Goal: Task Accomplishment & Management: Manage account settings

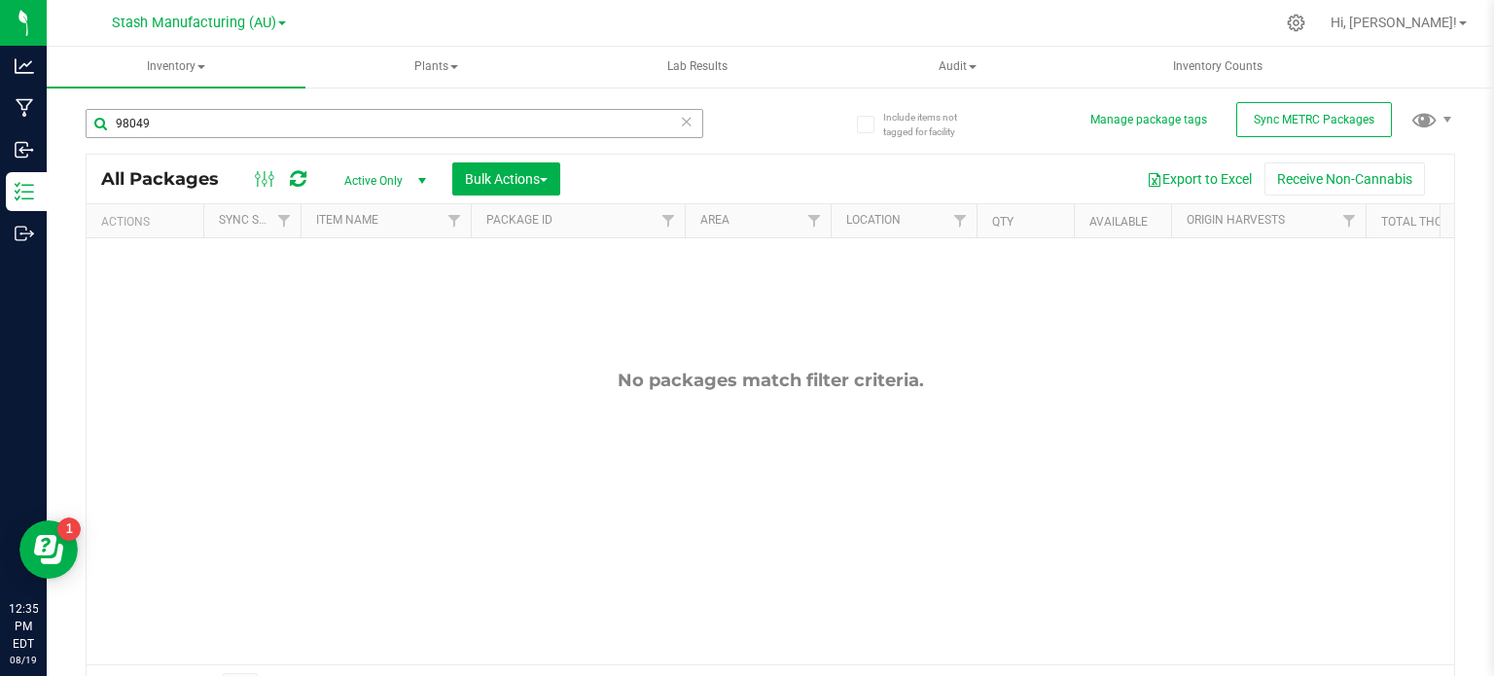
click at [213, 116] on input "98049" at bounding box center [395, 123] width 618 height 29
type input "97836"
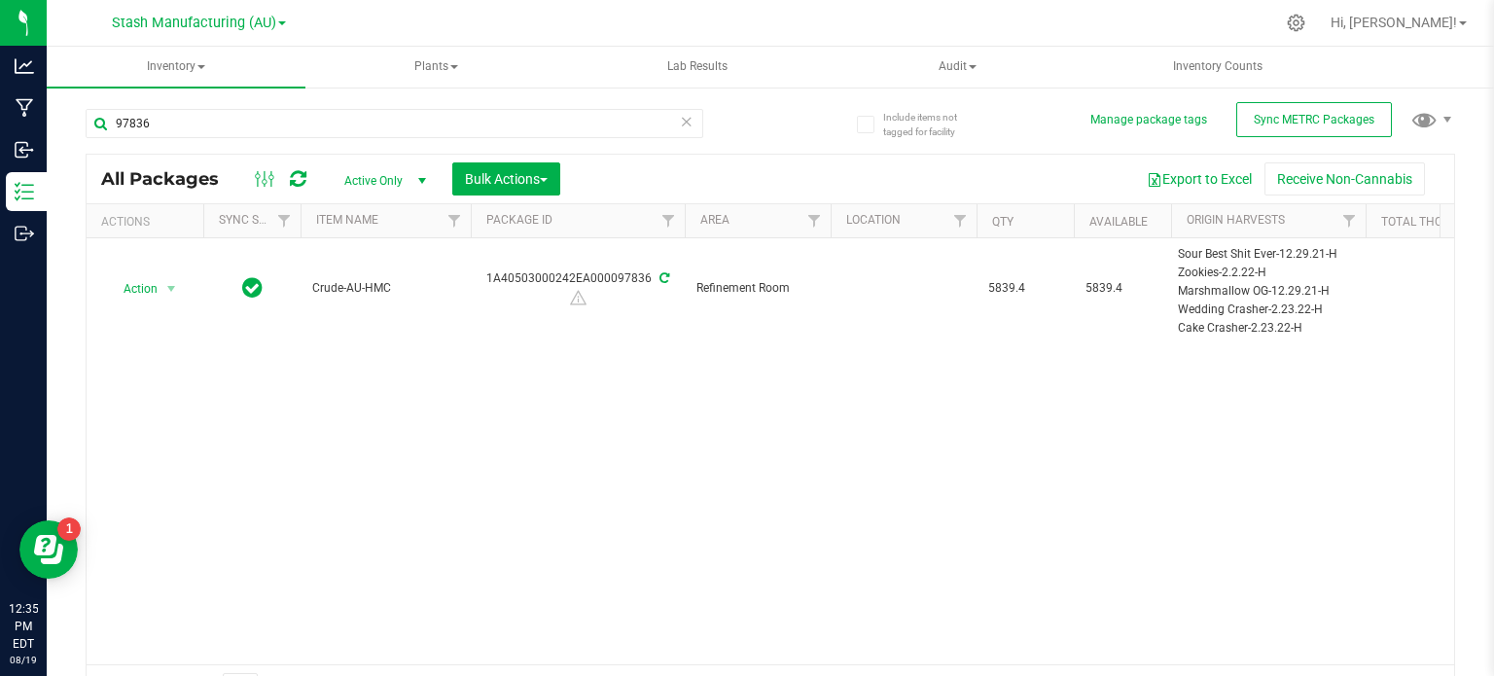
click at [399, 506] on div "Action Action Adjust qty Create package Edit attributes Global inventory Locate…" at bounding box center [771, 451] width 1368 height 426
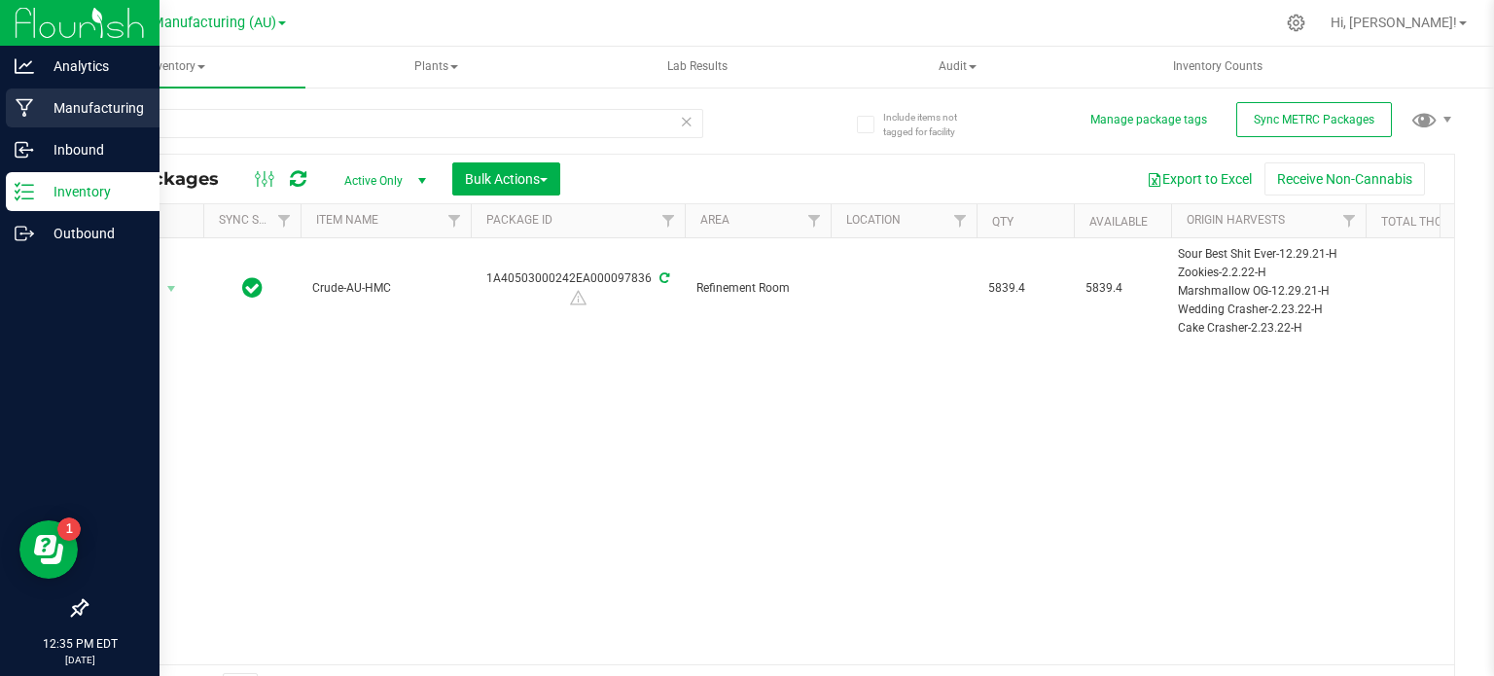
click at [29, 112] on icon at bounding box center [25, 107] width 18 height 19
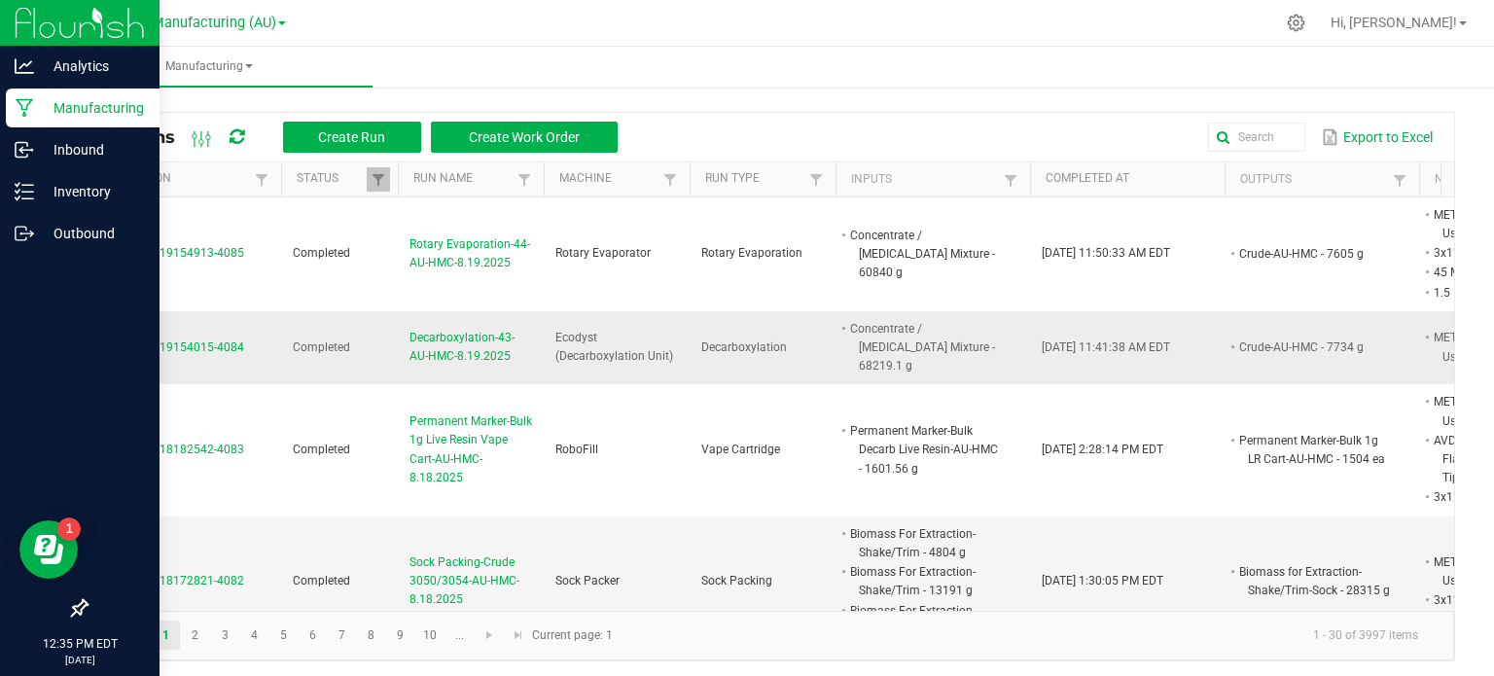
click at [1255, 311] on td "Crude-AU-HMC - 7734 g" at bounding box center [1322, 348] width 195 height 74
click at [415, 563] on span "Sock Packing-Crude 3050/3054-AU-HMC-8.18.2025" at bounding box center [470, 581] width 123 height 56
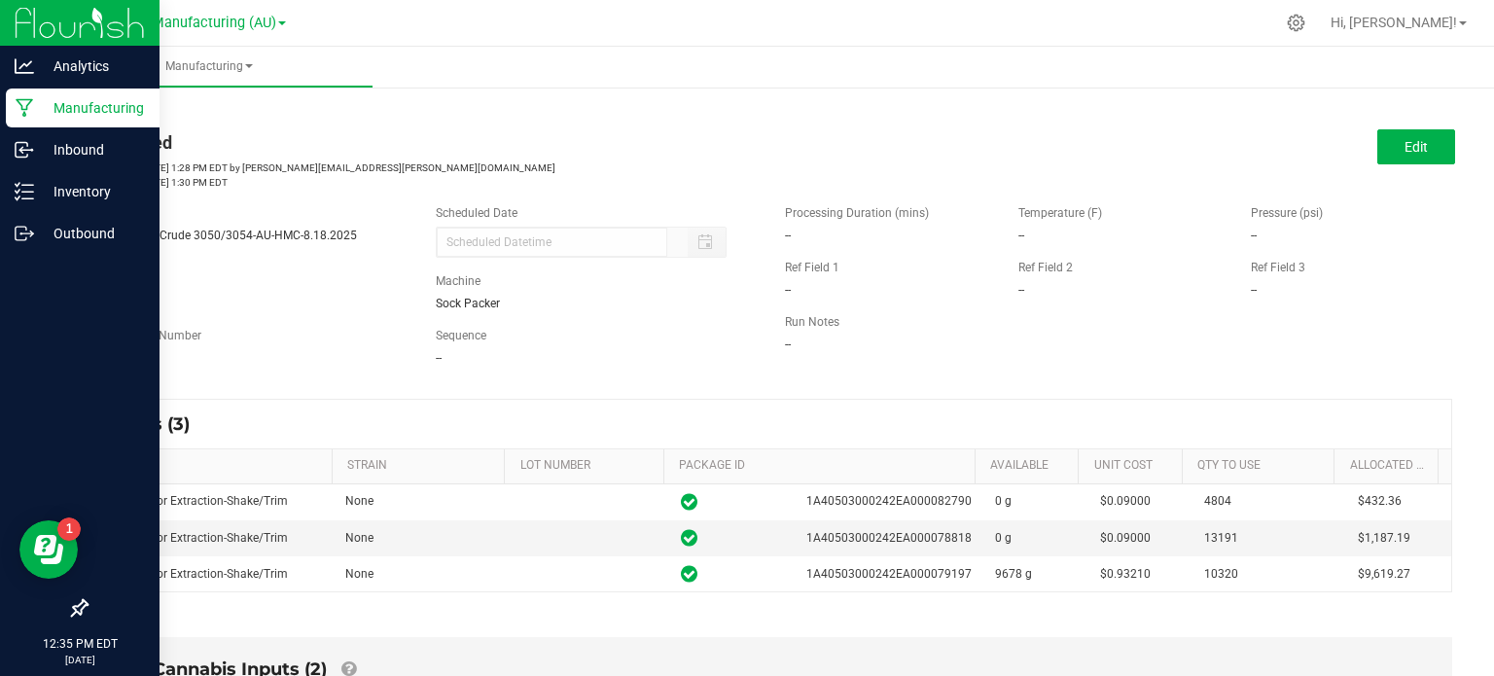
click at [415, 563] on td "None" at bounding box center [421, 573] width 174 height 35
click at [1393, 132] on button "Edit" at bounding box center [1416, 146] width 78 height 35
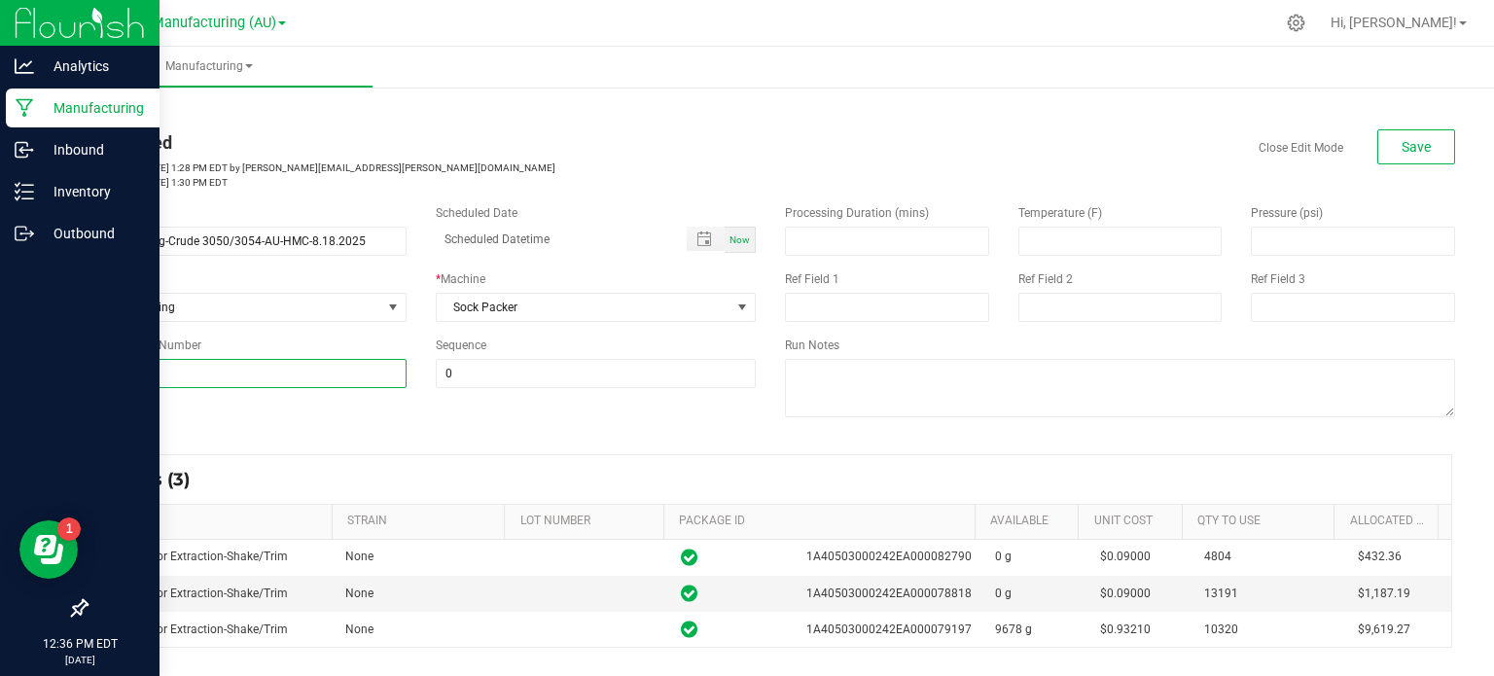
click at [238, 369] on input at bounding box center [246, 373] width 321 height 29
type input "35"
click at [547, 431] on div "Name Sock Packing-Crude 3050/3054-AU-HMC-8.18.2025 Scheduled Date Now Run Type …" at bounding box center [770, 313] width 1399 height 247
click at [1409, 143] on span "Save" at bounding box center [1416, 147] width 29 height 16
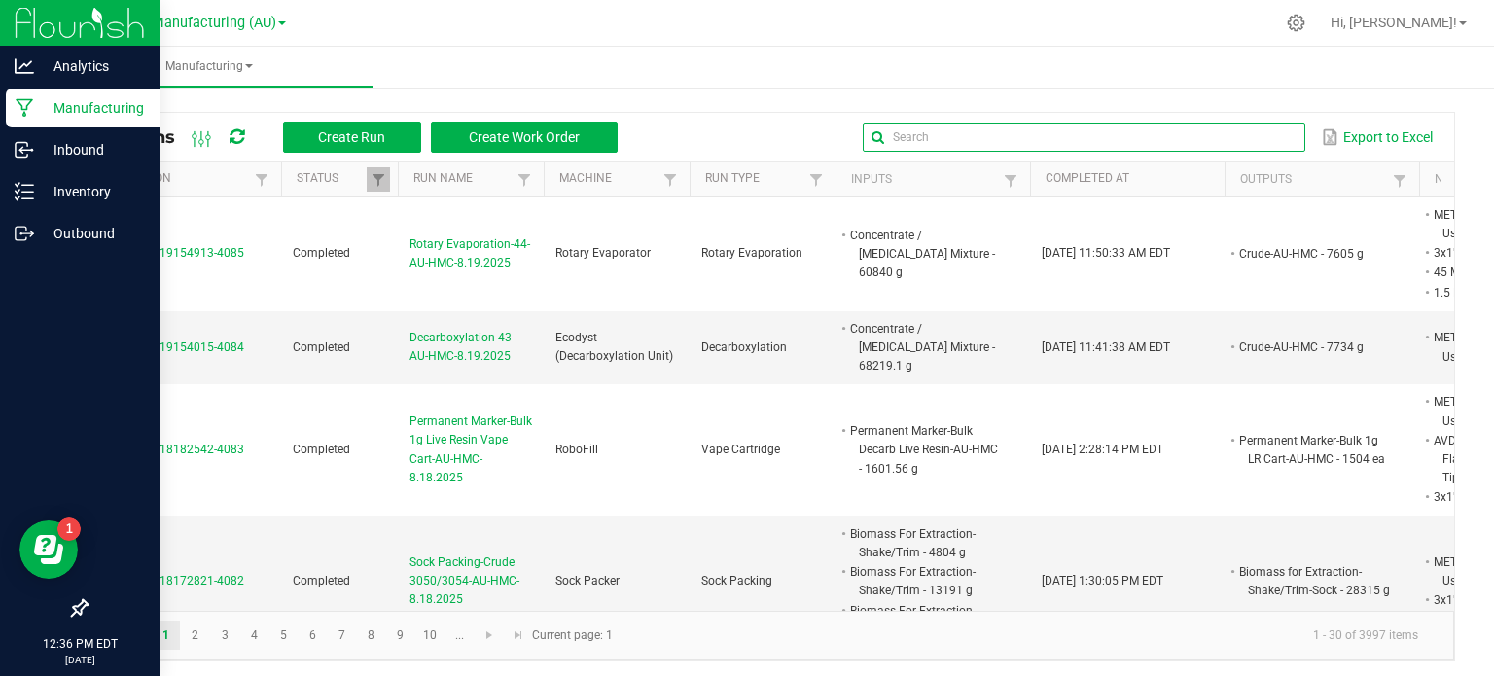
click at [1220, 137] on input "text" at bounding box center [1084, 137] width 443 height 29
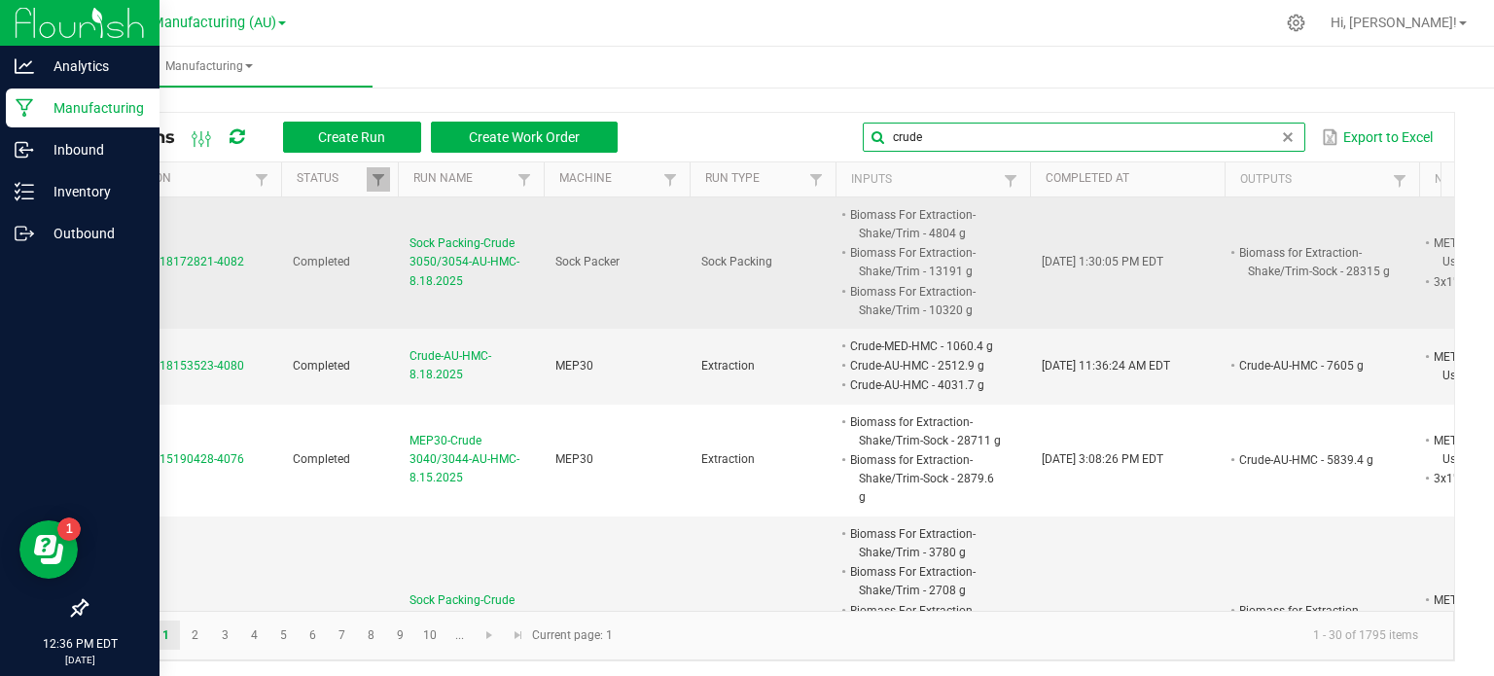
type input "crude"
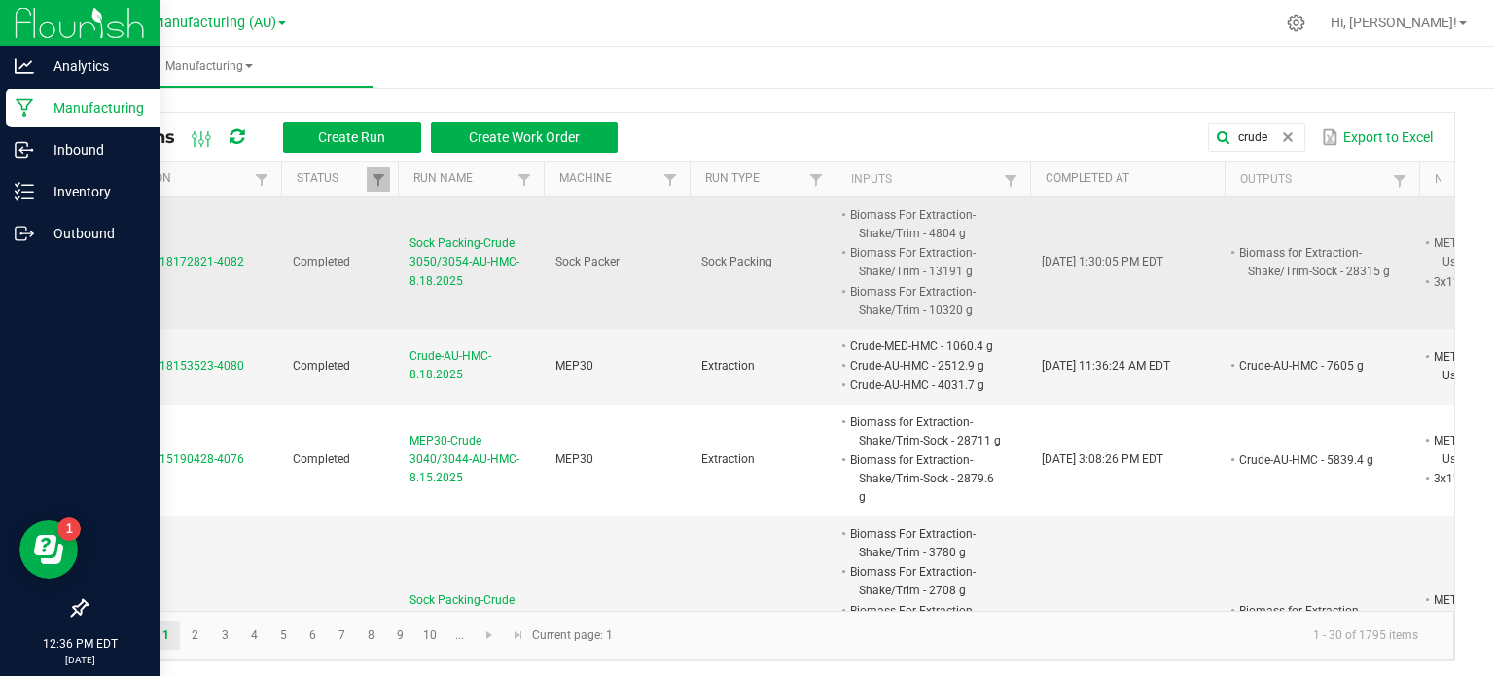
click at [443, 250] on span "Sock Packing-Crude 3050/3054-AU-HMC-8.18.2025" at bounding box center [470, 262] width 123 height 56
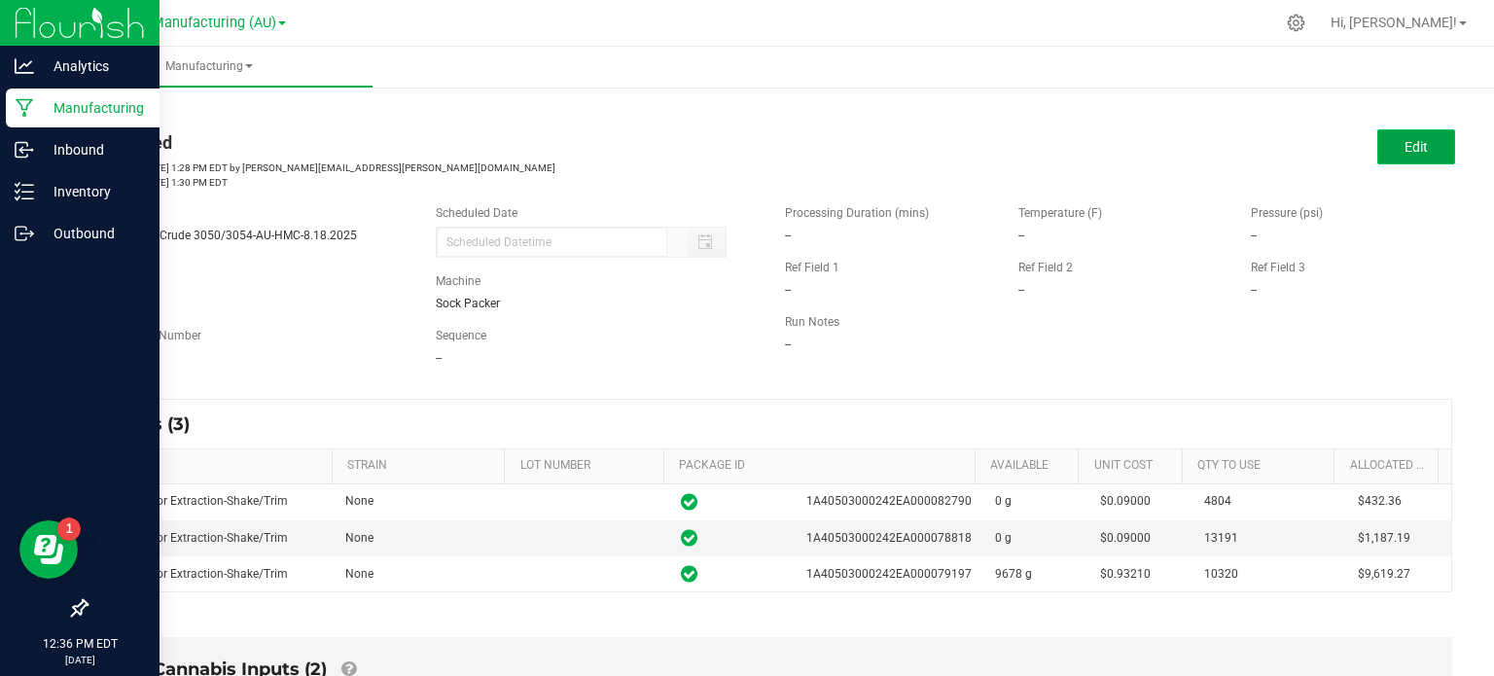
click at [1424, 135] on button "Edit" at bounding box center [1416, 146] width 78 height 35
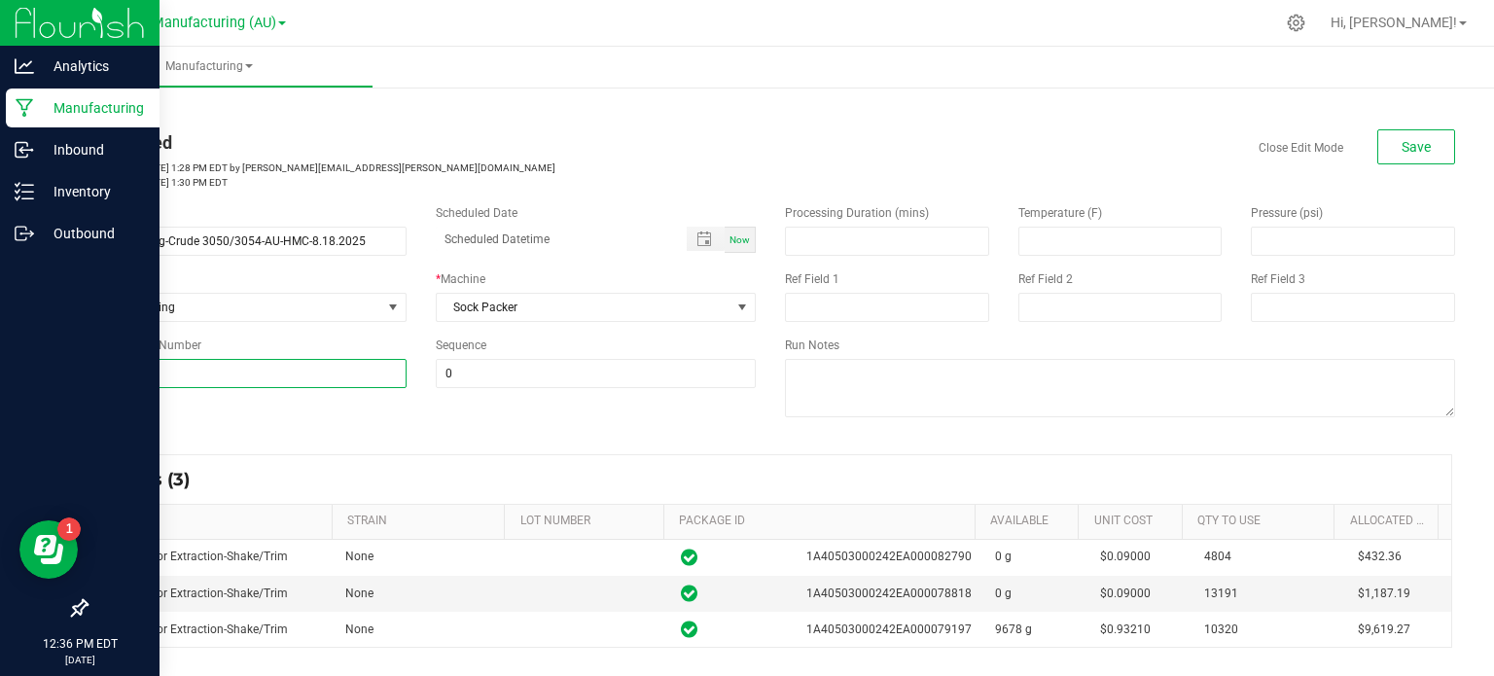
click at [272, 378] on input "35" at bounding box center [246, 373] width 321 height 29
type input "3"
click at [1160, 147] on div "Close Edit Mode Save" at bounding box center [1120, 146] width 670 height 35
click at [1391, 155] on button "Save" at bounding box center [1416, 146] width 78 height 35
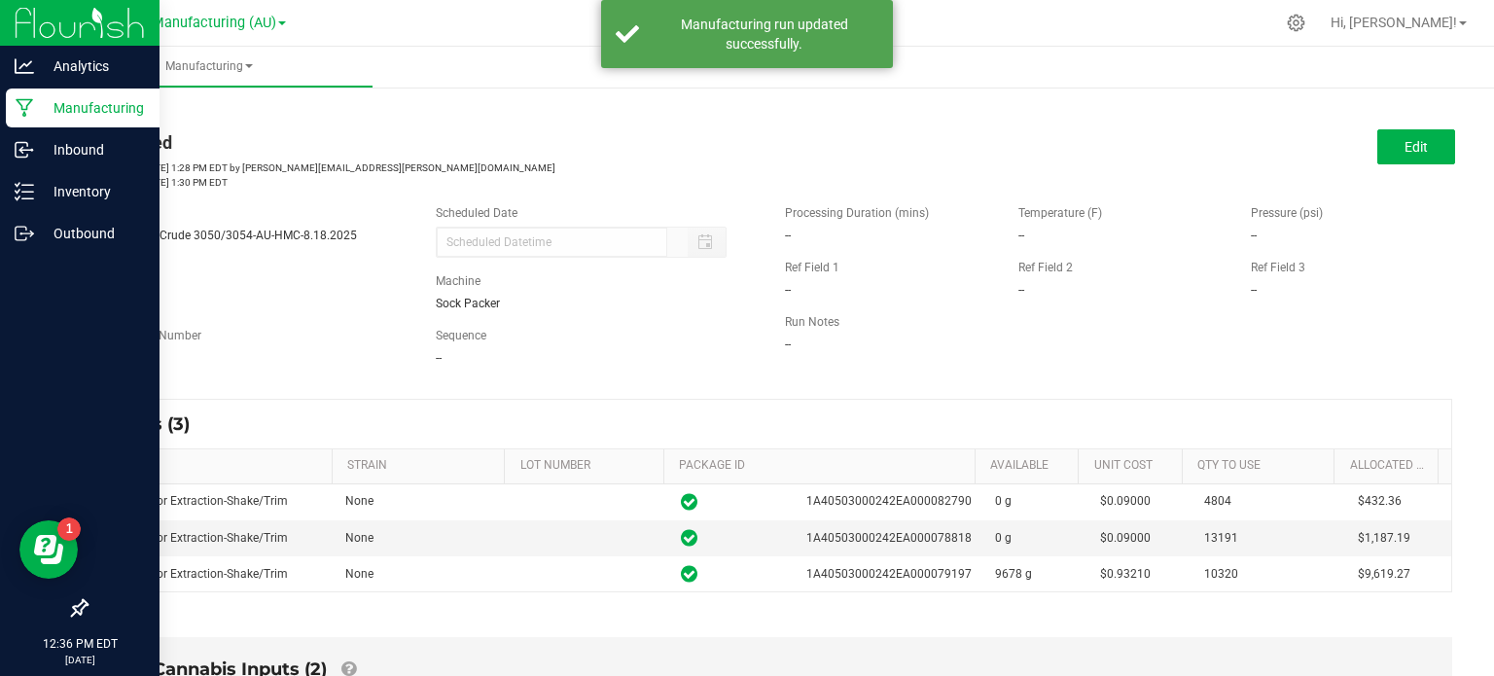
click at [258, 126] on div "< All Runs Completed Started: [DATE] 1:28 PM EDT by [PERSON_NAME][EMAIL_ADDRESS…" at bounding box center [770, 146] width 1369 height 88
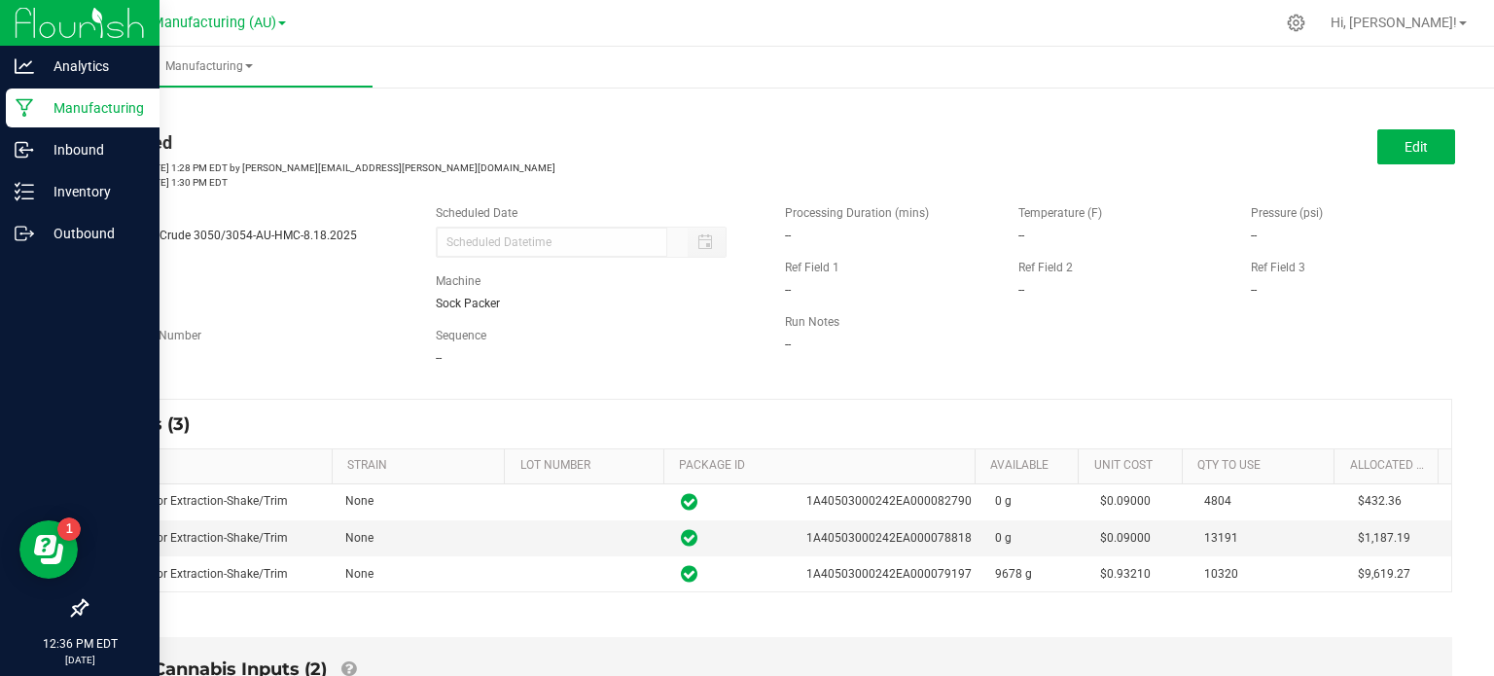
click at [35, 119] on p "Manufacturing" at bounding box center [92, 107] width 117 height 23
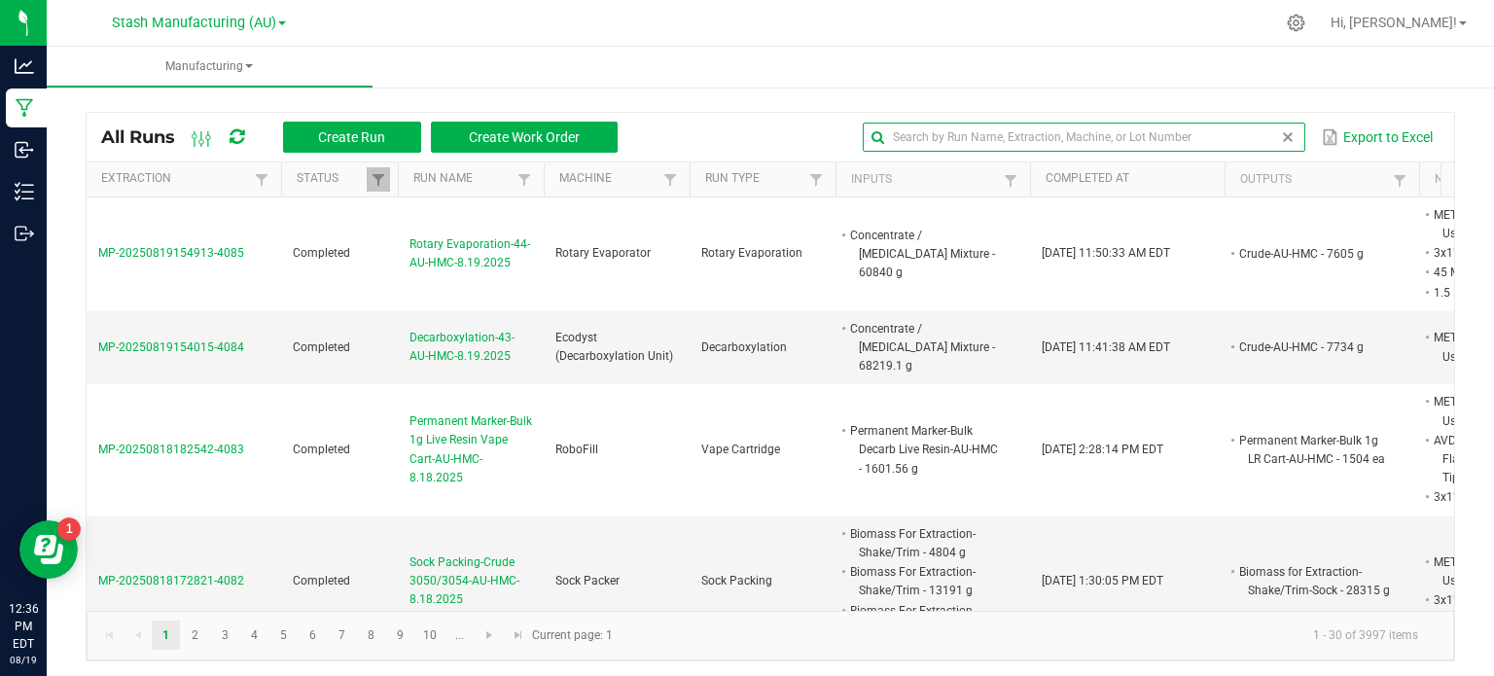
click at [1236, 145] on input "text" at bounding box center [1084, 137] width 443 height 29
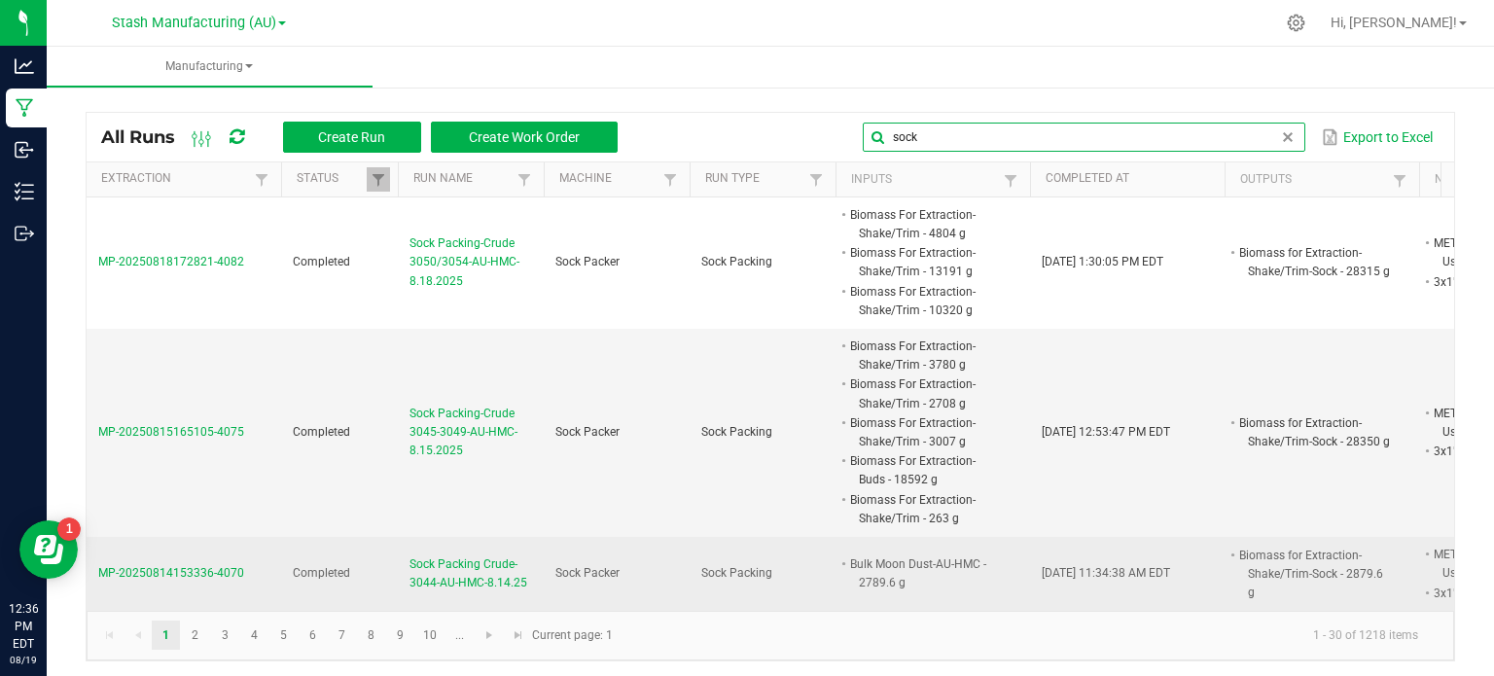
type input "sock"
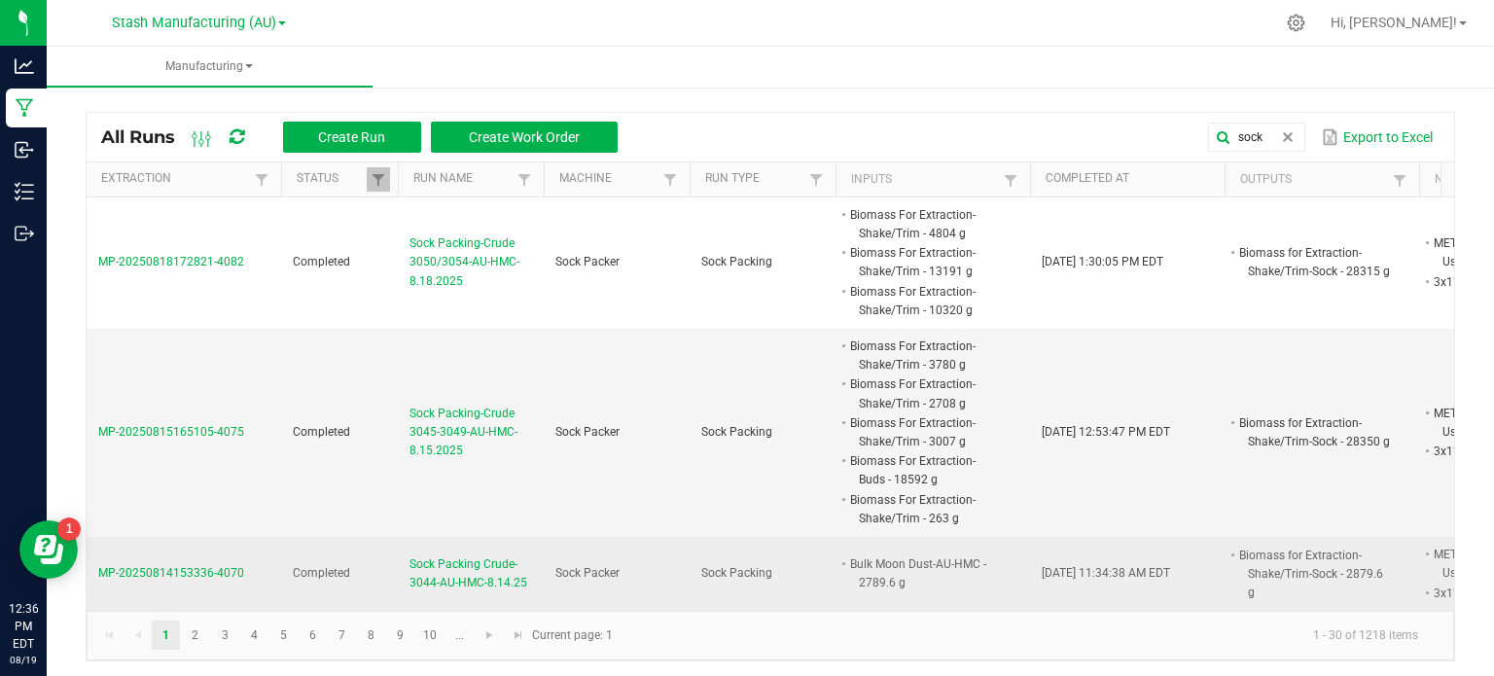
click at [475, 575] on span "Sock Packing Crude-3044-AU-HMC-8.14.25" at bounding box center [470, 573] width 123 height 37
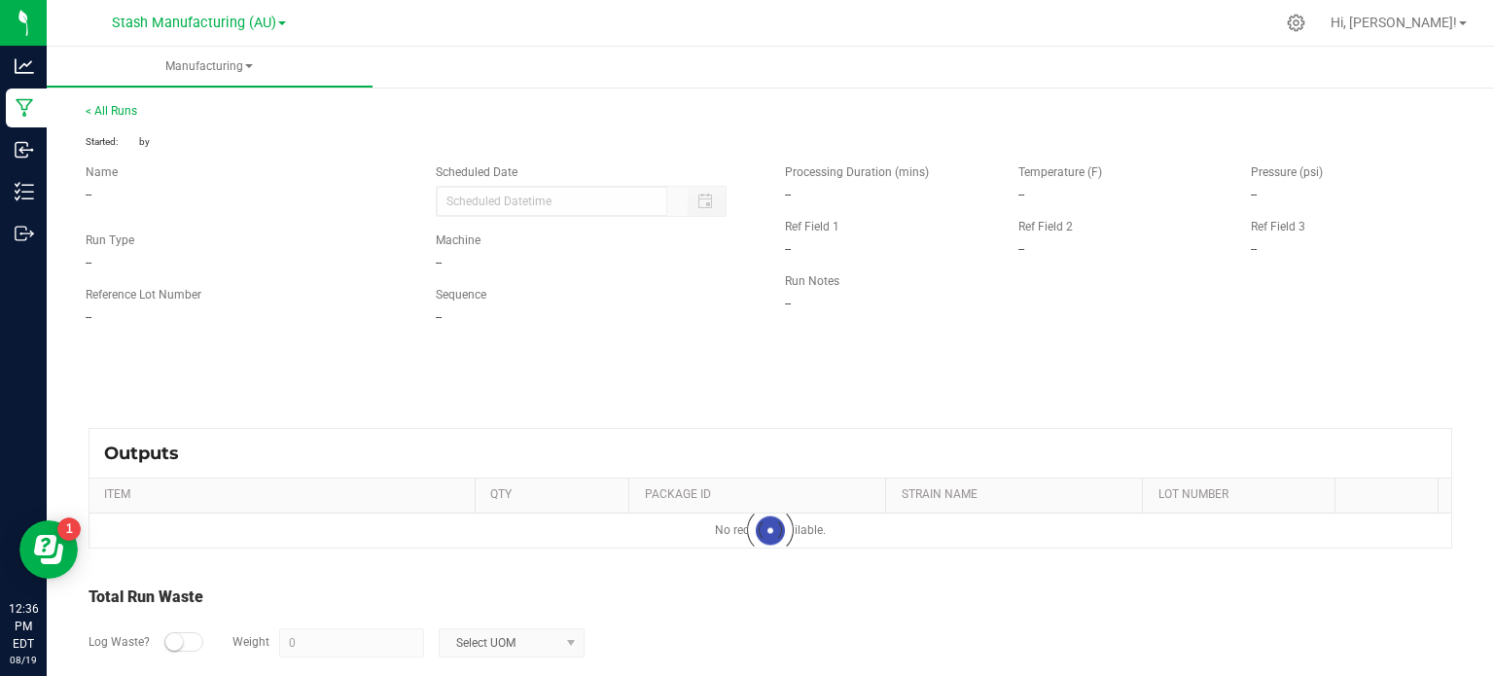
type input "[DATE] 11:33 AM"
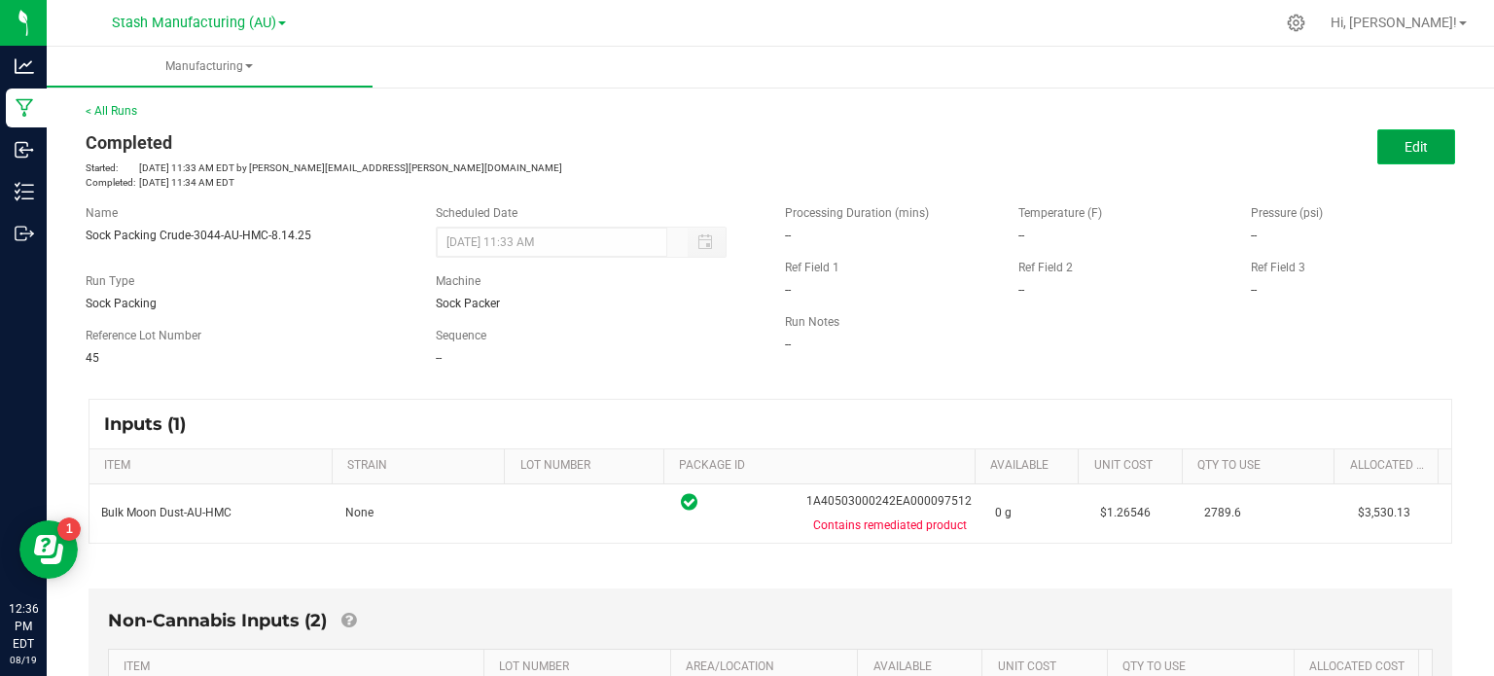
click at [1388, 159] on button "Edit" at bounding box center [1416, 146] width 78 height 35
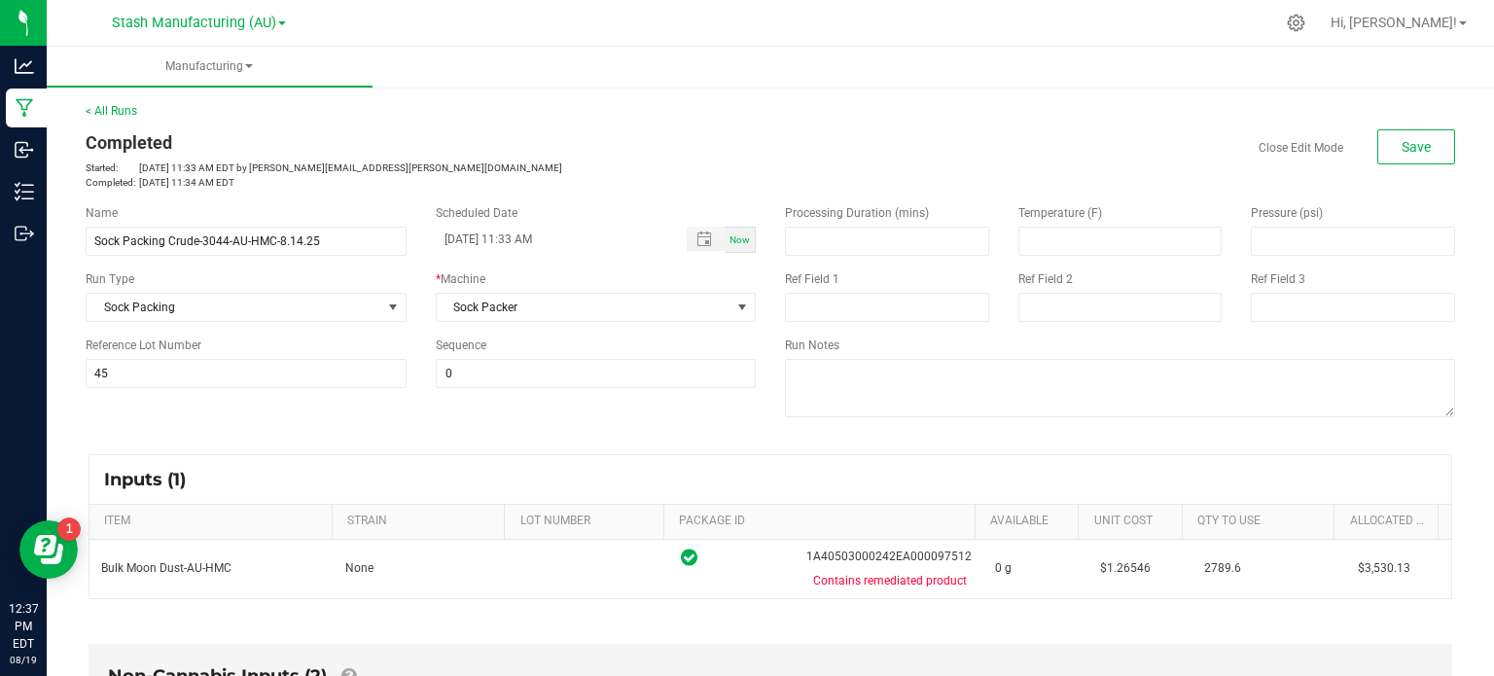
click at [772, 124] on div "< All Runs Completed Started: [DATE] 11:33 AM EDT by [PERSON_NAME][EMAIL_ADDRES…" at bounding box center [770, 146] width 1369 height 88
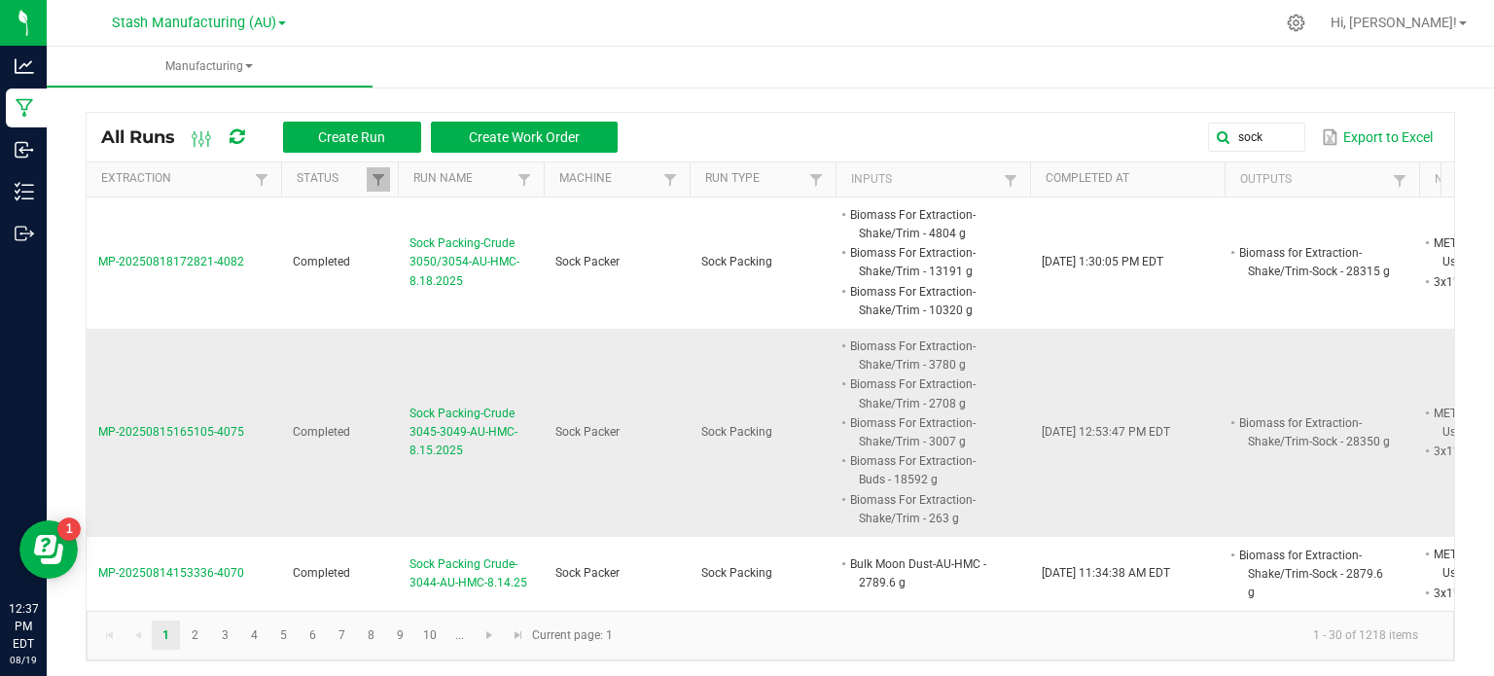
click at [459, 409] on span "Sock Packing-Crude 3045-3049-AU-HMC-8.15.2025" at bounding box center [470, 433] width 123 height 56
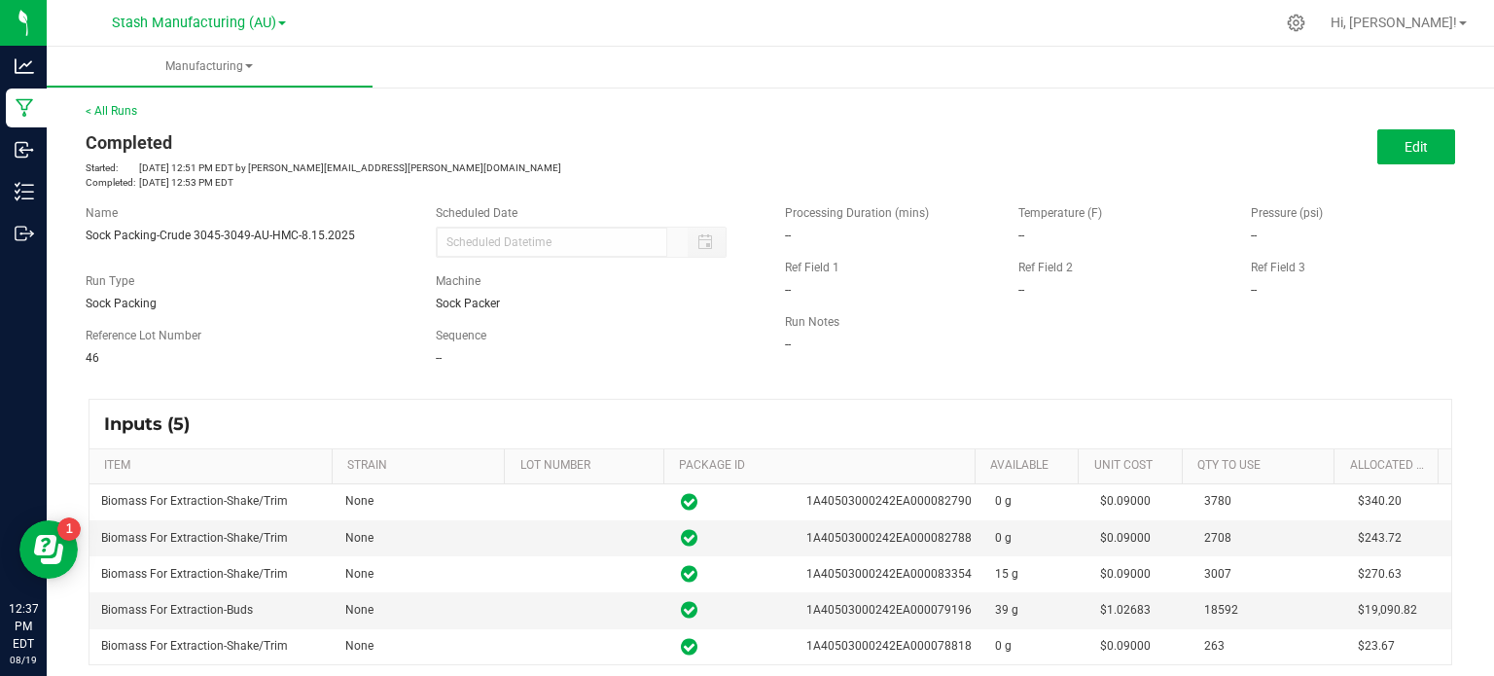
click at [1272, 144] on div "Edit" at bounding box center [1120, 146] width 670 height 35
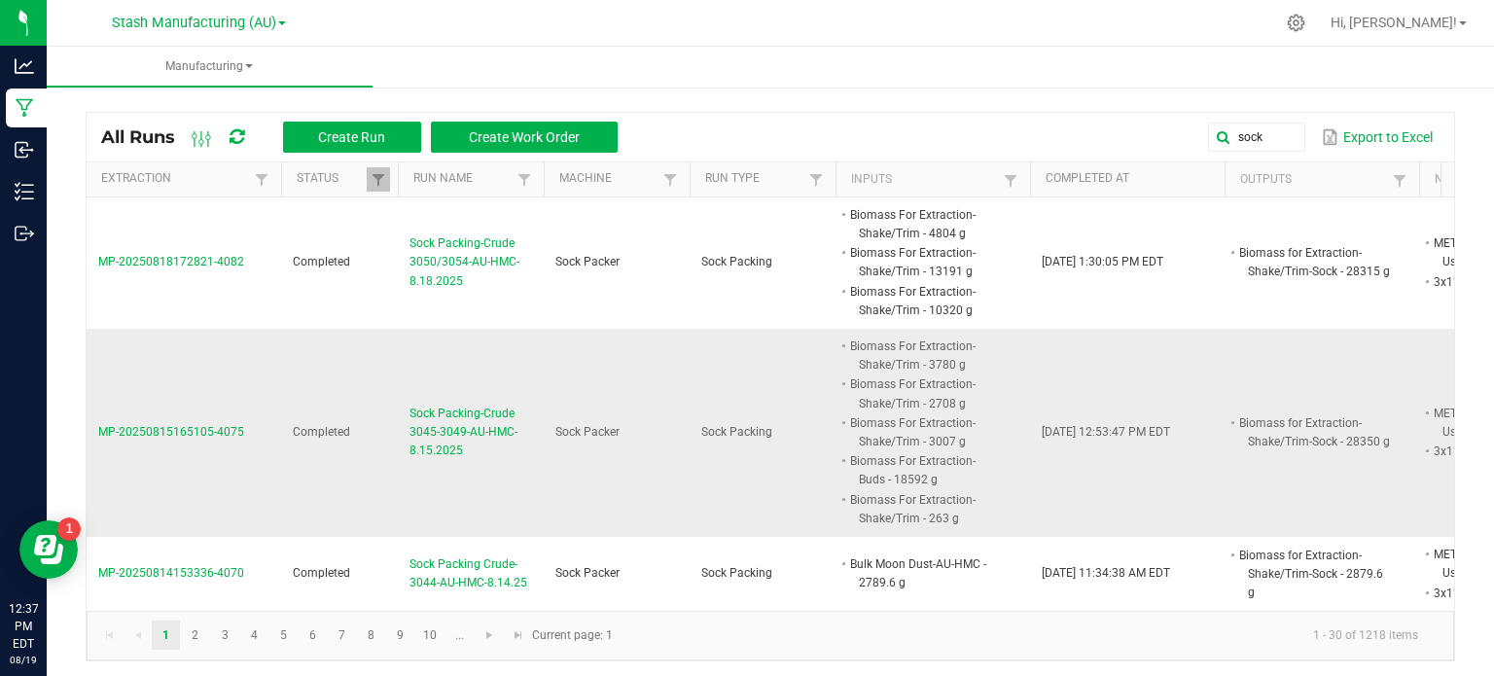
click at [494, 429] on span "Sock Packing-Crude 3045-3049-AU-HMC-8.15.2025" at bounding box center [470, 433] width 123 height 56
click at [493, 439] on span "Sock Packing-Crude 3045-3049-AU-HMC-8.15.2025" at bounding box center [470, 433] width 123 height 56
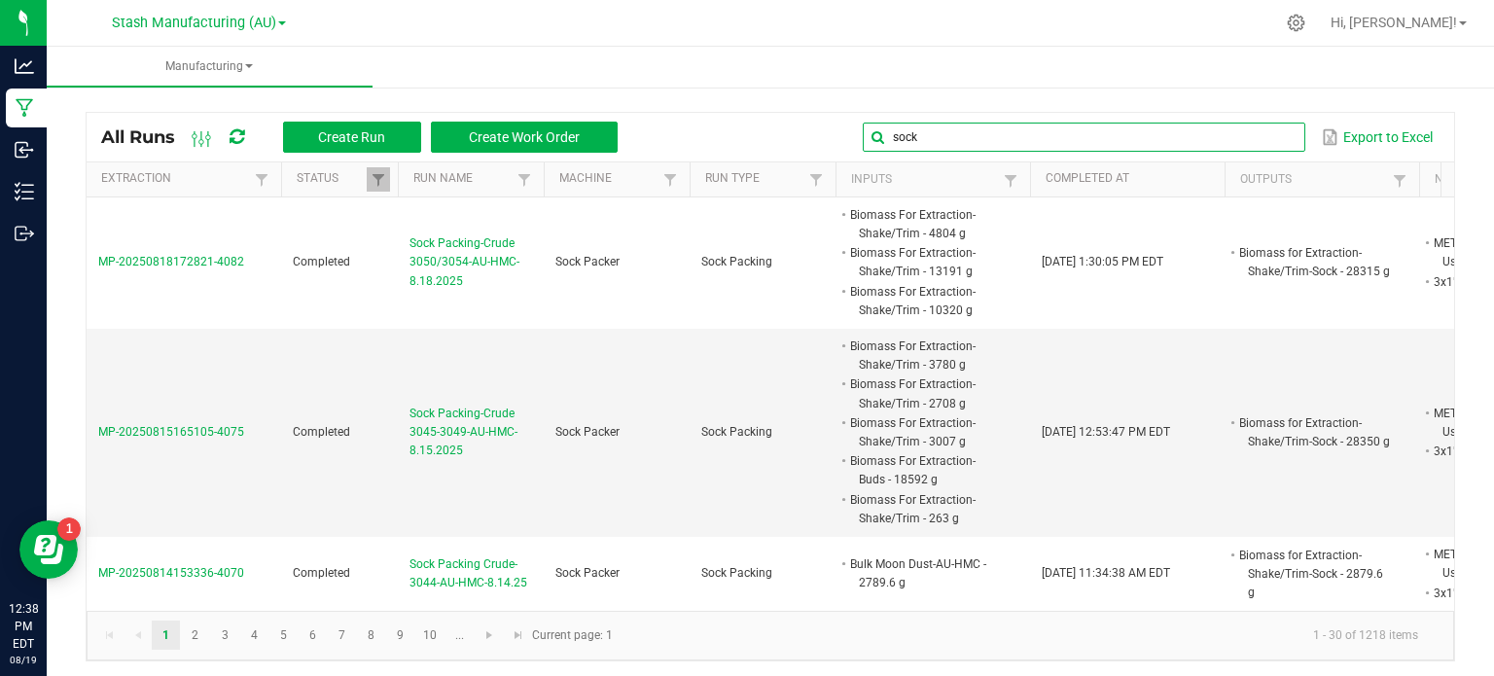
click at [1257, 134] on input "sock" at bounding box center [1084, 137] width 443 height 29
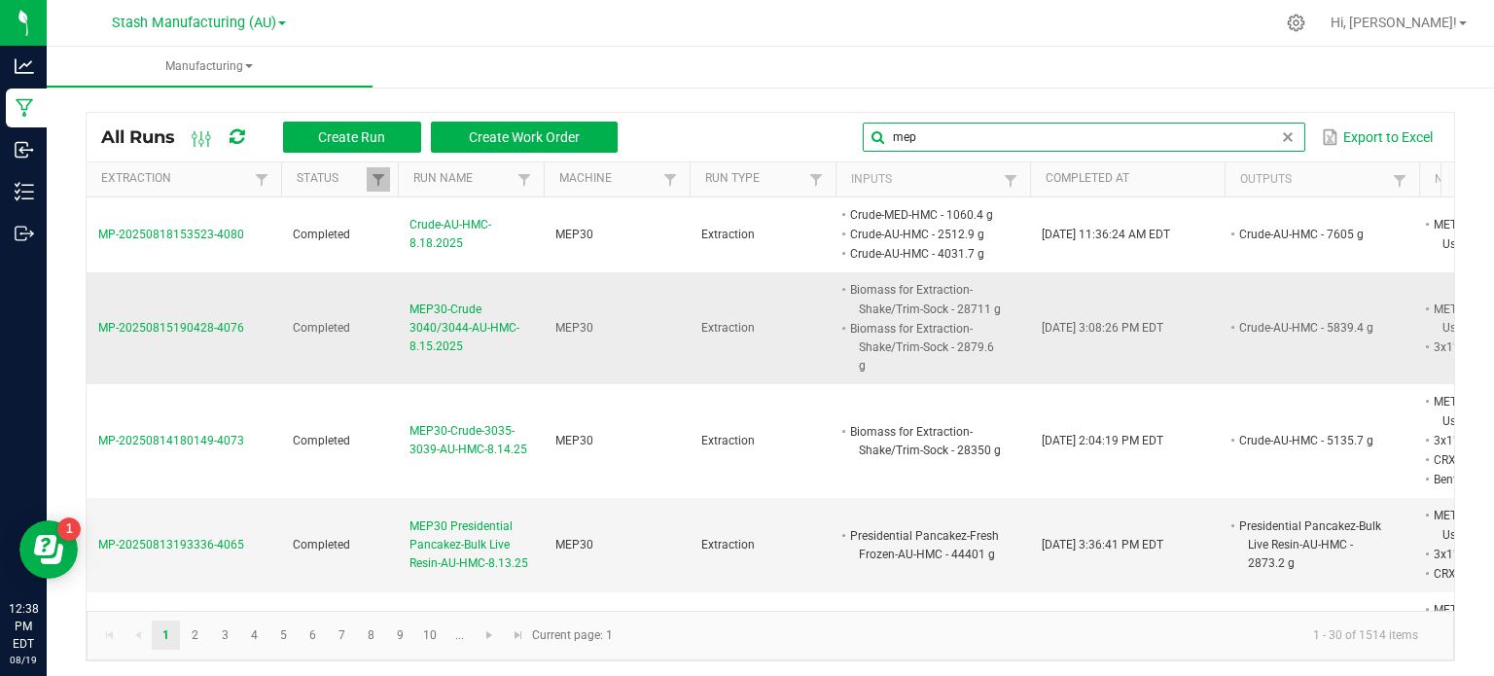
type input "mep"
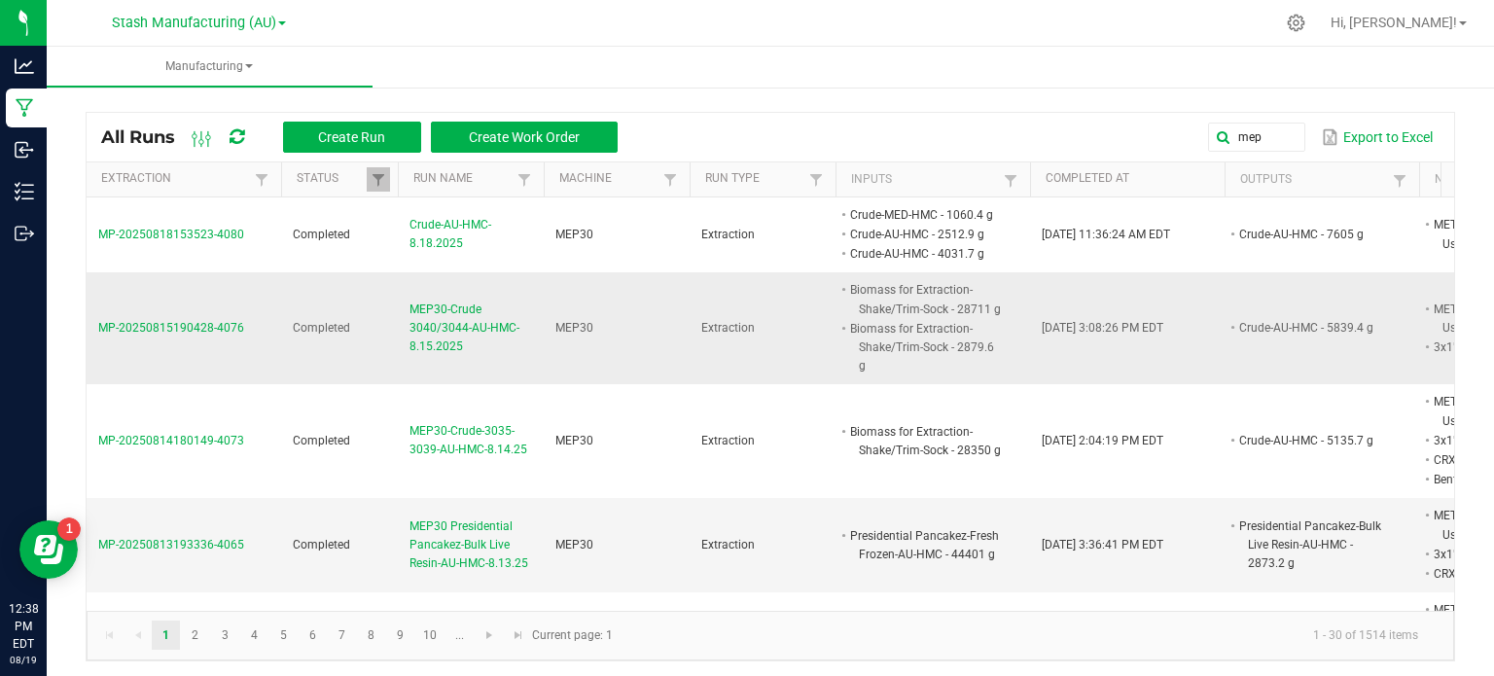
click at [480, 322] on span "MEP30-Crude 3040/3044-AU-HMC-8.15.2025" at bounding box center [470, 329] width 123 height 56
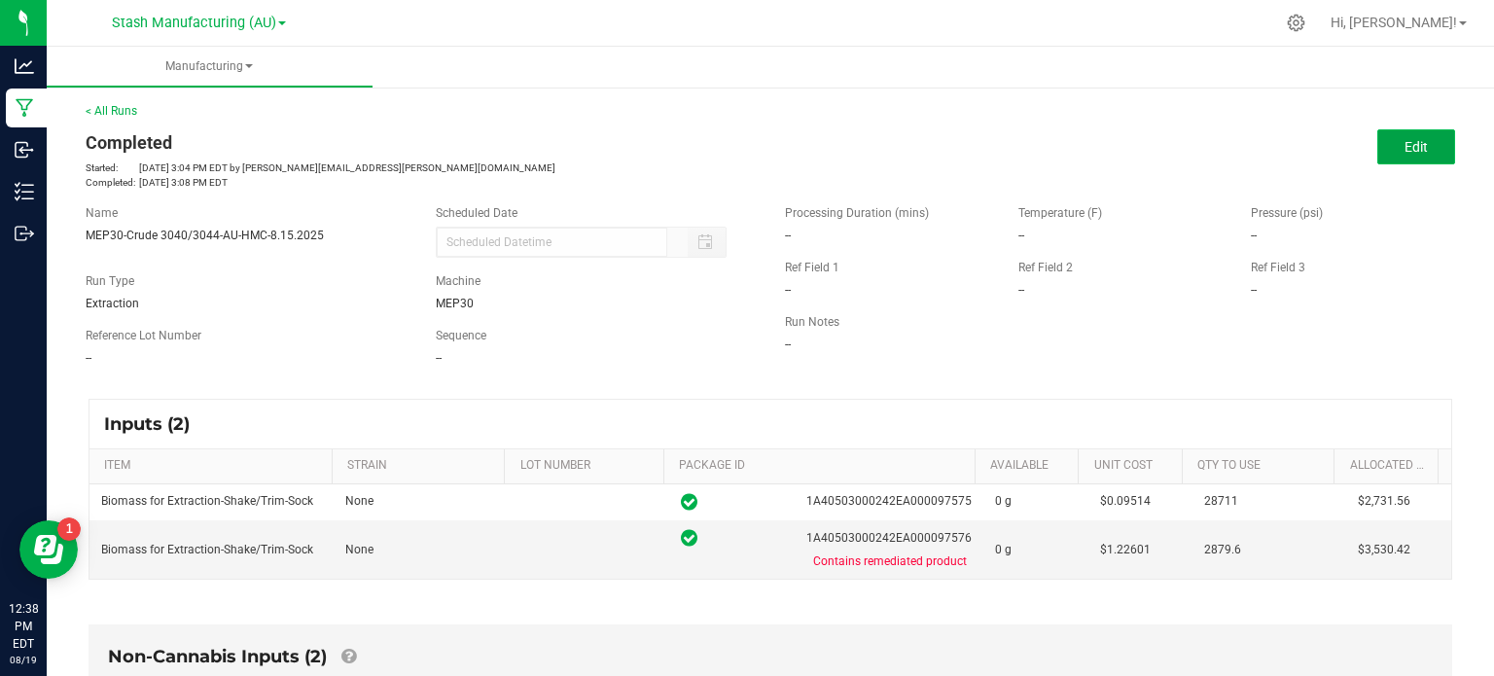
click at [1406, 159] on button "Edit" at bounding box center [1416, 146] width 78 height 35
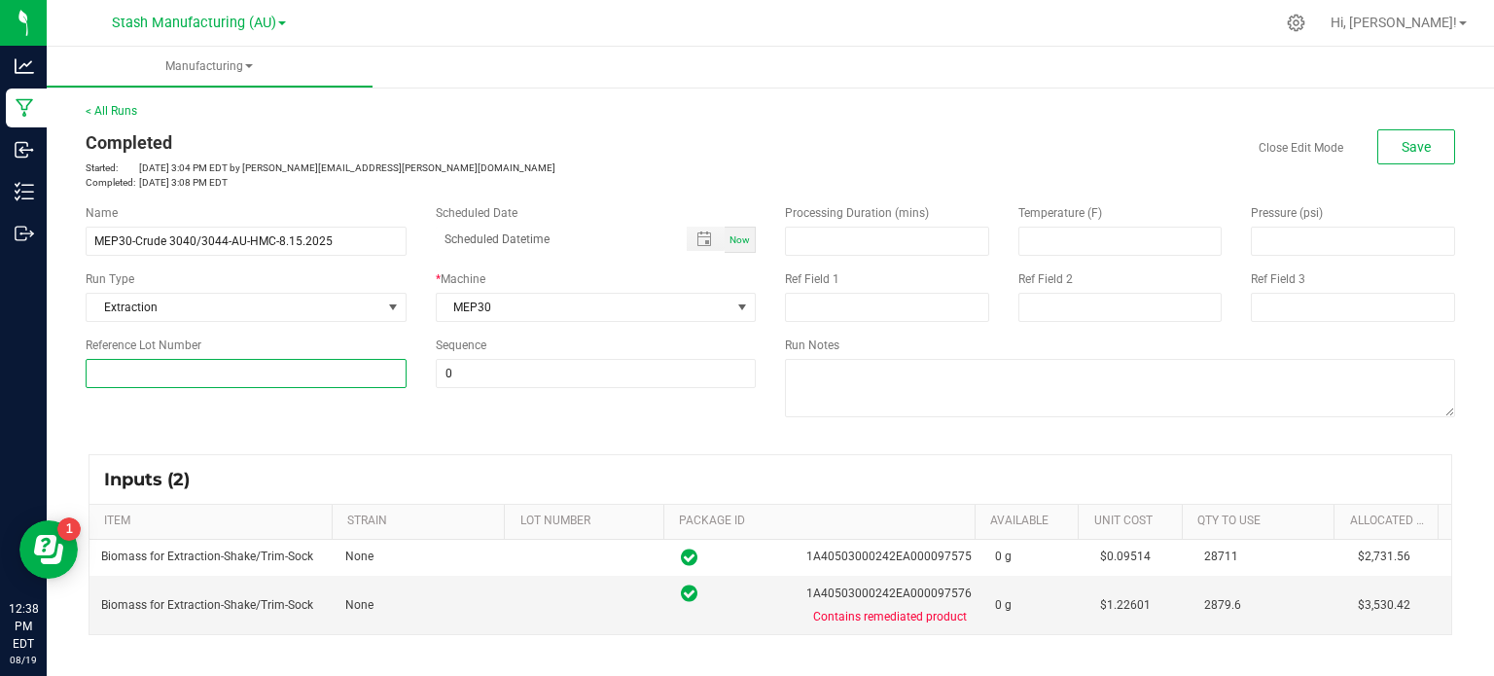
click at [230, 366] on input at bounding box center [246, 373] width 321 height 29
type input "46"
click at [1408, 146] on span "Save" at bounding box center [1416, 147] width 29 height 16
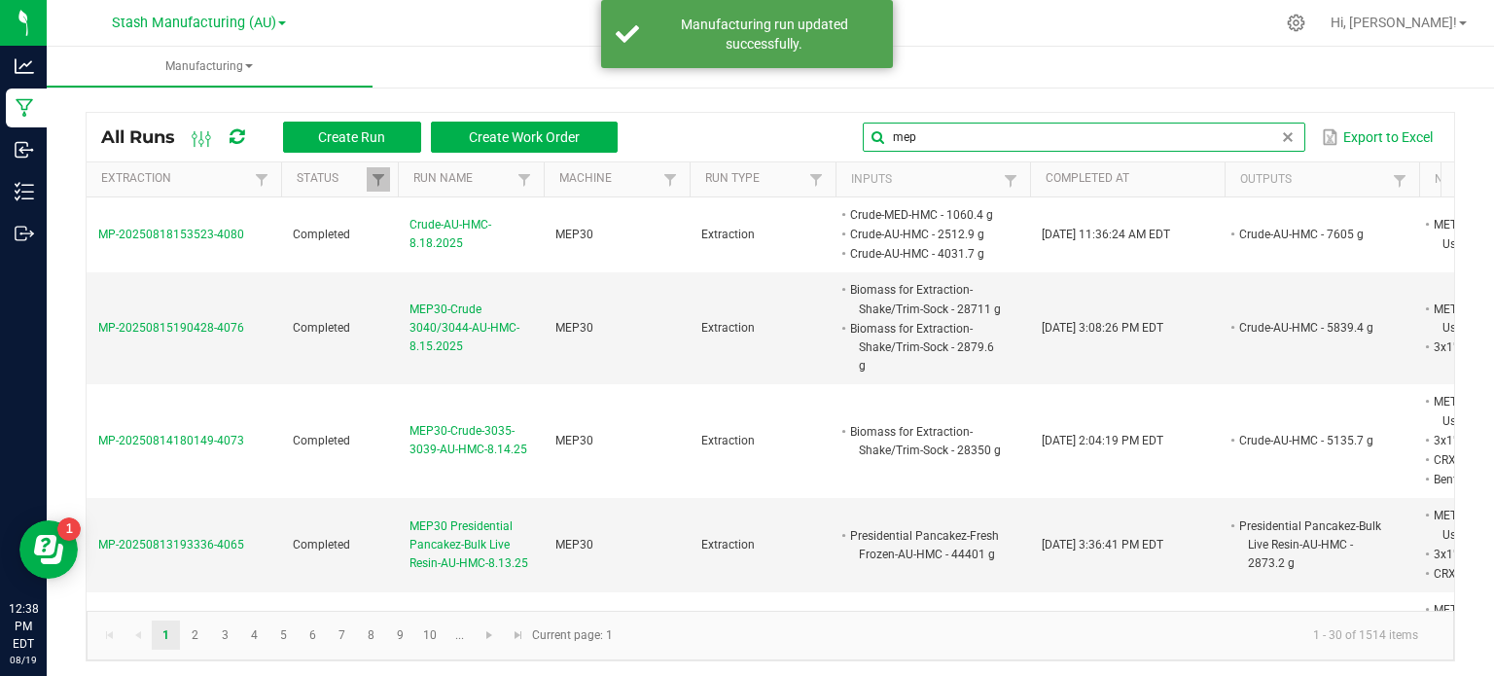
click at [1272, 124] on input "mep" at bounding box center [1084, 137] width 443 height 29
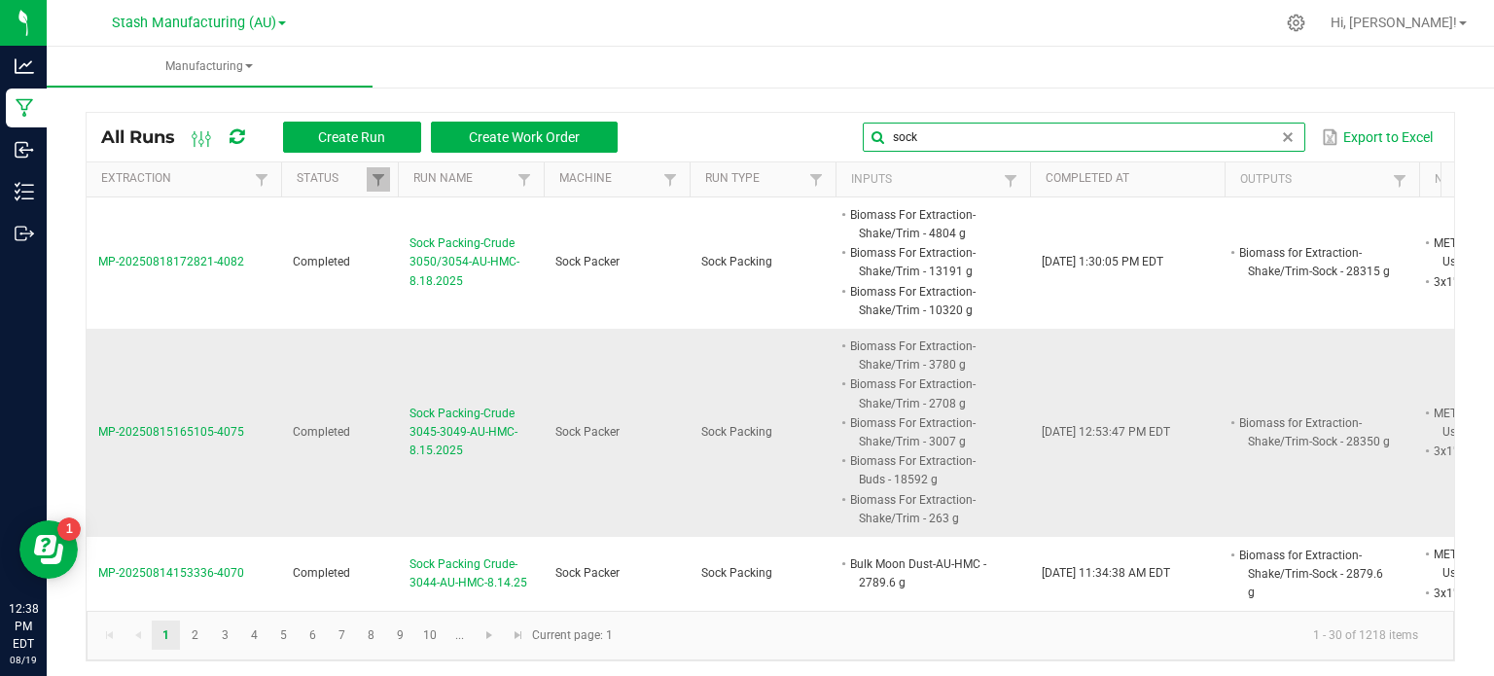
type input "sock"
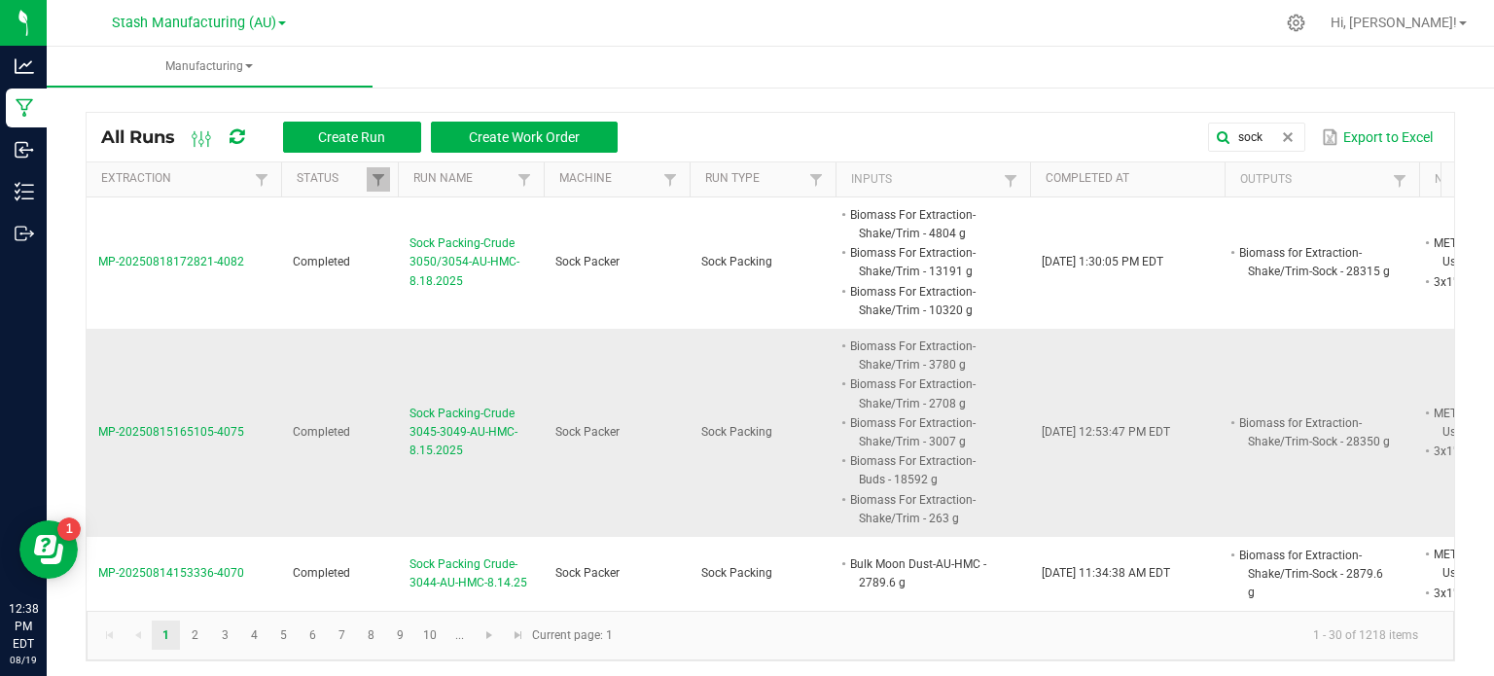
click at [437, 437] on span "Sock Packing-Crude 3045-3049-AU-HMC-8.15.2025" at bounding box center [470, 433] width 123 height 56
click at [480, 426] on span "Sock Packing-Crude 3045-3049-AU-HMC-8.15.2025" at bounding box center [470, 433] width 123 height 56
click at [998, 23] on div at bounding box center [811, 23] width 926 height 38
click at [404, 143] on button "Create Run" at bounding box center [352, 137] width 138 height 31
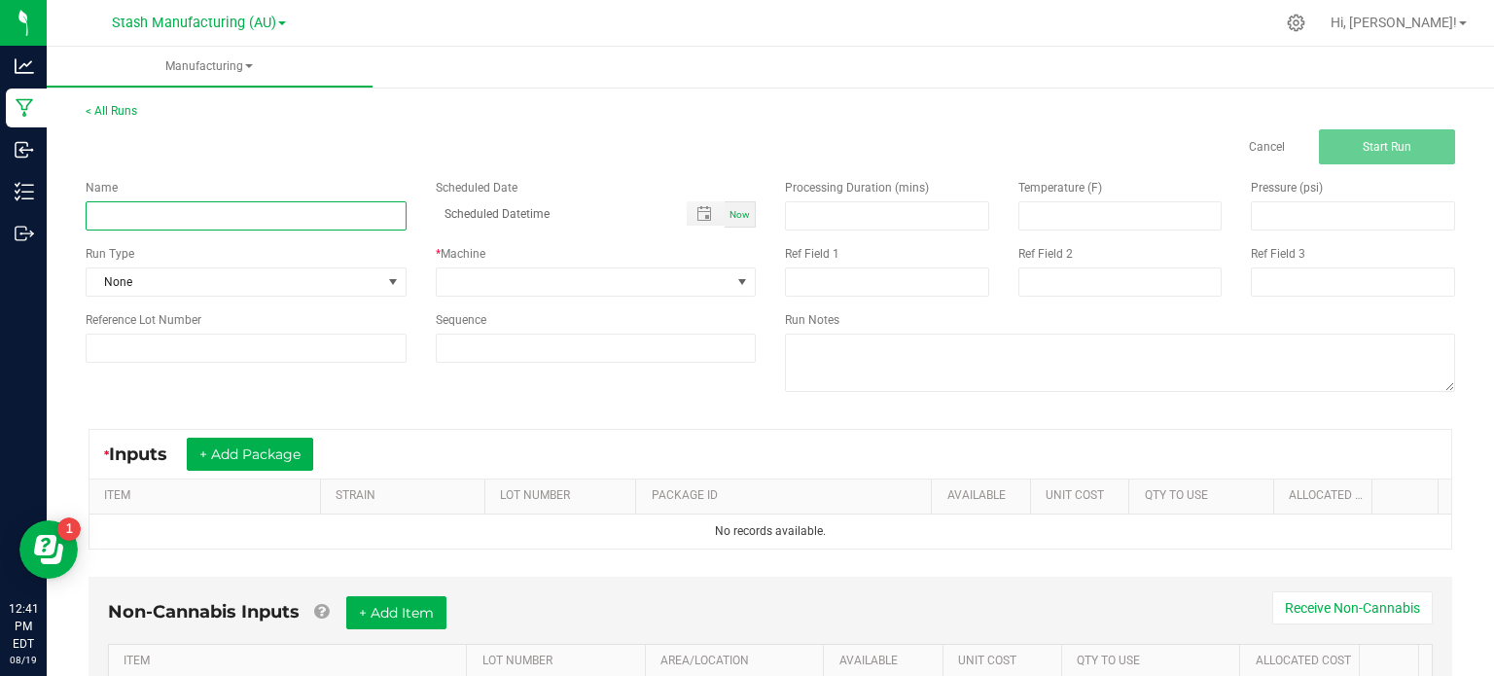
click at [323, 215] on input at bounding box center [246, 215] width 321 height 29
type input "MEP30-Crude 3045/3049-AU-HMC-8.19.2025"
click at [289, 273] on span "None" at bounding box center [234, 281] width 295 height 27
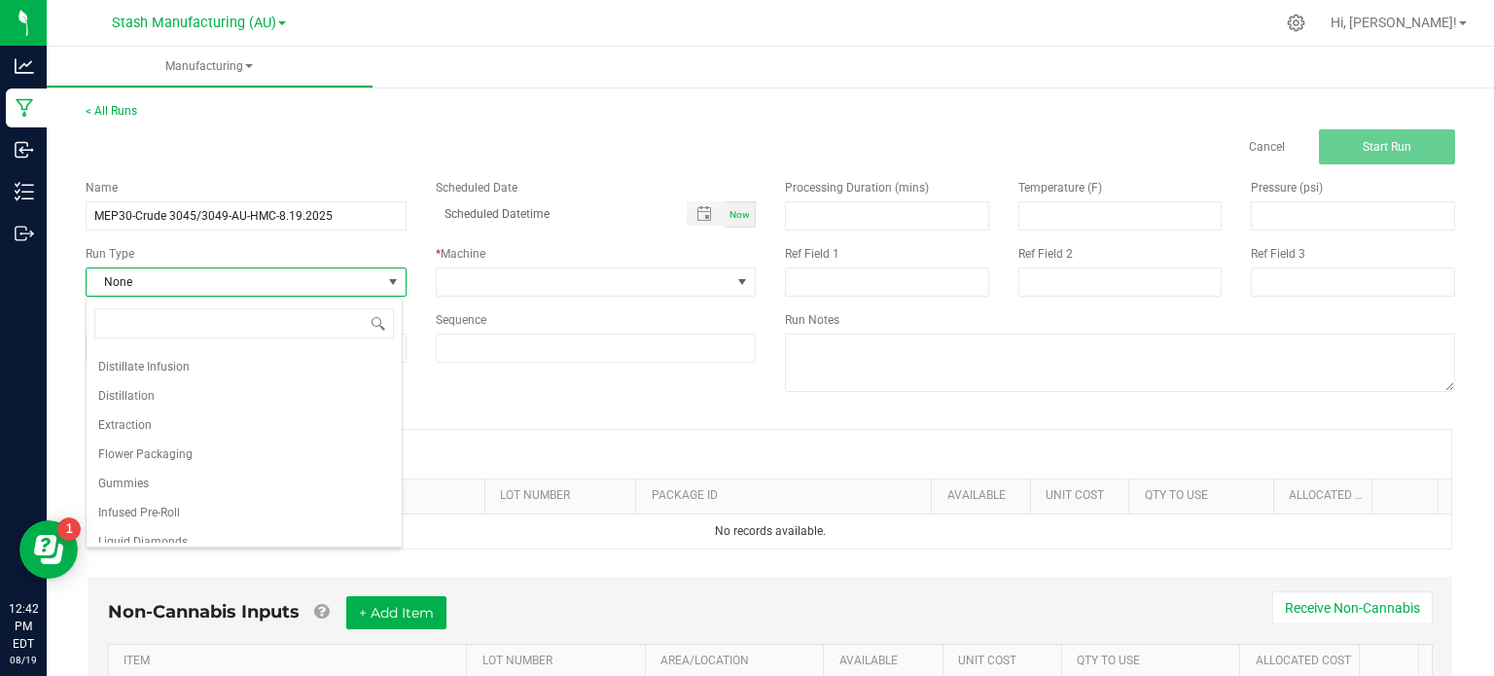
scroll to position [156, 0]
click at [244, 417] on li "Extraction" at bounding box center [244, 411] width 315 height 29
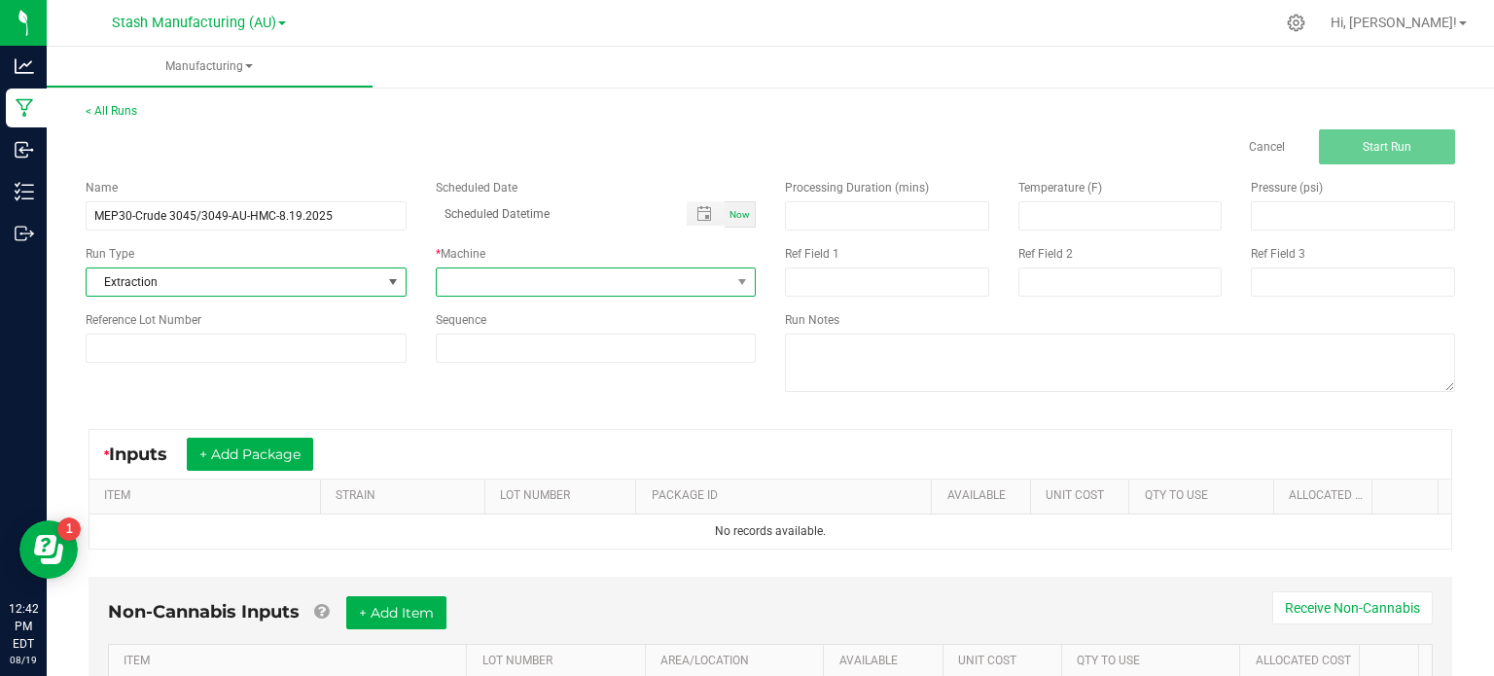
click at [528, 284] on span at bounding box center [584, 281] width 295 height 27
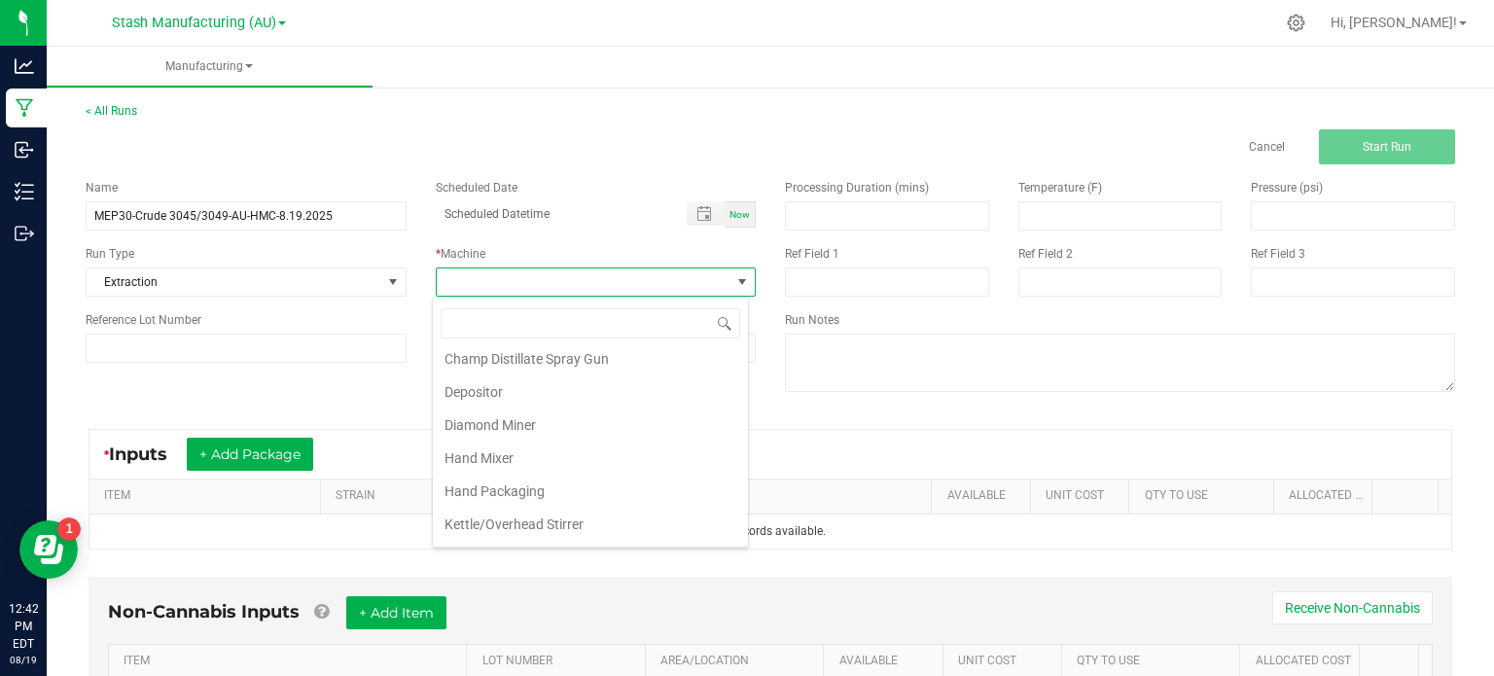
scroll to position [129, 0]
click at [634, 520] on li "MEP30" at bounding box center [590, 532] width 315 height 33
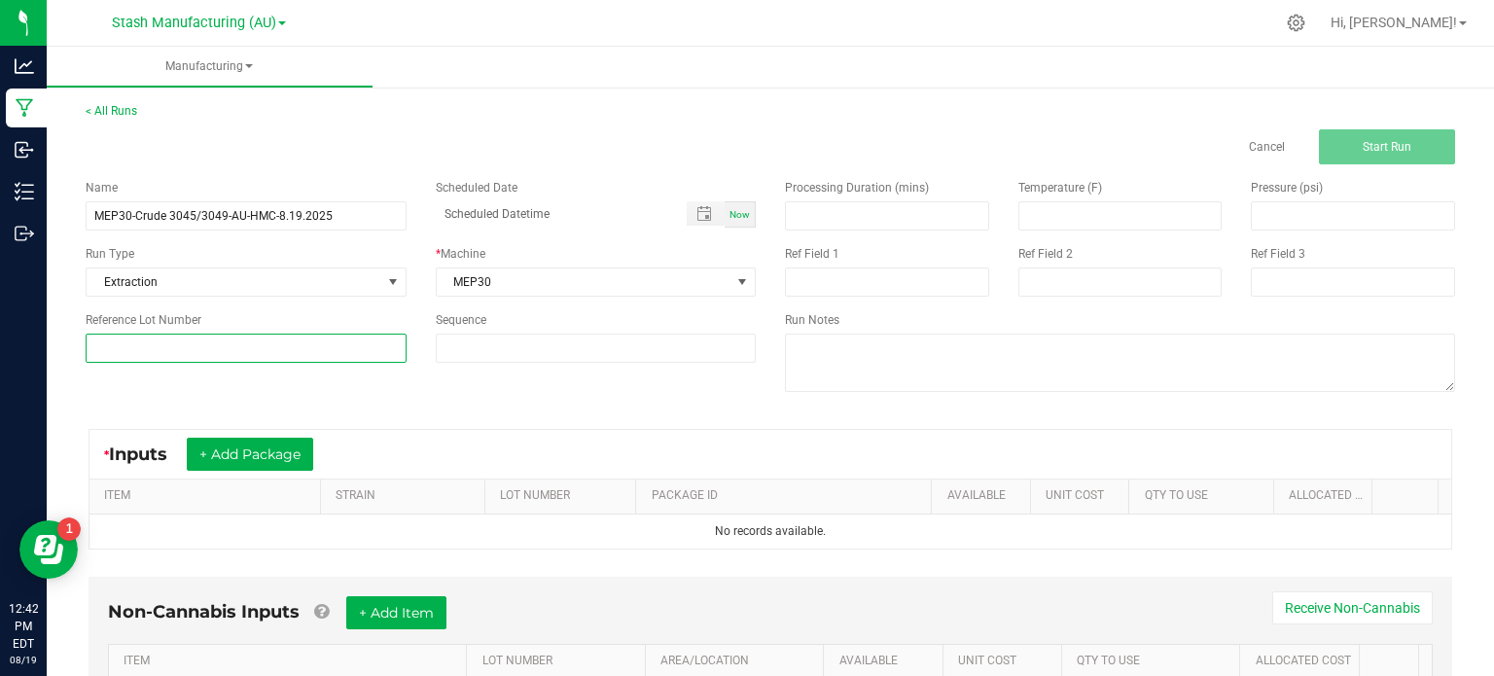
click at [240, 353] on input at bounding box center [246, 348] width 321 height 29
type input "45"
click at [373, 403] on div "Name MEP30-Crude 3045/3049-AU-HMC-8.19.2025 Scheduled Date Now Run Type Extract…" at bounding box center [770, 287] width 1399 height 247
click at [445, 443] on div "* Inputs + Add Package" at bounding box center [770, 454] width 1362 height 49
click at [286, 454] on button "+ Add Package" at bounding box center [250, 454] width 126 height 33
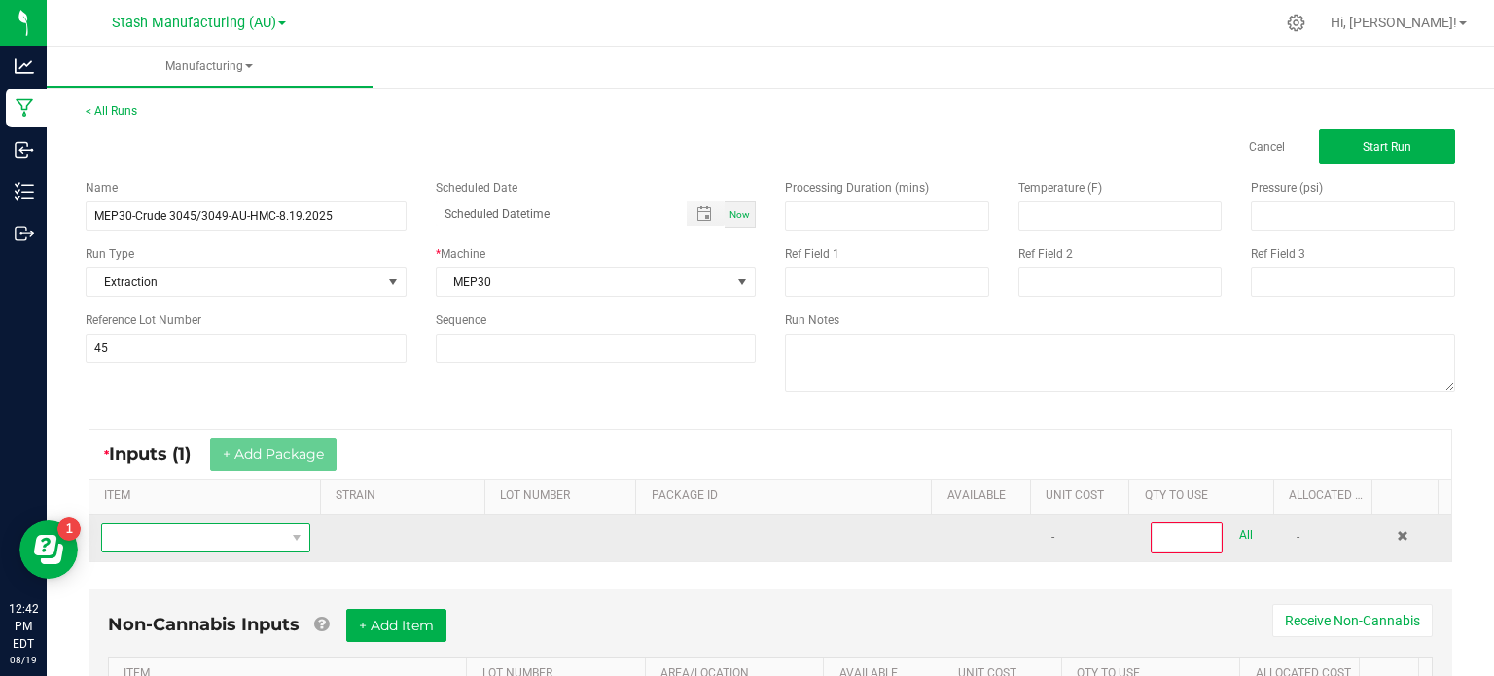
click at [237, 532] on span "NO DATA FOUND" at bounding box center [193, 537] width 183 height 27
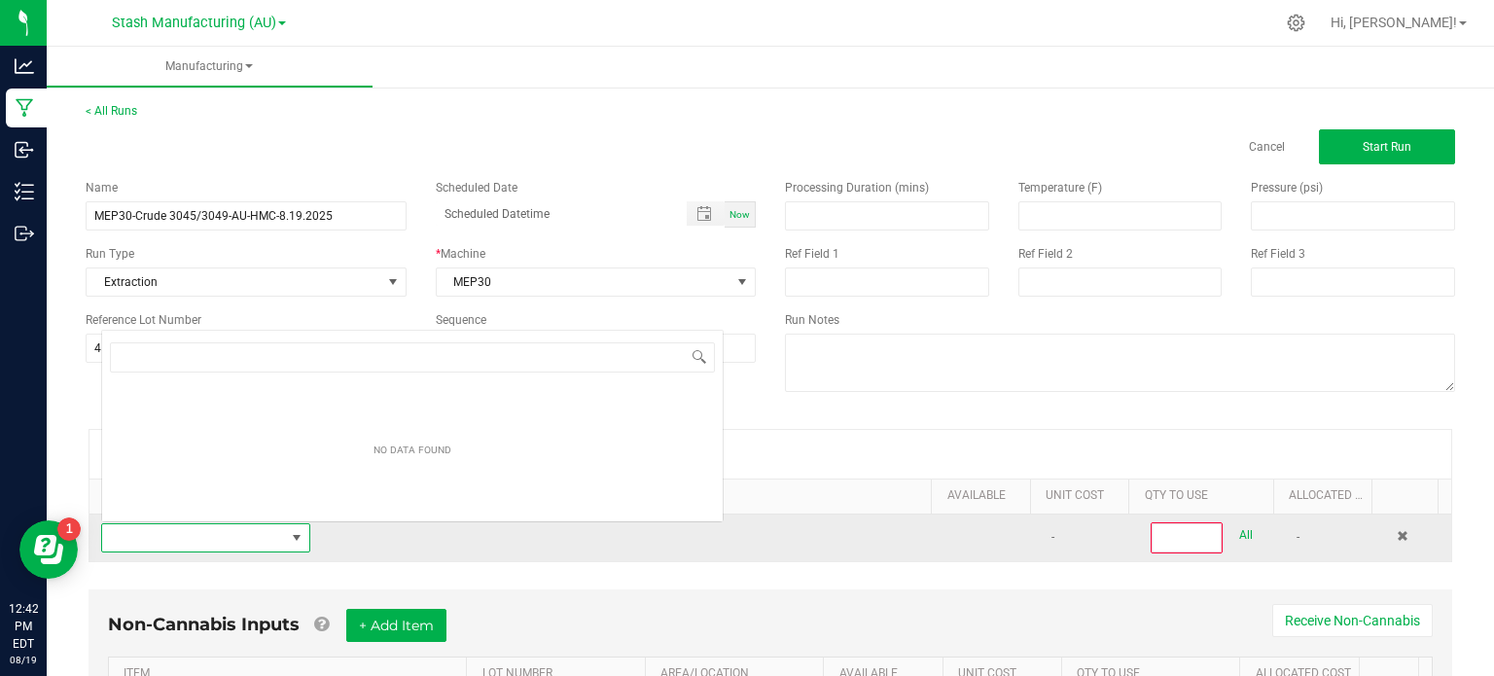
scroll to position [28, 201]
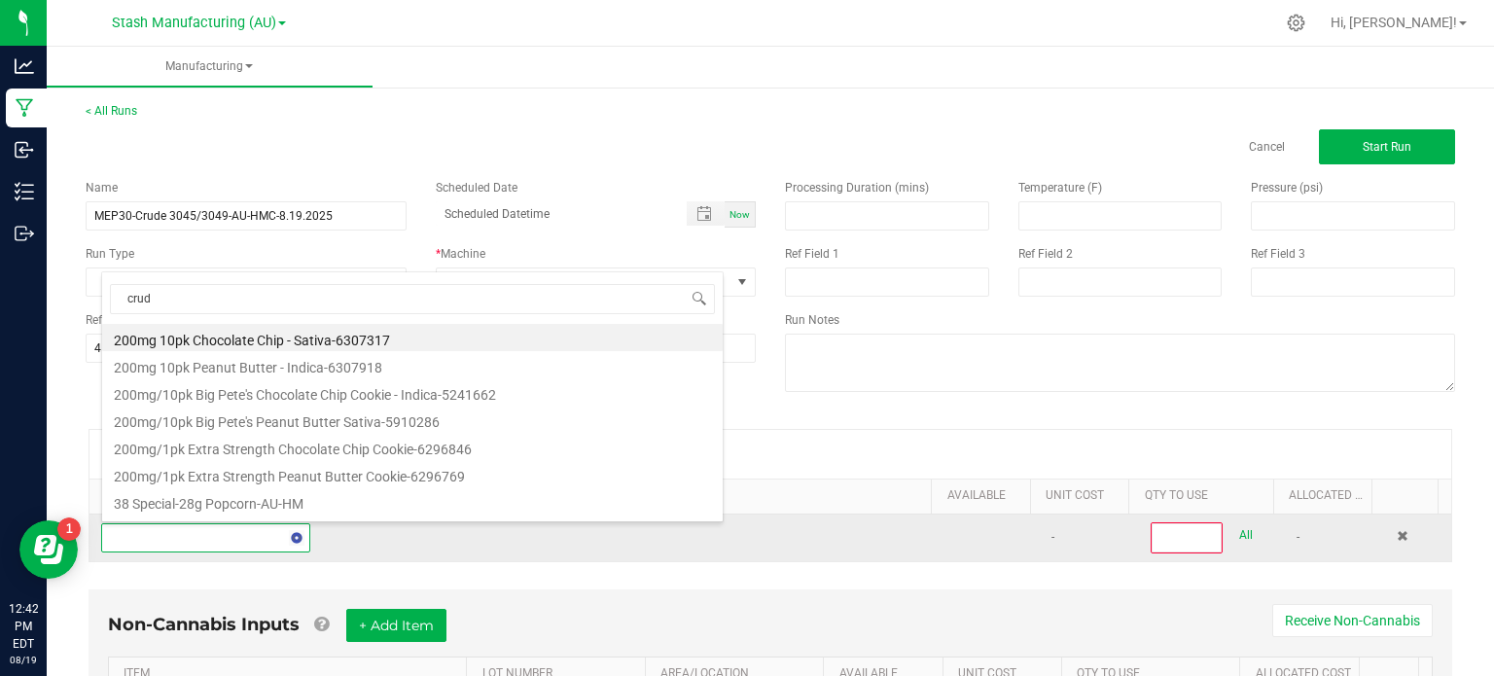
type input "crude"
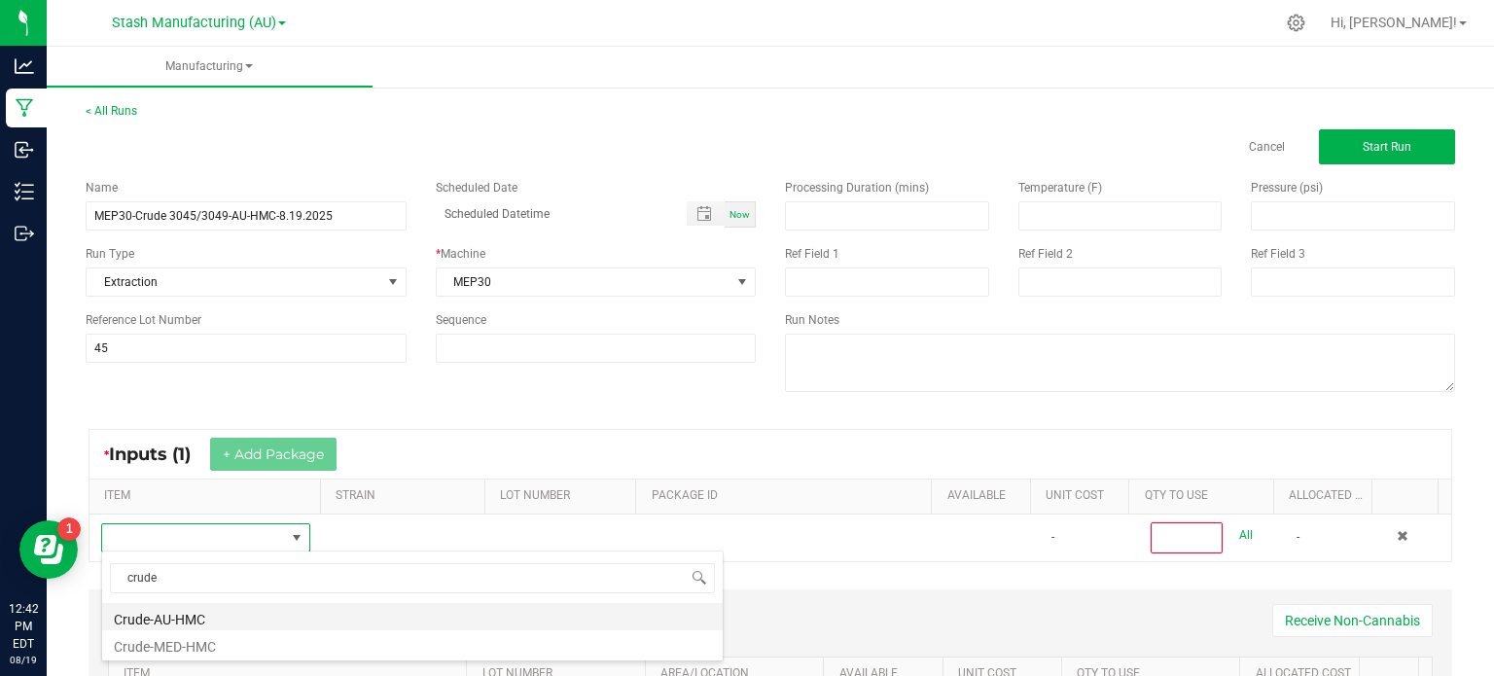
click at [237, 612] on li "Crude-AU-HMC" at bounding box center [412, 616] width 621 height 27
type input "0"
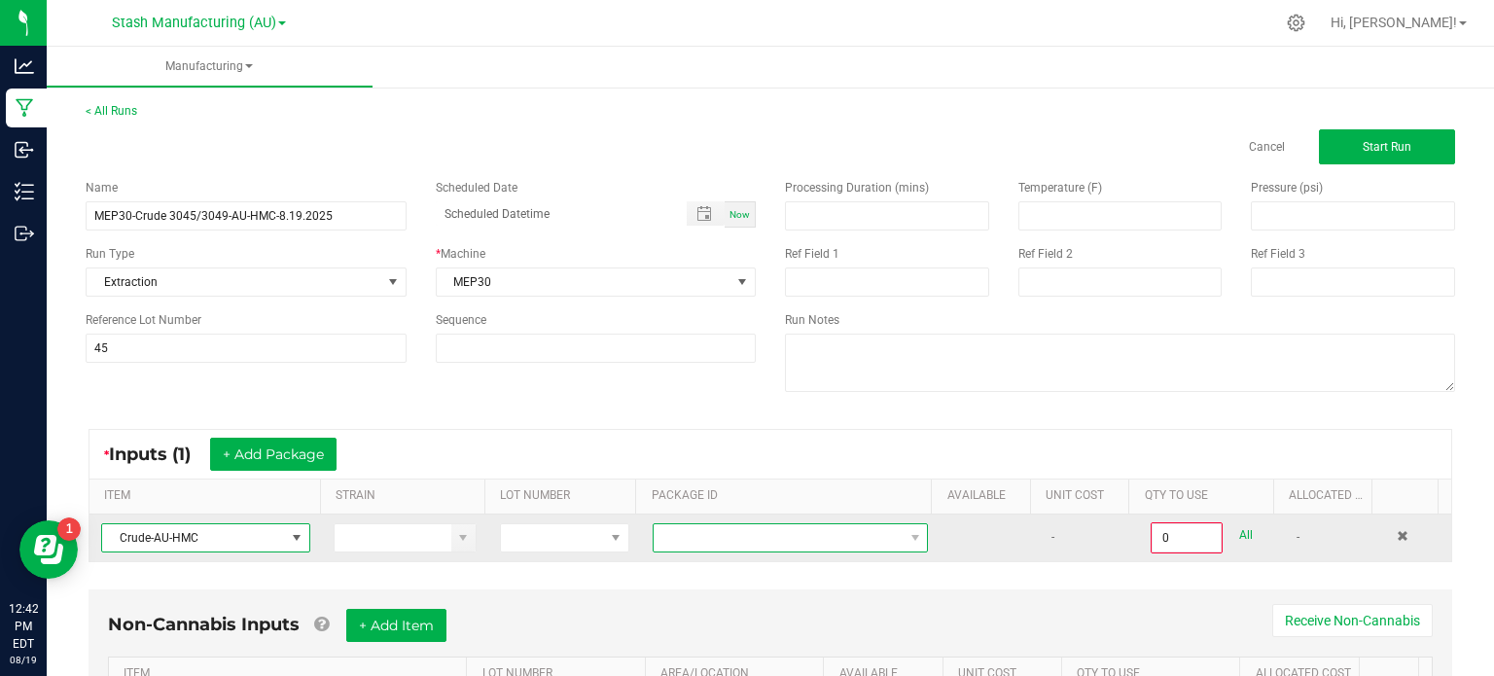
click at [694, 547] on span at bounding box center [778, 537] width 249 height 27
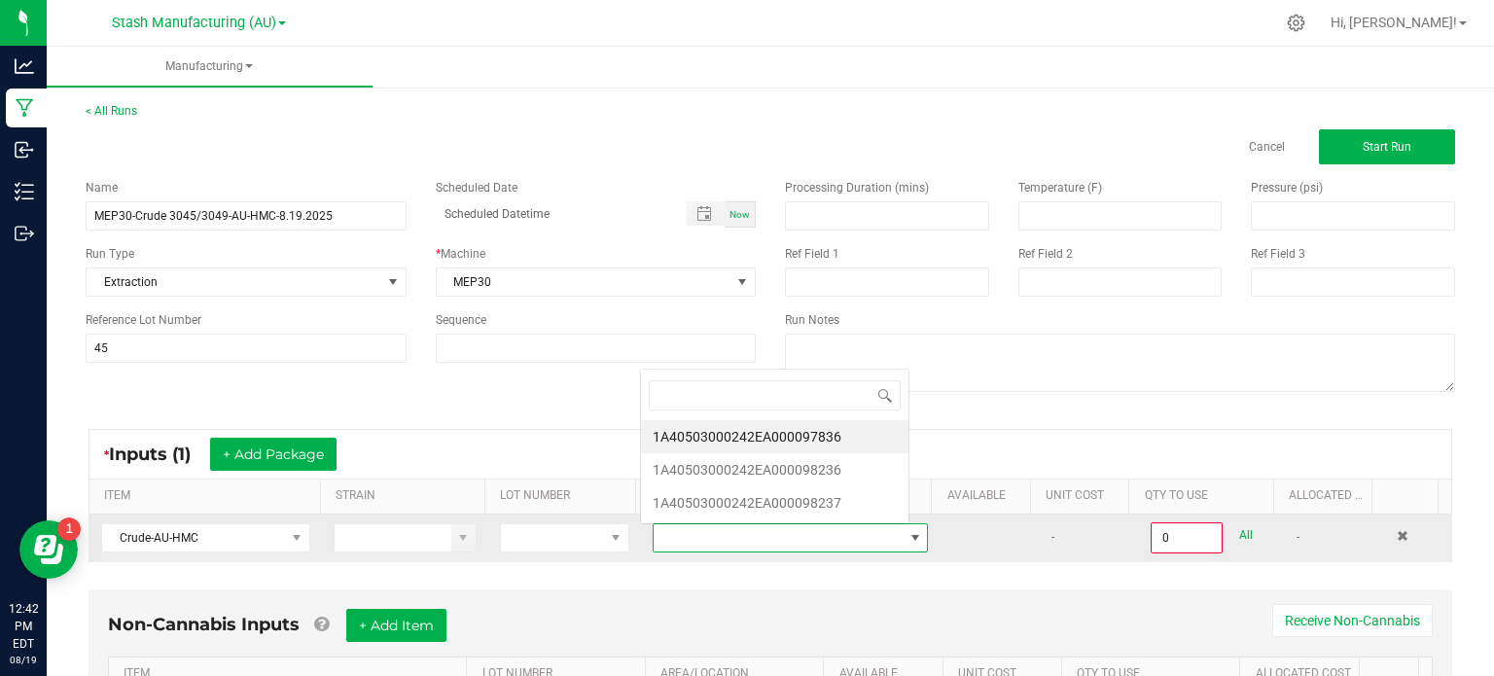
scroll to position [28, 265]
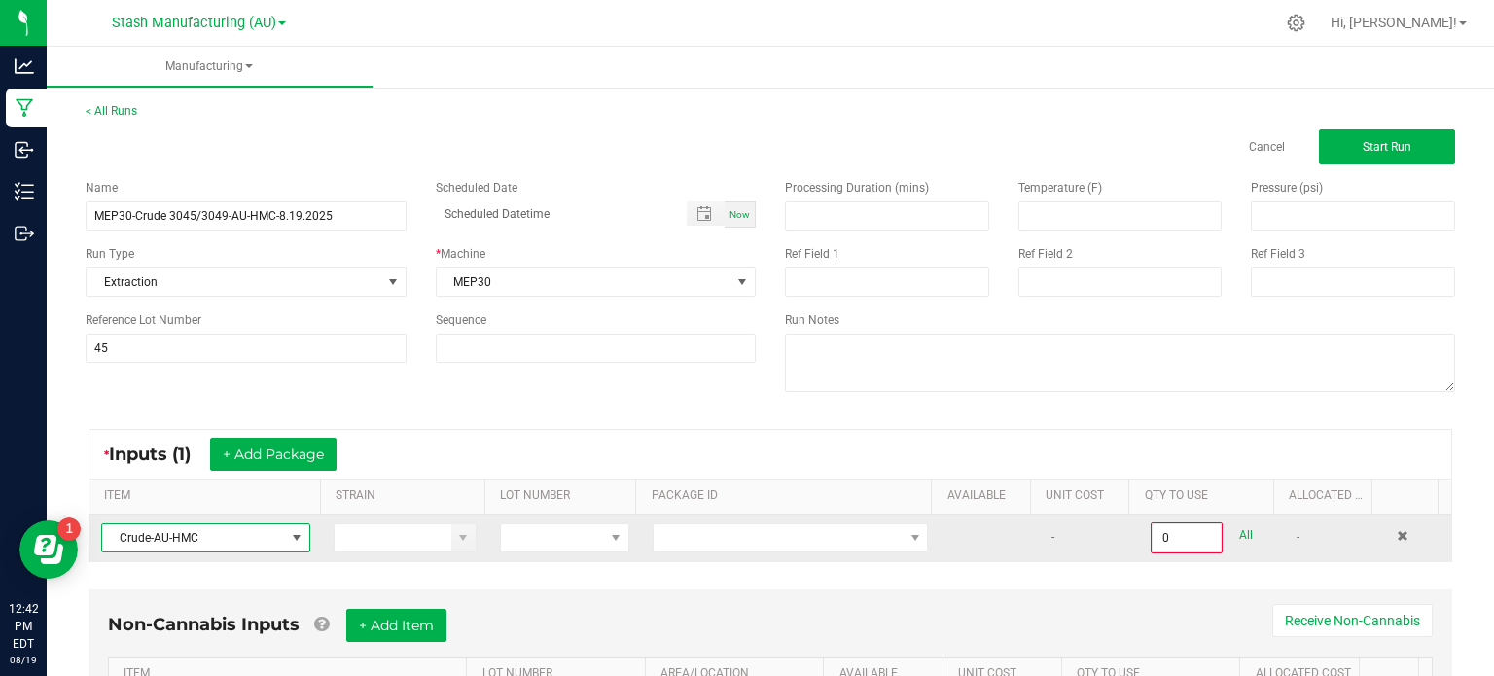
click at [231, 547] on span "Crude-AU-HMC" at bounding box center [193, 537] width 183 height 27
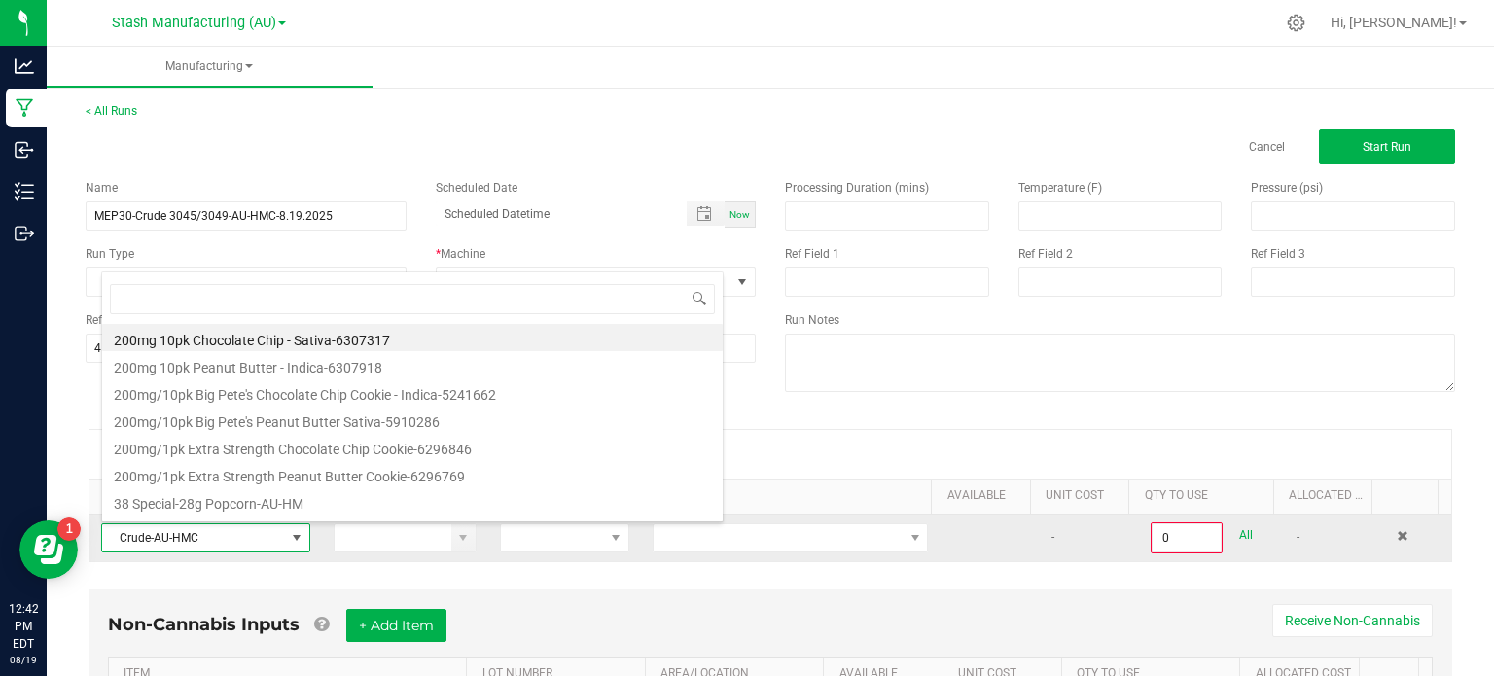
scroll to position [28, 201]
type input "biomass"
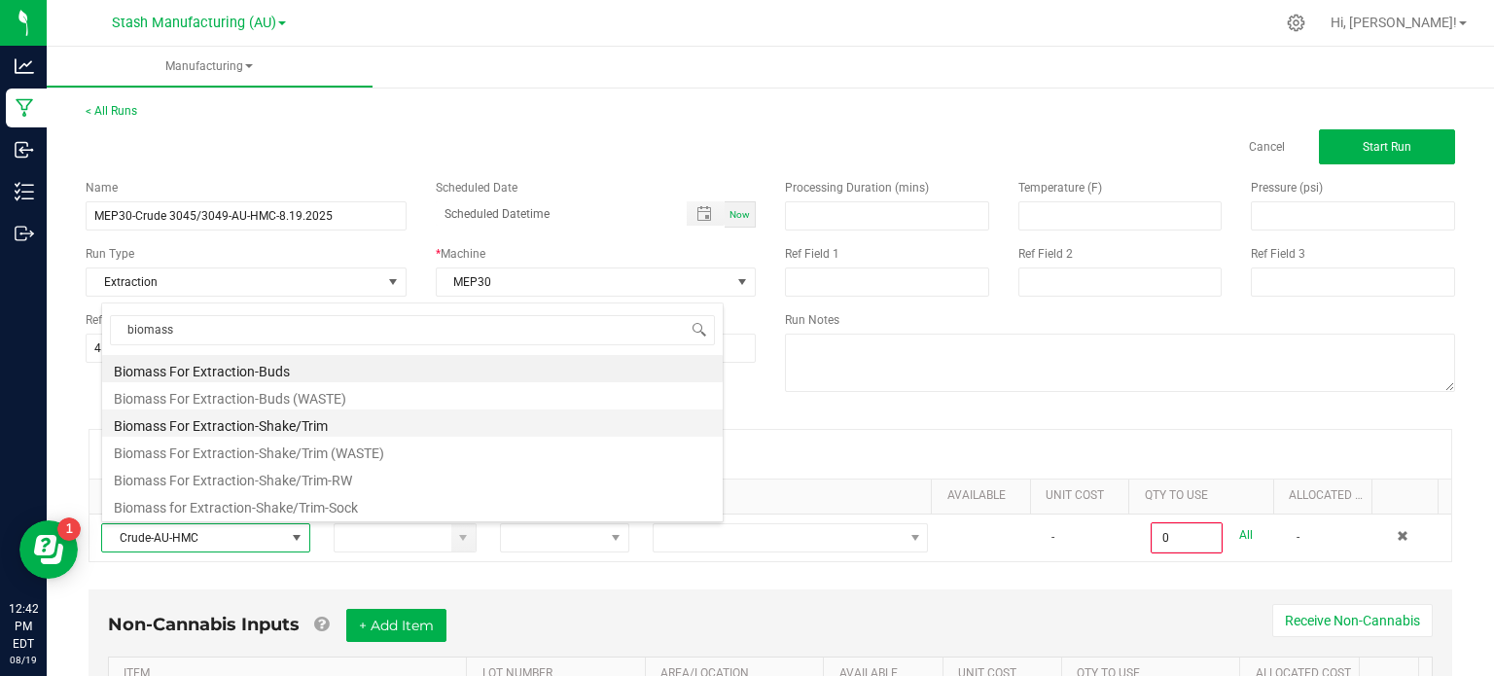
click at [300, 432] on li "Biomass For Extraction-Shake/Trim" at bounding box center [412, 422] width 621 height 27
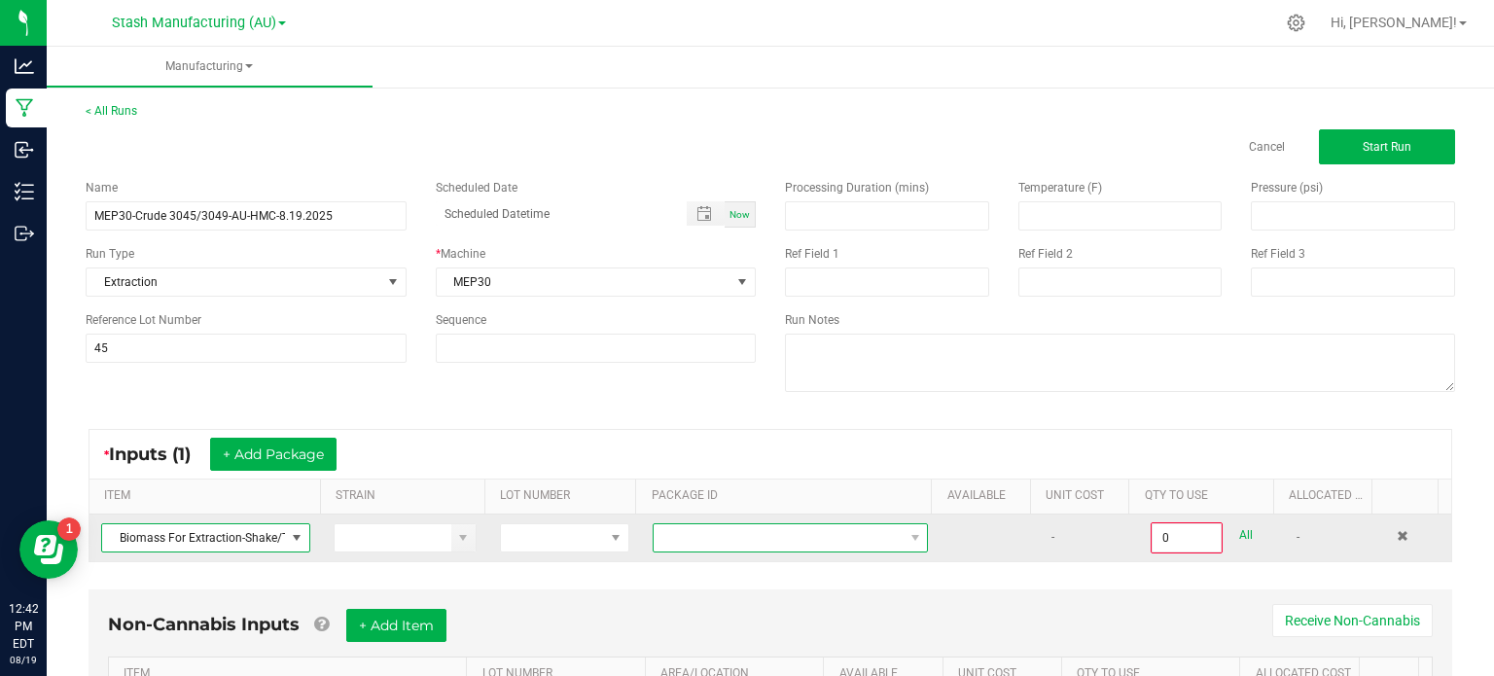
click at [668, 525] on span at bounding box center [778, 537] width 249 height 27
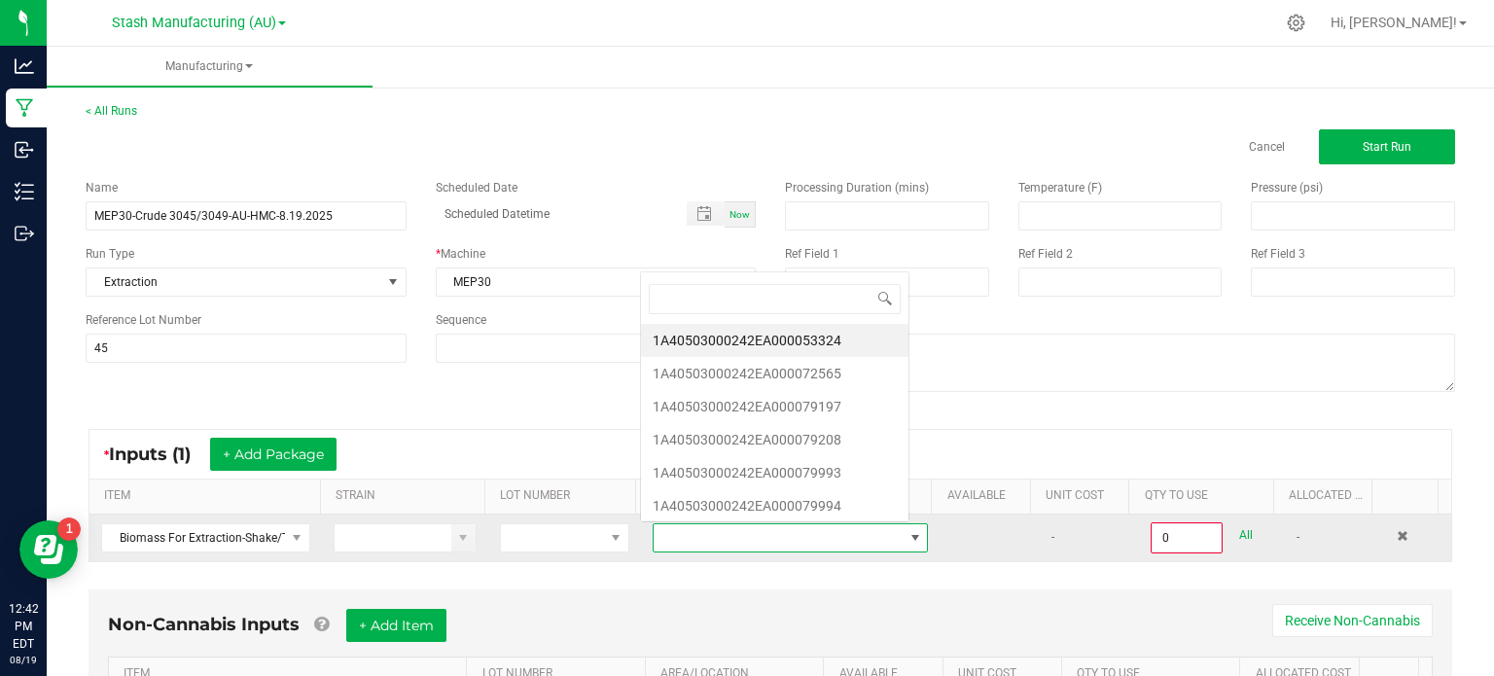
scroll to position [28, 265]
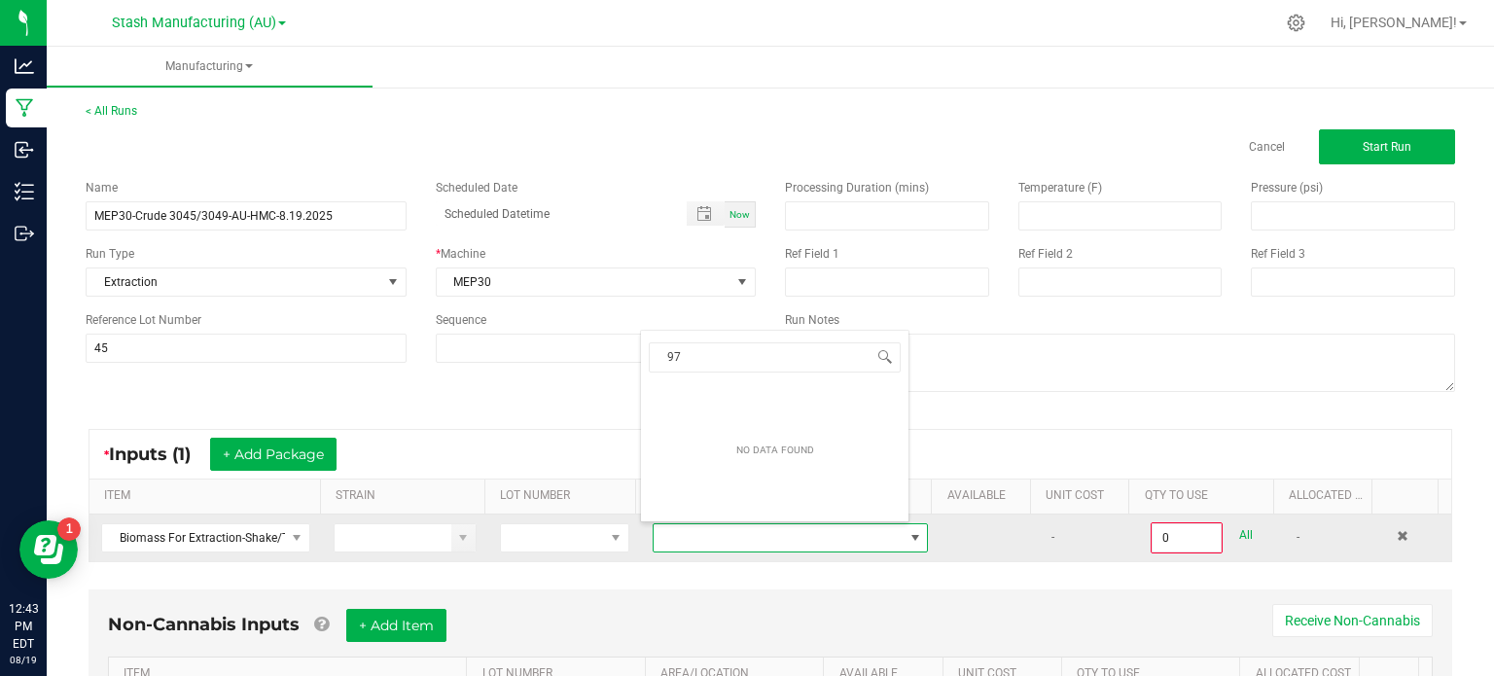
type input "9"
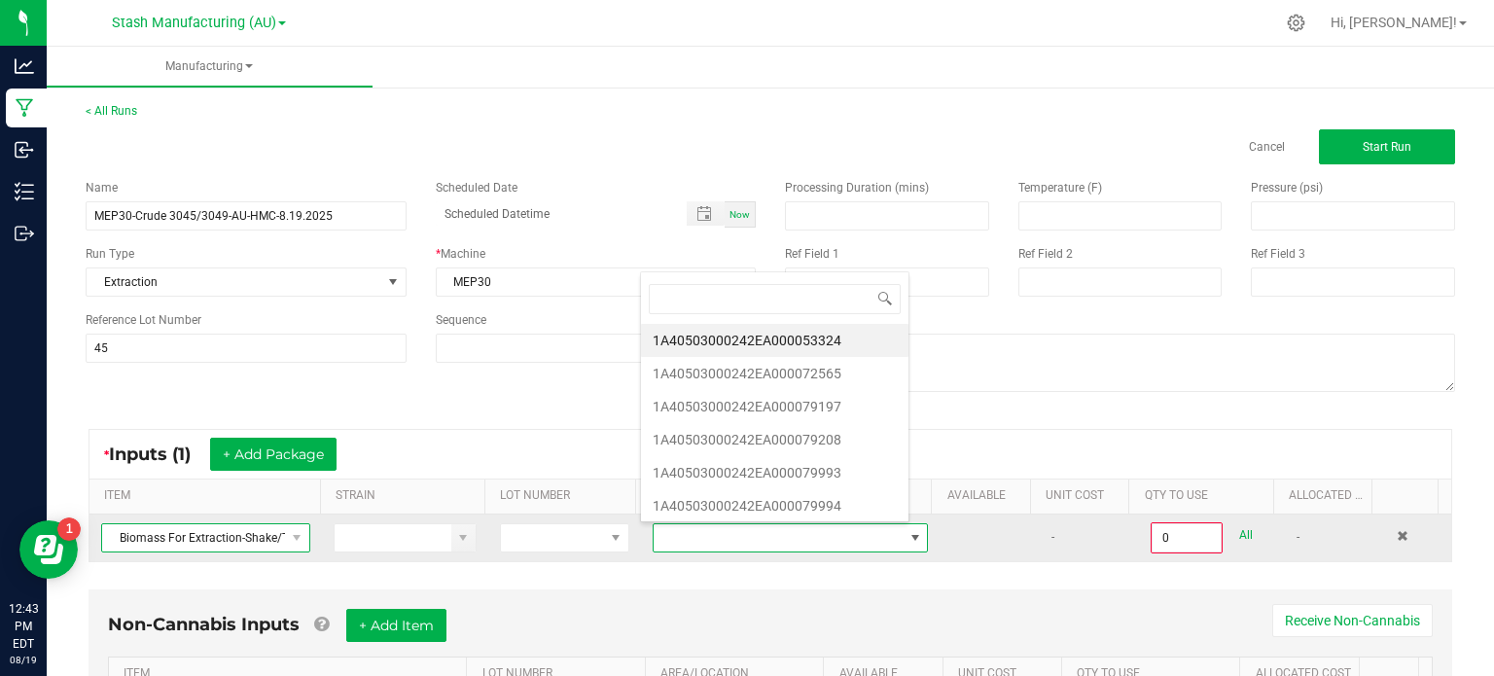
click at [242, 539] on span "Biomass For Extraction-Shake/Trim" at bounding box center [193, 537] width 183 height 27
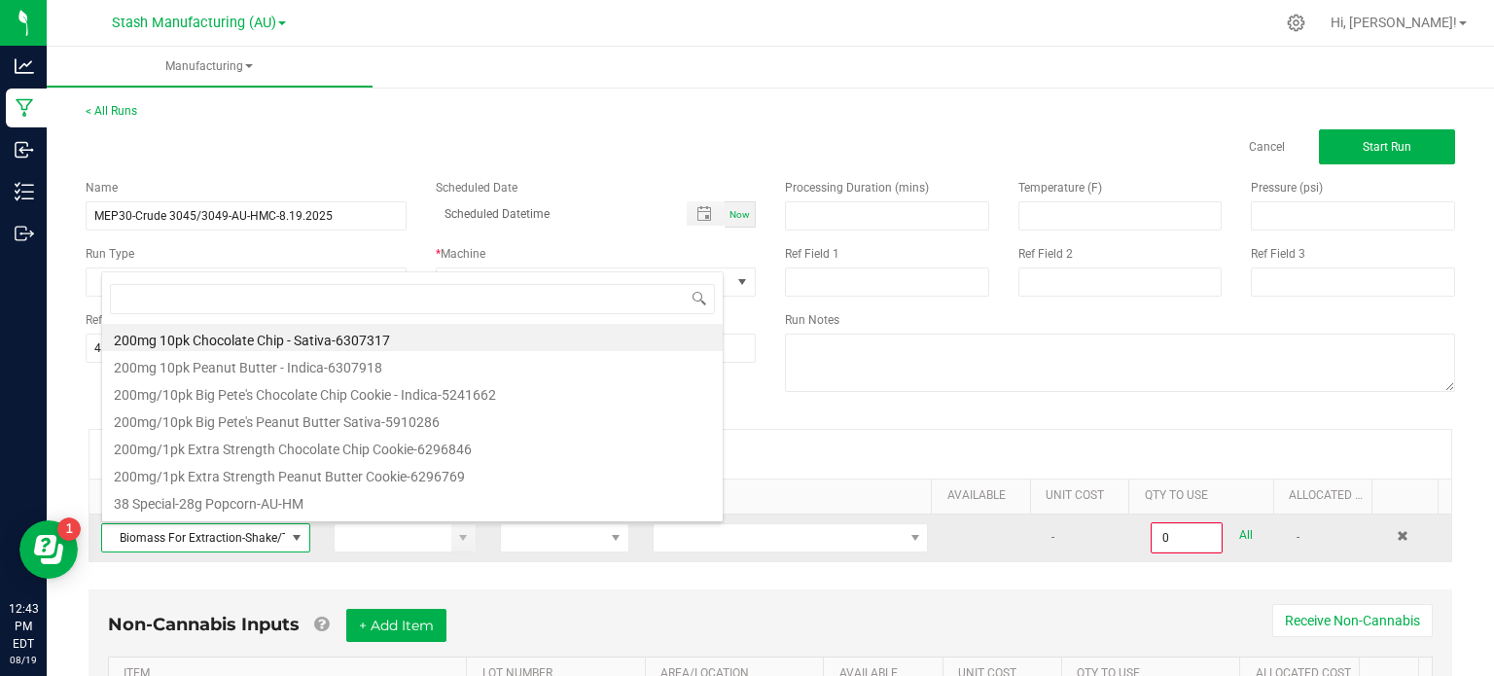
scroll to position [28, 201]
type input "biomass"
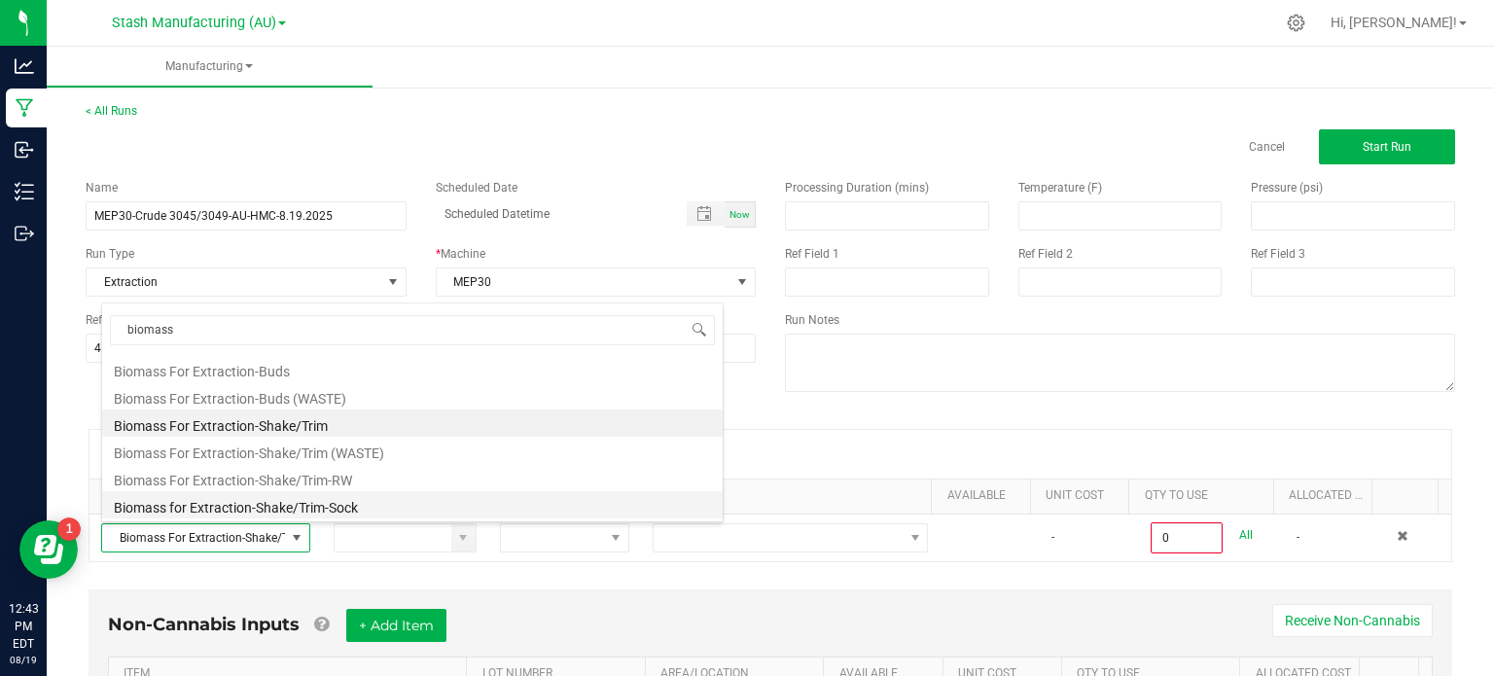
click at [295, 509] on li "Biomass for Extraction-Shake/Trim-Sock" at bounding box center [412, 504] width 621 height 27
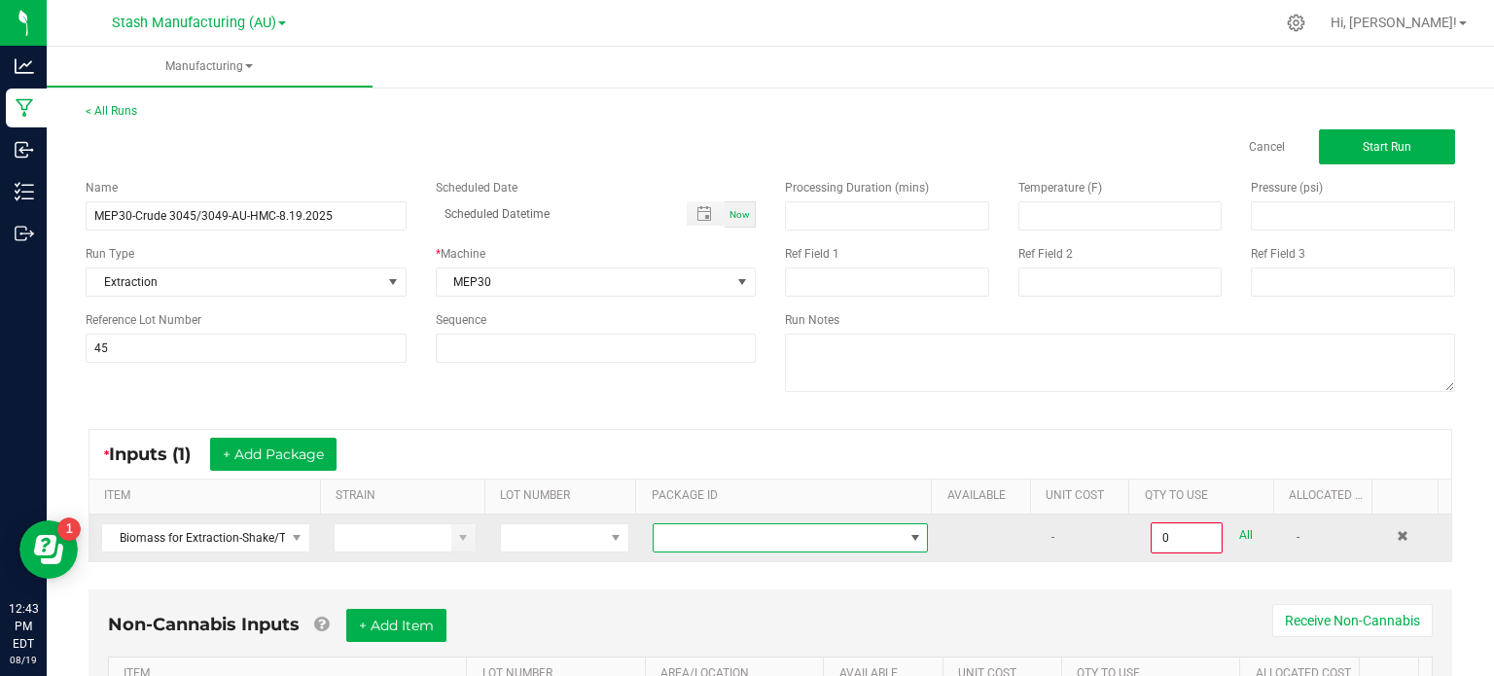
click at [675, 528] on span at bounding box center [778, 537] width 249 height 27
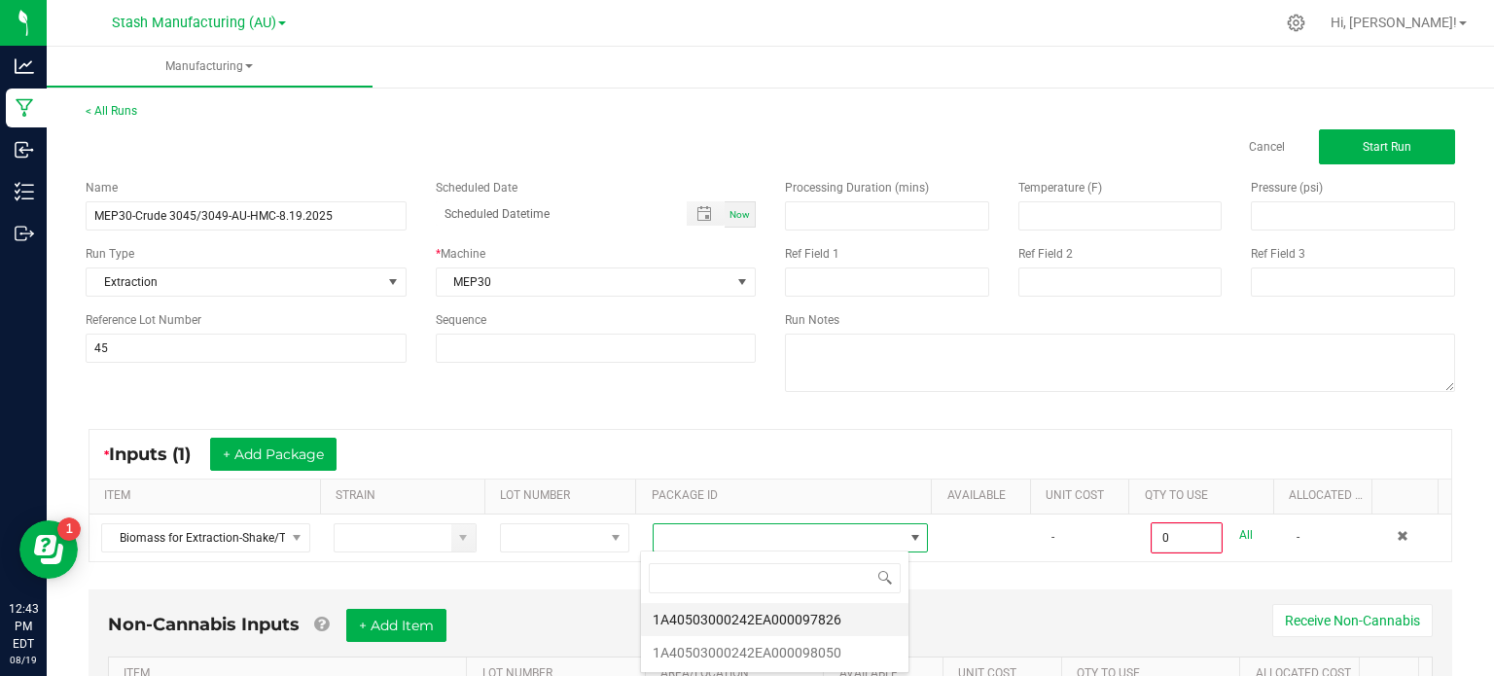
click at [732, 614] on li "1A40503000242EA000097826" at bounding box center [774, 619] width 267 height 33
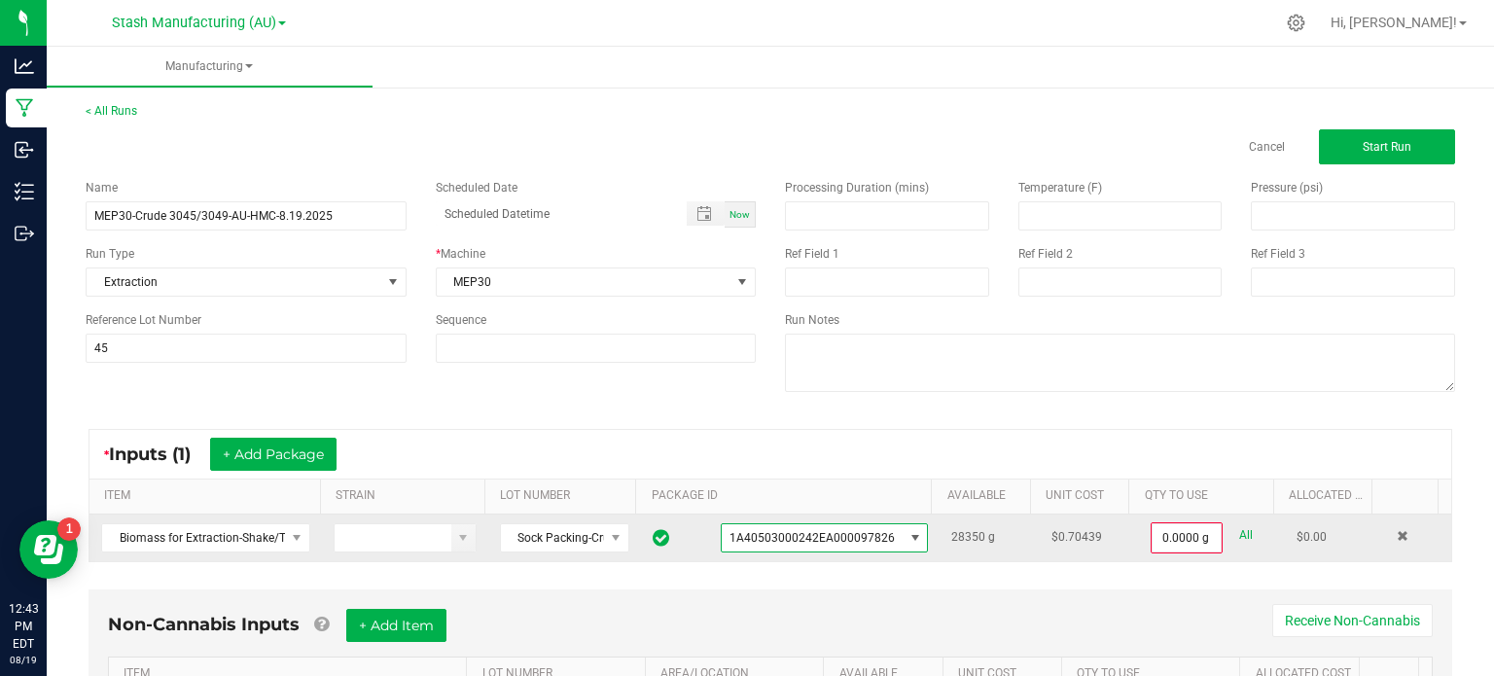
click at [1239, 524] on link "All" at bounding box center [1246, 535] width 14 height 26
type input "28350.0000 g"
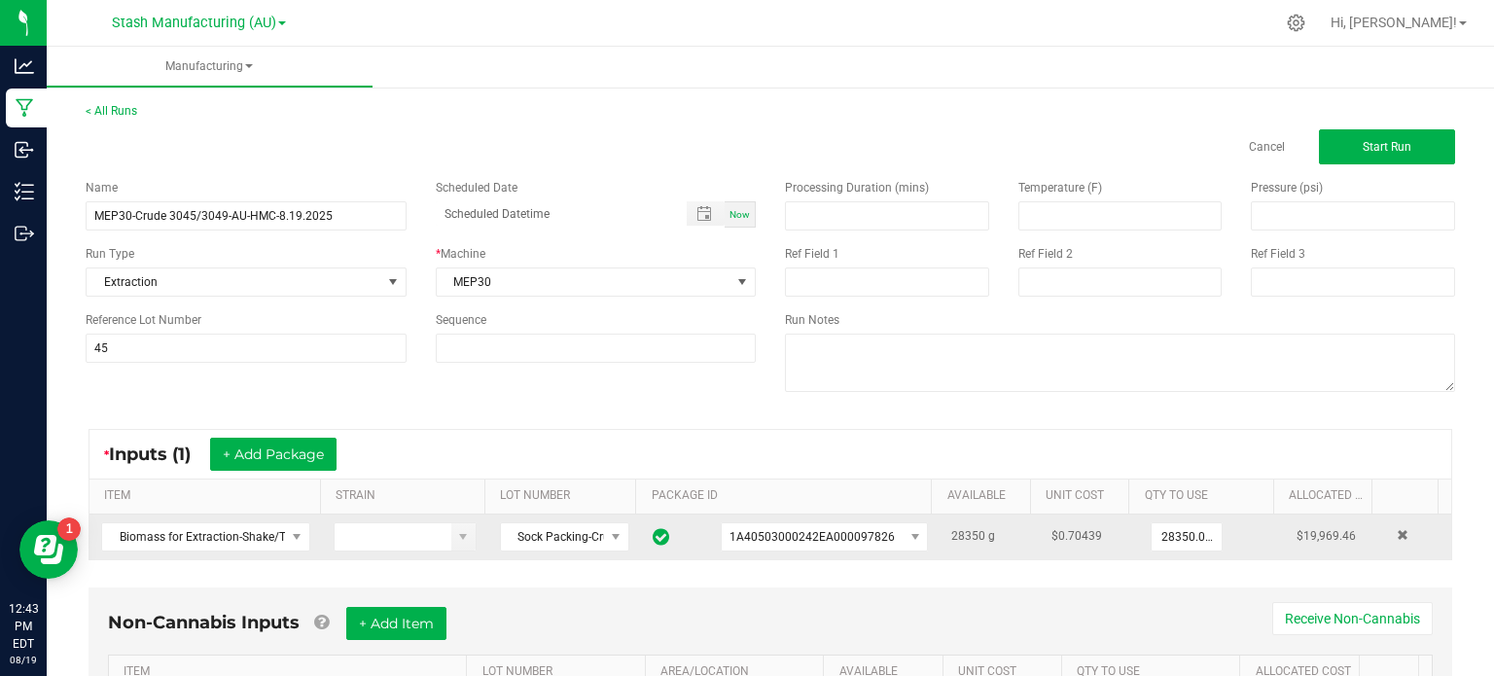
scroll to position [122, 0]
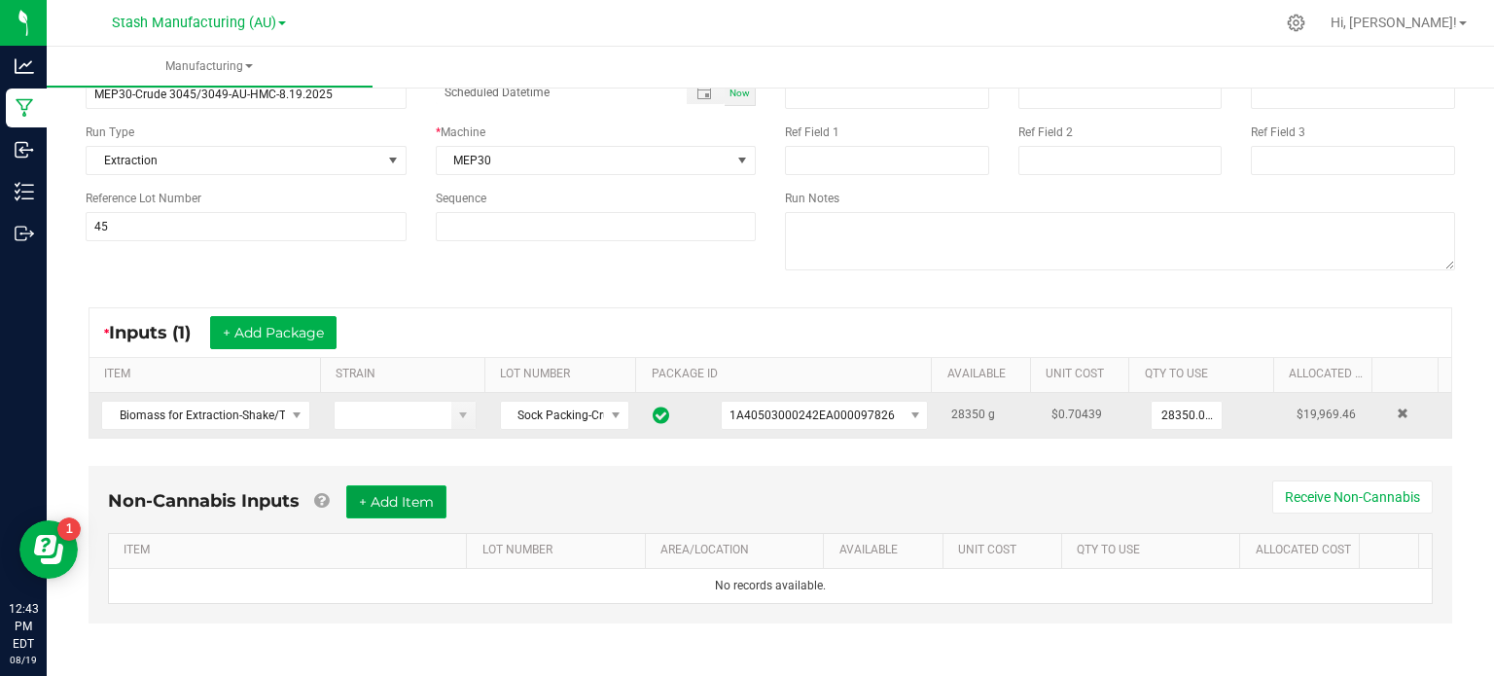
click at [394, 497] on button "+ Add Item" at bounding box center [396, 501] width 100 height 33
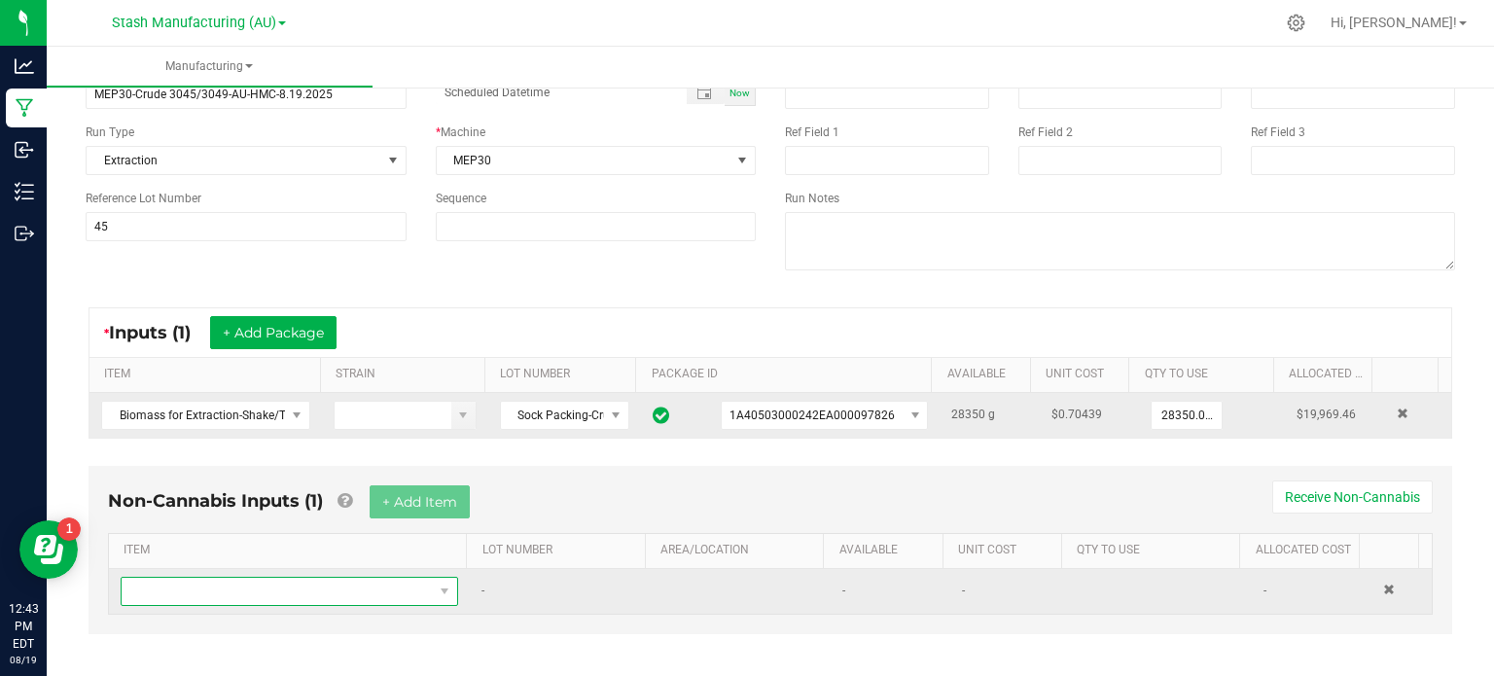
click at [350, 585] on span "NO DATA FOUND" at bounding box center [277, 591] width 311 height 27
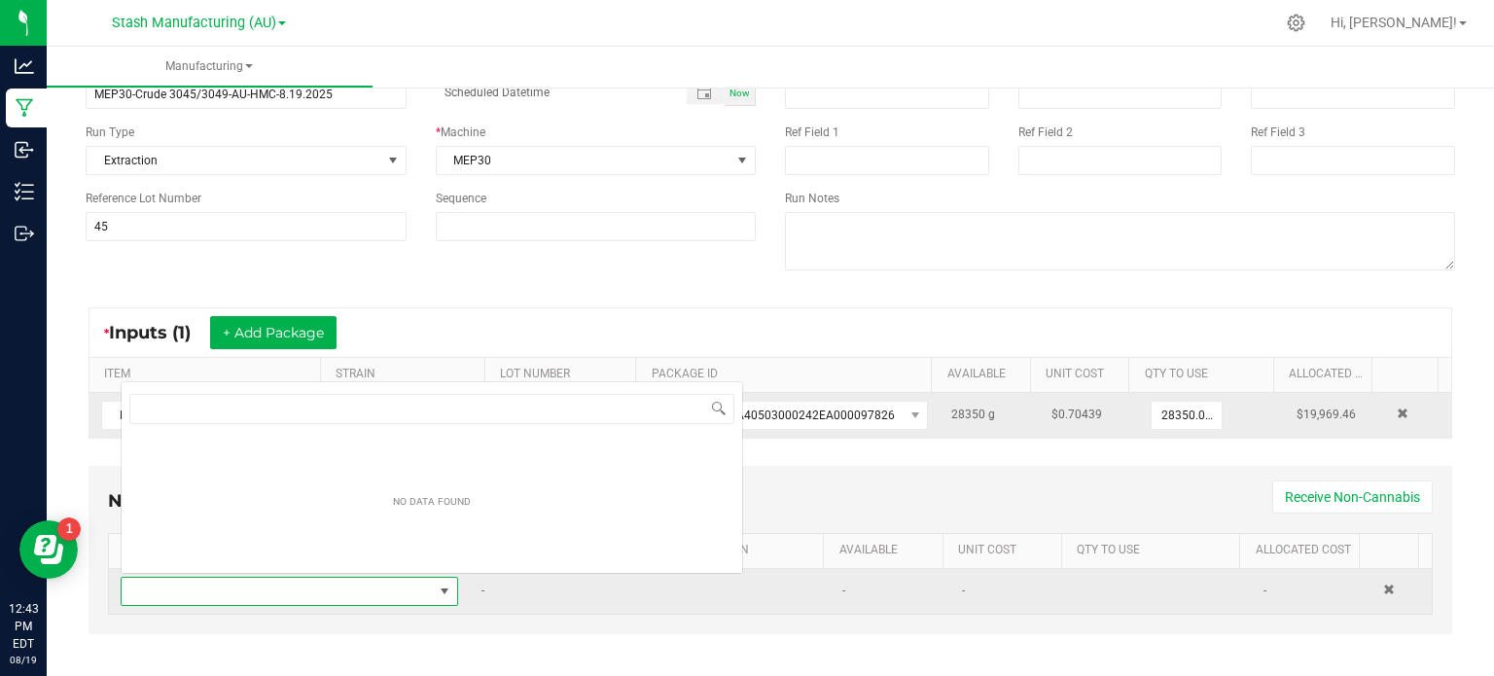
scroll to position [28, 325]
type input "met"
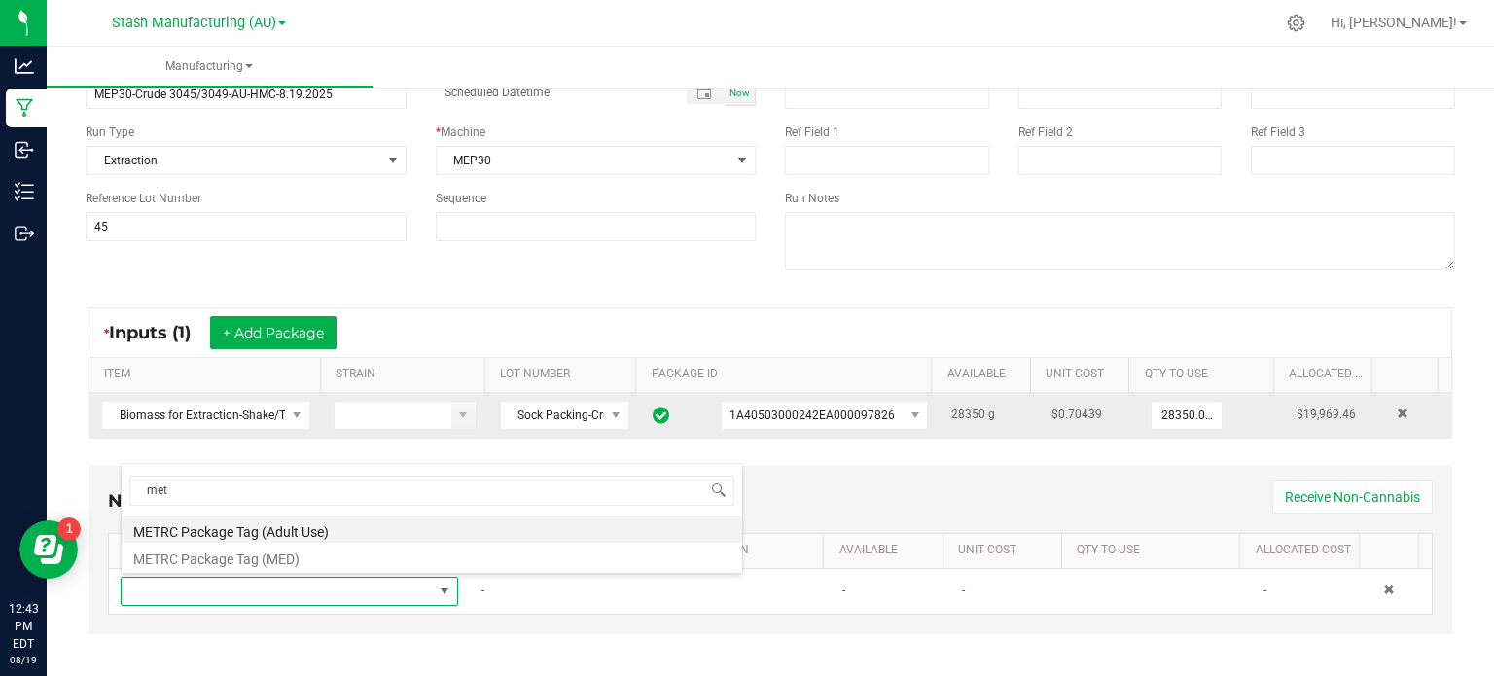
click at [327, 532] on li "METRC Package Tag (Adult Use)" at bounding box center [432, 529] width 621 height 27
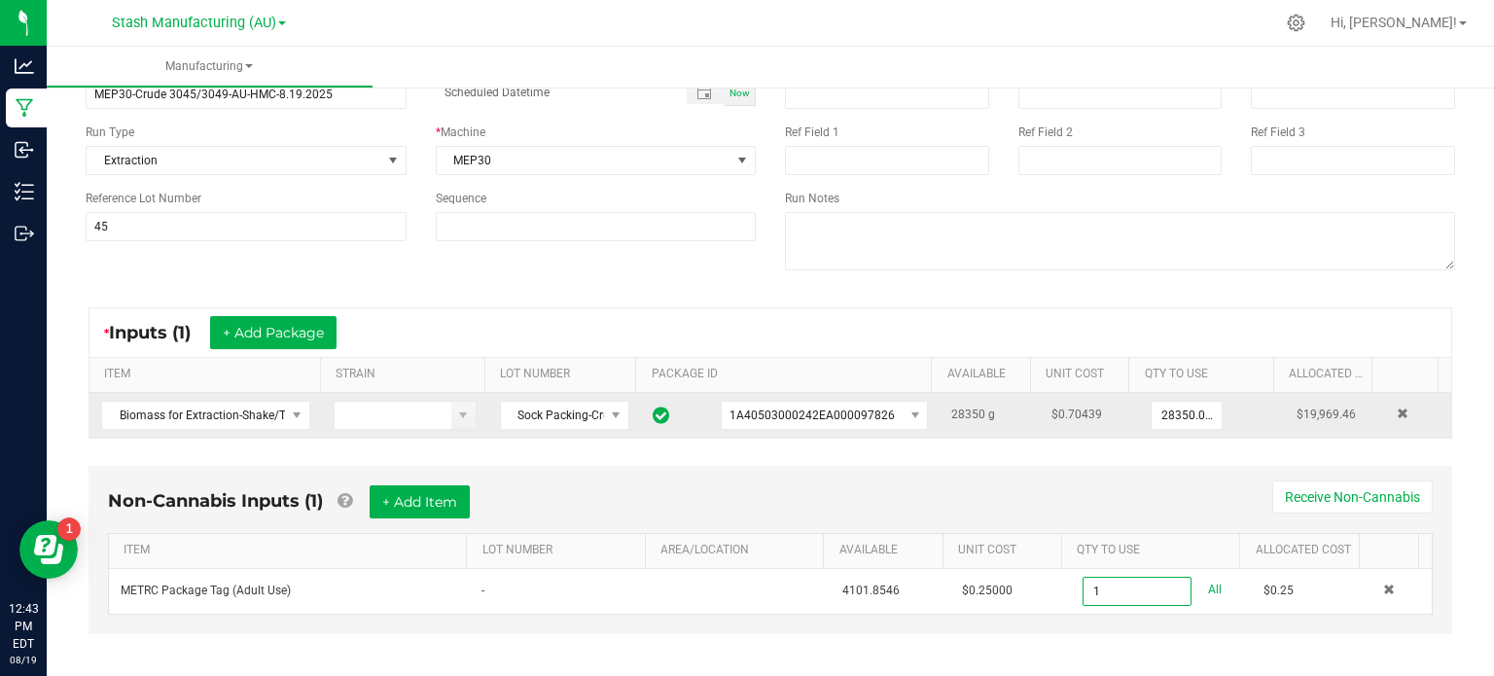
type input "1 ea"
click at [327, 534] on th "ITEM" at bounding box center [287, 551] width 357 height 35
drag, startPoint x: 447, startPoint y: 512, endPoint x: 306, endPoint y: 531, distance: 142.4
click at [306, 533] on kendo-grid "ITEM LOT NUMBER AREA/LOCATION AVAILABLE Unit Cost QTY TO USE Allocated Cost MET…" at bounding box center [770, 574] width 1325 height 82
click at [438, 498] on button "+ Add Item" at bounding box center [420, 501] width 100 height 33
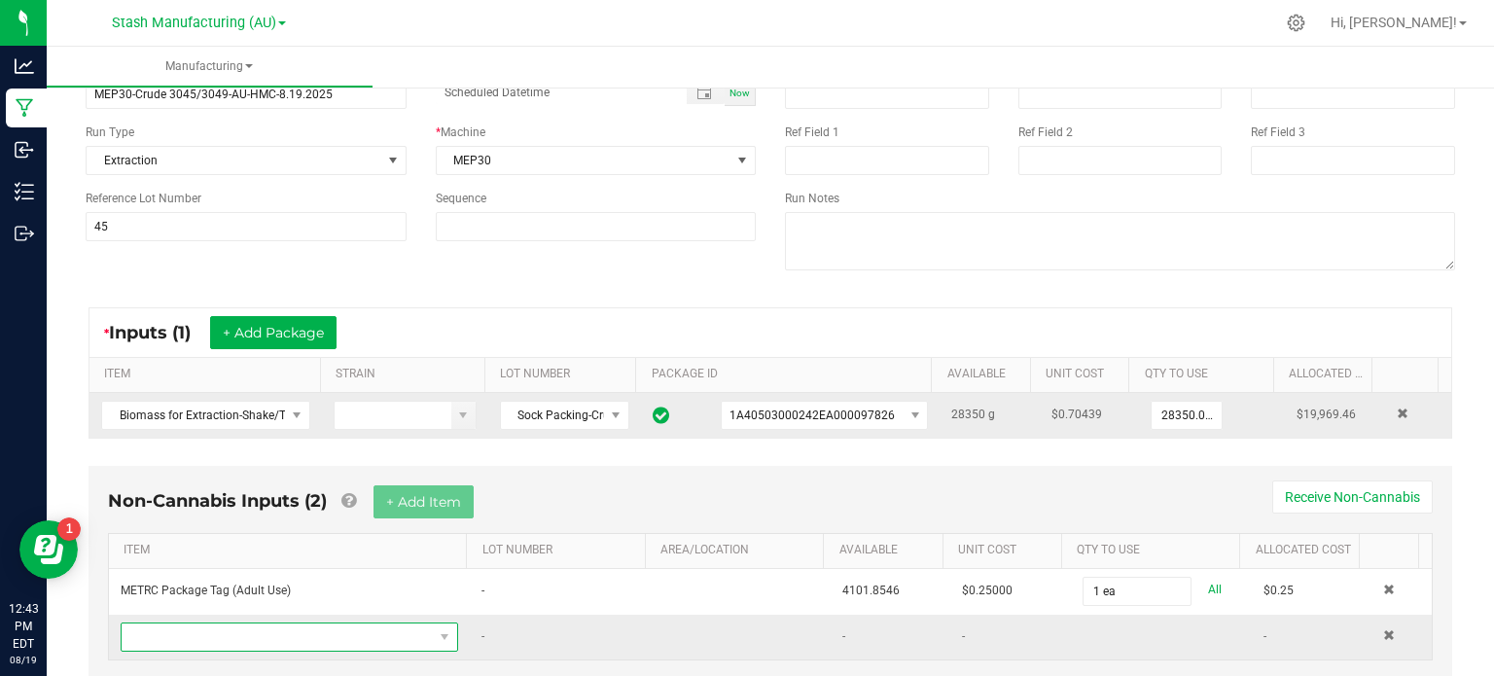
click at [372, 627] on span "NO DATA FOUND" at bounding box center [277, 636] width 311 height 27
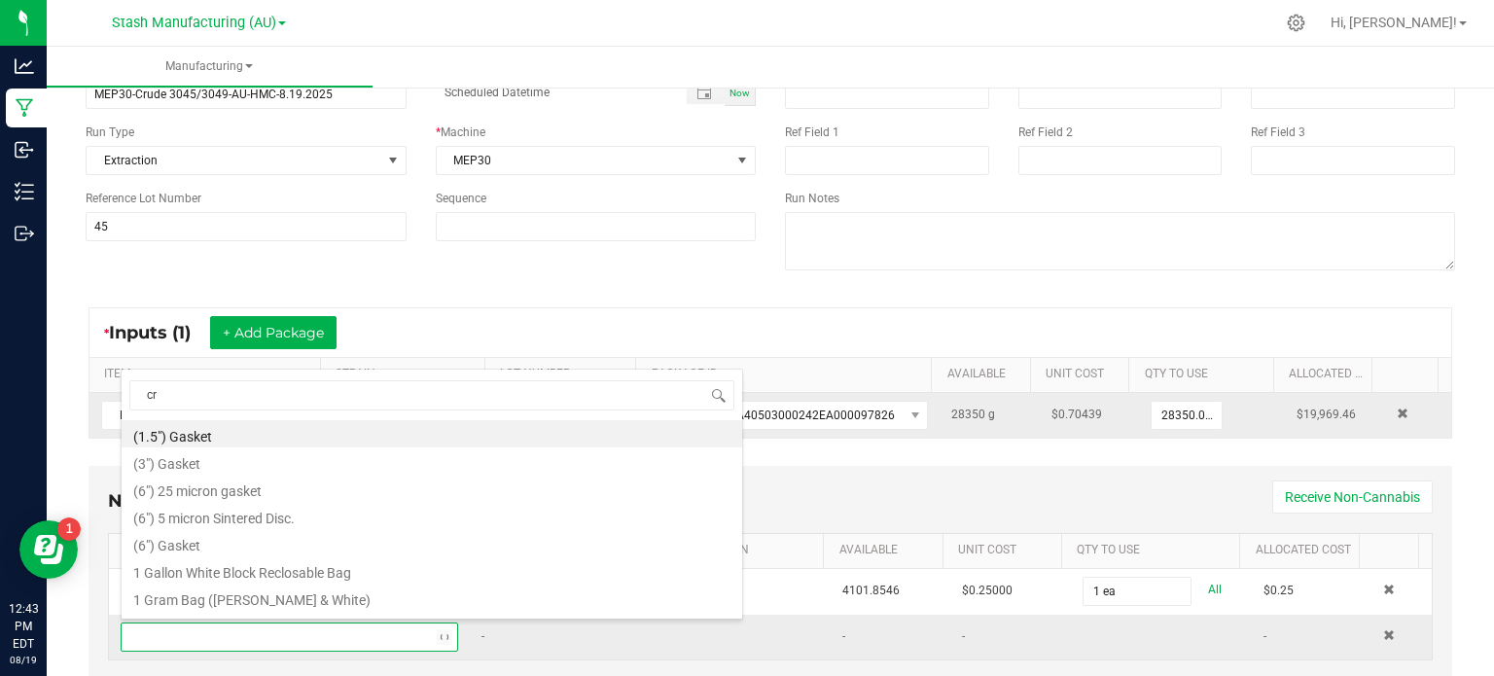
type input "crx"
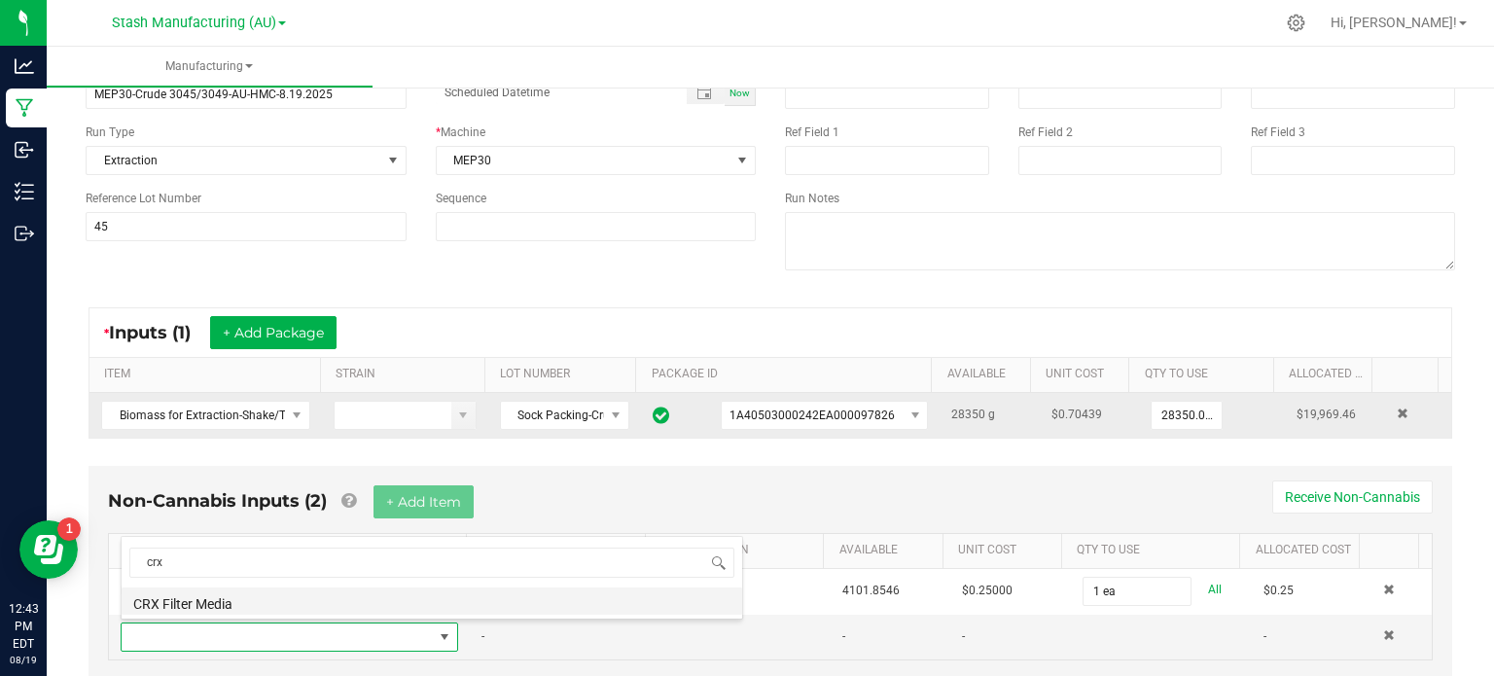
click at [342, 607] on li "CRX Filter Media" at bounding box center [432, 600] width 621 height 27
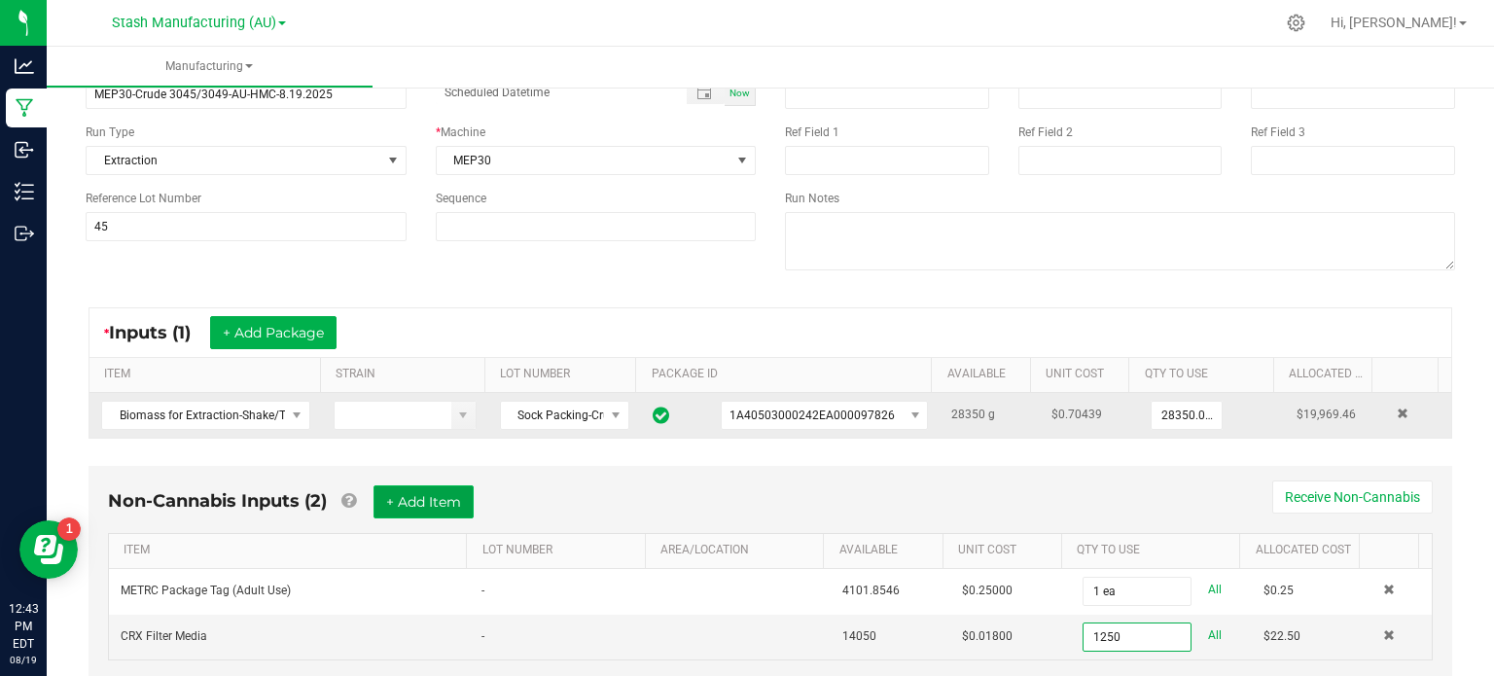
type input "1250.0000 kg"
click at [403, 512] on button "+ Add Item" at bounding box center [423, 501] width 100 height 33
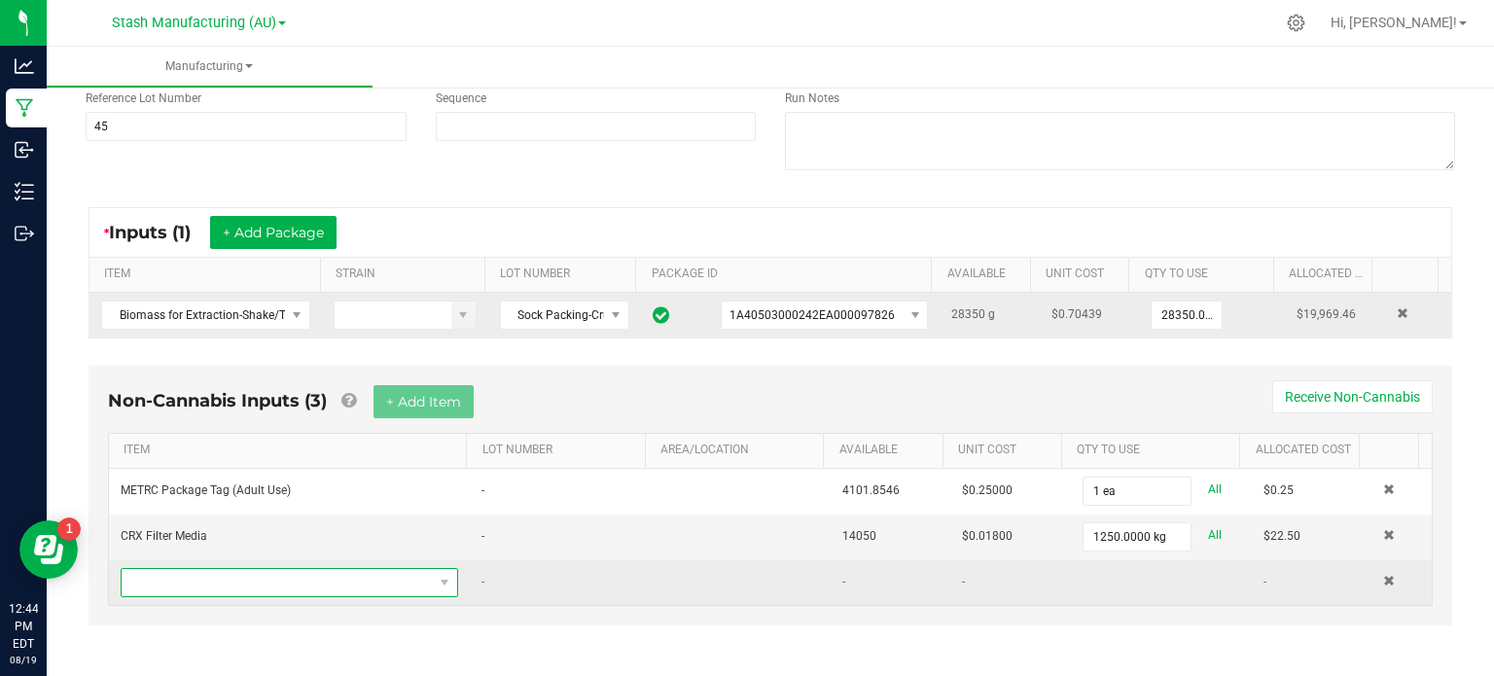
click at [312, 575] on span "NO DATA FOUND" at bounding box center [277, 582] width 311 height 27
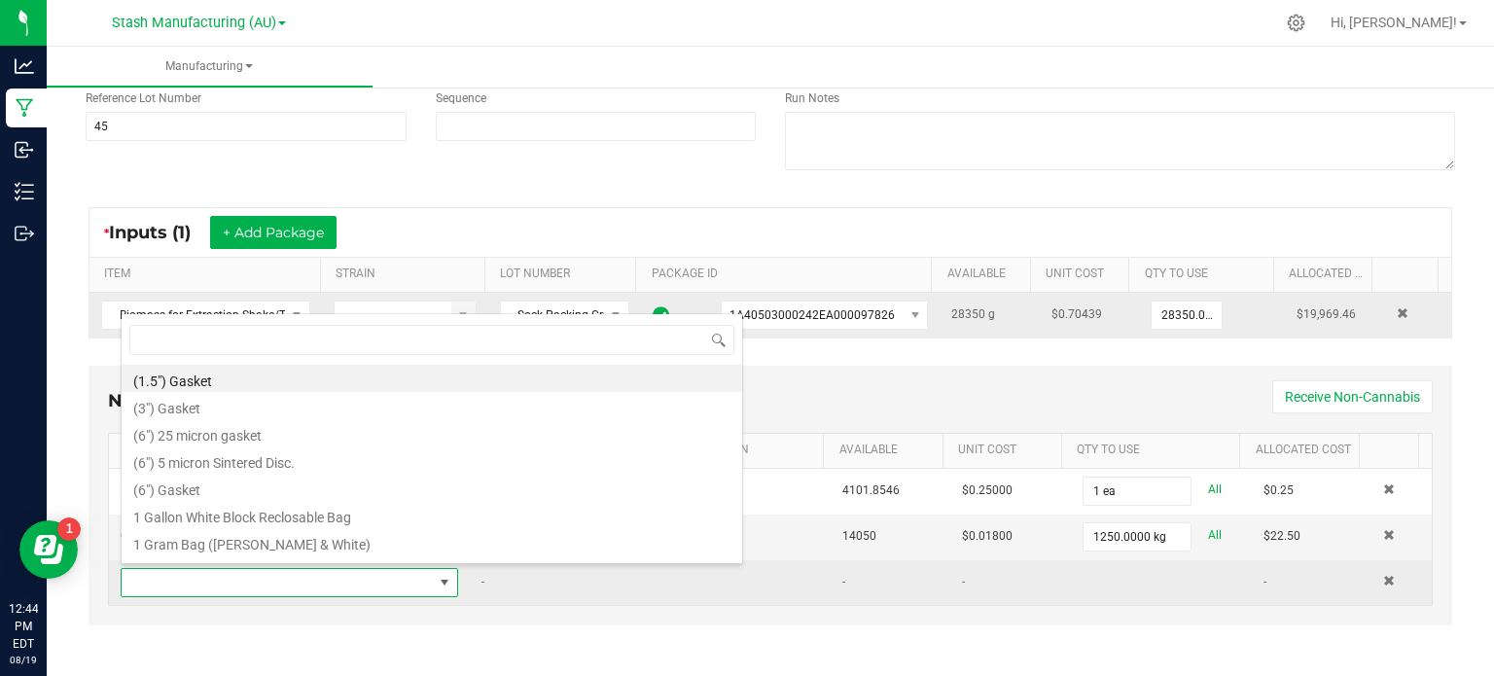
scroll to position [28, 325]
type input "t5"
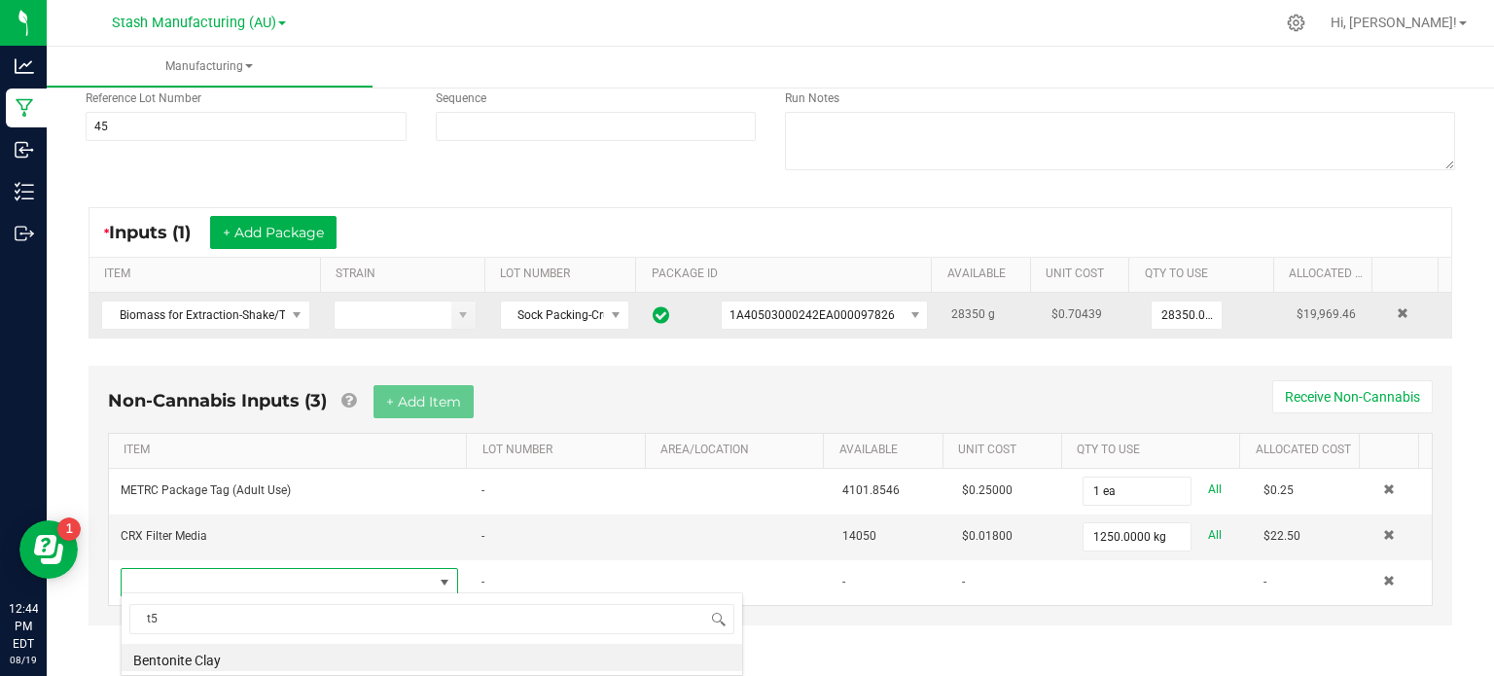
drag, startPoint x: 293, startPoint y: 651, endPoint x: 616, endPoint y: 660, distance: 323.1
click at [616, 660] on li "Bentonite Clay" at bounding box center [432, 657] width 621 height 27
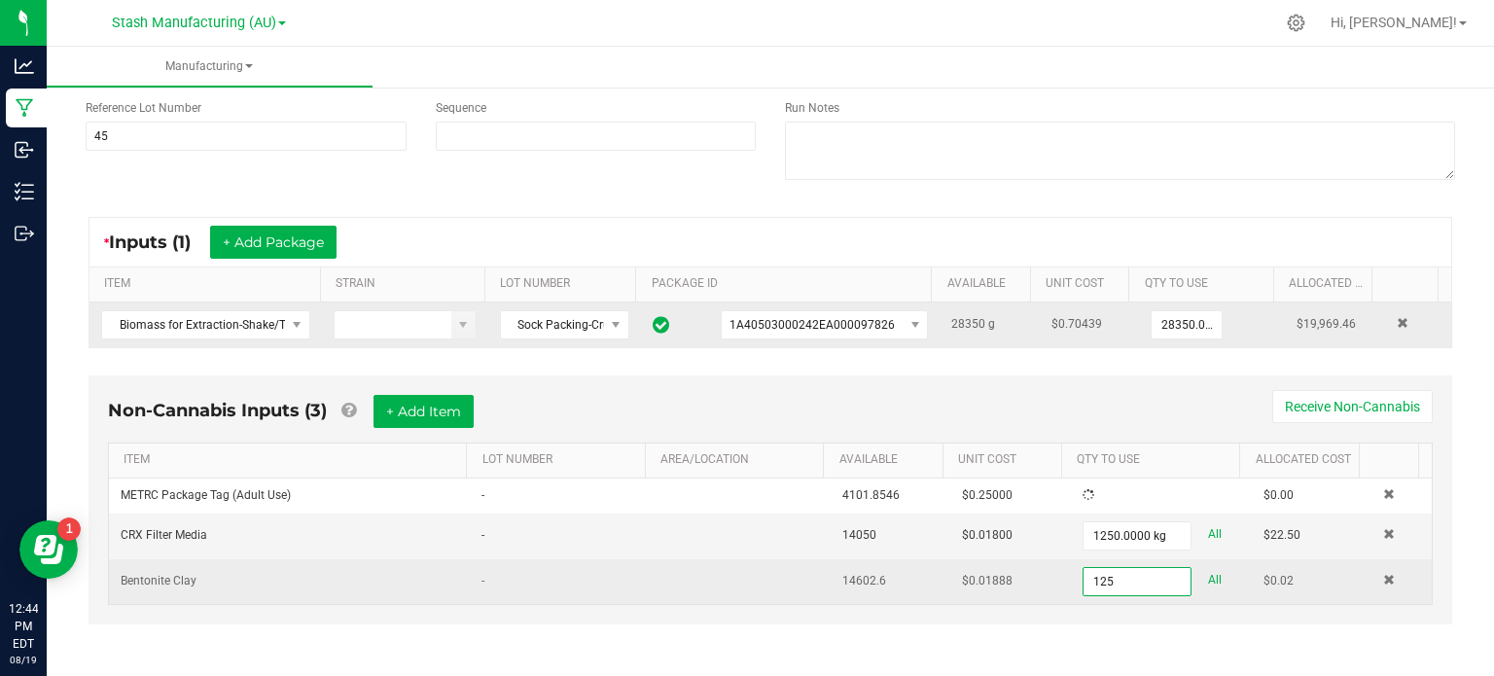
scroll to position [222, 0]
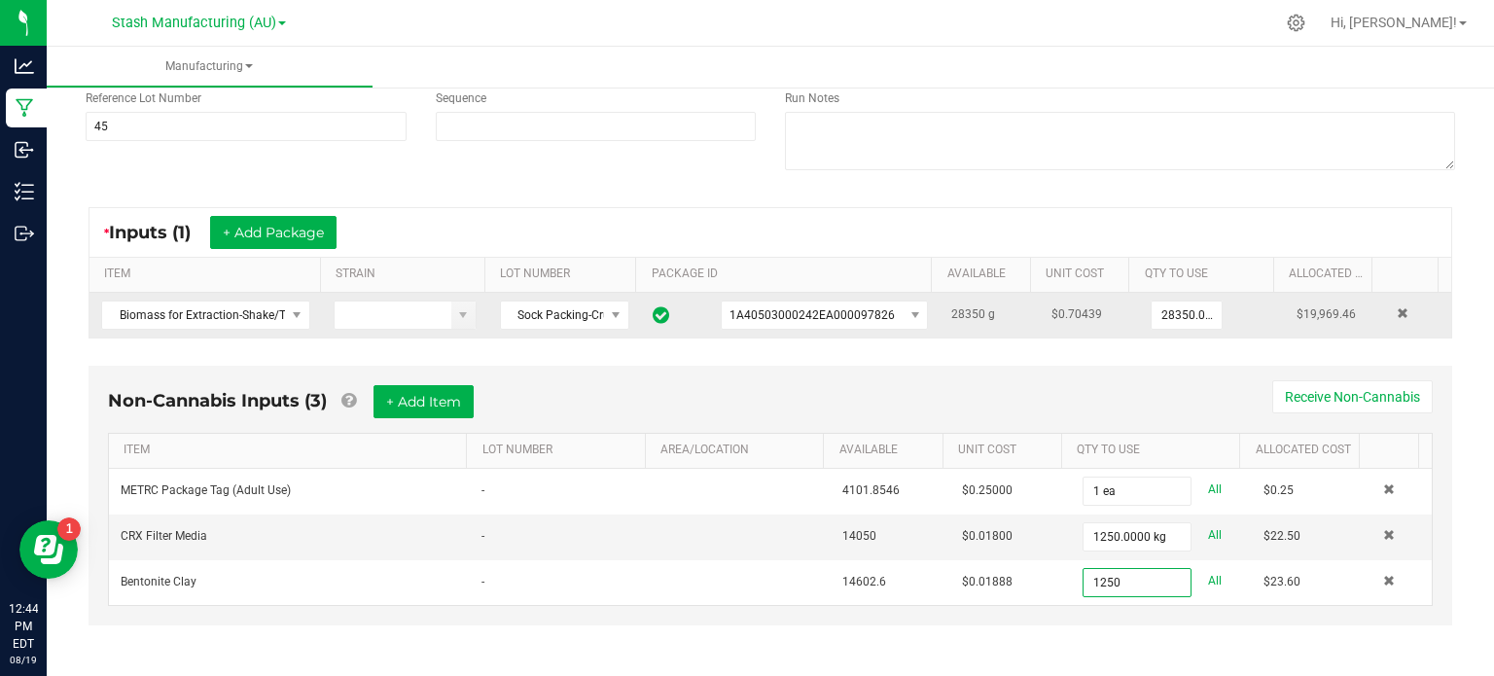
click at [580, 404] on div "Non-Cannabis Inputs (3) + Add Item Receive Non-Cannabis" at bounding box center [770, 409] width 1325 height 48
type input "1250.0000 g"
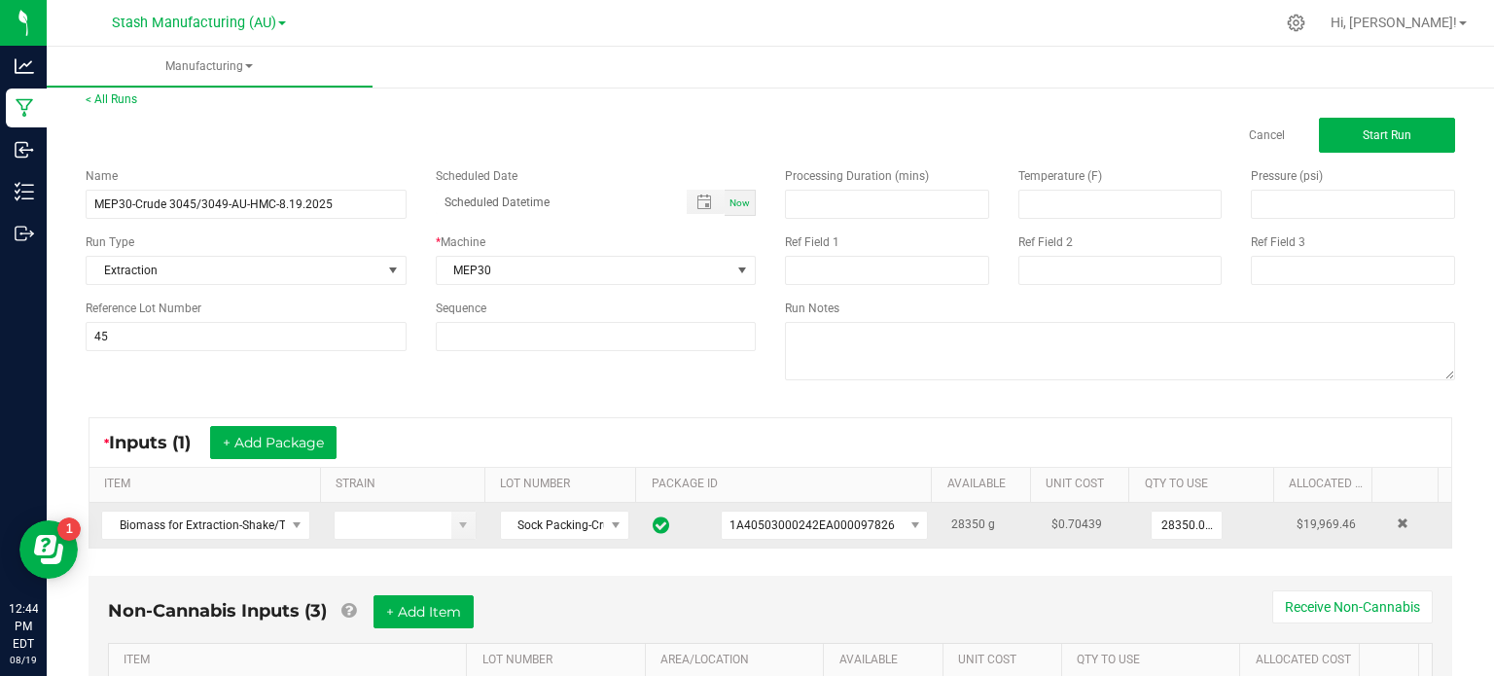
scroll to position [9, 0]
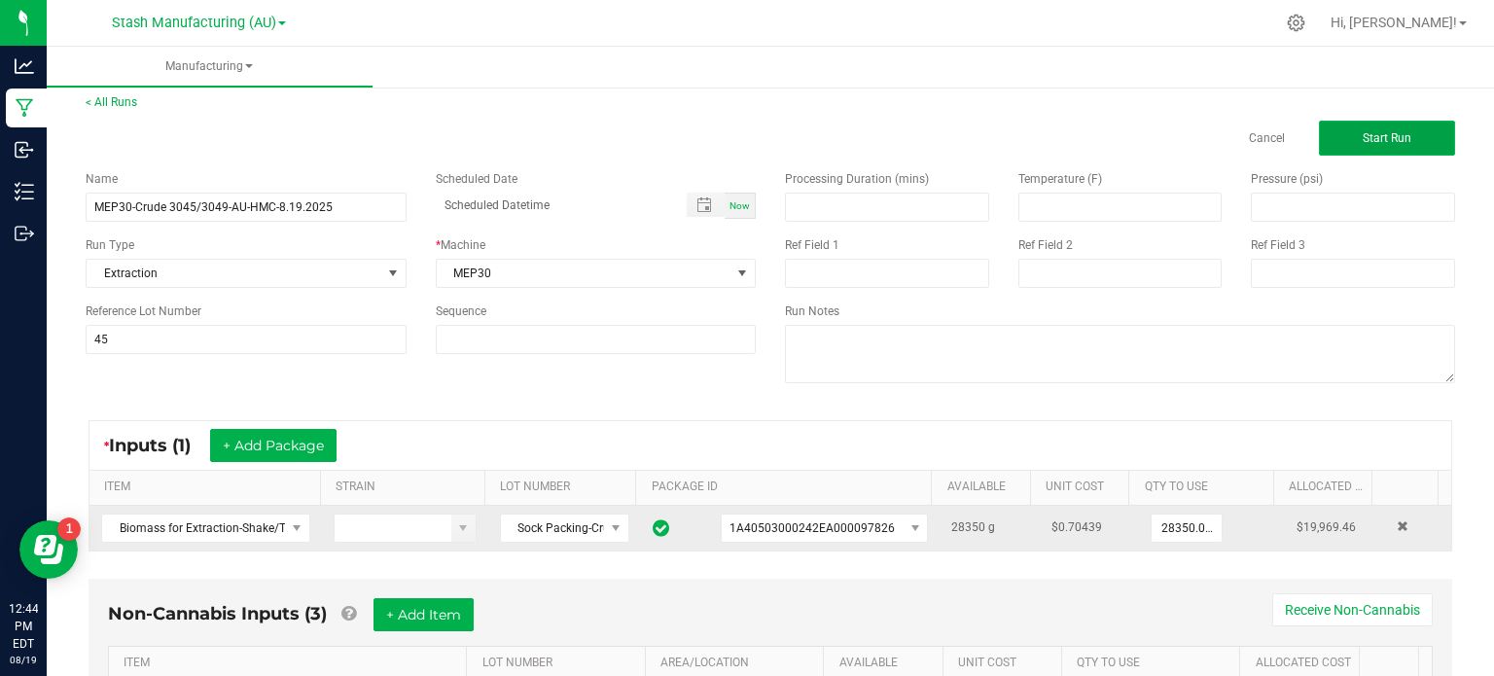
click at [1393, 145] on button "Start Run" at bounding box center [1387, 138] width 136 height 35
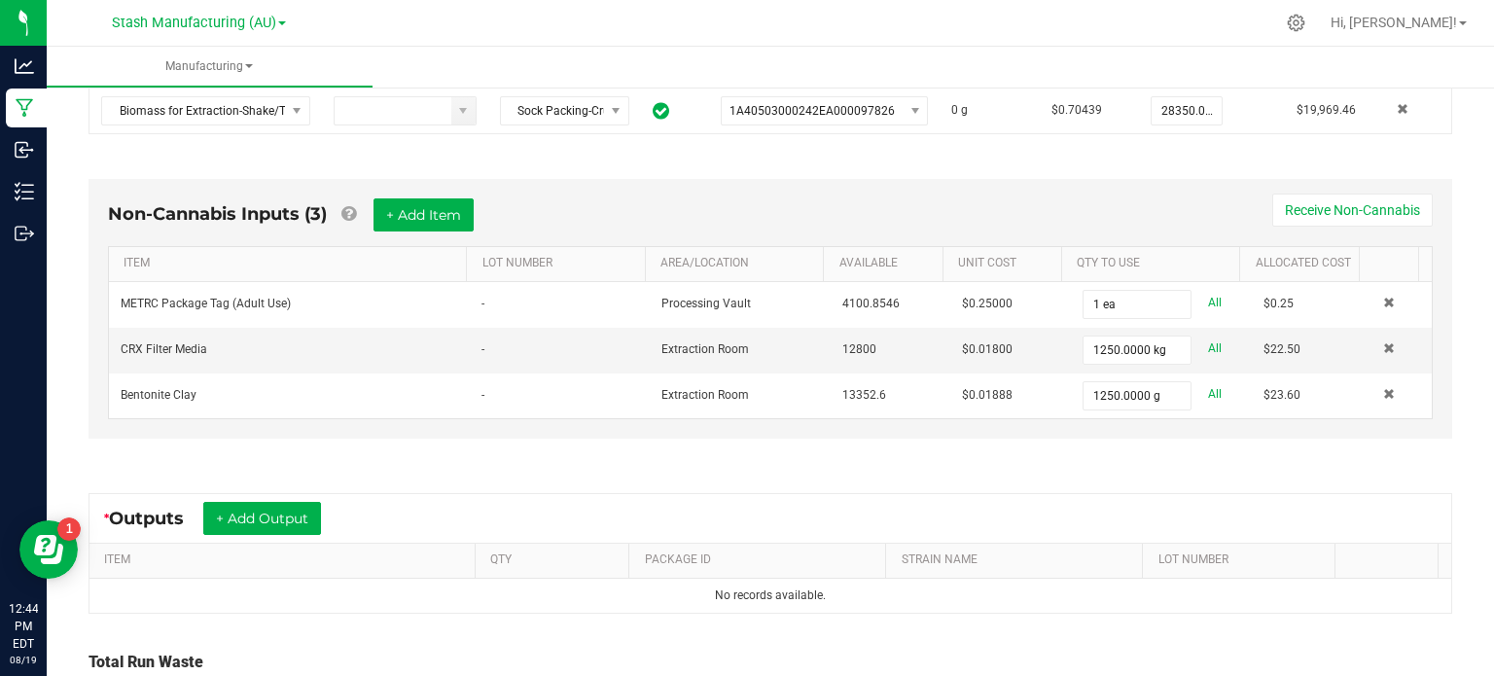
scroll to position [452, 0]
click at [242, 516] on button "+ Add Output" at bounding box center [262, 517] width 118 height 33
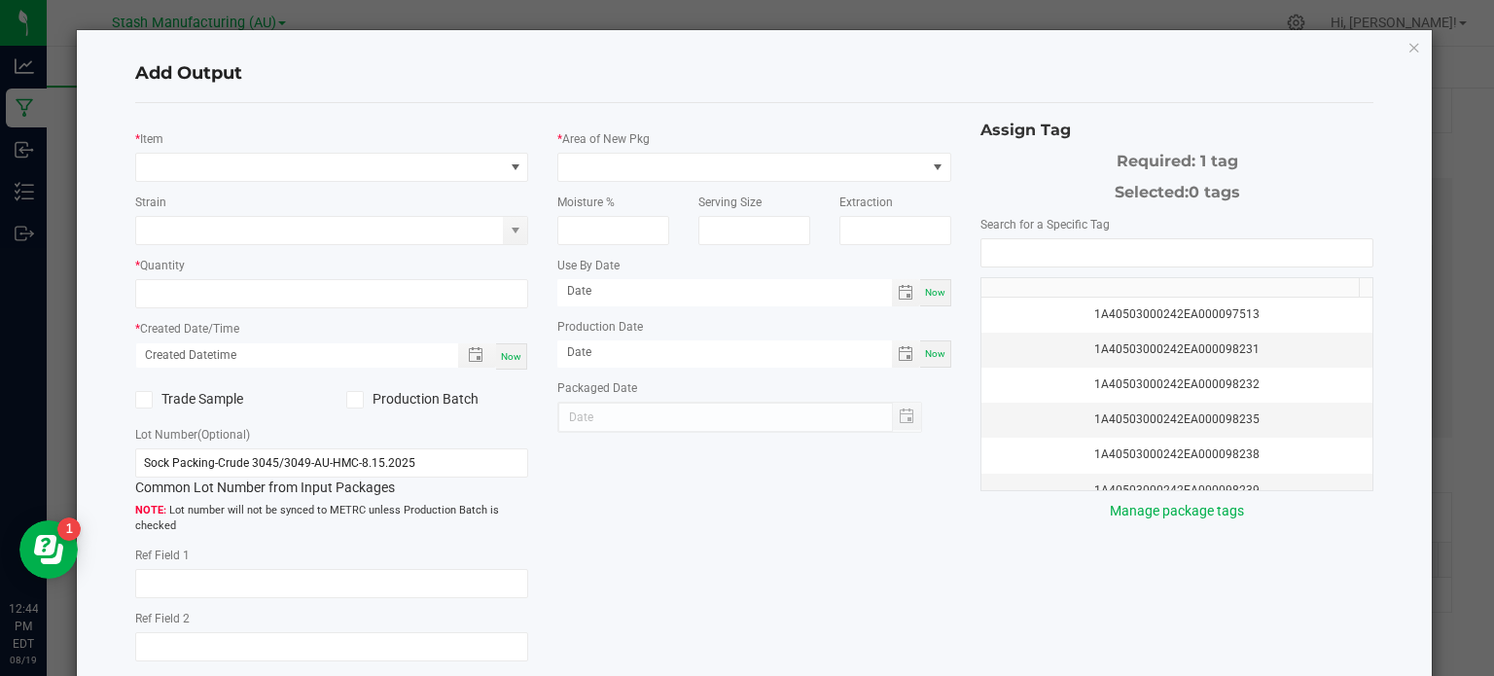
type input "[DATE]"
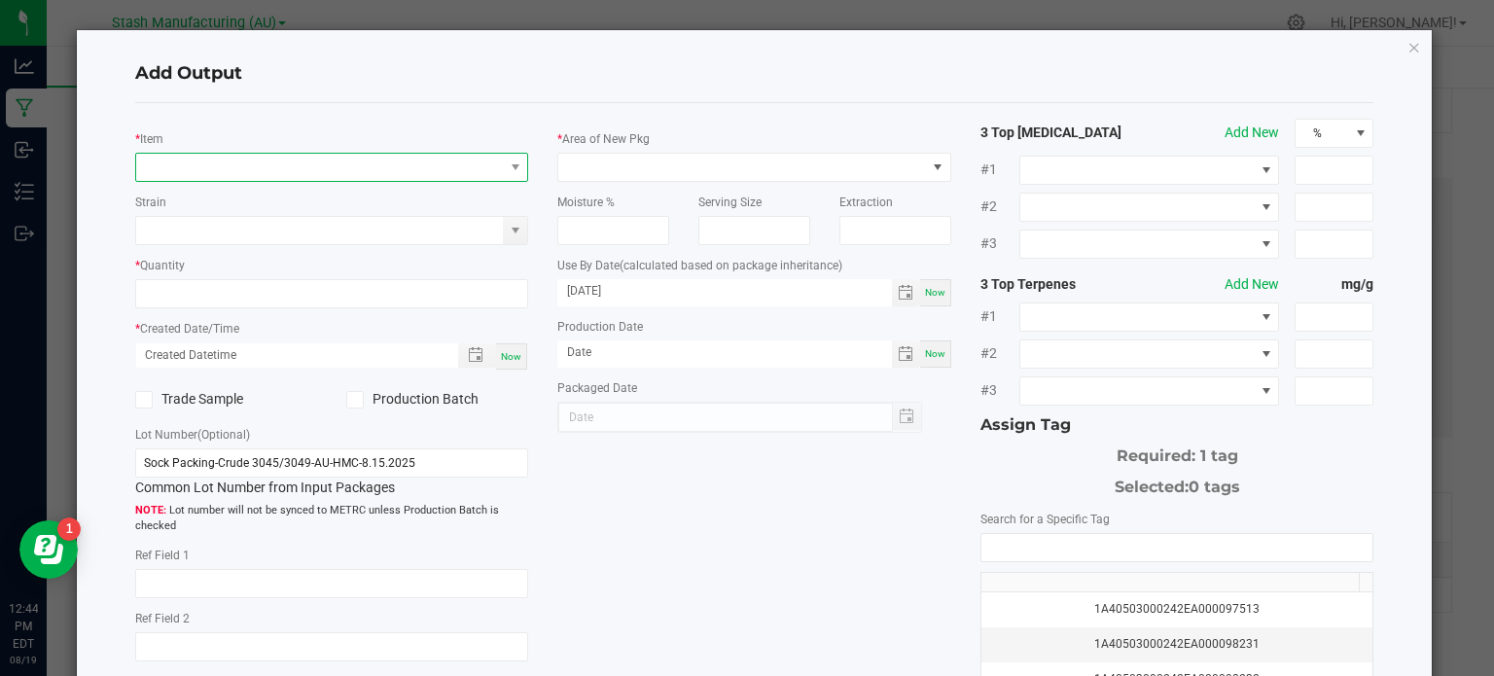
click at [239, 168] on span "NO DATA FOUND" at bounding box center [320, 167] width 368 height 27
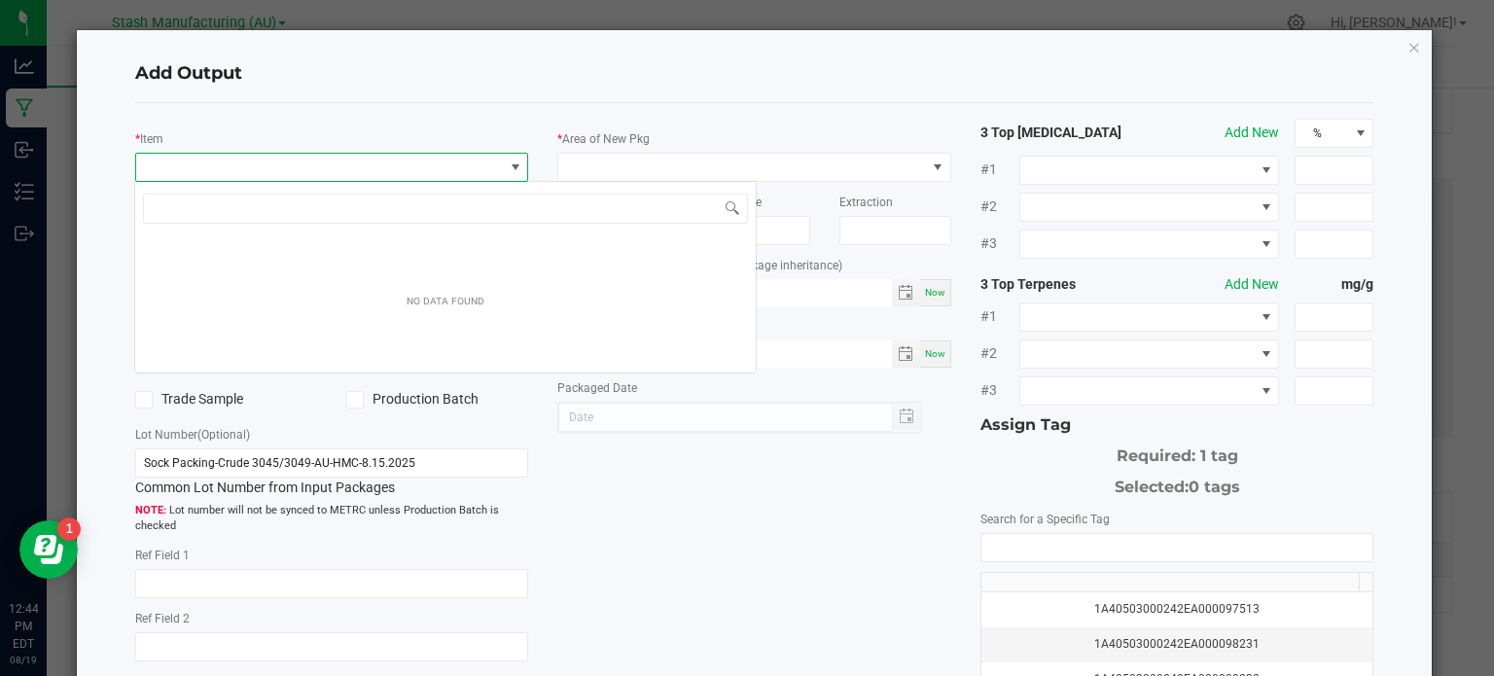
scroll to position [28, 389]
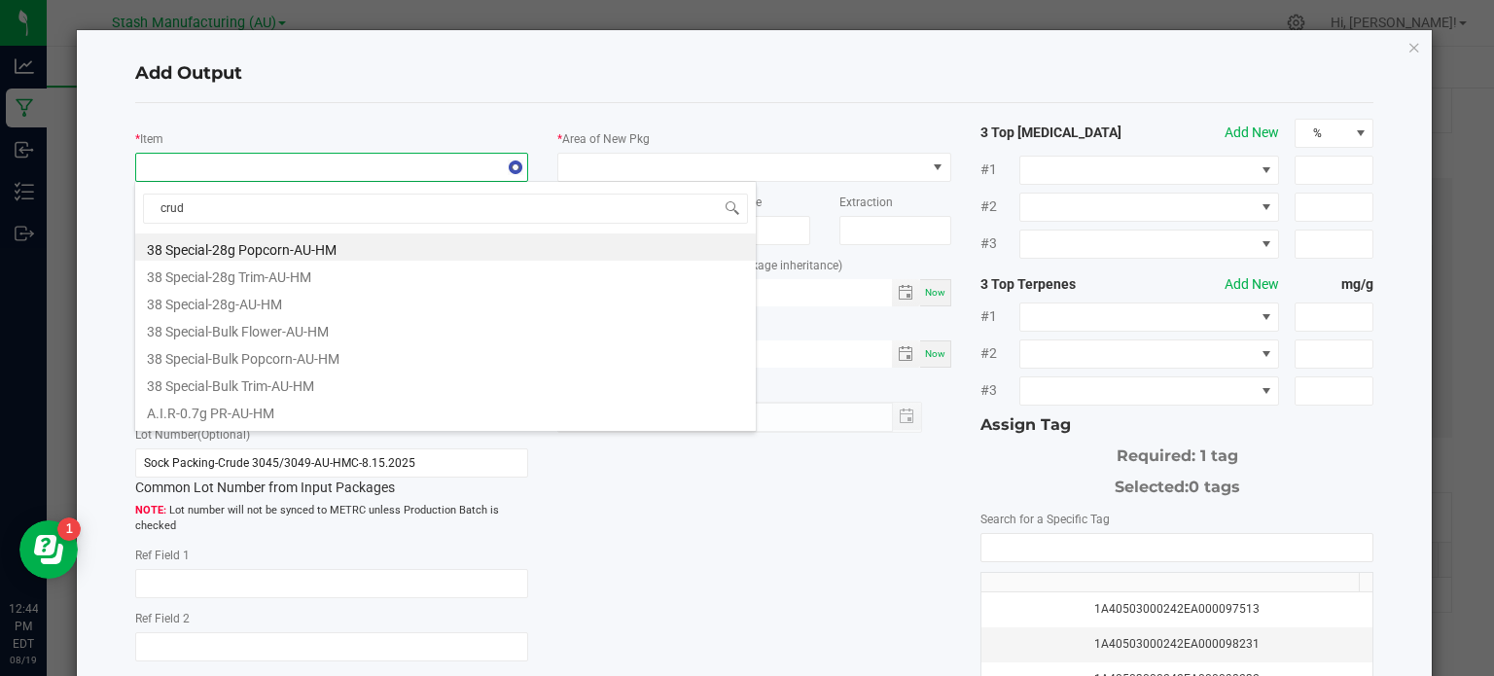
type input "crude"
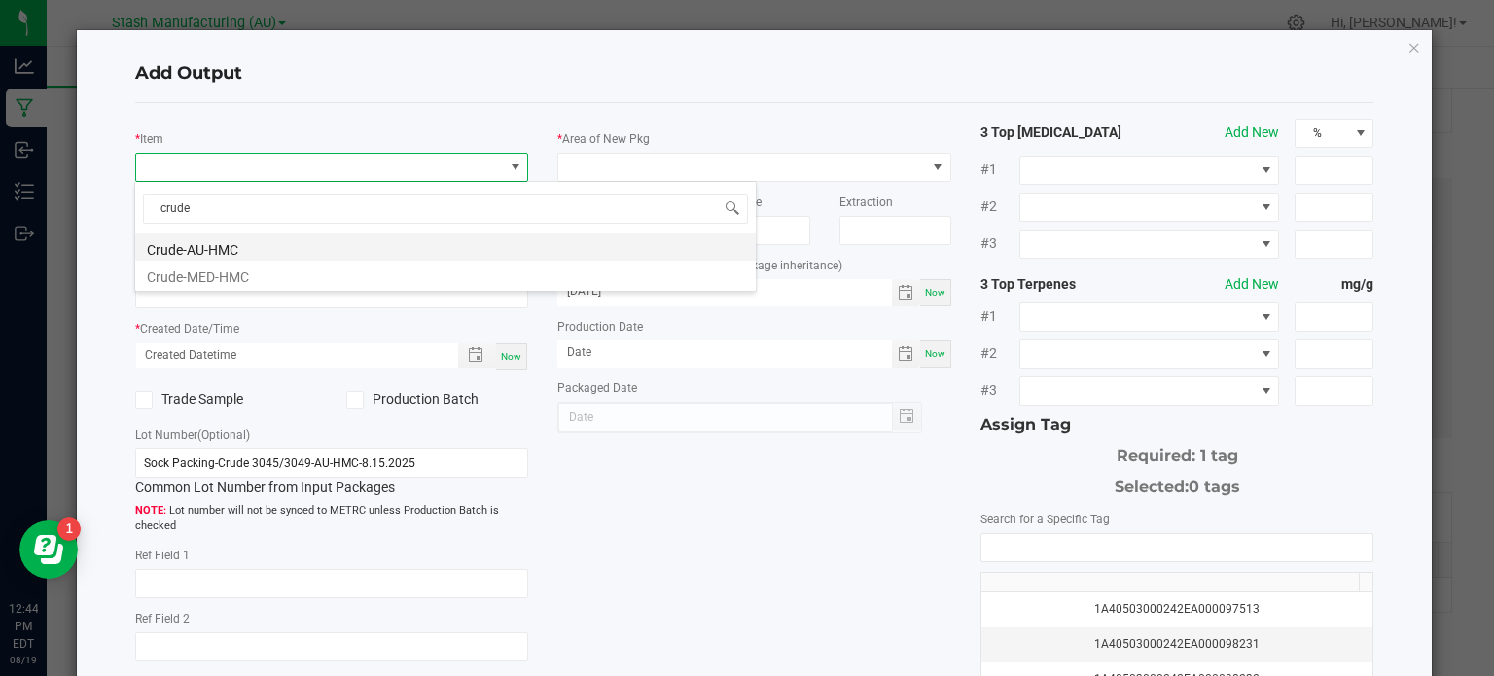
click at [249, 240] on li "Crude-AU-HMC" at bounding box center [445, 246] width 621 height 27
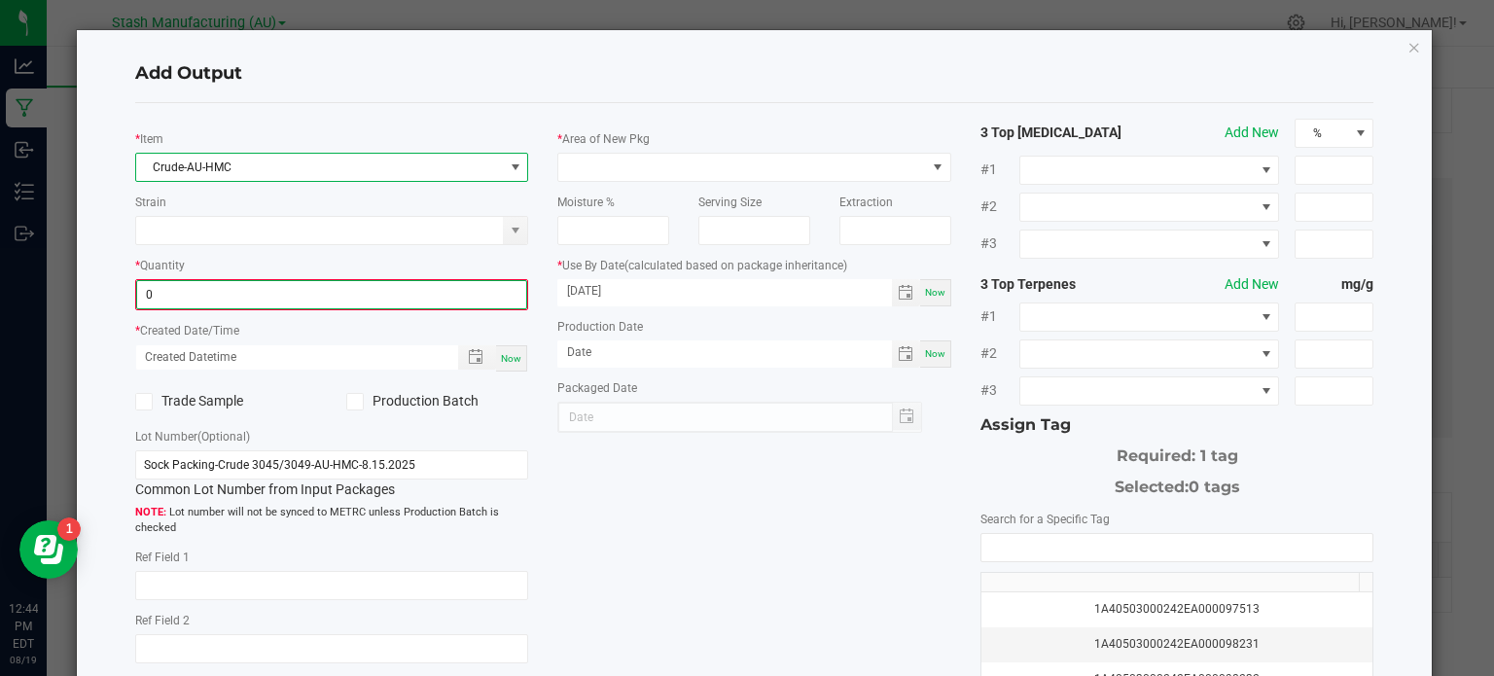
click at [251, 296] on input "0" at bounding box center [332, 294] width 390 height 27
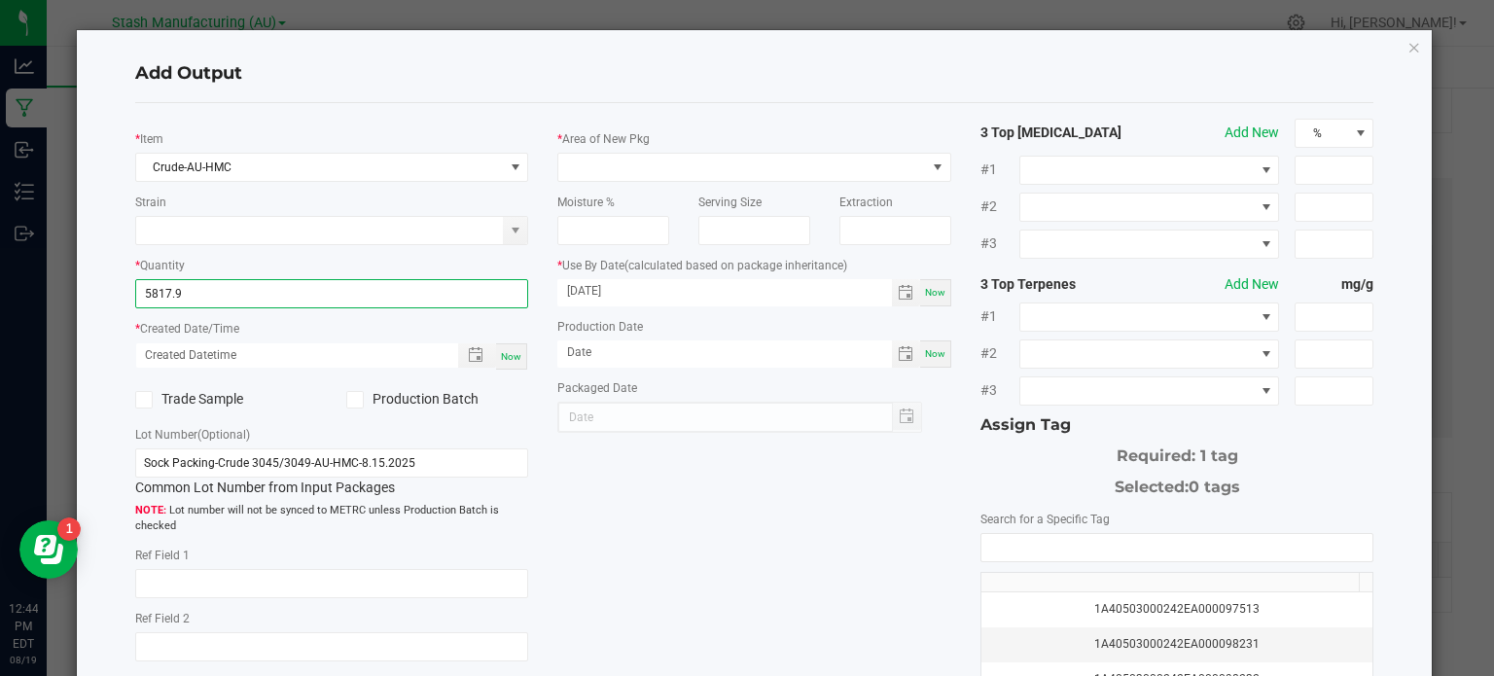
type input "5817.9000 g"
click at [508, 351] on span "Now" at bounding box center [511, 356] width 20 height 11
type input "[DATE] 12:44 PM"
type input "[DATE]"
click at [362, 399] on label "Production Batch" at bounding box center [437, 399] width 182 height 20
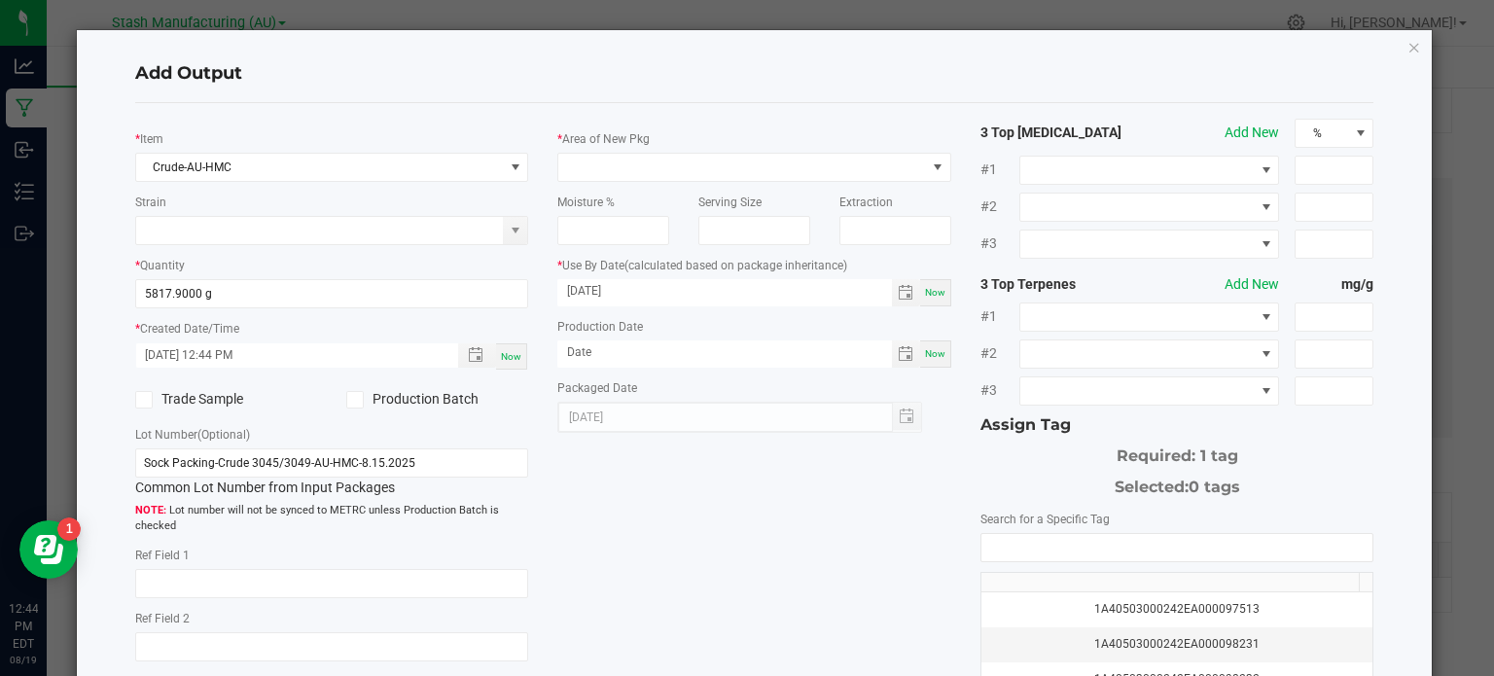
click at [0, 0] on input "Production Batch" at bounding box center [0, 0] width 0 height 0
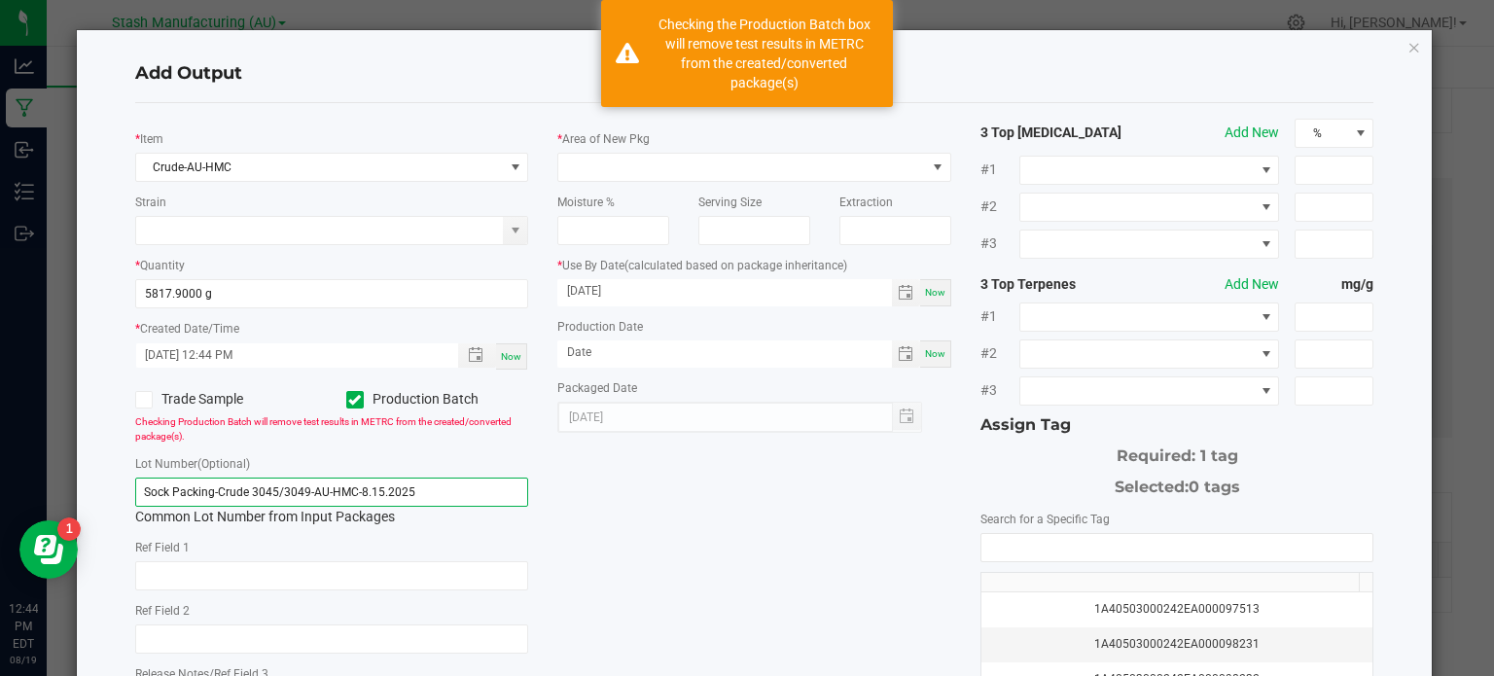
click at [421, 483] on input "Sock Packing-Crude 3045/3049-AU-HMC-8.15.2025" at bounding box center [332, 492] width 394 height 29
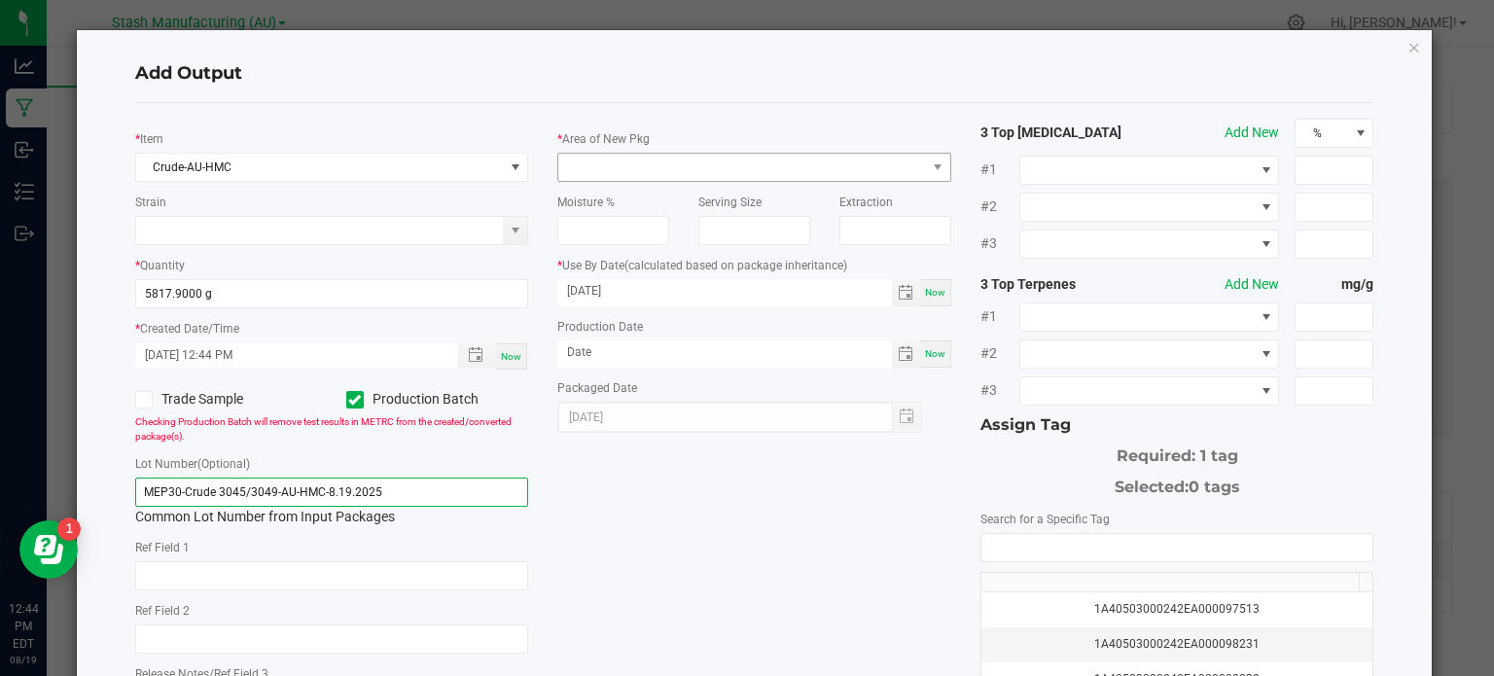
type input "MEP30-Crude 3045/3049-AU-HMC-8.19.2025"
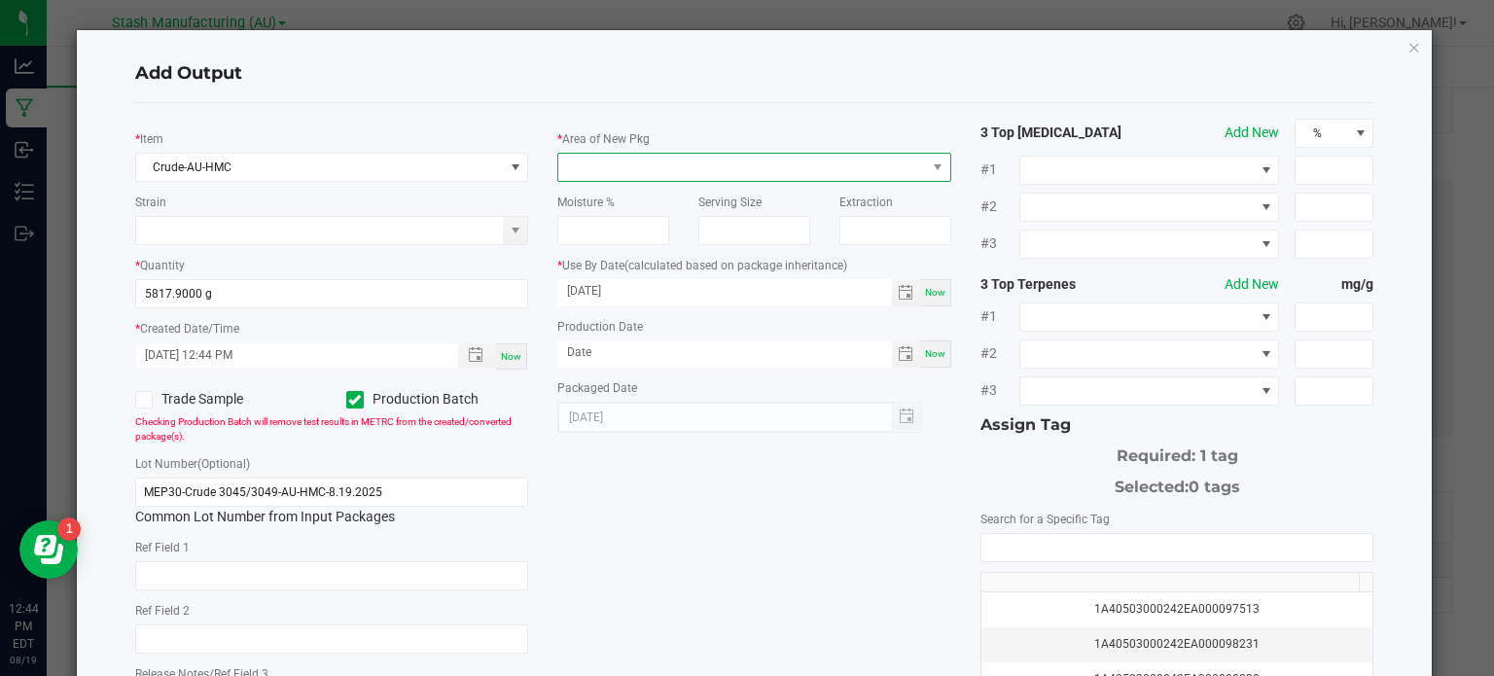
click at [650, 177] on span at bounding box center [742, 167] width 368 height 27
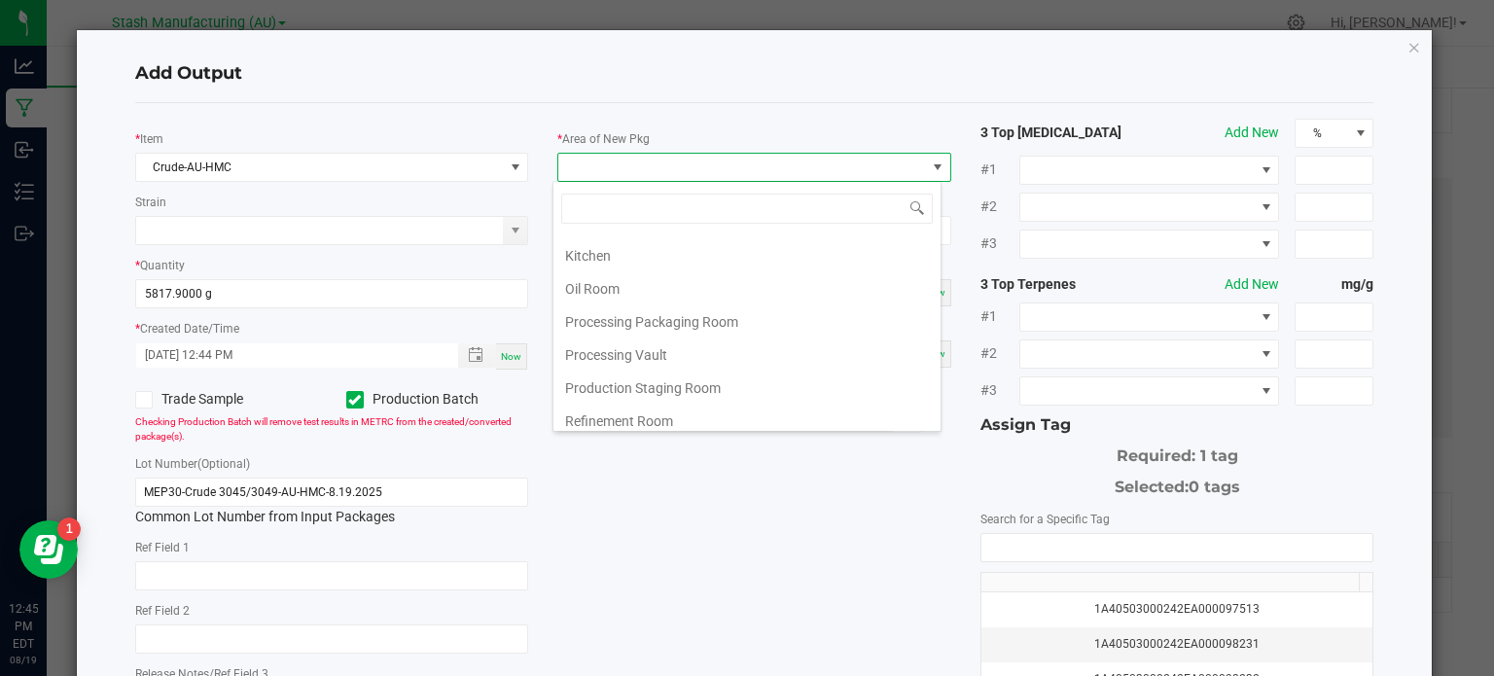
scroll to position [328, 0]
click at [763, 344] on li "Refinement Room" at bounding box center [746, 352] width 387 height 33
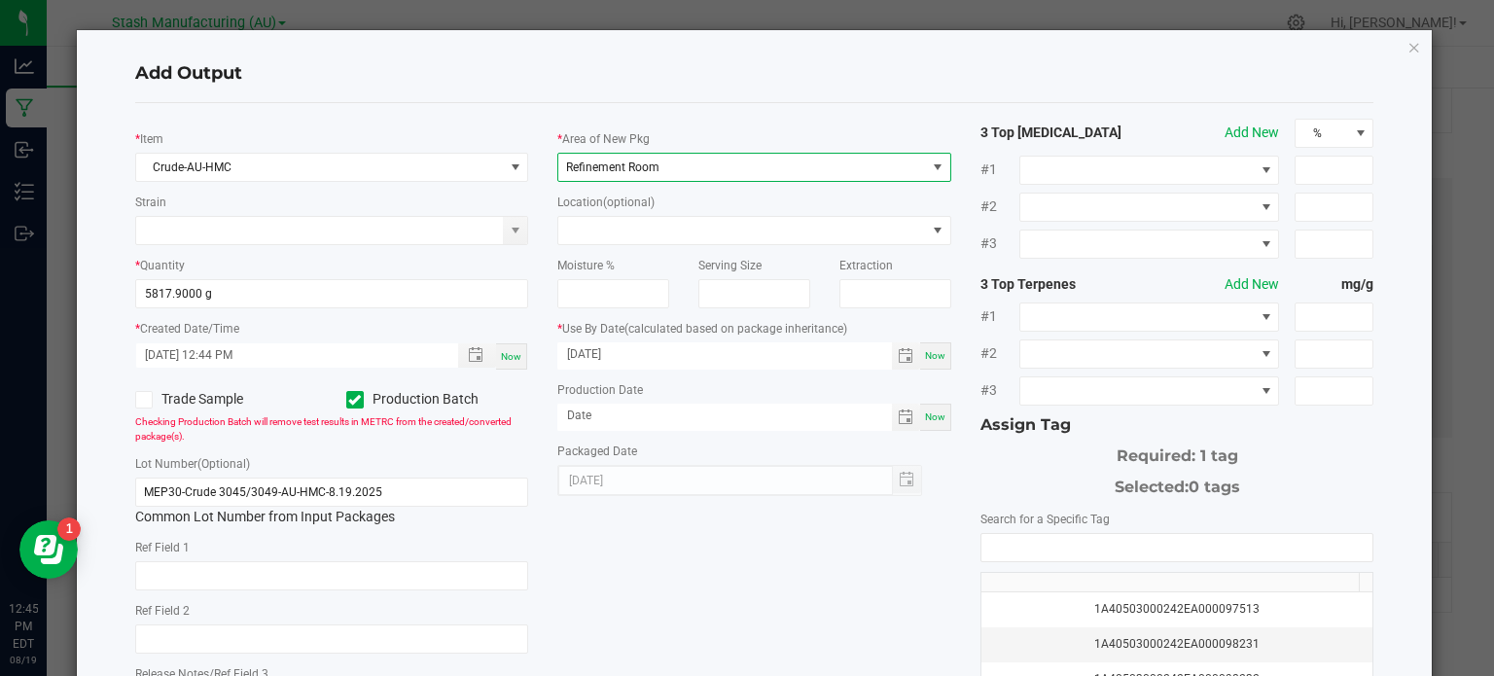
click at [757, 531] on div "* Item Crude-AU-HMC Strain * Quantity 5817.9000 g * Created Date/Time [DATE] 12…" at bounding box center [755, 467] width 1268 height 697
click at [928, 411] on span "Now" at bounding box center [935, 416] width 20 height 11
type input "[DATE]"
click at [925, 361] on span "Now" at bounding box center [935, 355] width 20 height 11
click at [677, 353] on input "[DATE]" at bounding box center [724, 354] width 335 height 24
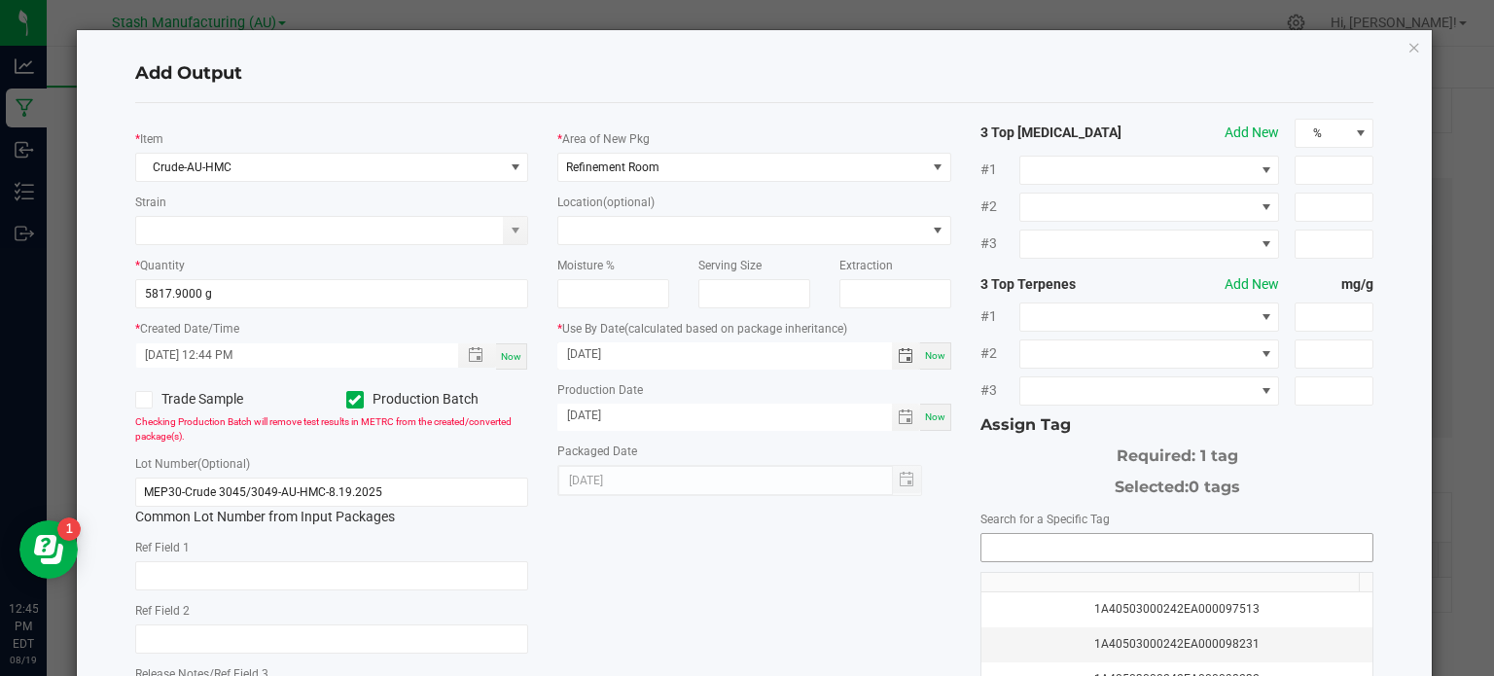
type input "[DATE]"
click at [1177, 548] on input "NO DATA FOUND" at bounding box center [1177, 547] width 392 height 27
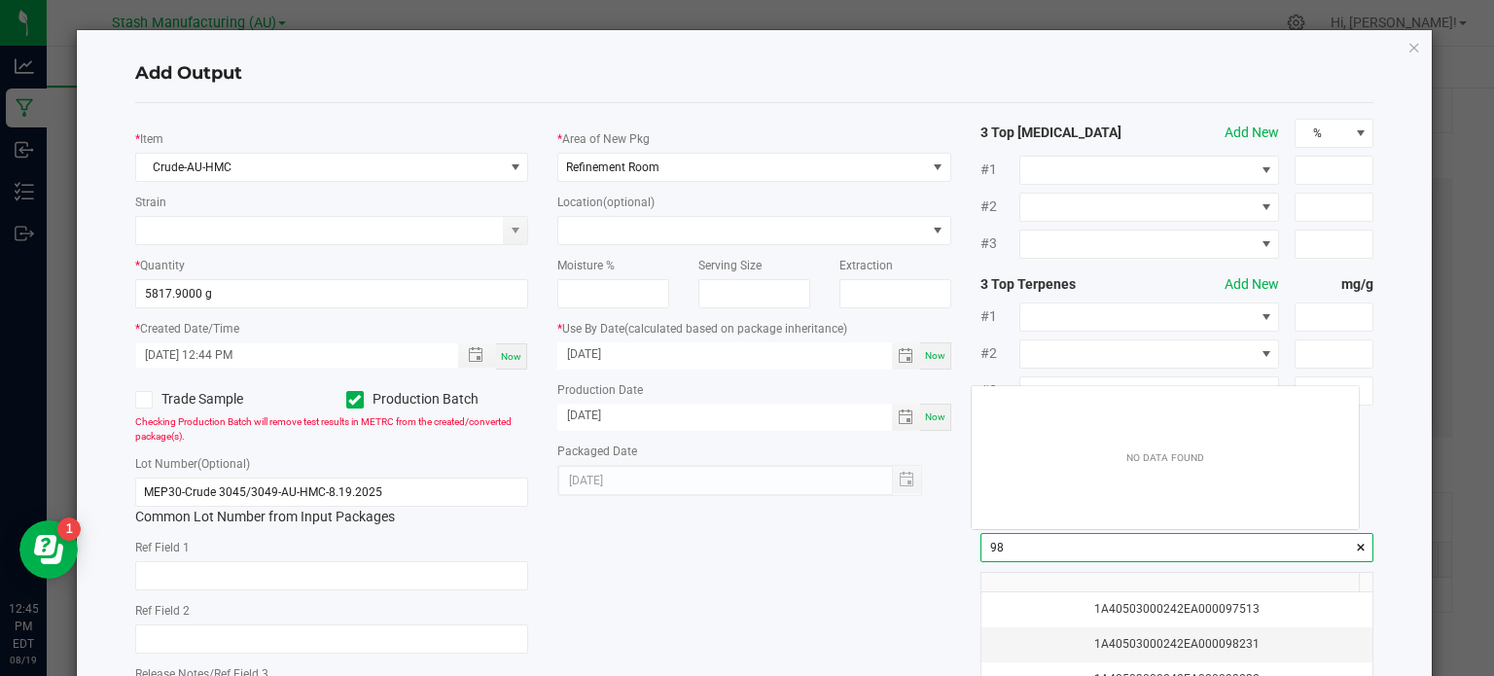
scroll to position [27, 388]
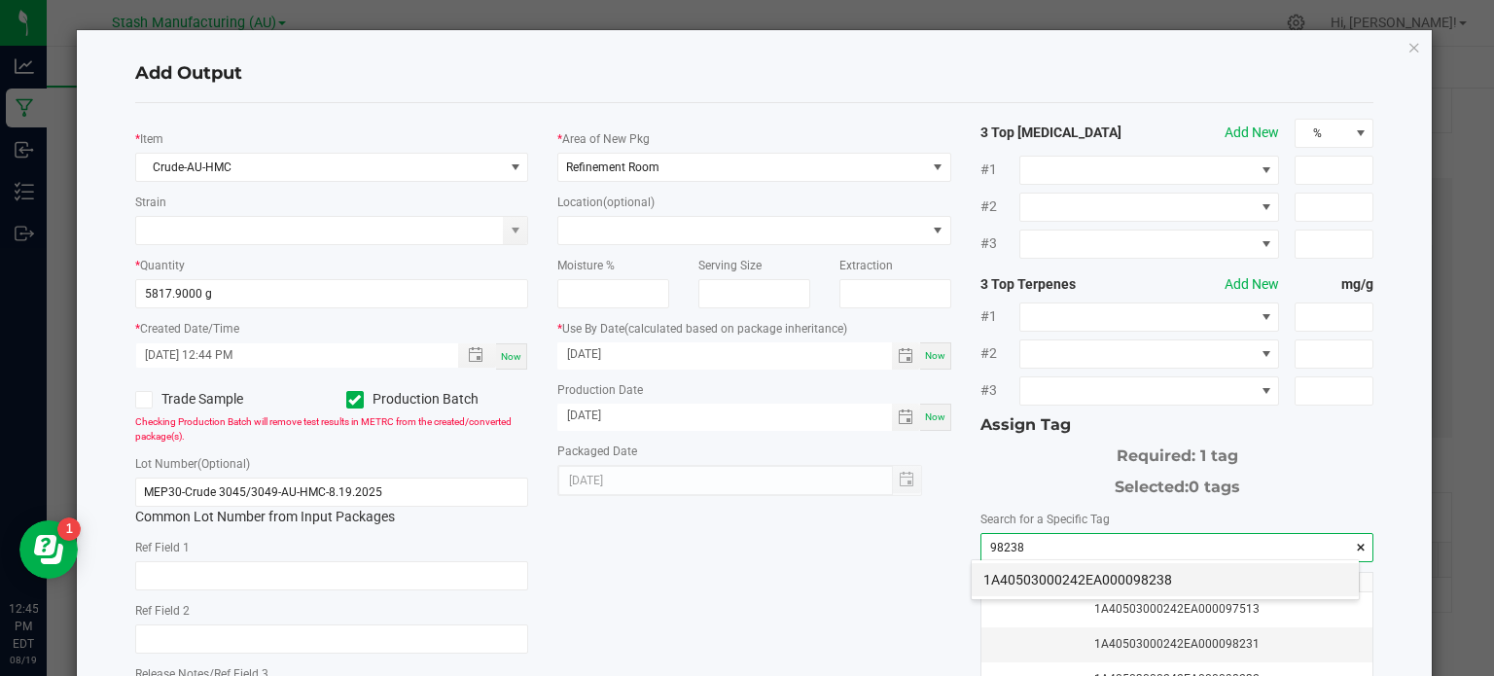
click at [1163, 567] on li "1A40503000242EA000098238" at bounding box center [1165, 579] width 387 height 33
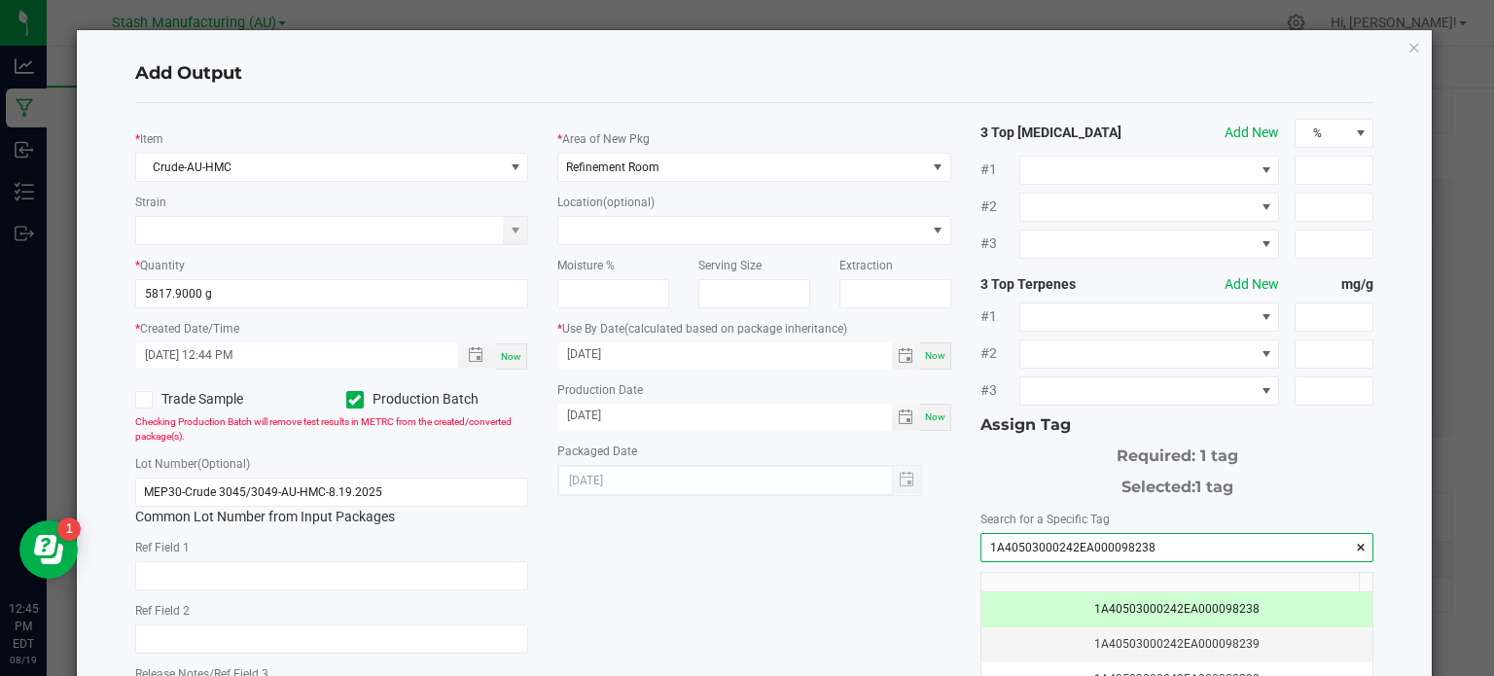
type input "1A40503000242EA000098238"
click at [859, 595] on div "* Item Crude-AU-HMC Strain * Quantity 5817.9000 g * Created Date/Time [DATE] 12…" at bounding box center [755, 467] width 1268 height 697
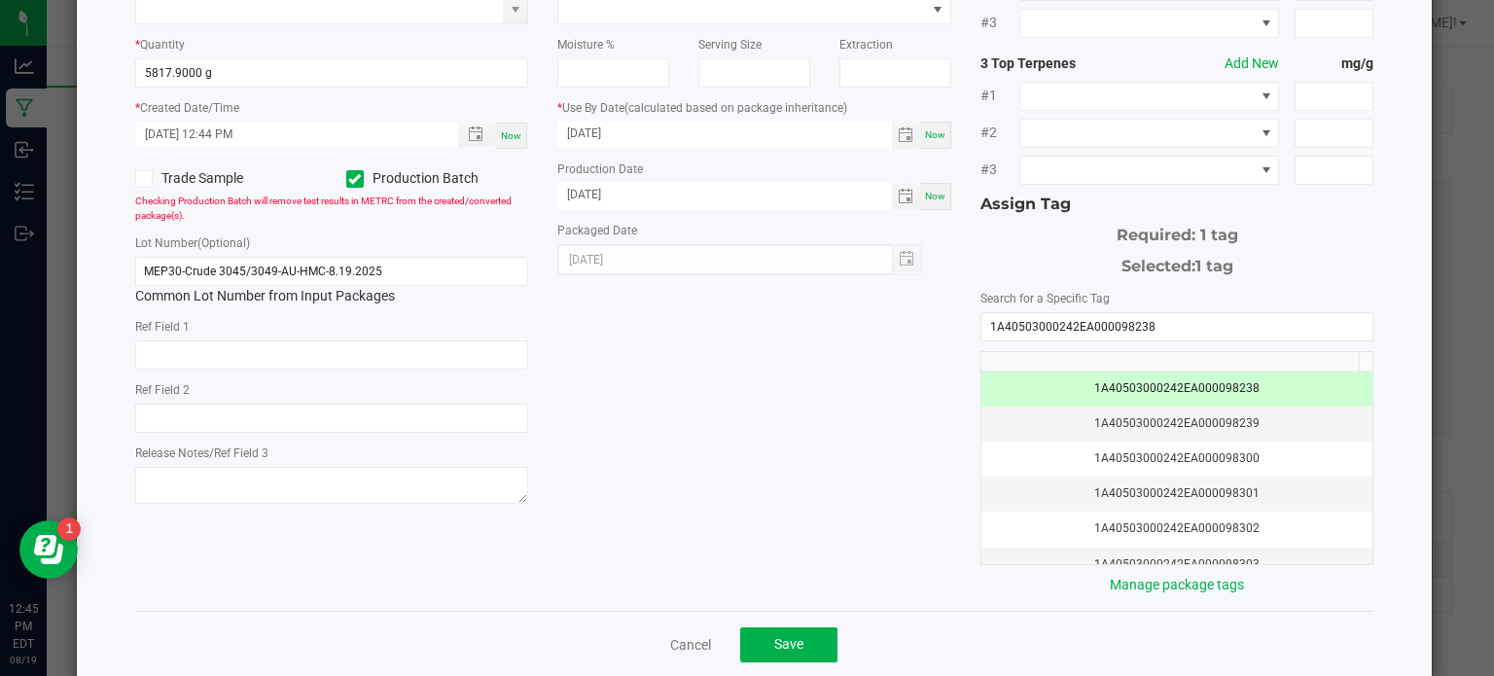
scroll to position [249, 0]
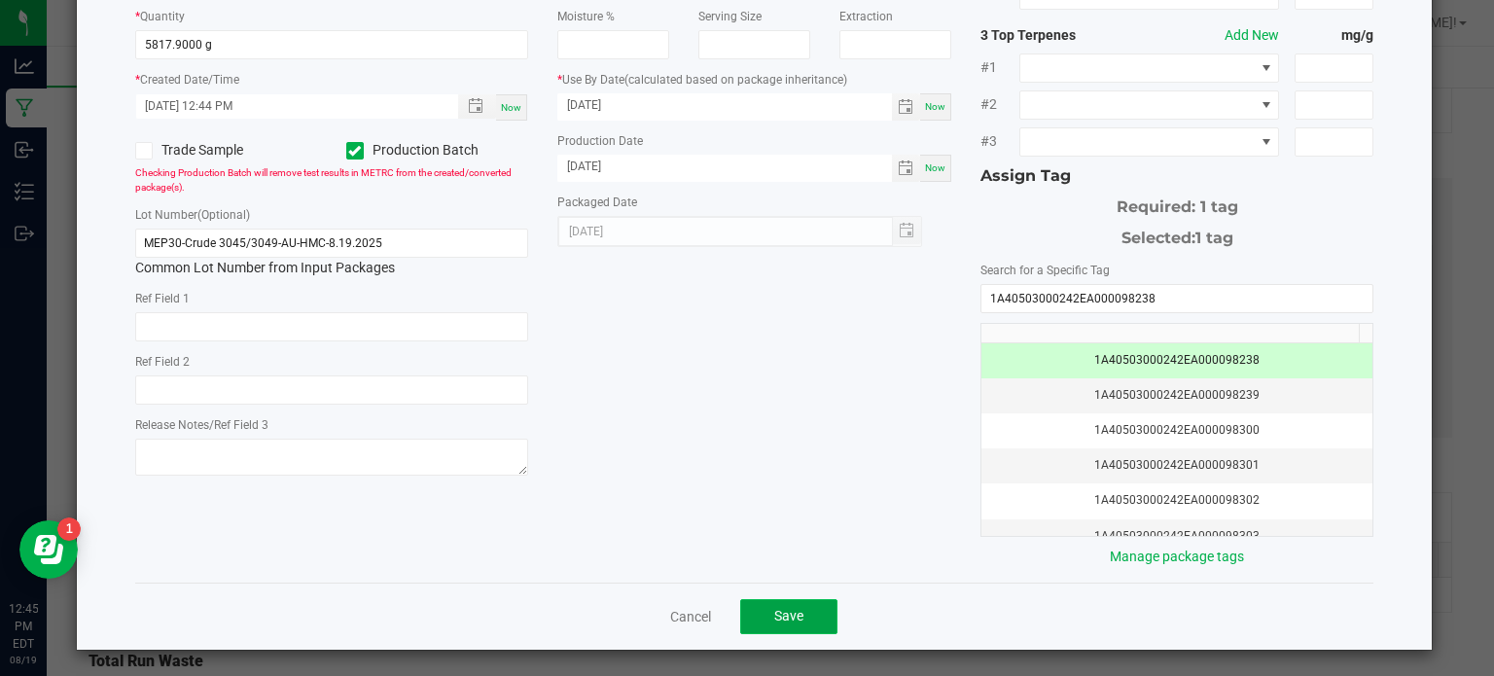
click at [803, 613] on button "Save" at bounding box center [788, 616] width 97 height 35
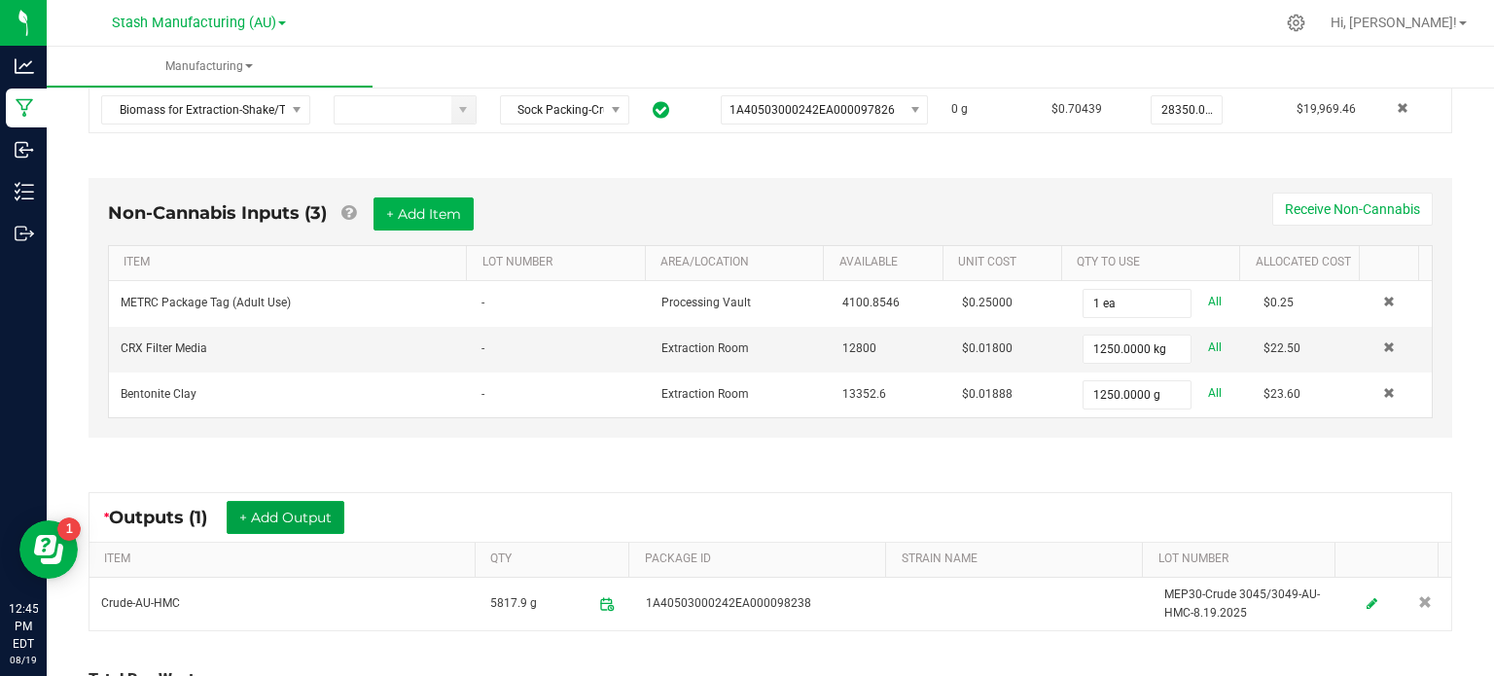
scroll to position [337, 0]
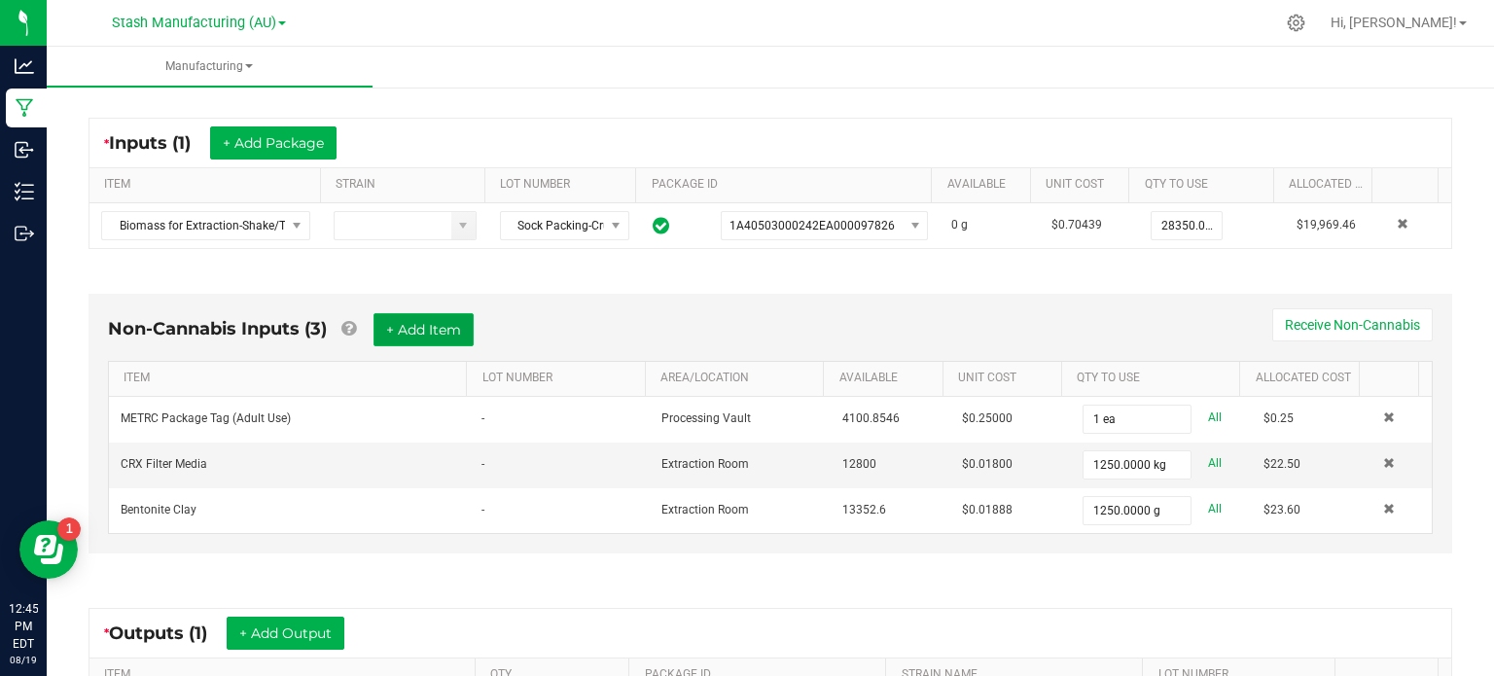
click at [461, 316] on button "+ Add Item" at bounding box center [423, 329] width 100 height 33
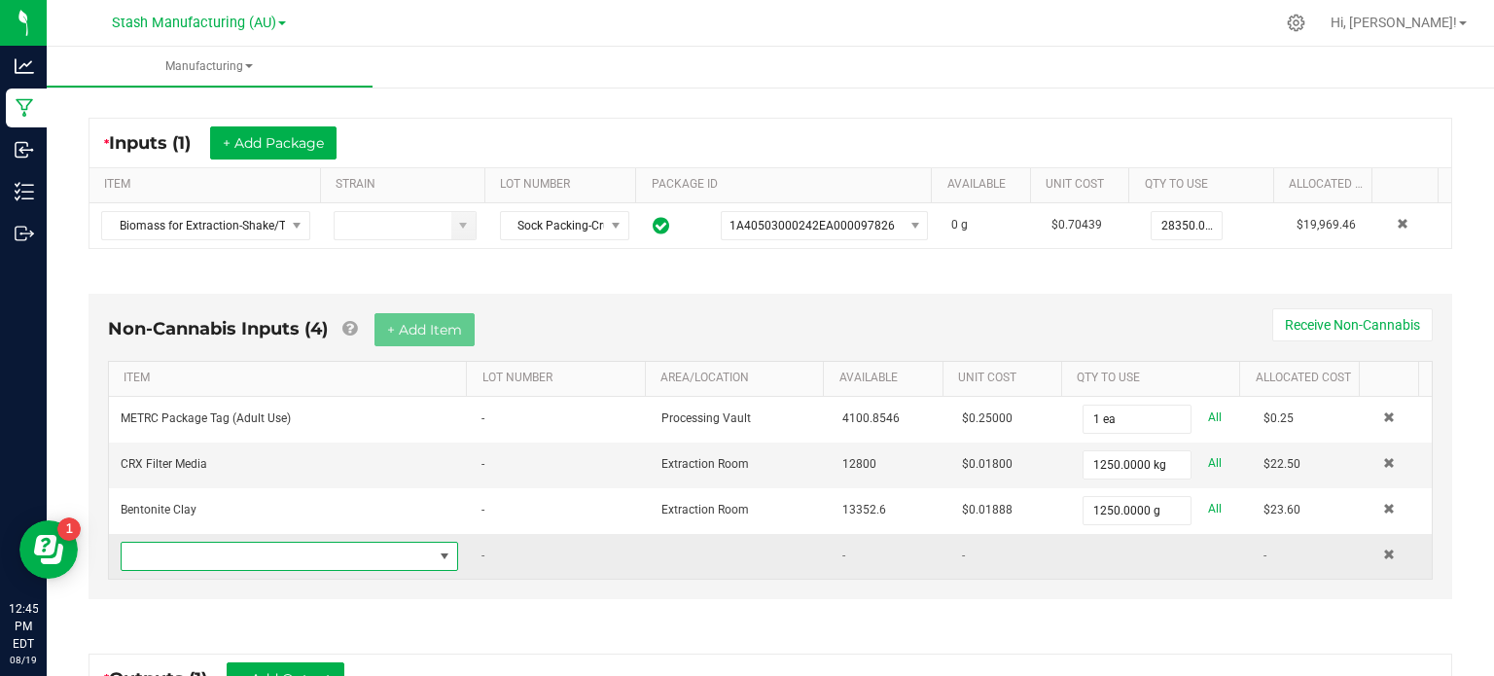
click at [308, 554] on span "NO DATA FOUND" at bounding box center [277, 556] width 311 height 27
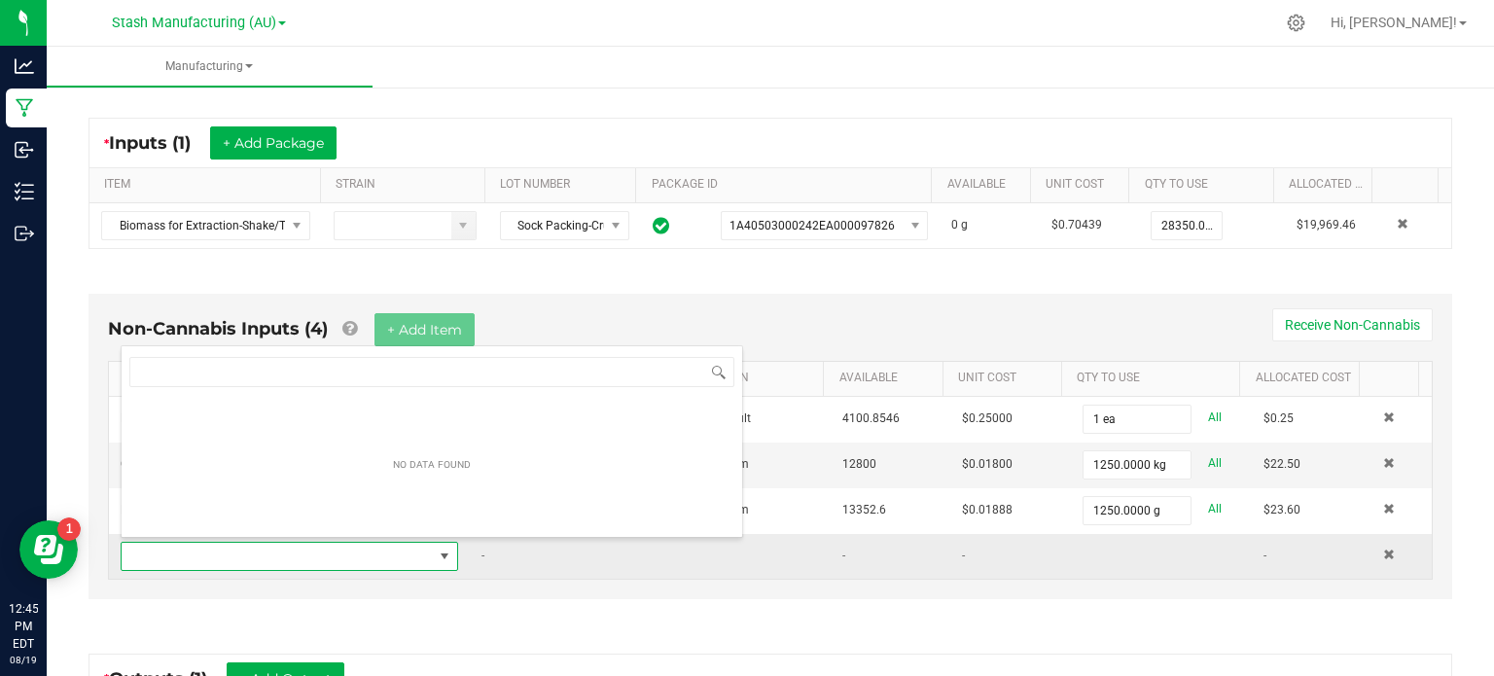
scroll to position [28, 325]
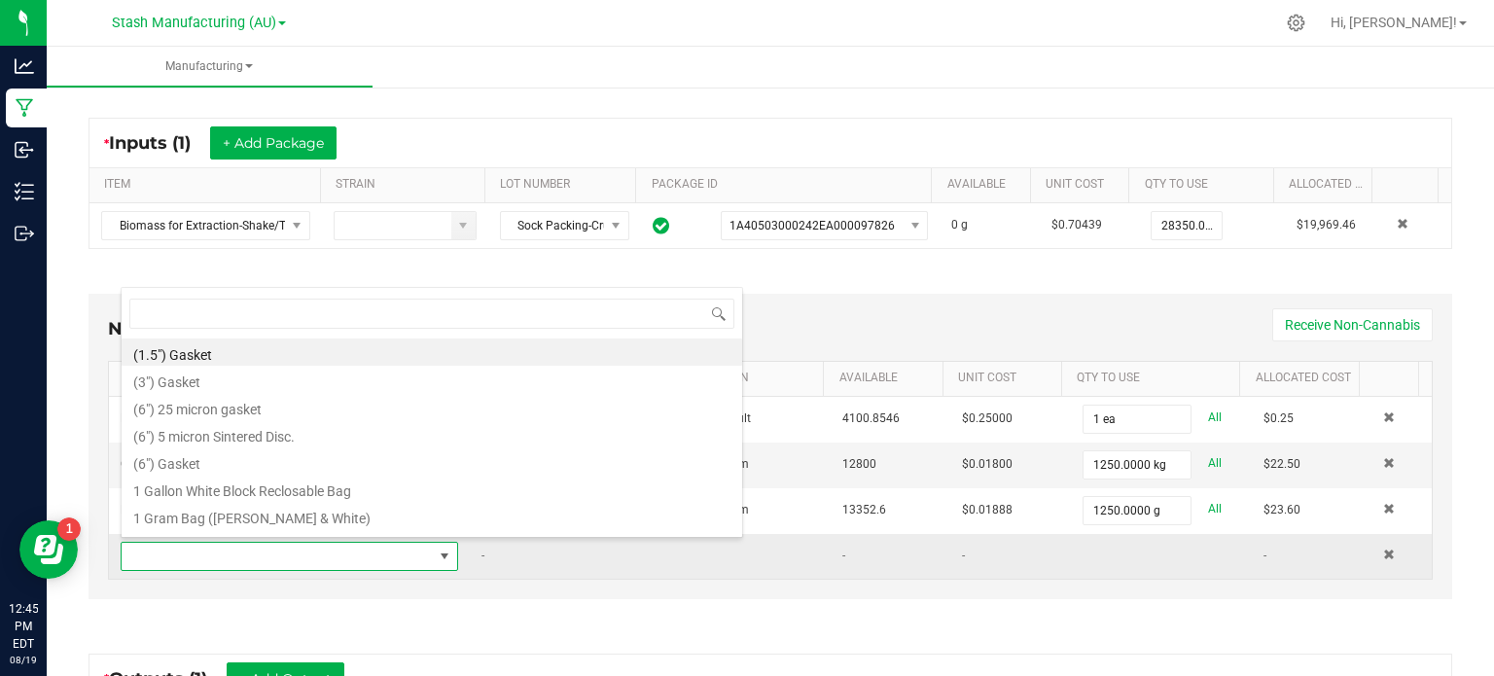
type input "5"
type input "3x1"
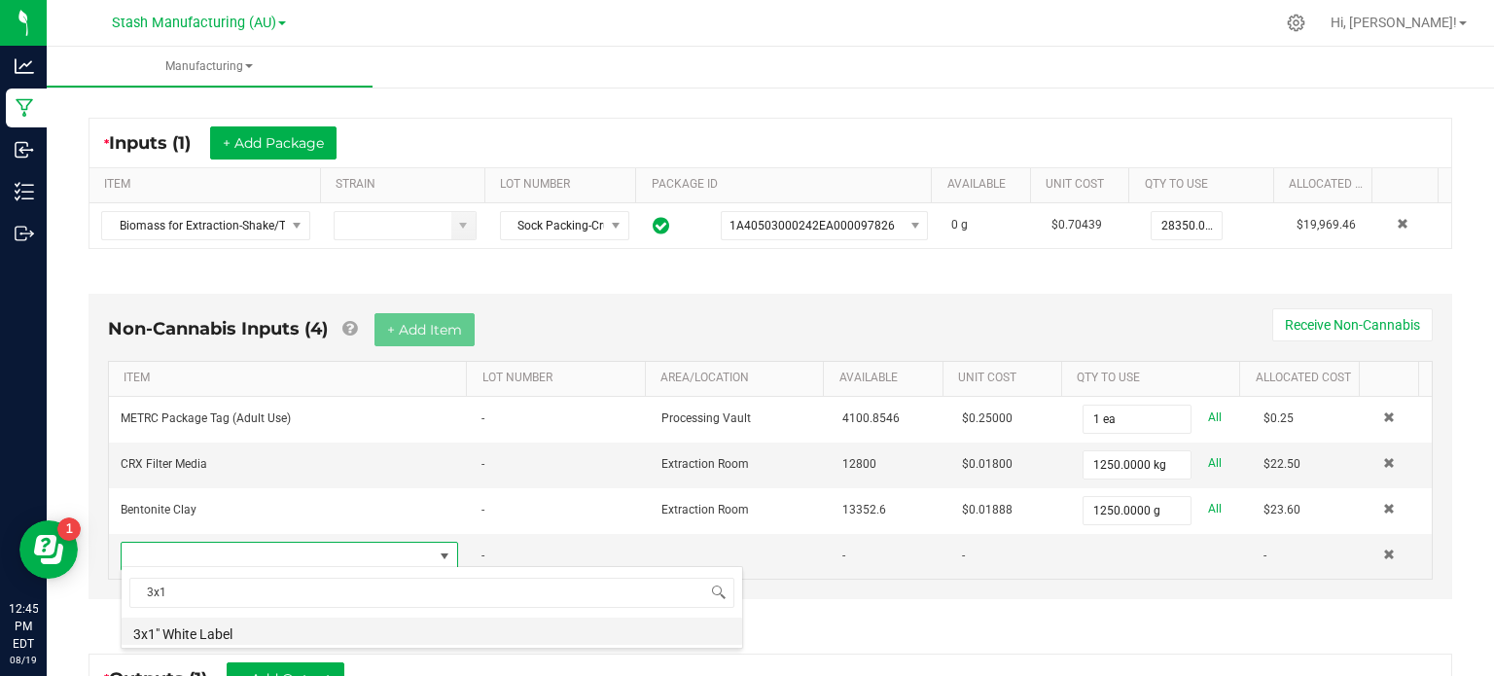
click at [284, 628] on li "3x1" White Label" at bounding box center [432, 631] width 621 height 27
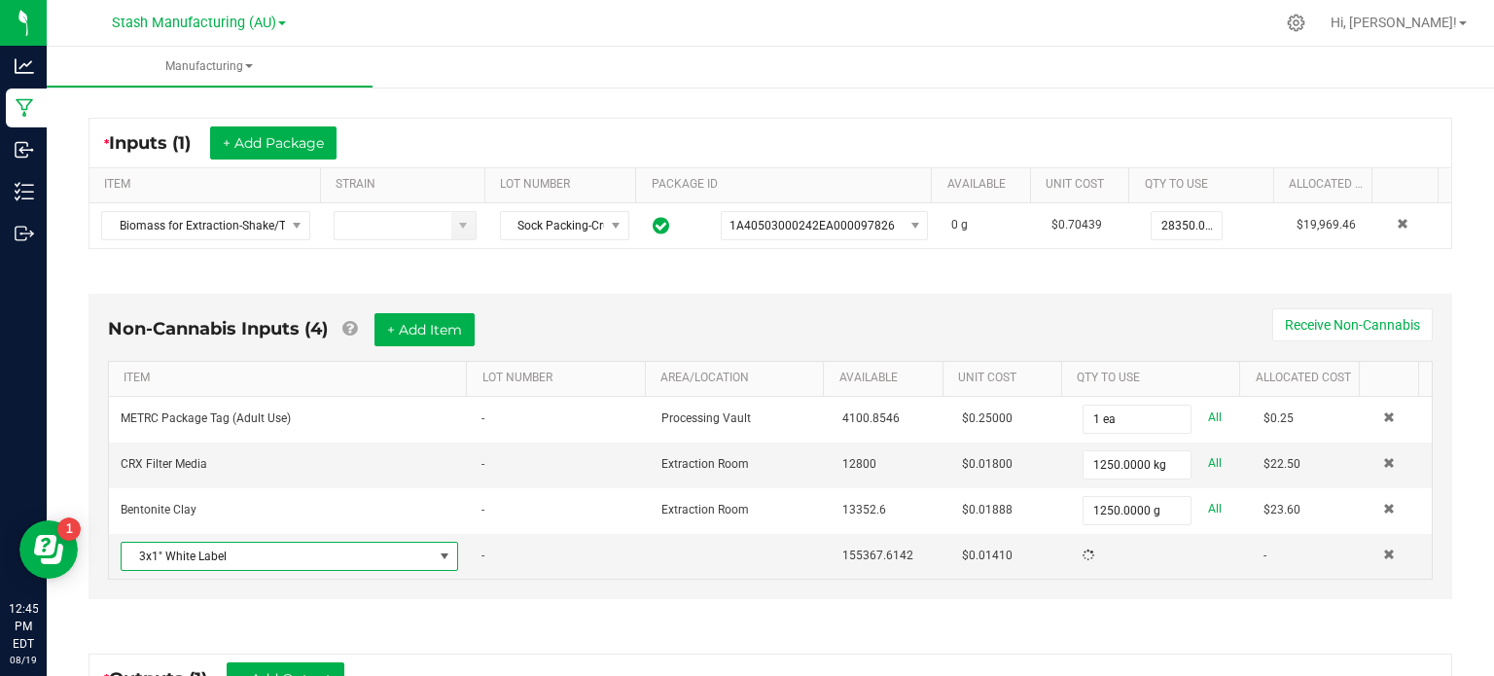
click at [1052, 624] on div "Non-Cannabis Inputs (4) + Add Item Receive Non-Cannabis ITEM LOT NUMBER AREA/LO…" at bounding box center [770, 452] width 1399 height 370
click at [1092, 575] on div "Non-Cannabis Inputs (4) + Add Item Receive Non-Cannabis ITEM LOT NUMBER AREA/LO…" at bounding box center [771, 446] width 1364 height 305
click at [1383, 549] on span at bounding box center [1389, 555] width 12 height 12
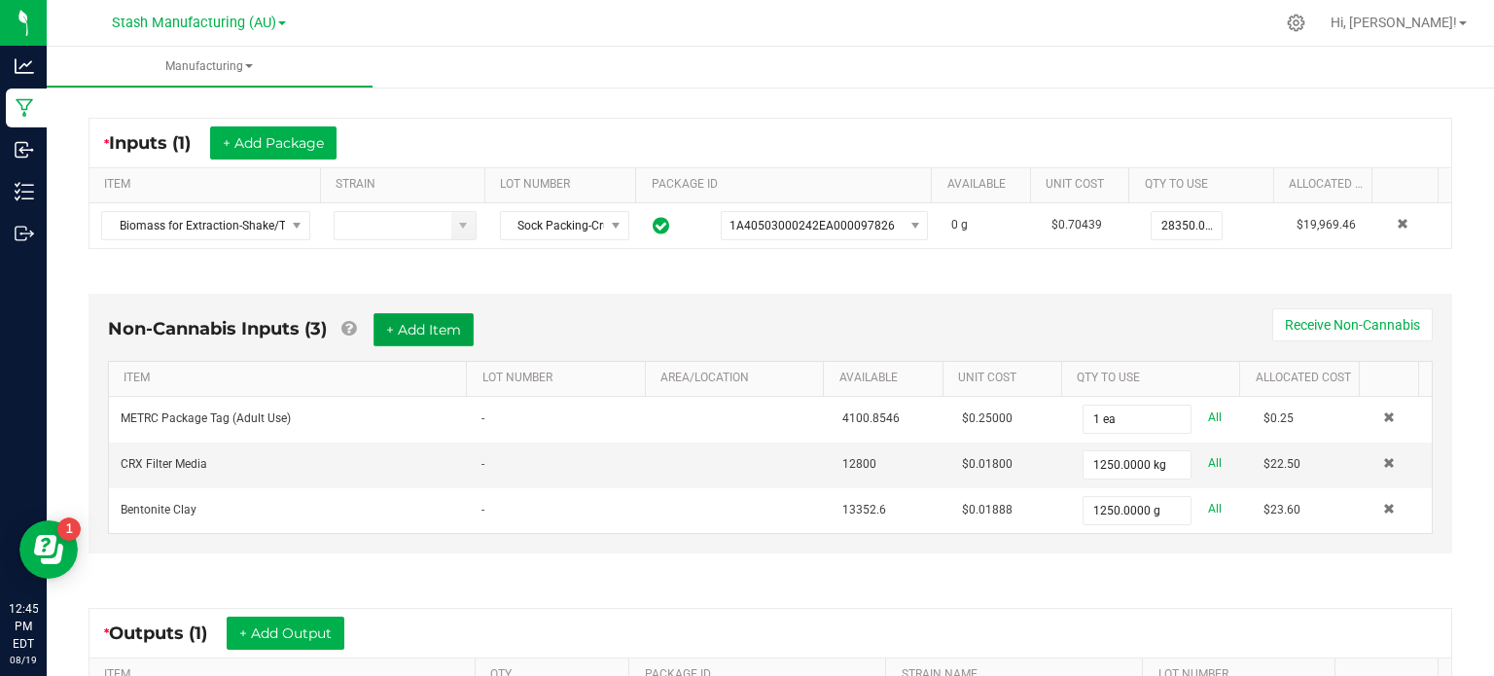
click at [432, 328] on button "+ Add Item" at bounding box center [423, 329] width 100 height 33
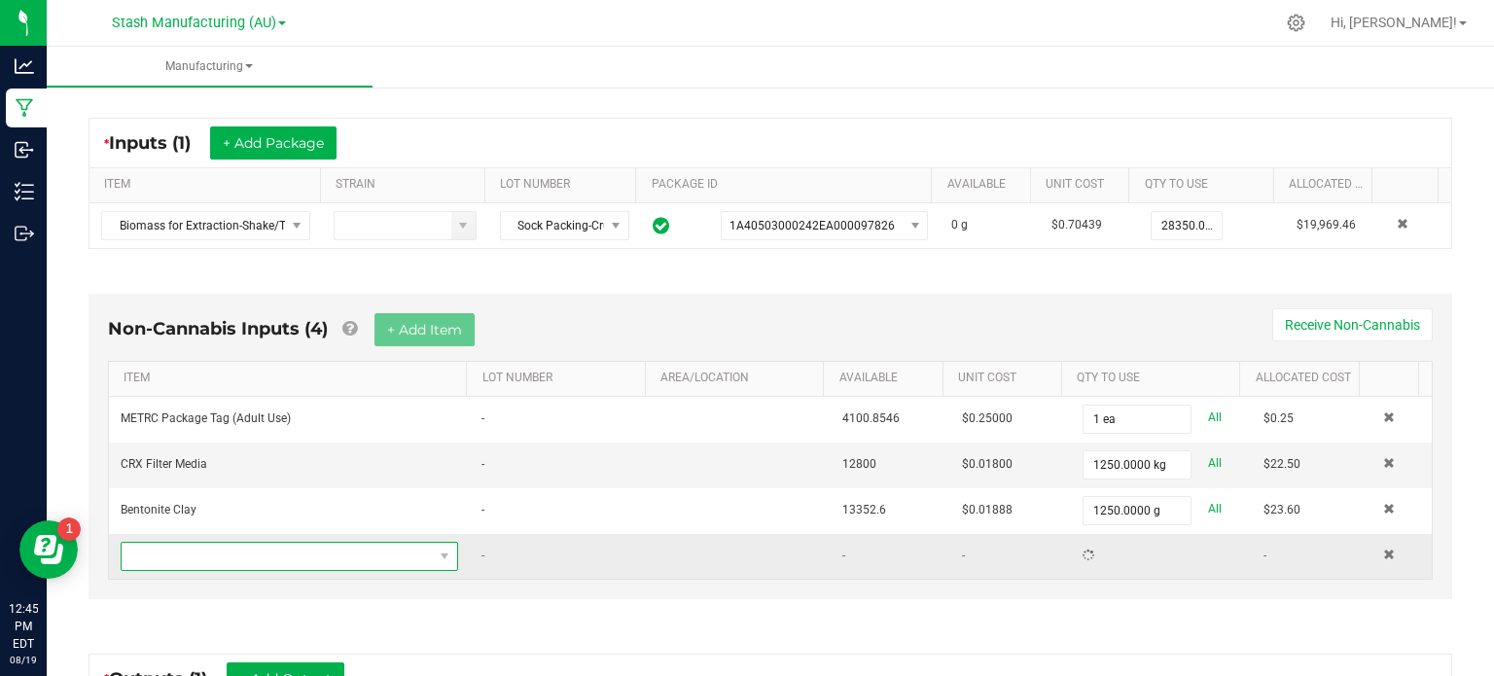
click at [286, 551] on span "NO DATA FOUND" at bounding box center [277, 556] width 311 height 27
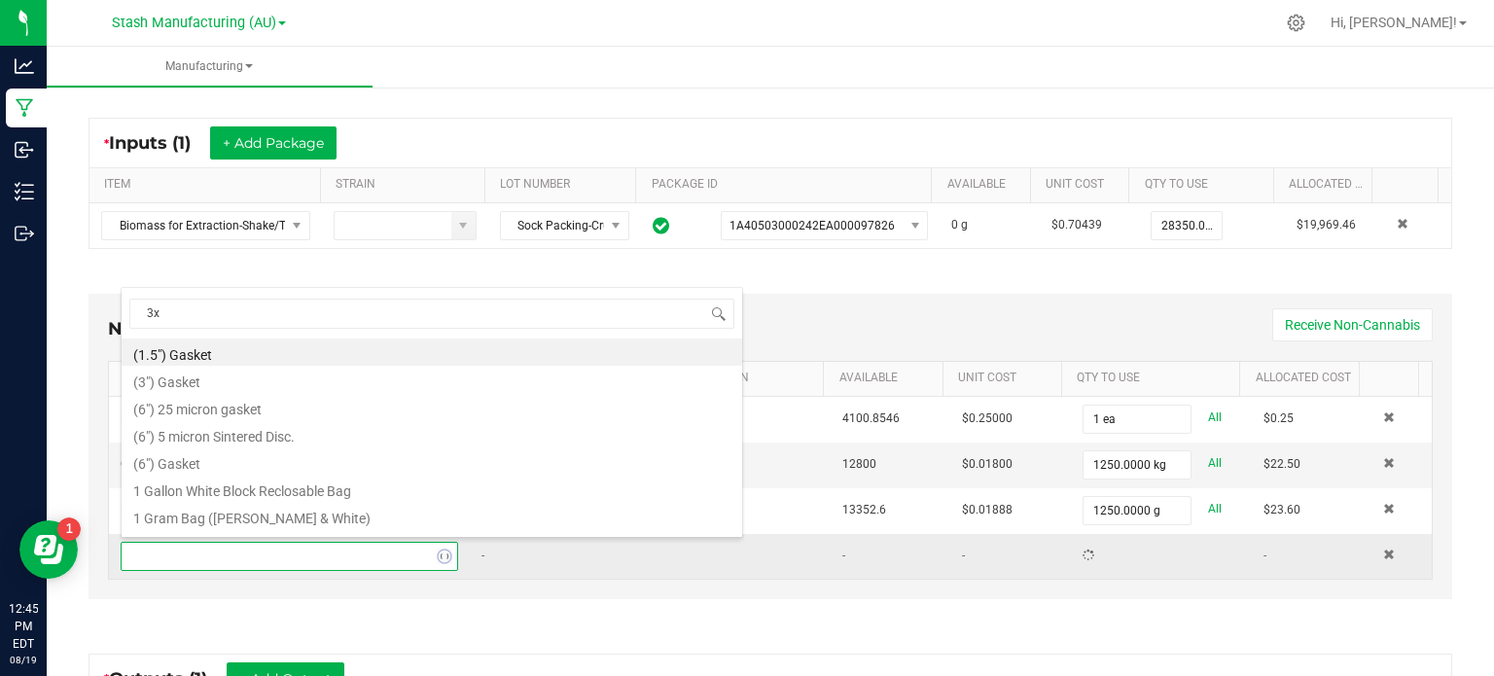
type input "3x1"
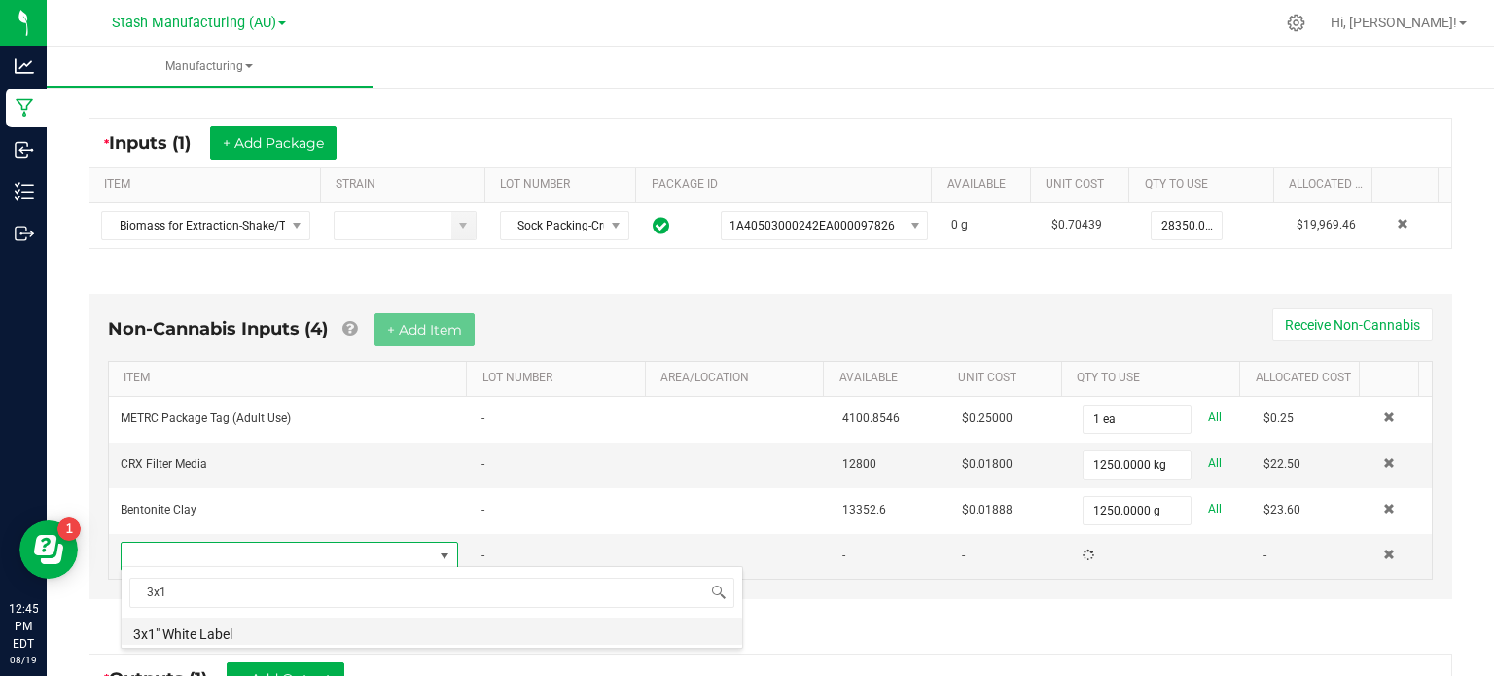
click at [226, 625] on li "3x1" White Label" at bounding box center [432, 631] width 621 height 27
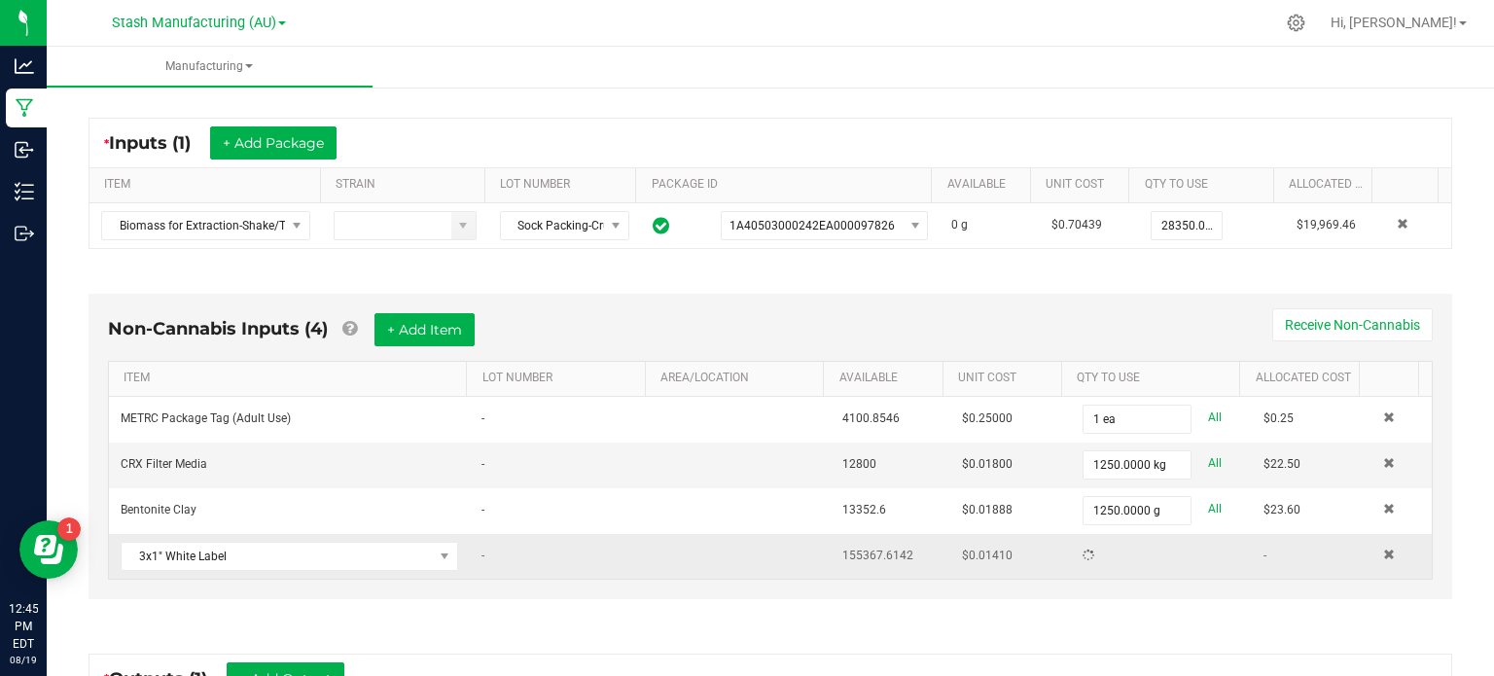
click at [1081, 553] on icon at bounding box center [1089, 556] width 17 height 17
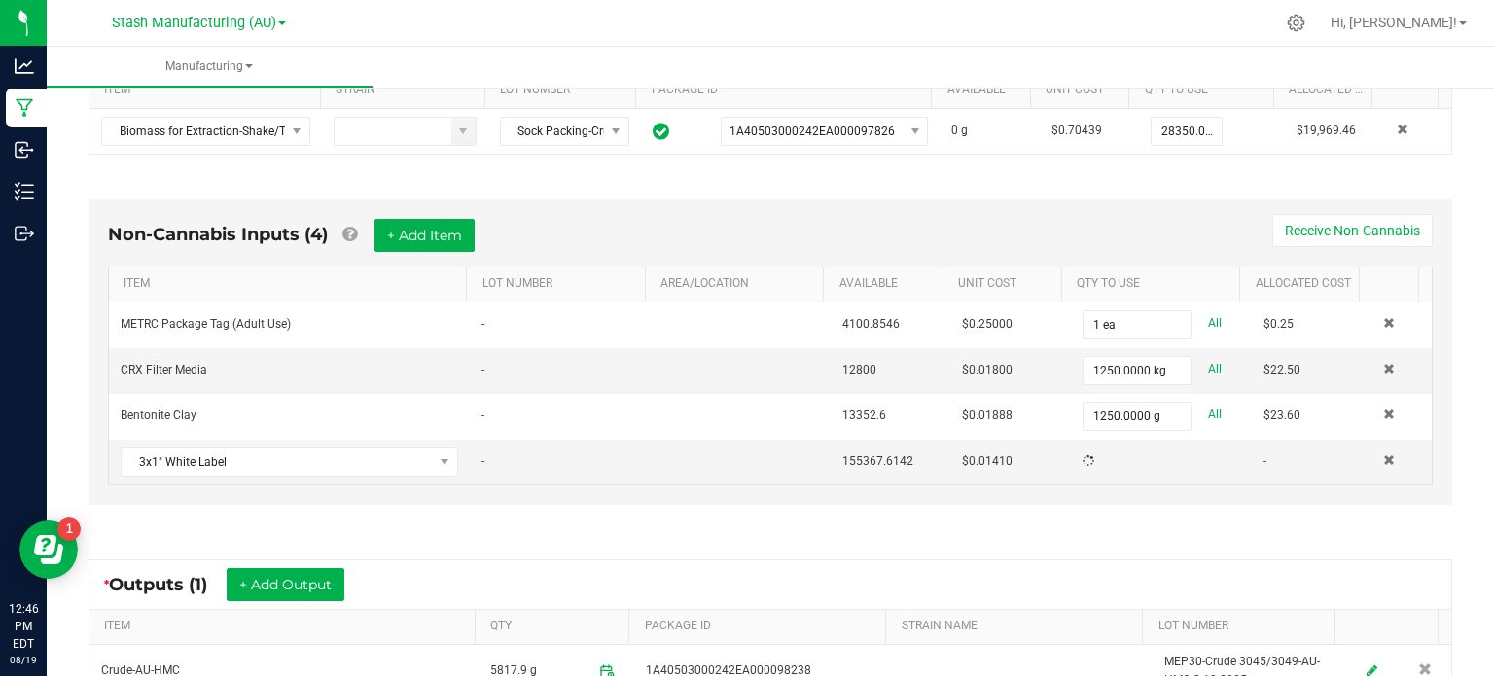
scroll to position [435, 0]
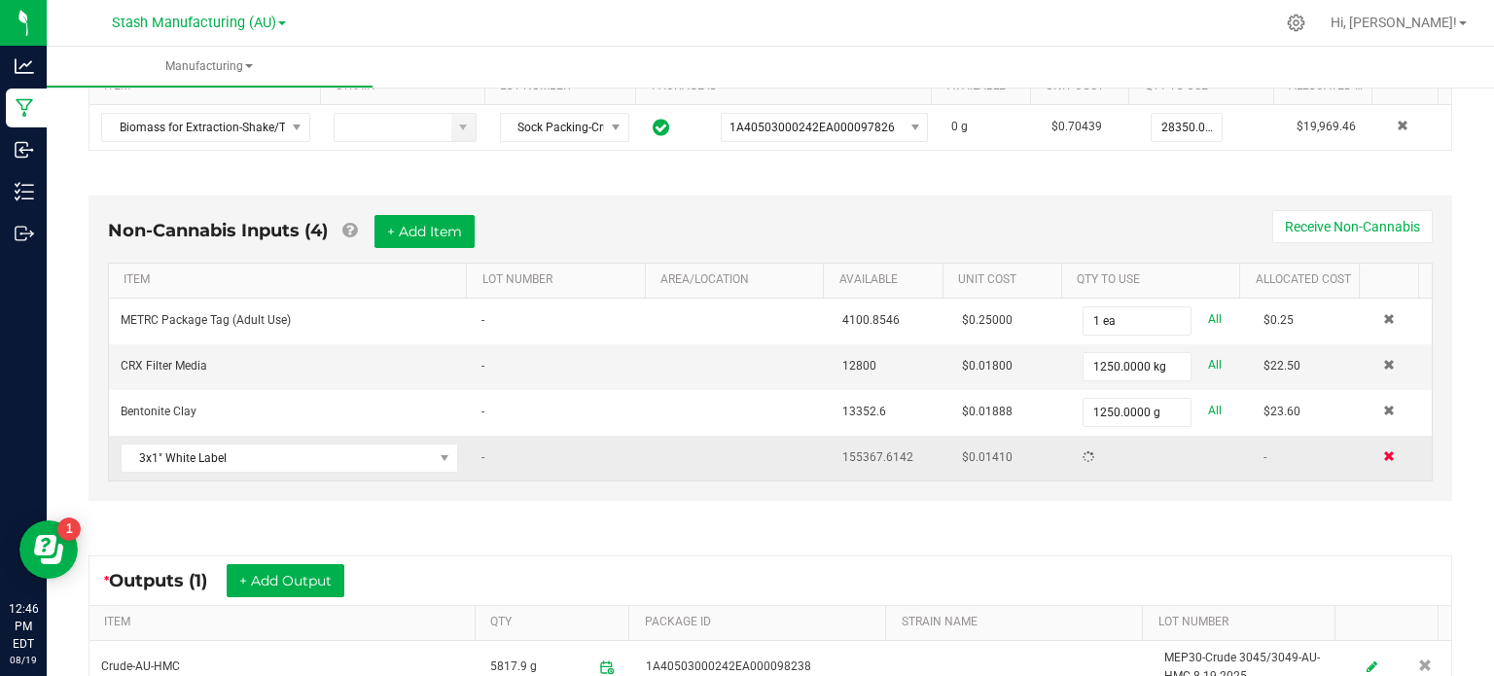
click at [1383, 455] on span at bounding box center [1389, 456] width 12 height 12
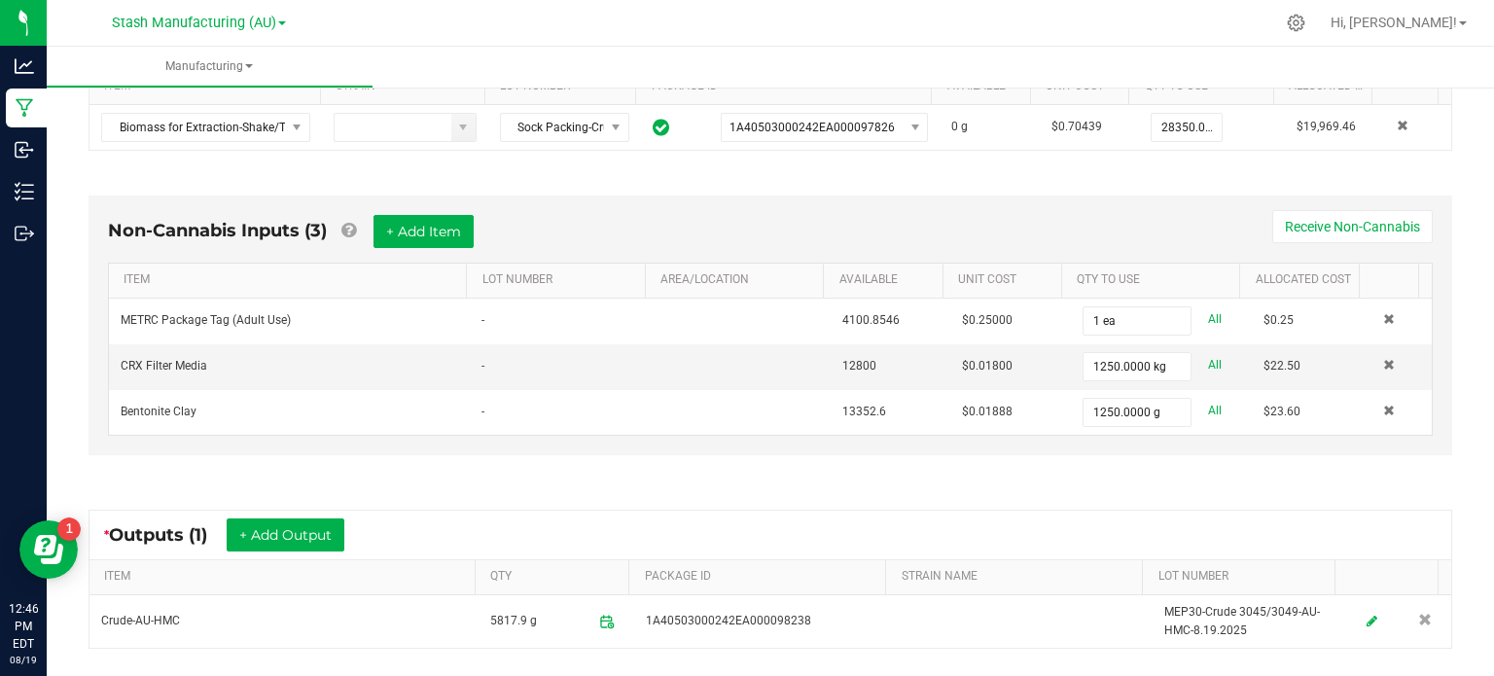
scroll to position [0, 0]
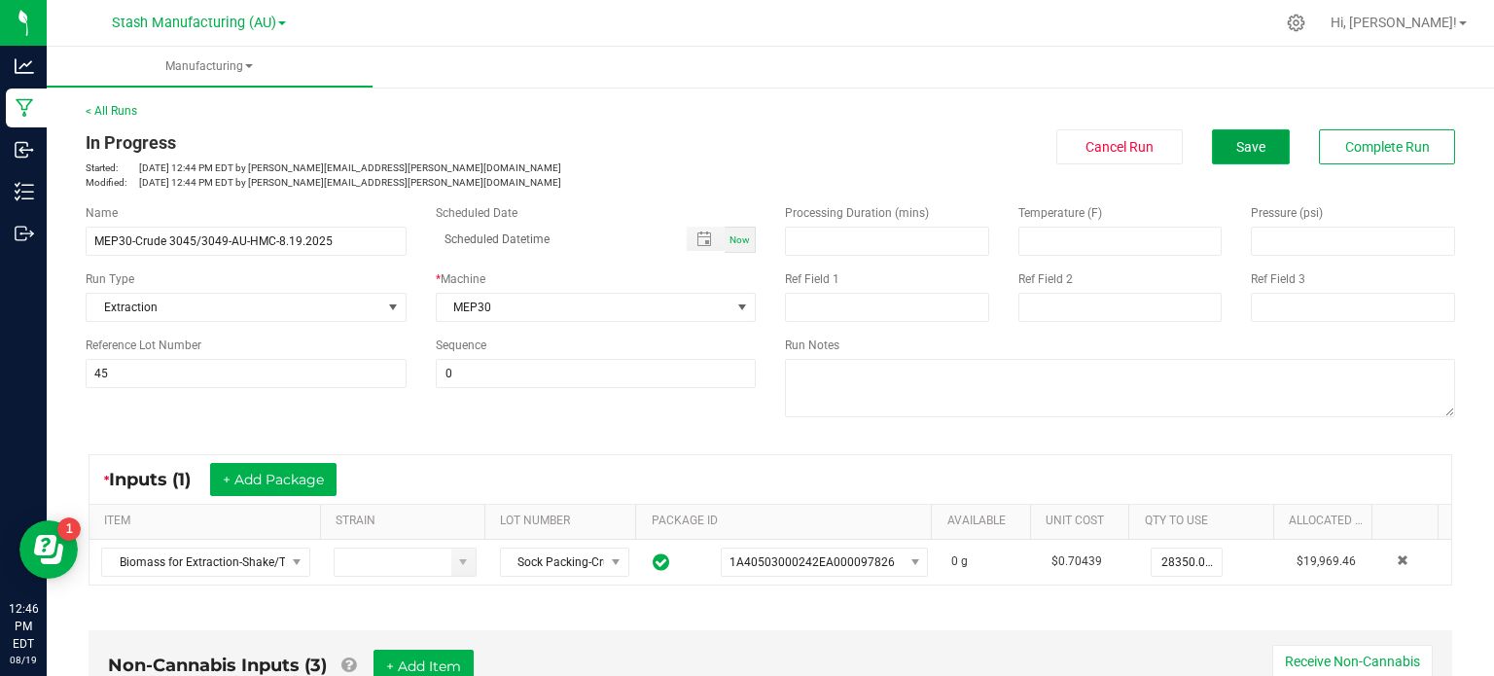
click at [1236, 151] on span "Save" at bounding box center [1250, 147] width 29 height 16
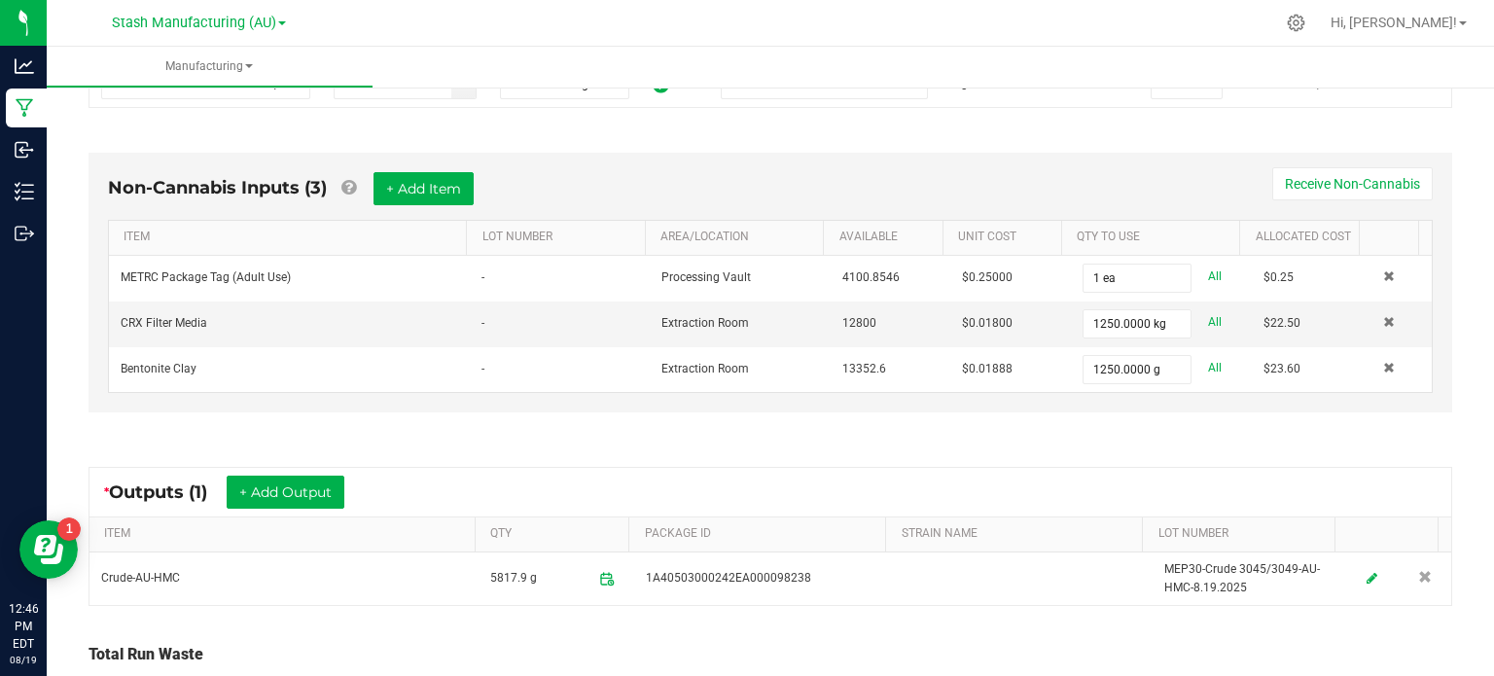
scroll to position [466, 0]
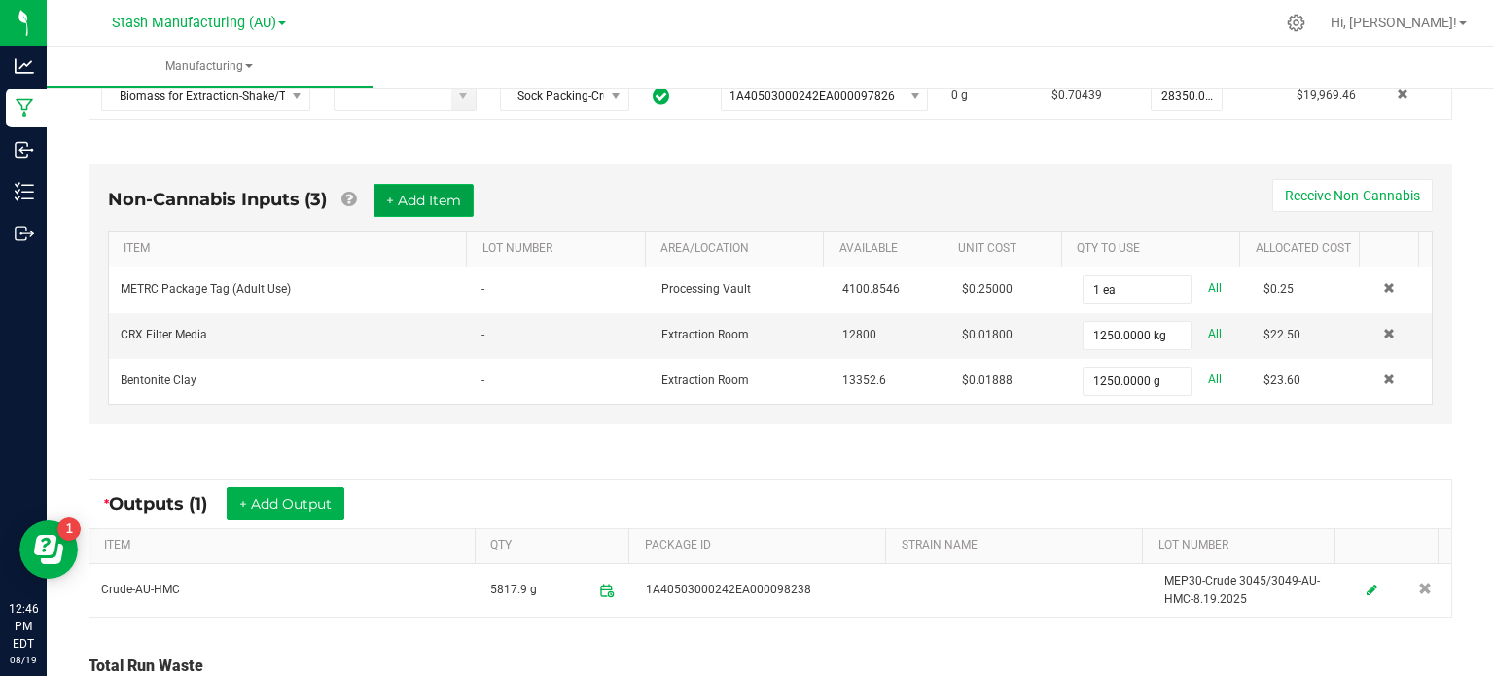
click at [415, 190] on button "+ Add Item" at bounding box center [423, 200] width 100 height 33
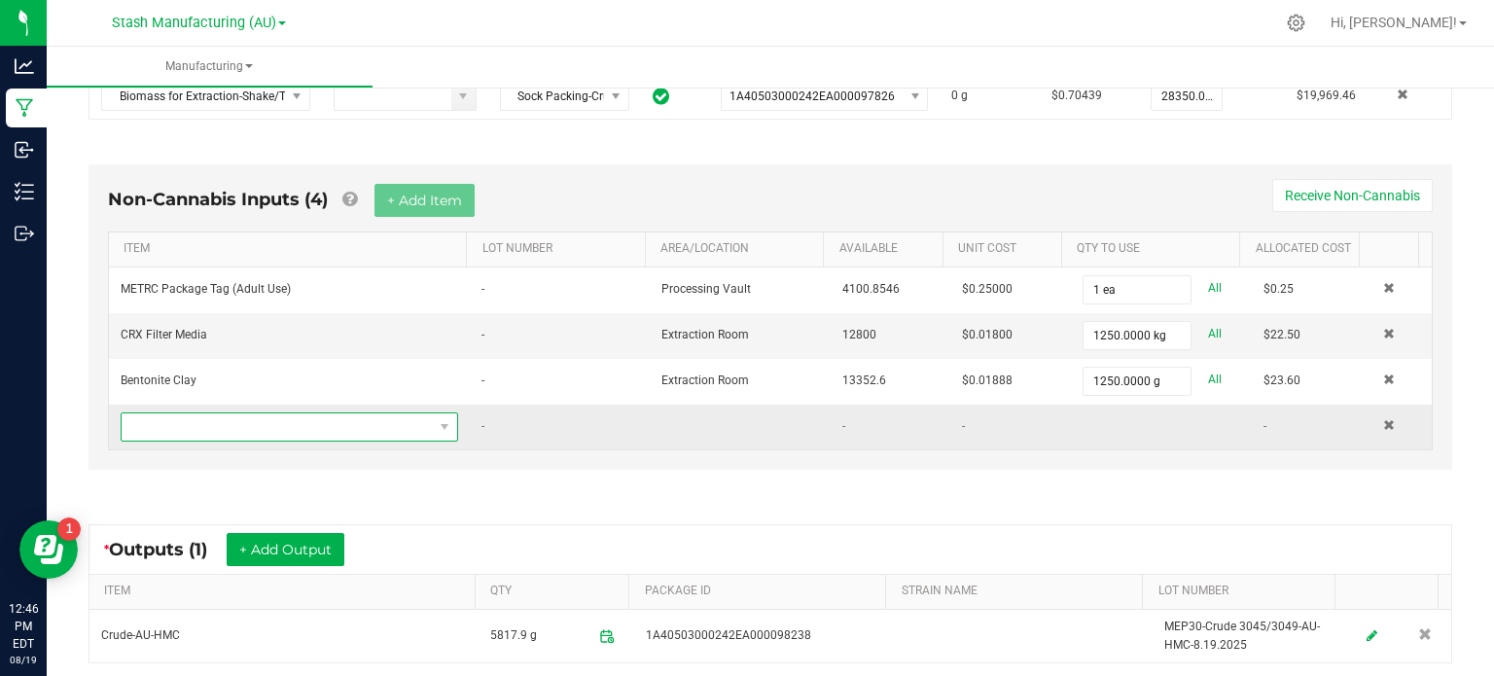
click at [333, 415] on span "NO DATA FOUND" at bounding box center [277, 426] width 311 height 27
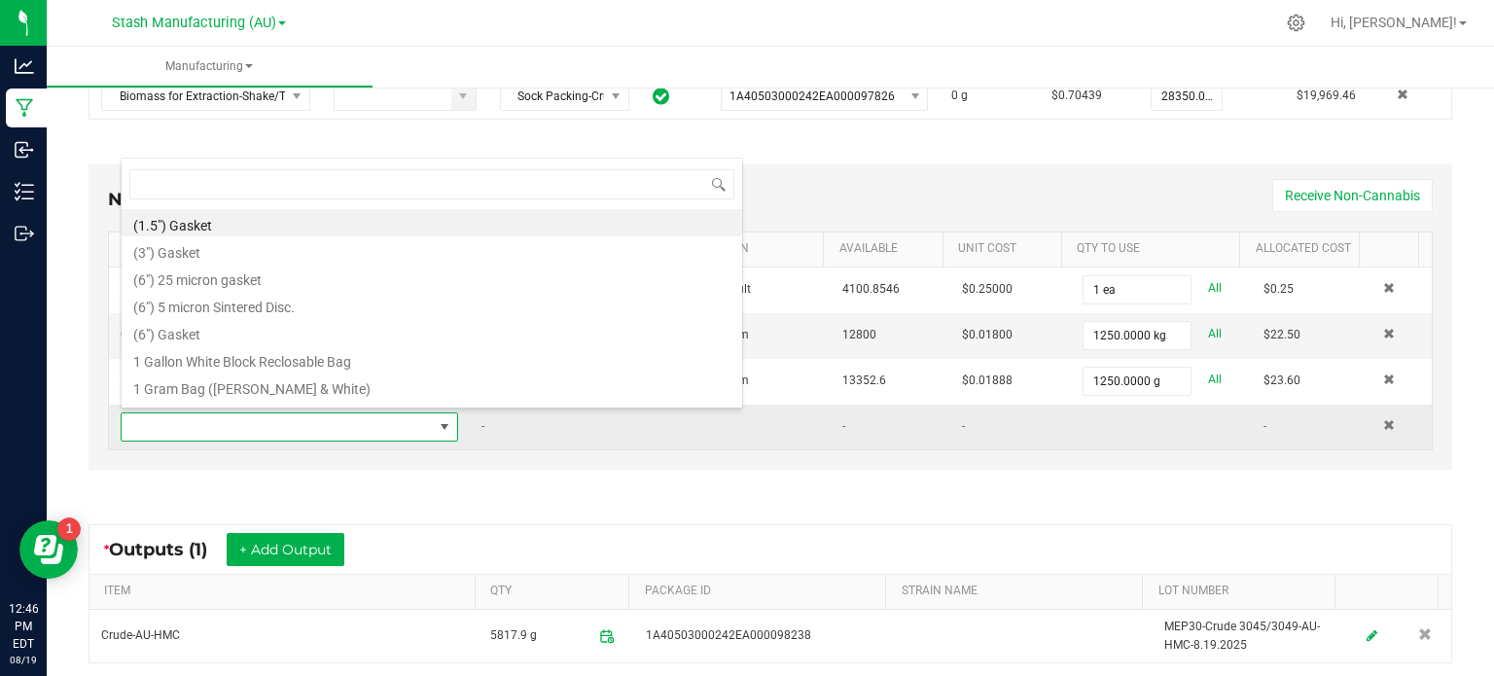
scroll to position [28, 325]
type input "3x1"
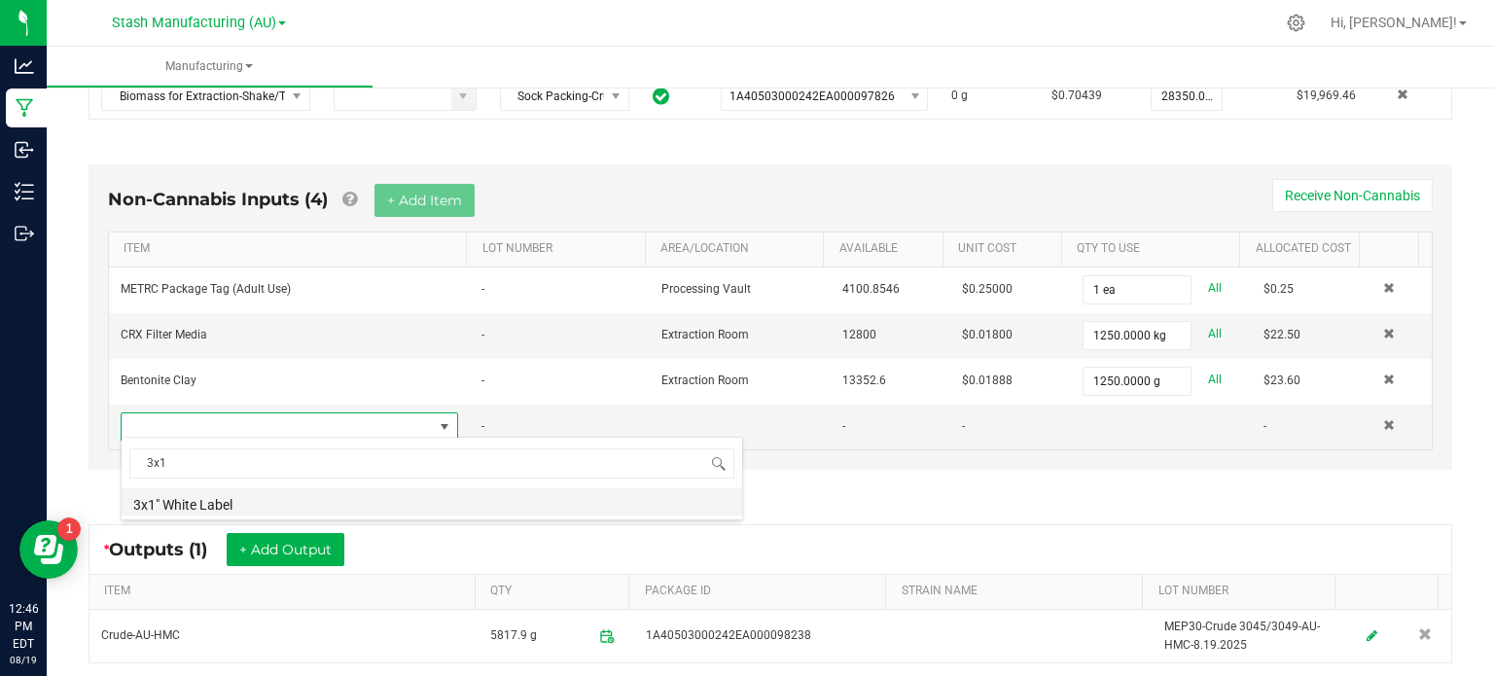
click at [307, 501] on li "3x1" White Label" at bounding box center [432, 501] width 621 height 27
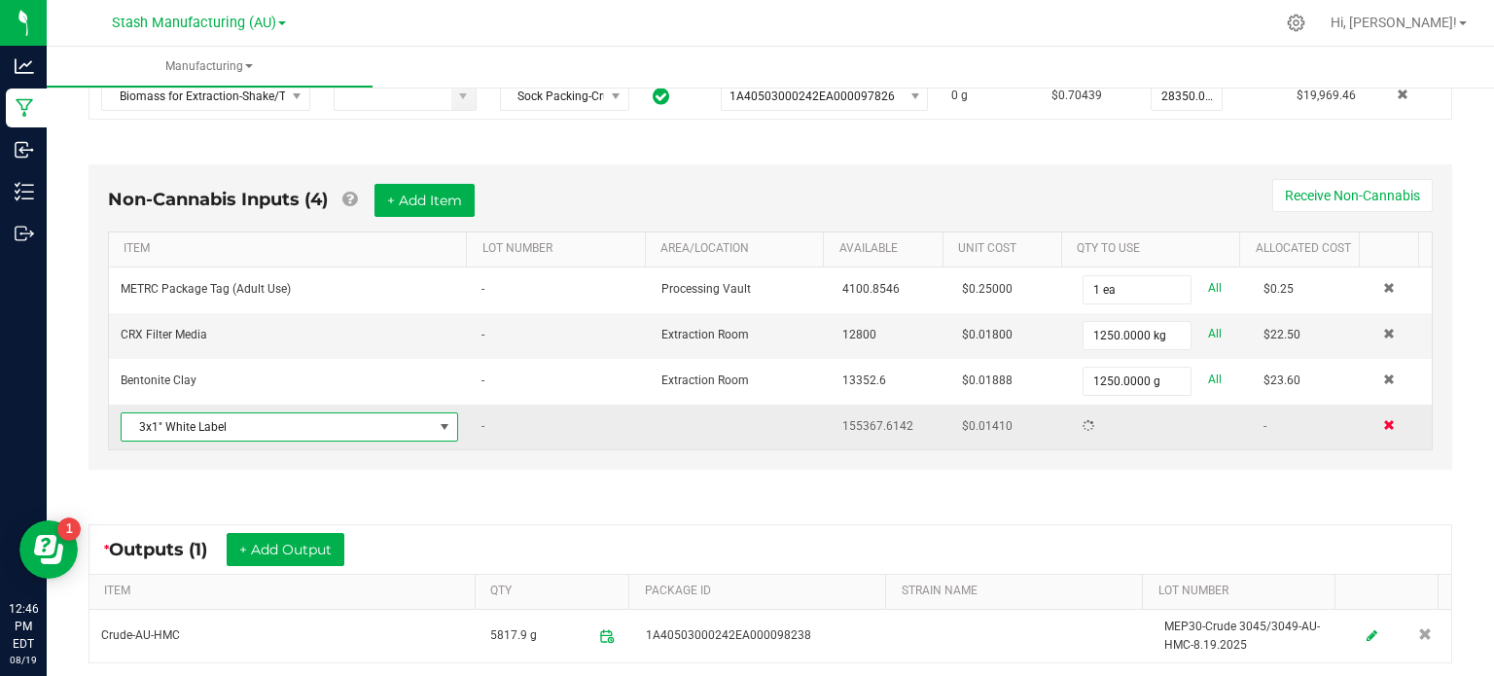
click at [1383, 419] on span at bounding box center [1389, 425] width 12 height 12
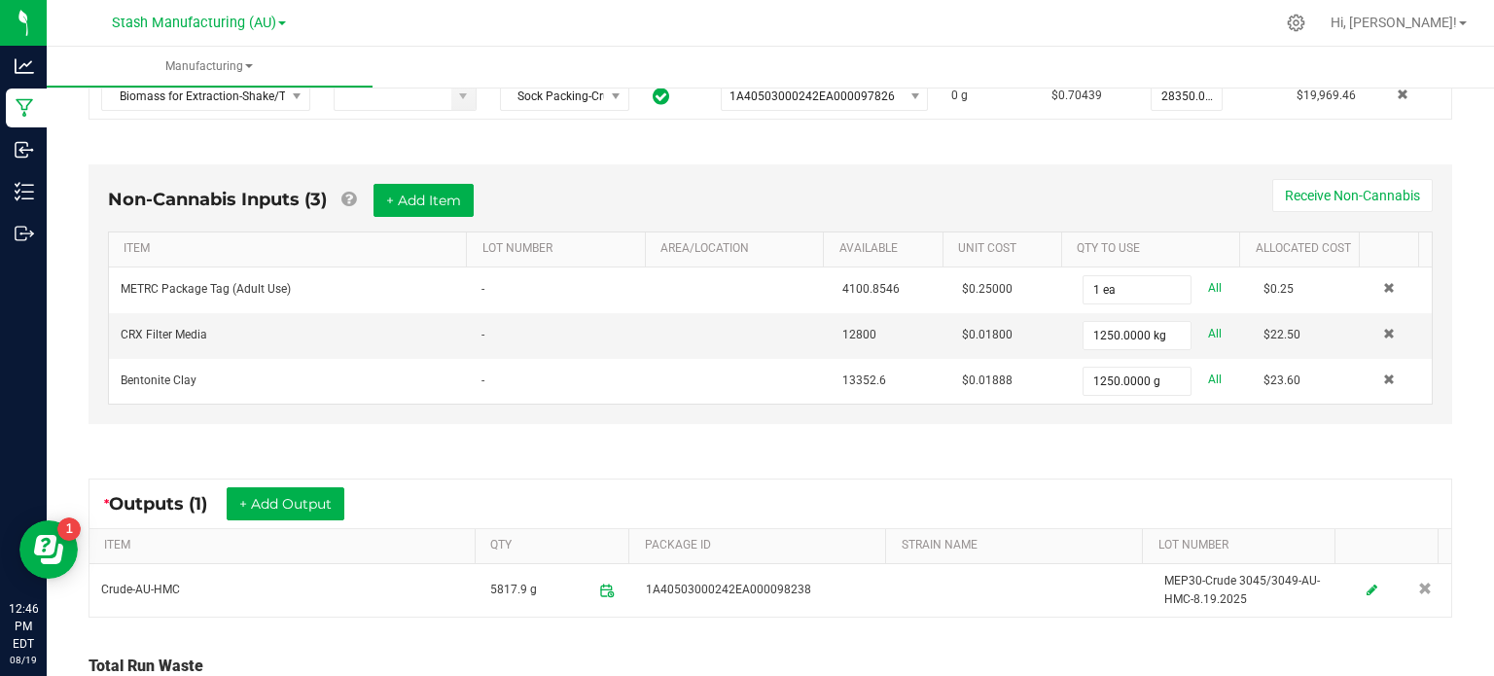
scroll to position [0, 0]
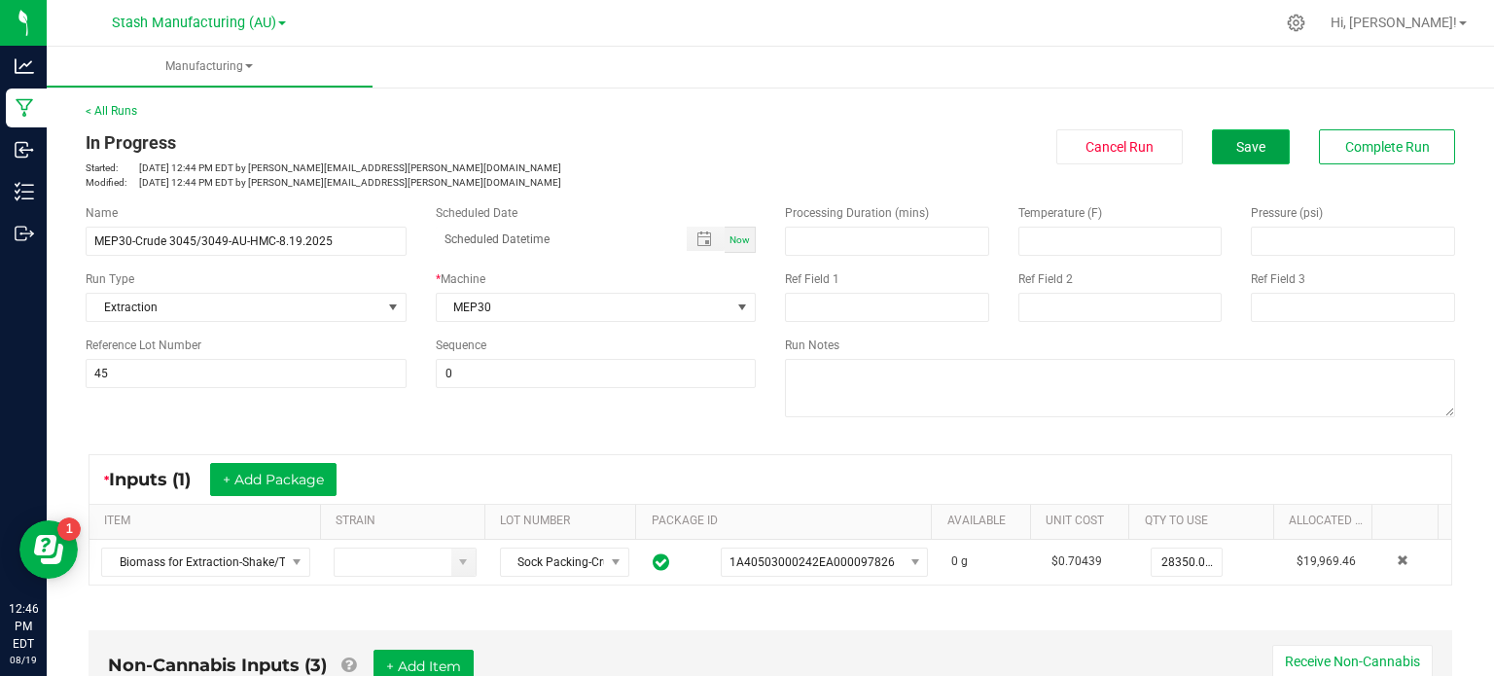
click at [1232, 158] on button "Save" at bounding box center [1251, 146] width 78 height 35
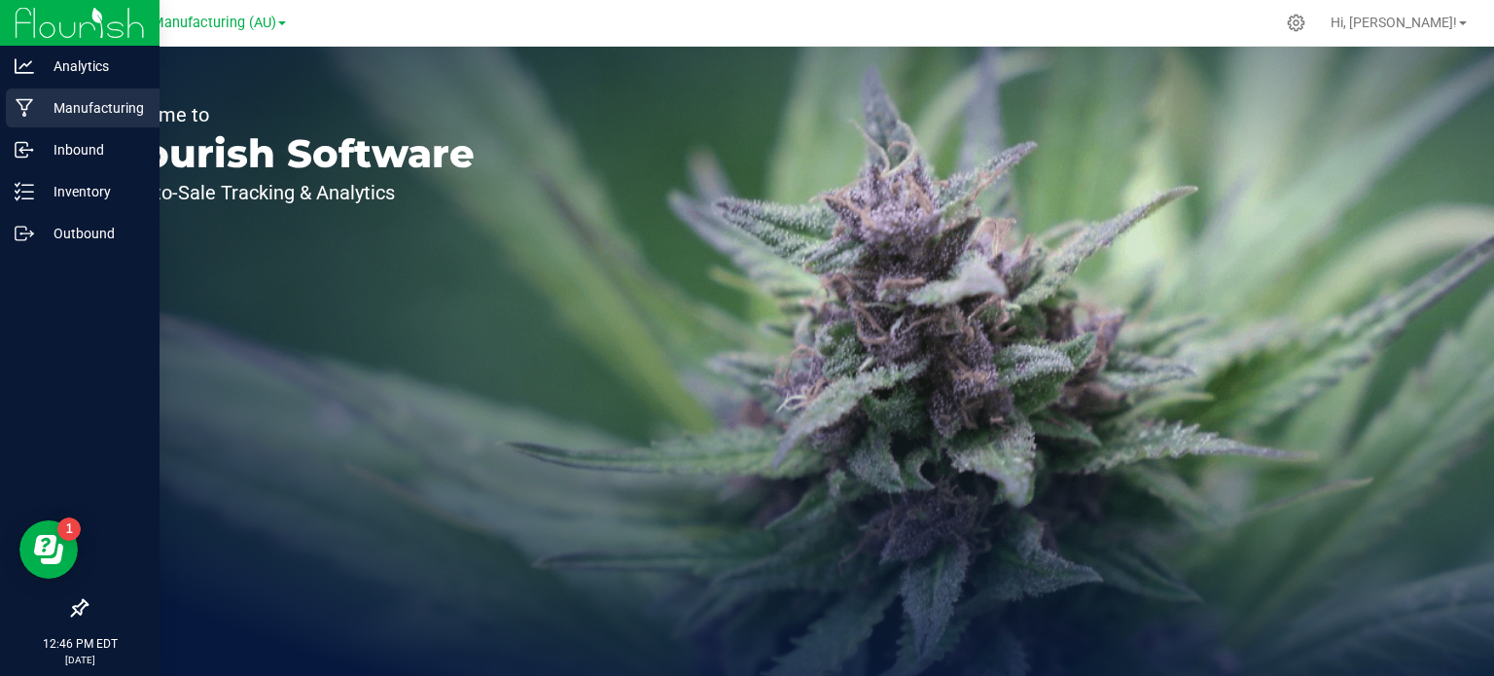
click at [38, 104] on p "Manufacturing" at bounding box center [92, 107] width 117 height 23
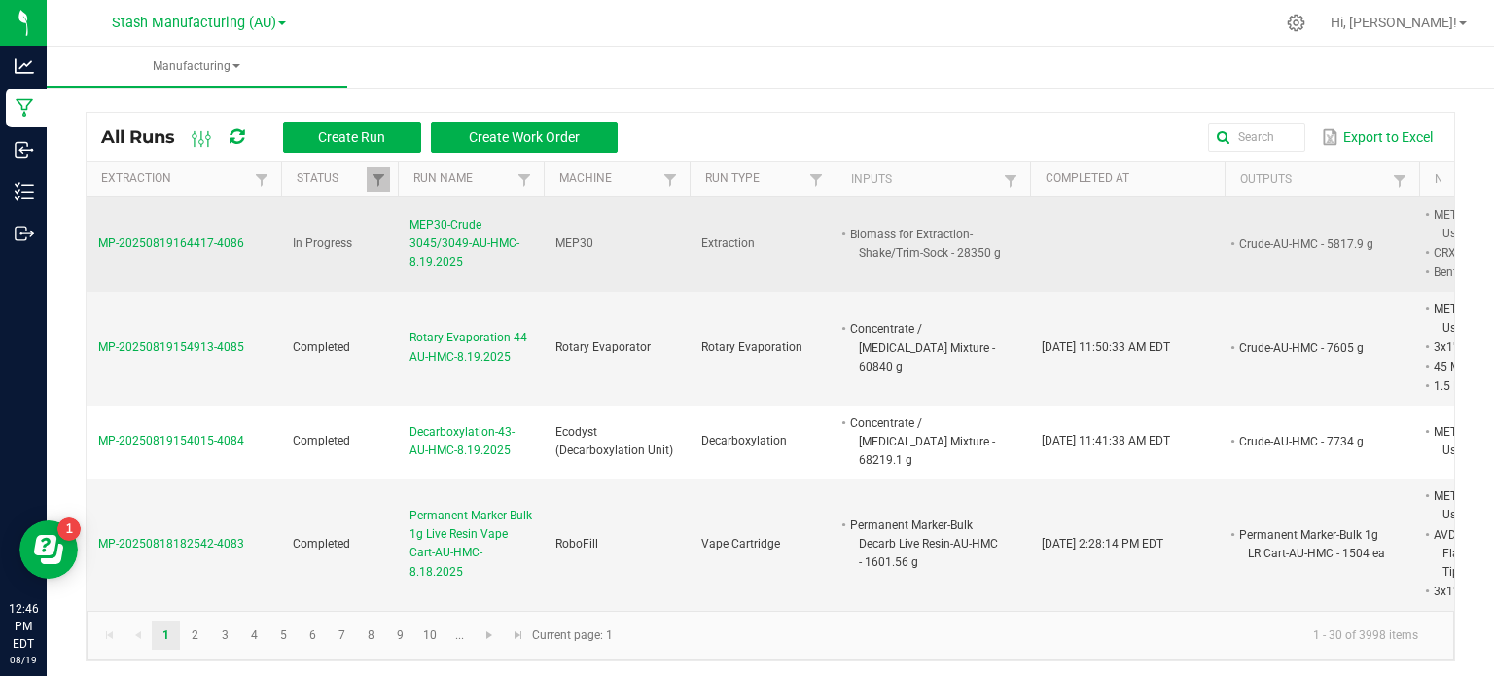
click at [450, 240] on span "MEP30-Crude 3045/3049-AU-HMC-8.19.2025" at bounding box center [470, 244] width 123 height 56
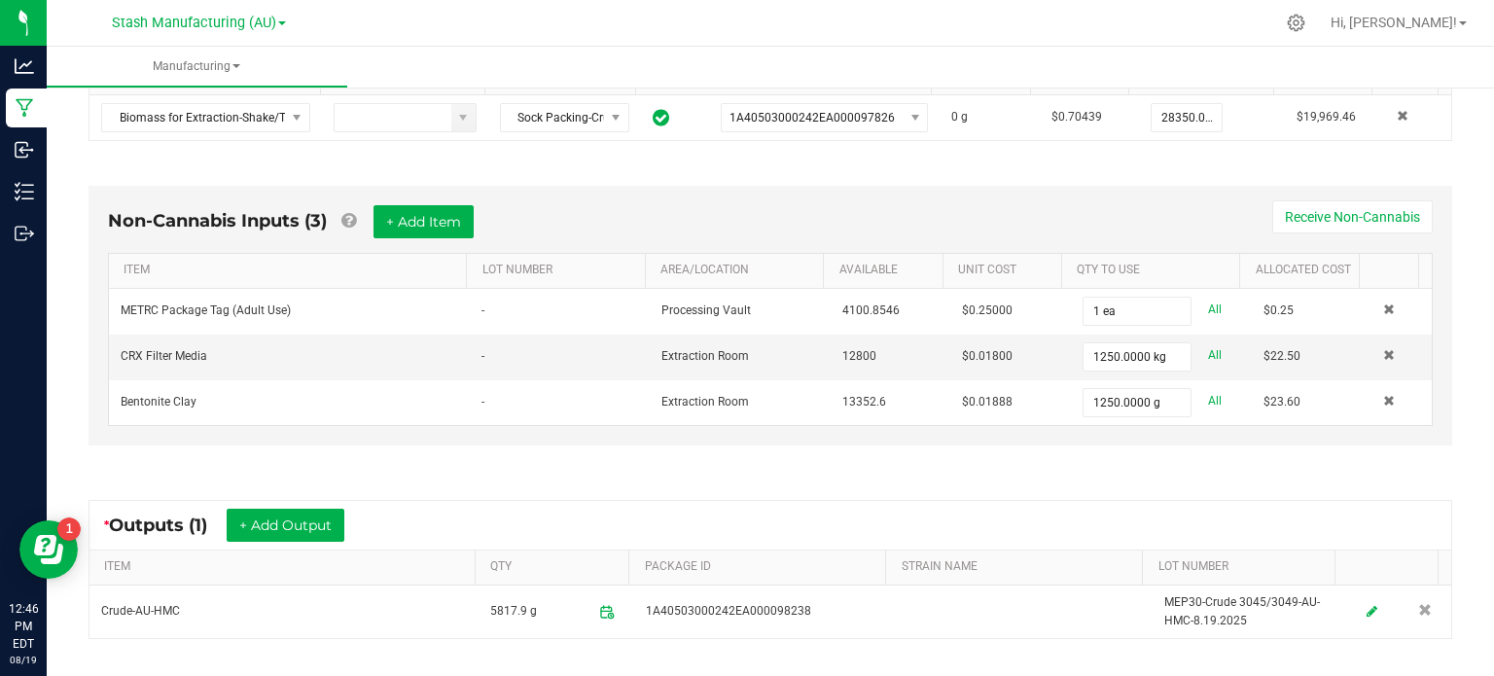
scroll to position [377, 0]
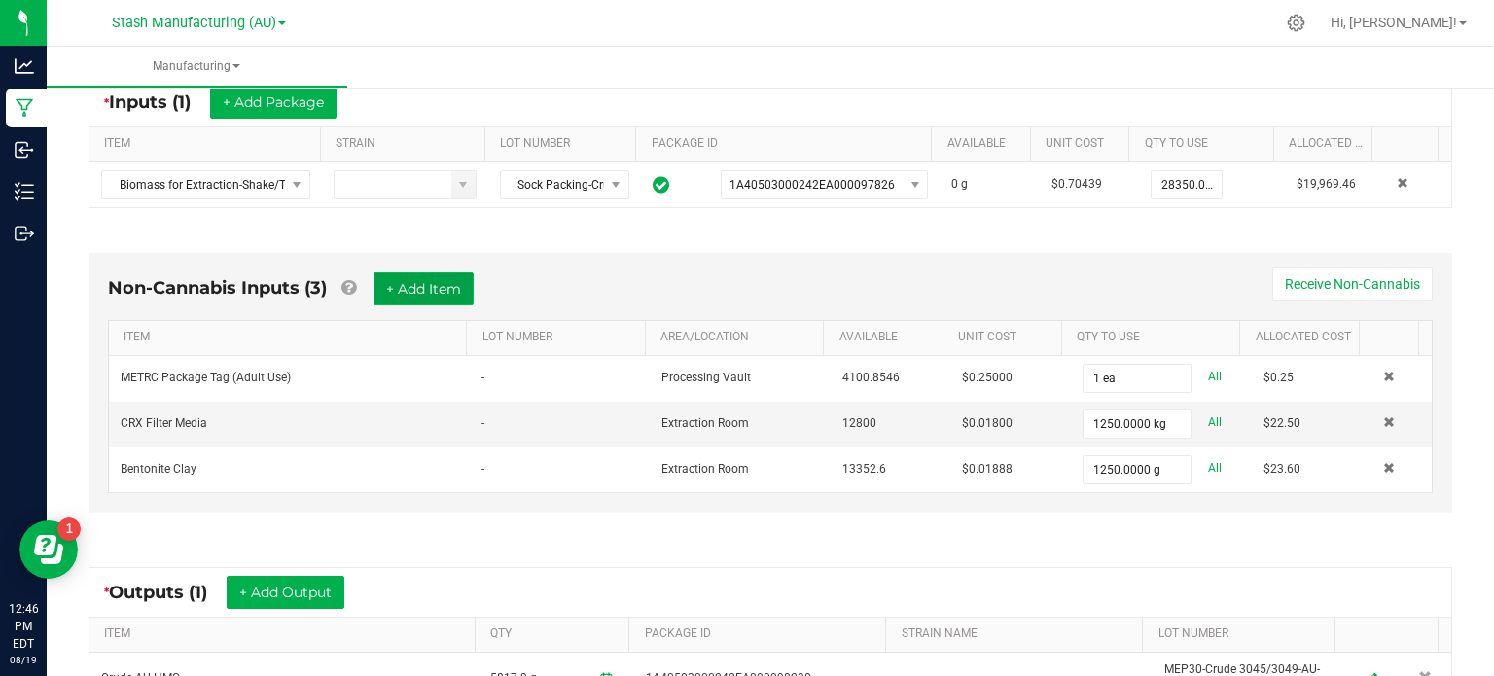
click at [424, 302] on button "+ Add Item" at bounding box center [423, 288] width 100 height 33
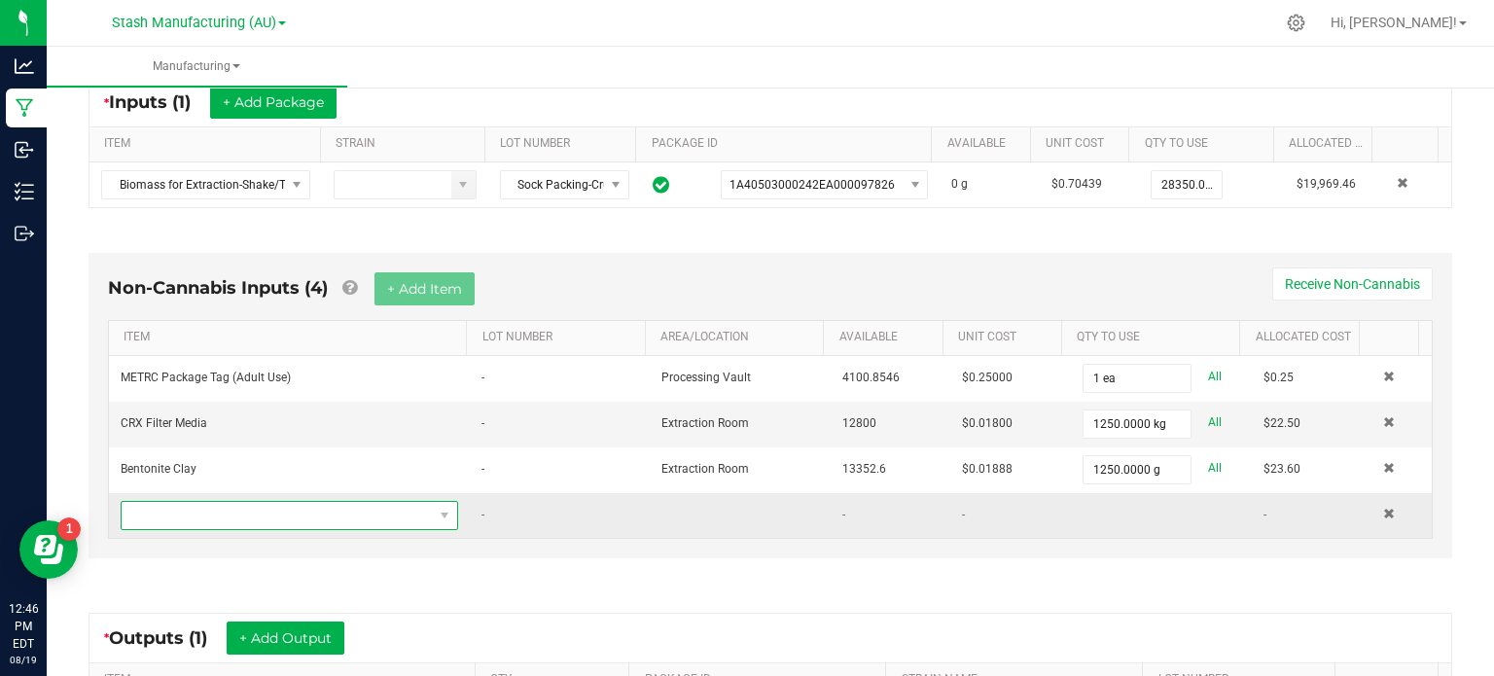
click at [366, 507] on span "NO DATA FOUND" at bounding box center [277, 515] width 311 height 27
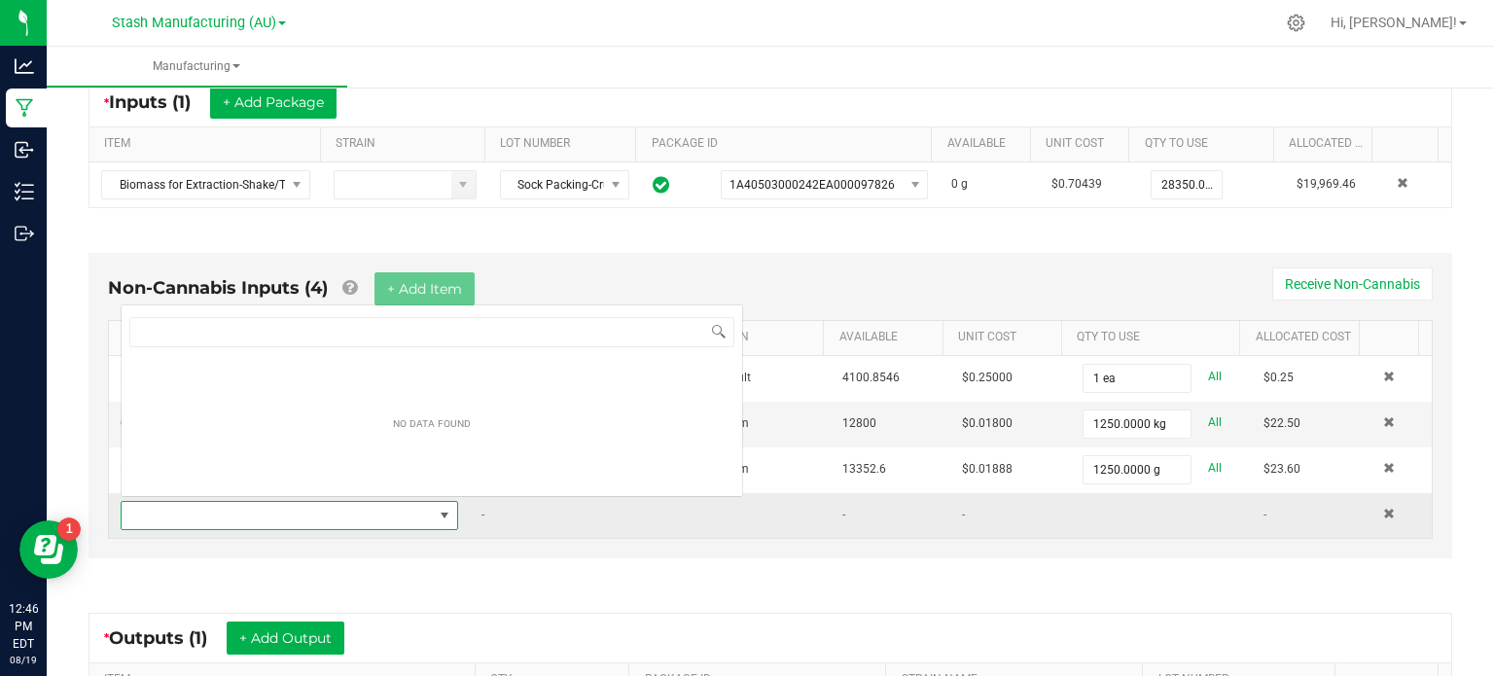
scroll to position [28, 325]
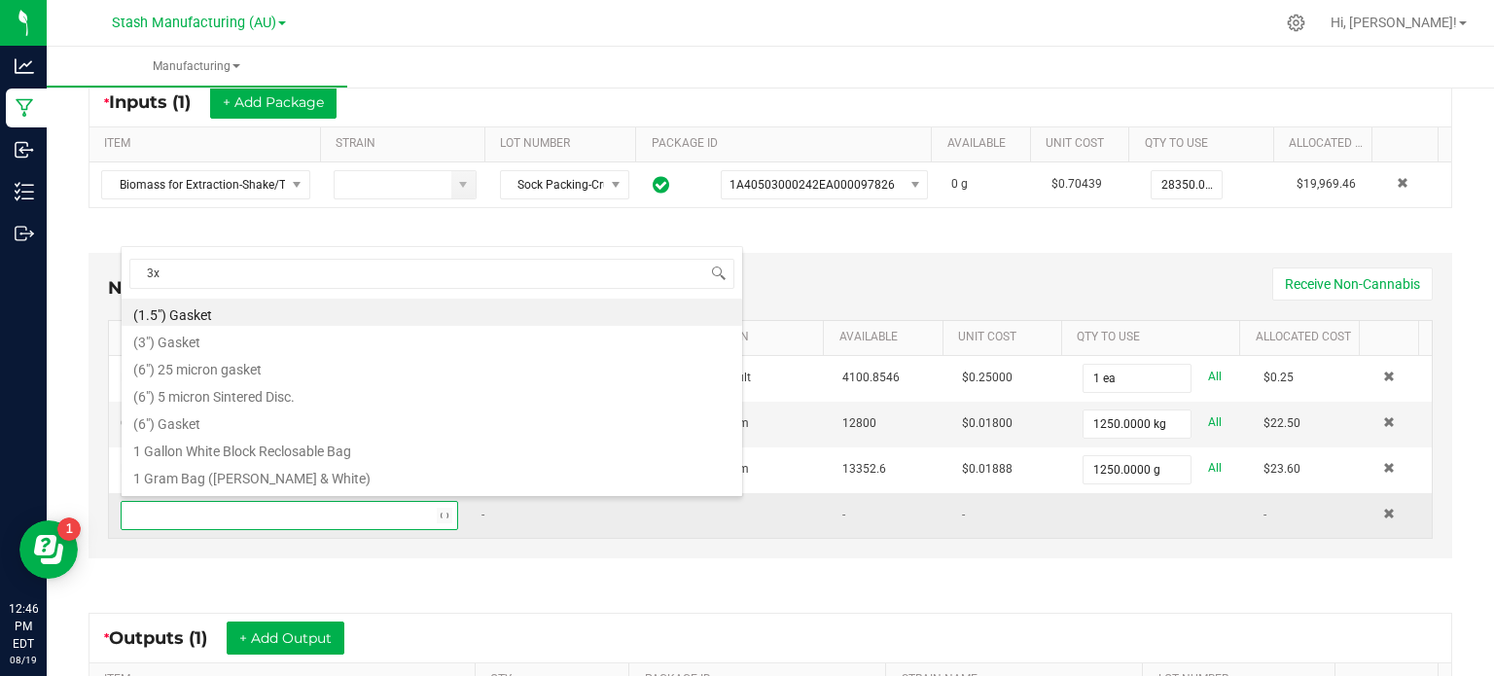
type input "3x1"
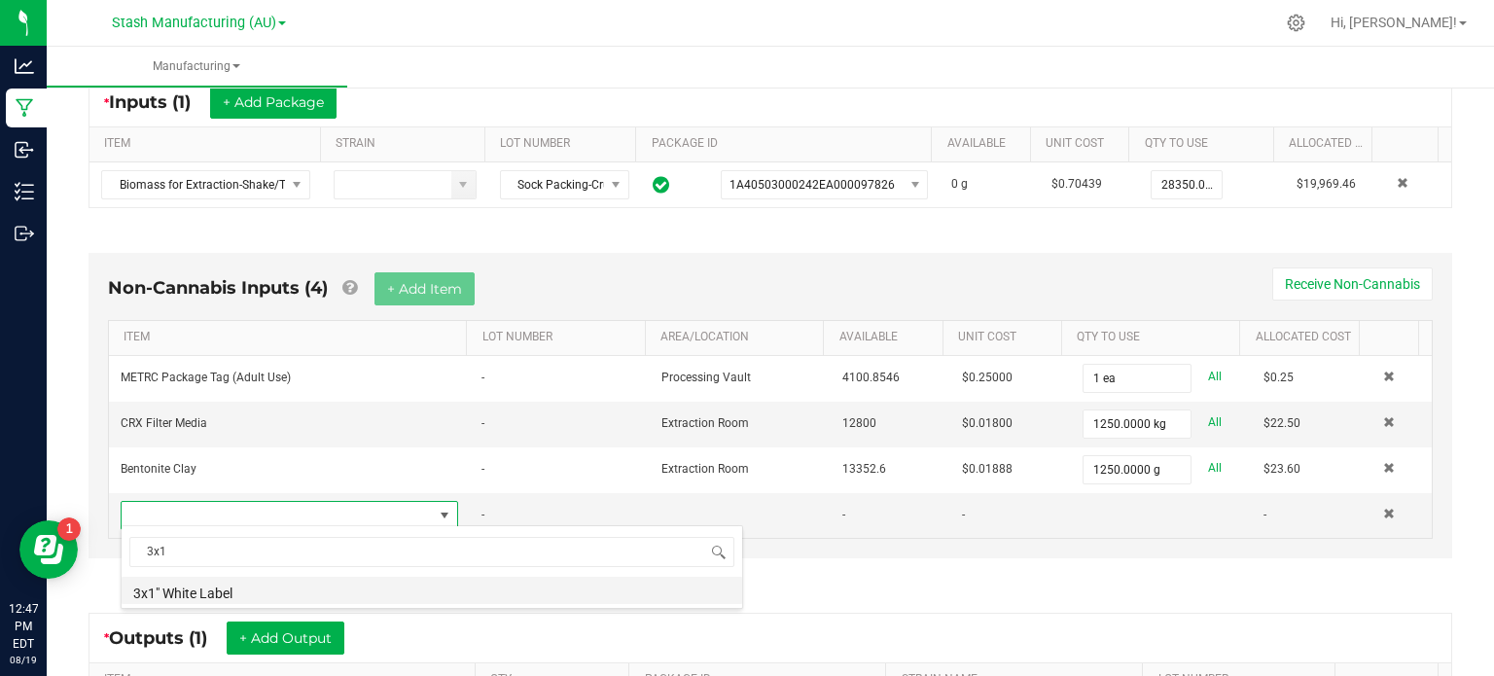
click at [339, 594] on li "3x1" White Label" at bounding box center [432, 590] width 621 height 27
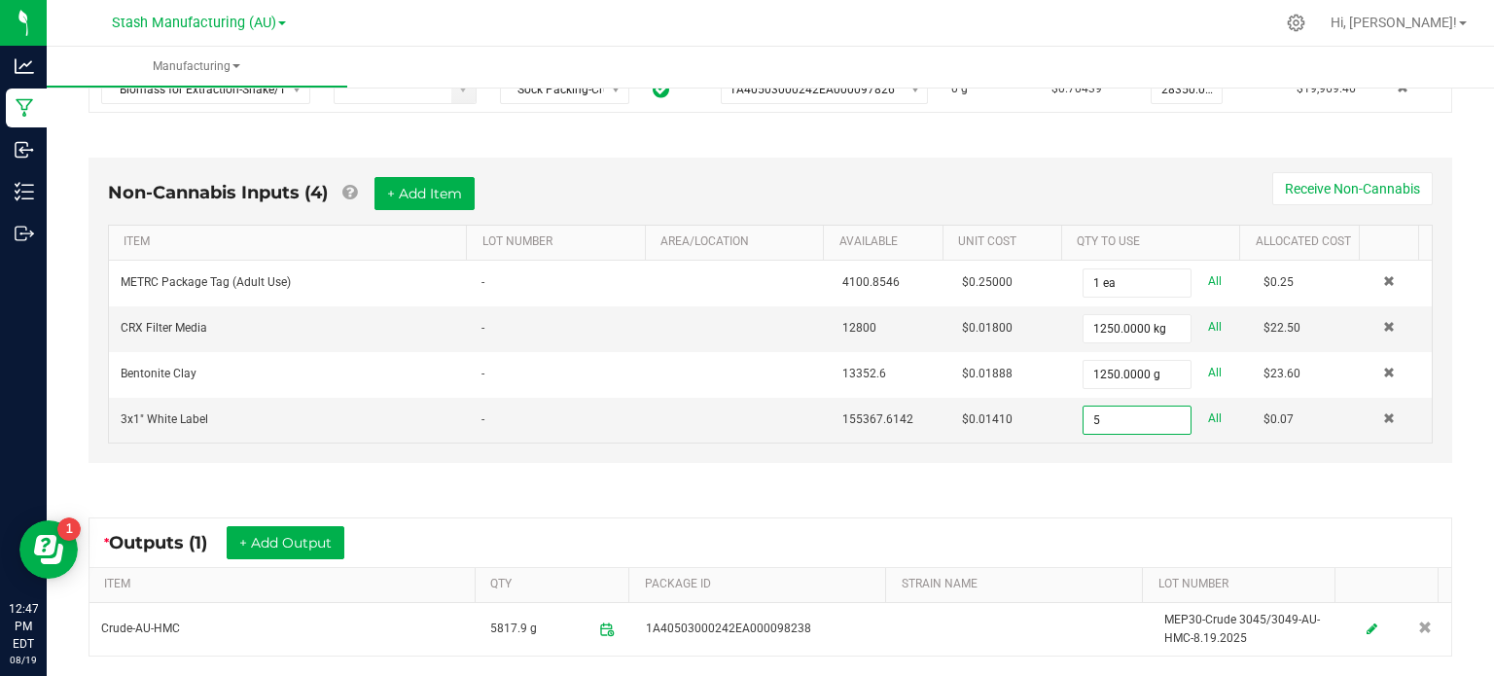
scroll to position [0, 0]
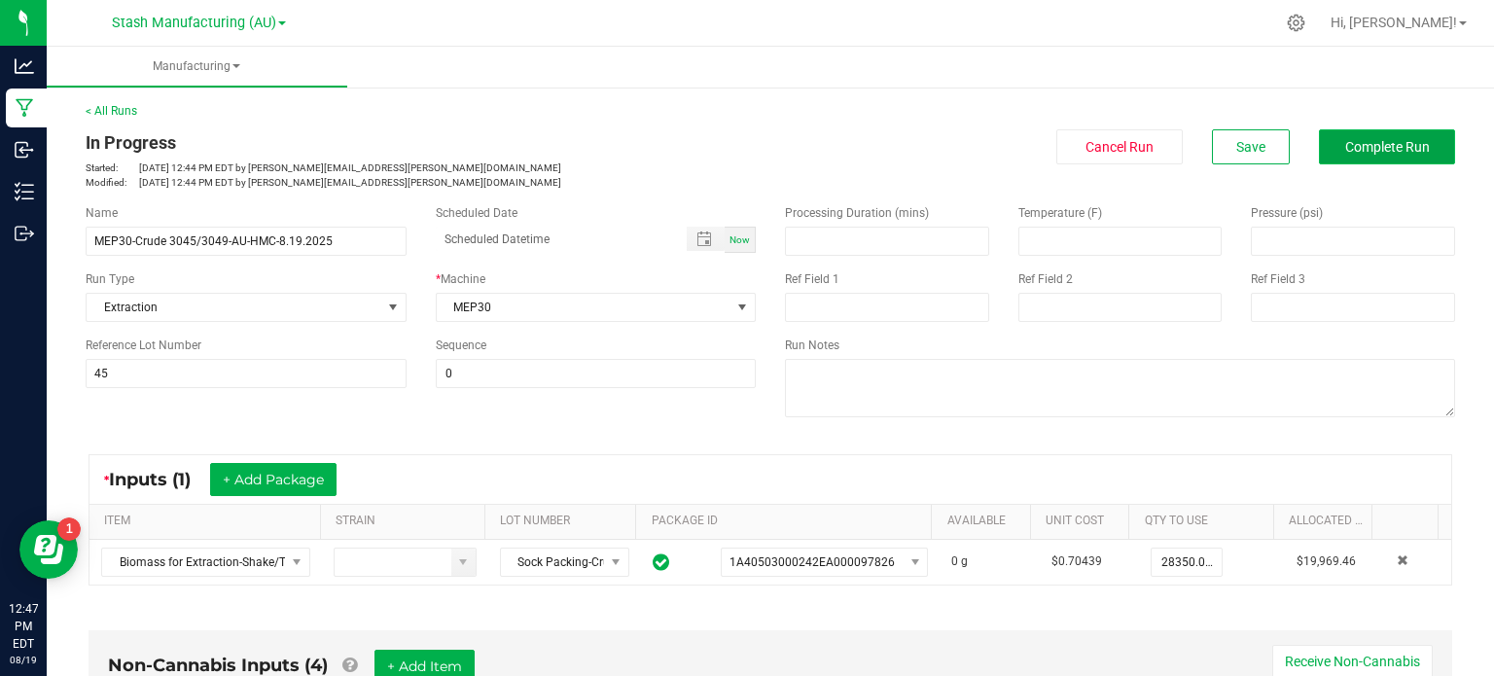
type input "5 ea"
click at [1397, 151] on span "Complete Run" at bounding box center [1387, 147] width 85 height 16
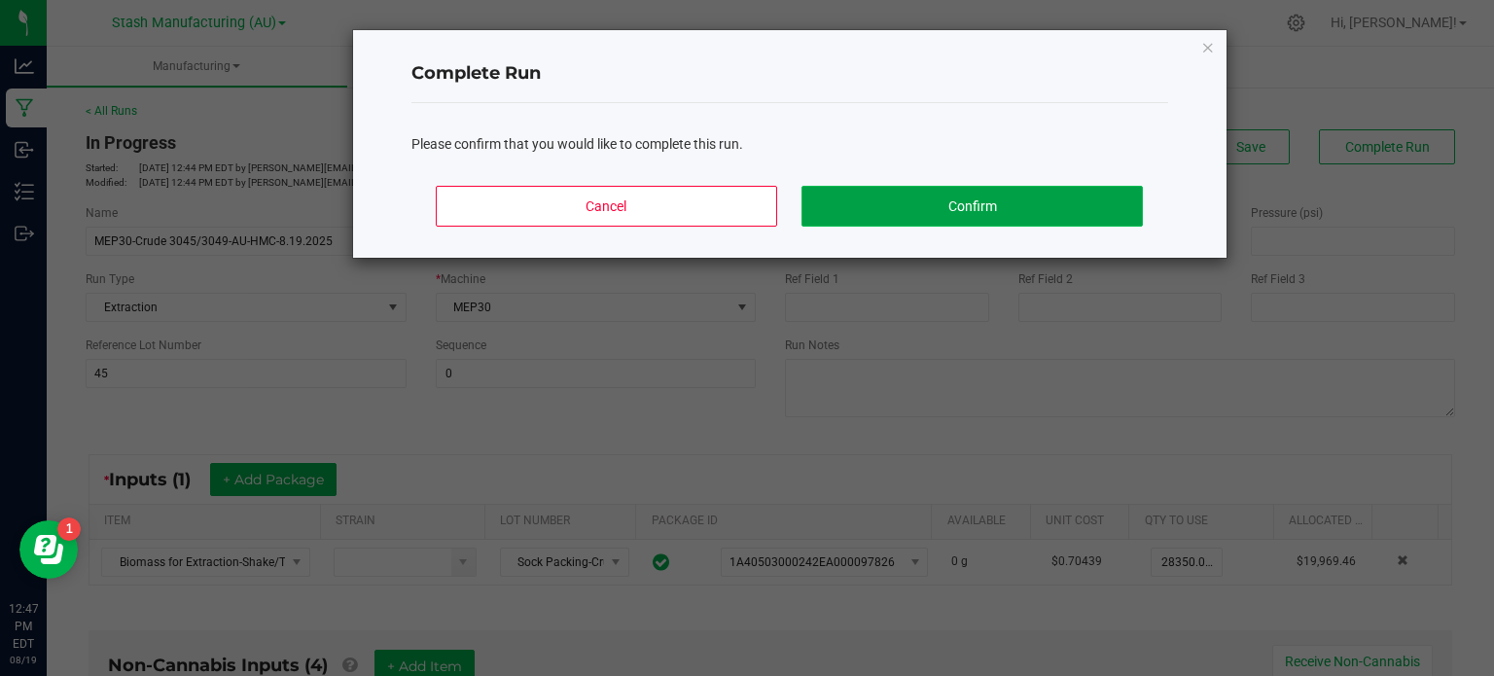
click at [1078, 194] on button "Confirm" at bounding box center [971, 206] width 340 height 41
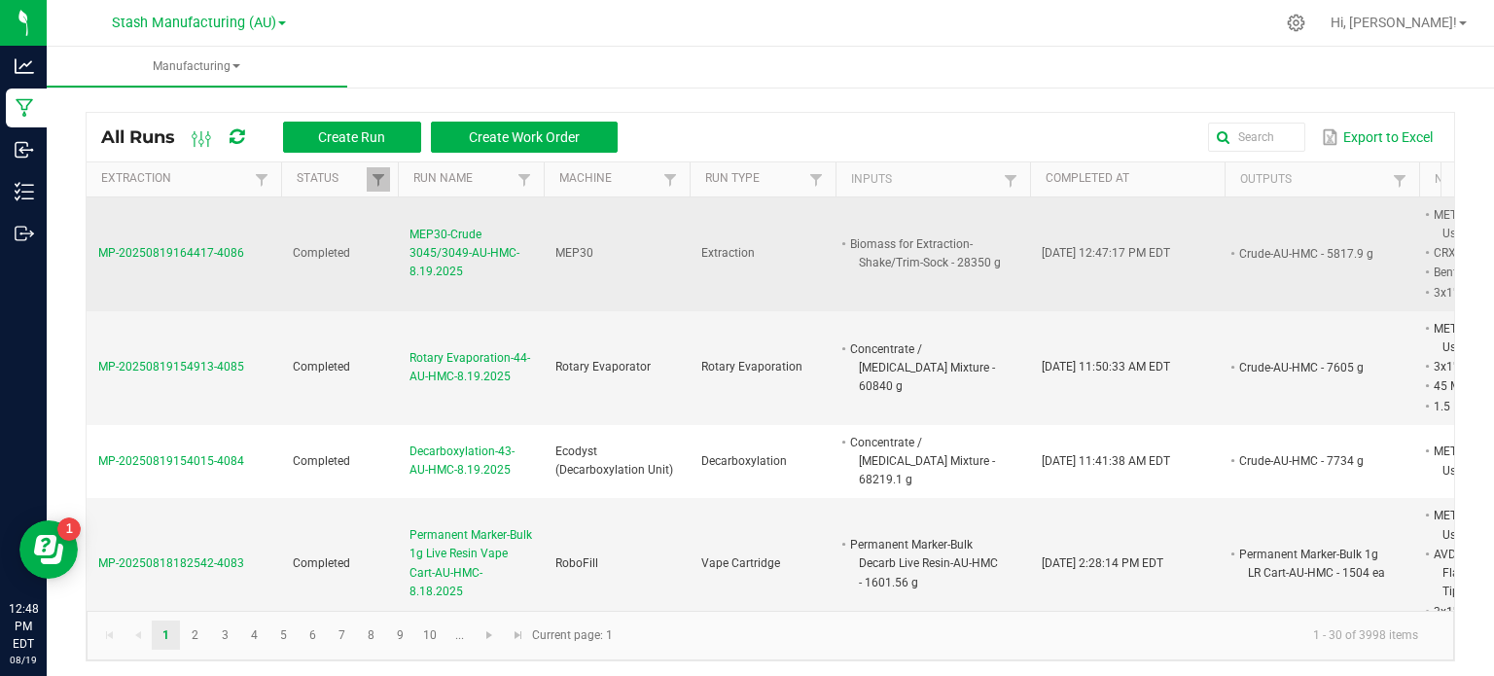
click at [467, 264] on span "MEP30-Crude 3045/3049-AU-HMC-8.19.2025" at bounding box center [470, 254] width 123 height 56
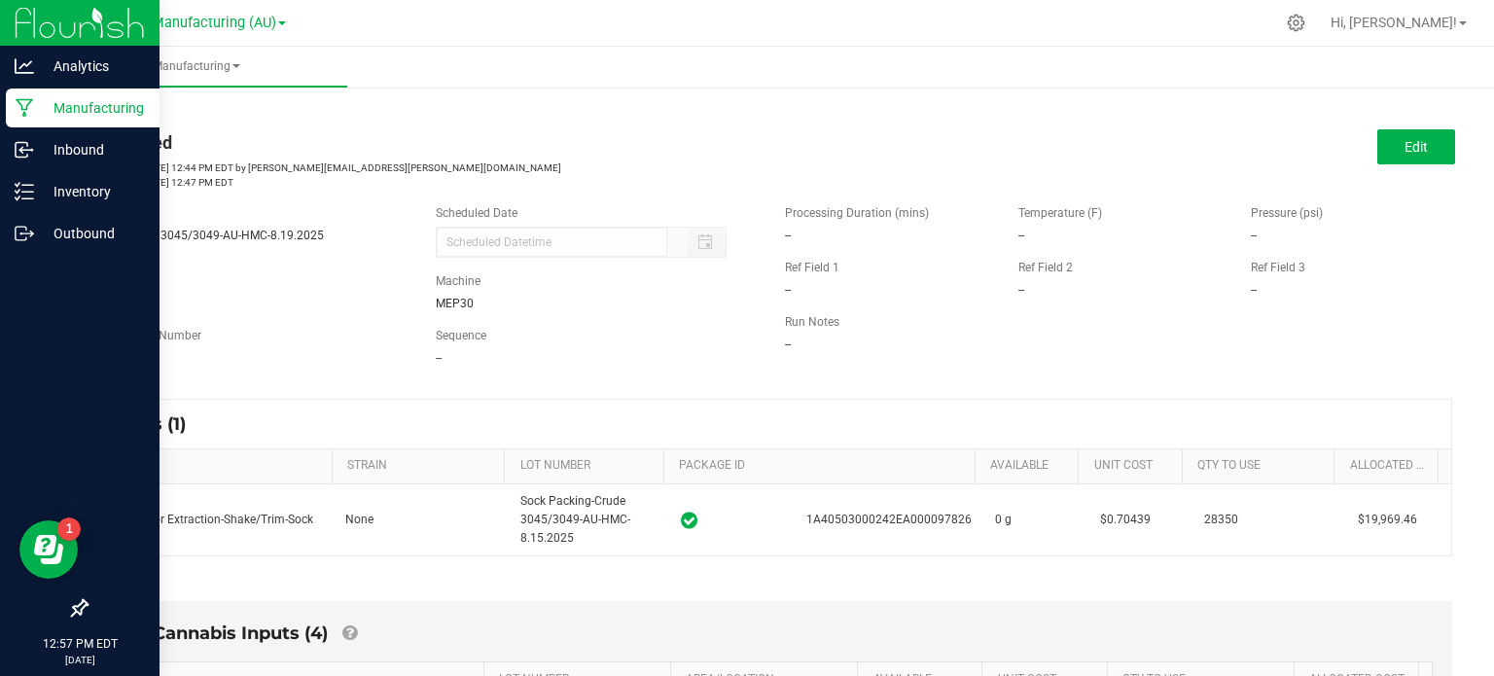
click at [39, 111] on p "Manufacturing" at bounding box center [92, 107] width 117 height 23
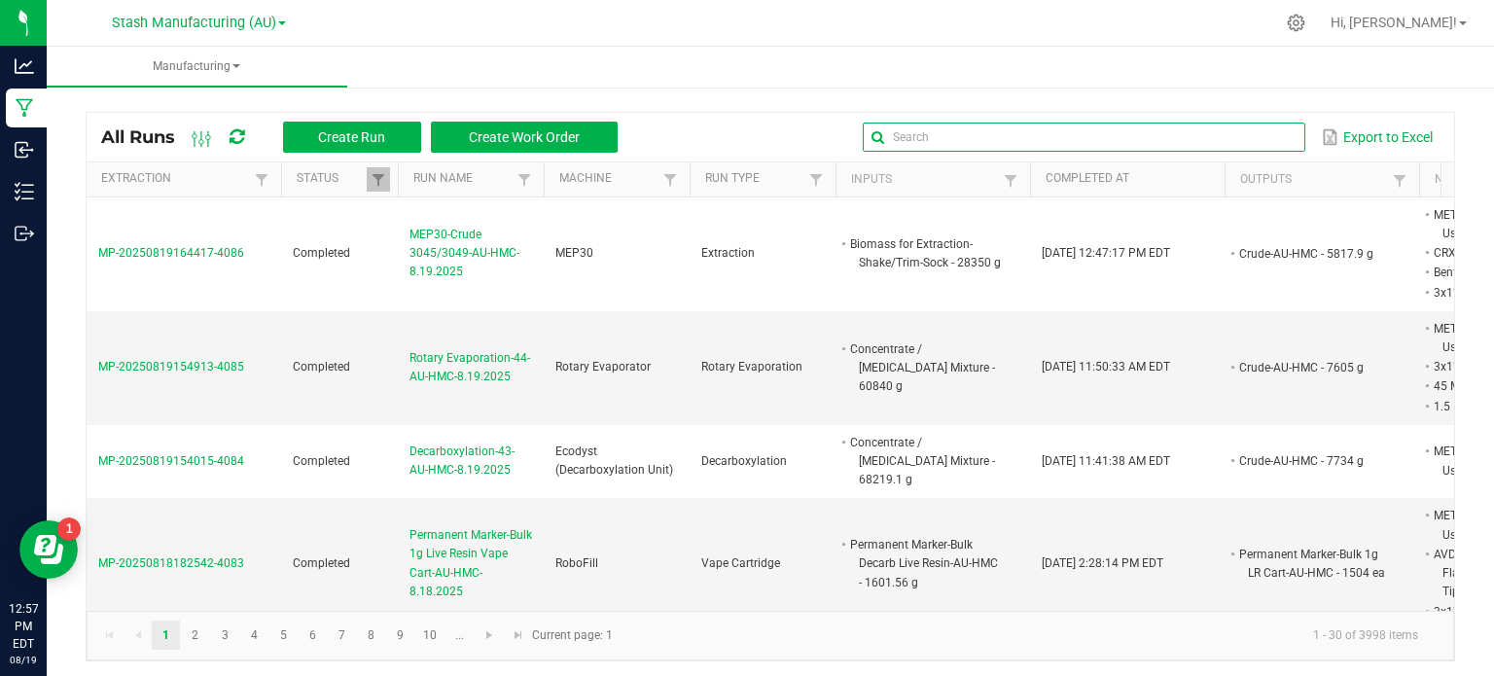
click at [1246, 127] on input "text" at bounding box center [1084, 137] width 443 height 29
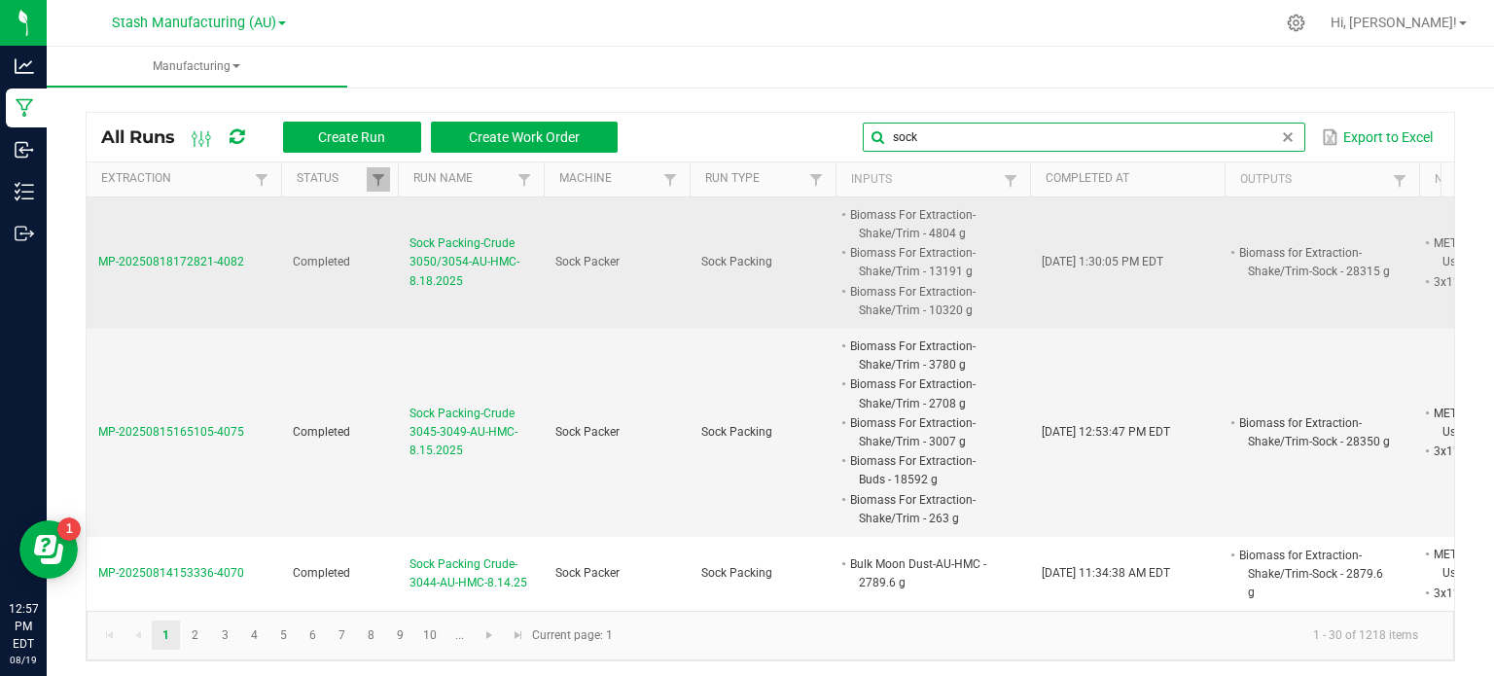
type input "sock"
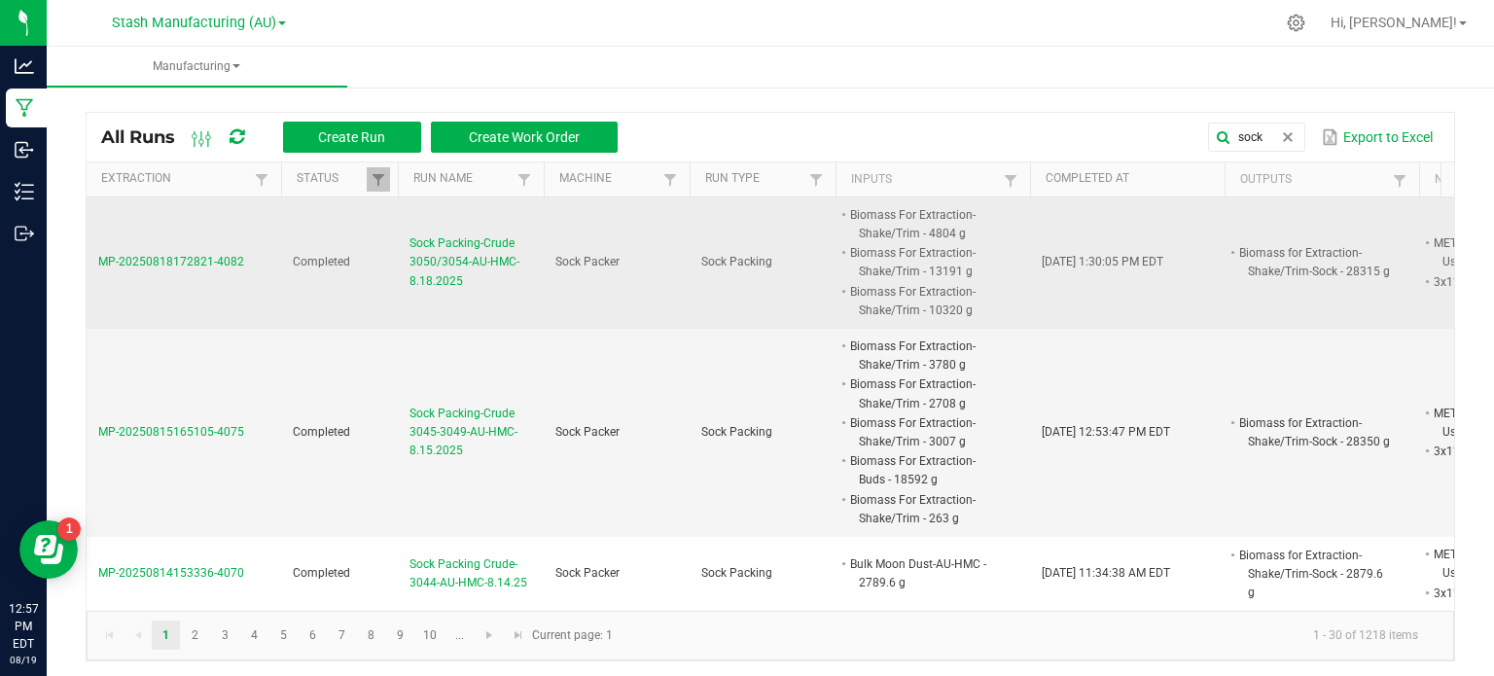
click at [486, 275] on span "Sock Packing-Crude 3050/3054-AU-HMC-8.18.2025" at bounding box center [470, 262] width 123 height 56
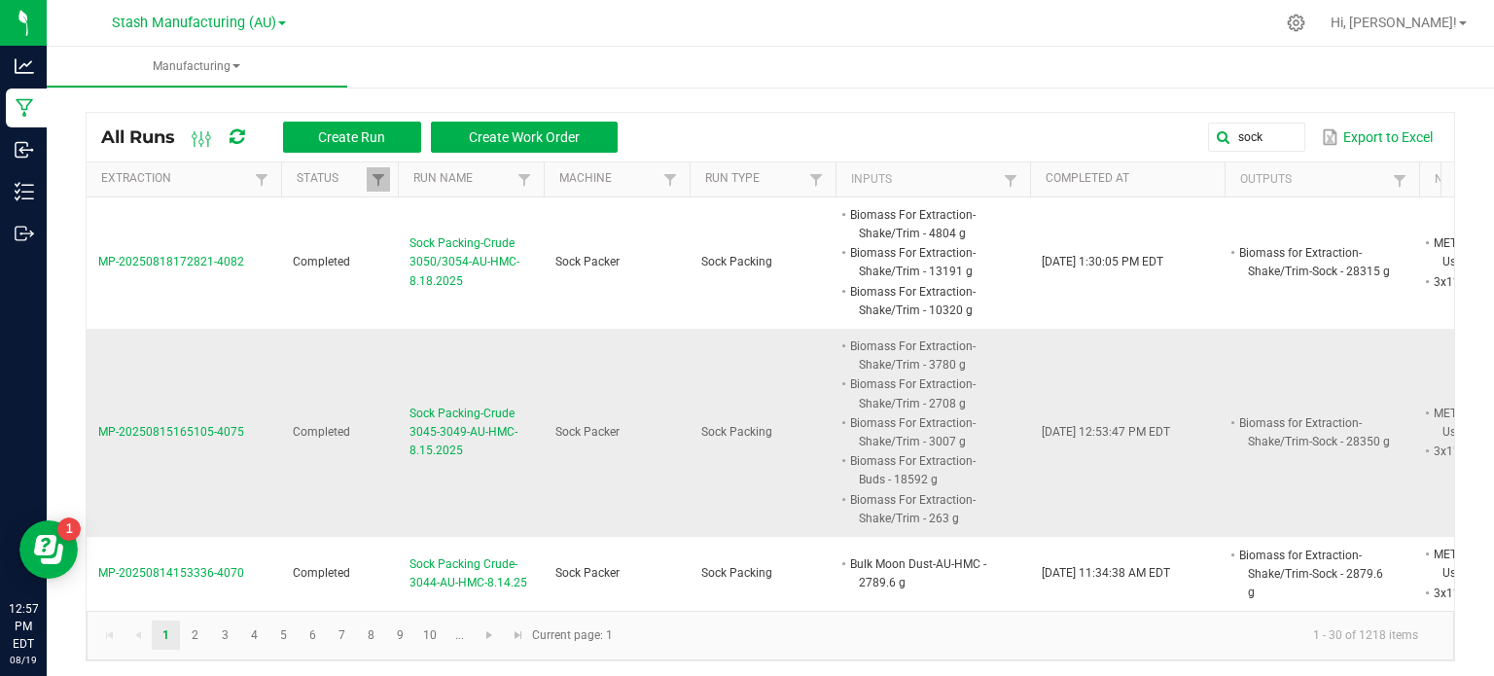
click at [430, 423] on span "Sock Packing-Crude 3045-3049-AU-HMC-8.15.2025" at bounding box center [470, 433] width 123 height 56
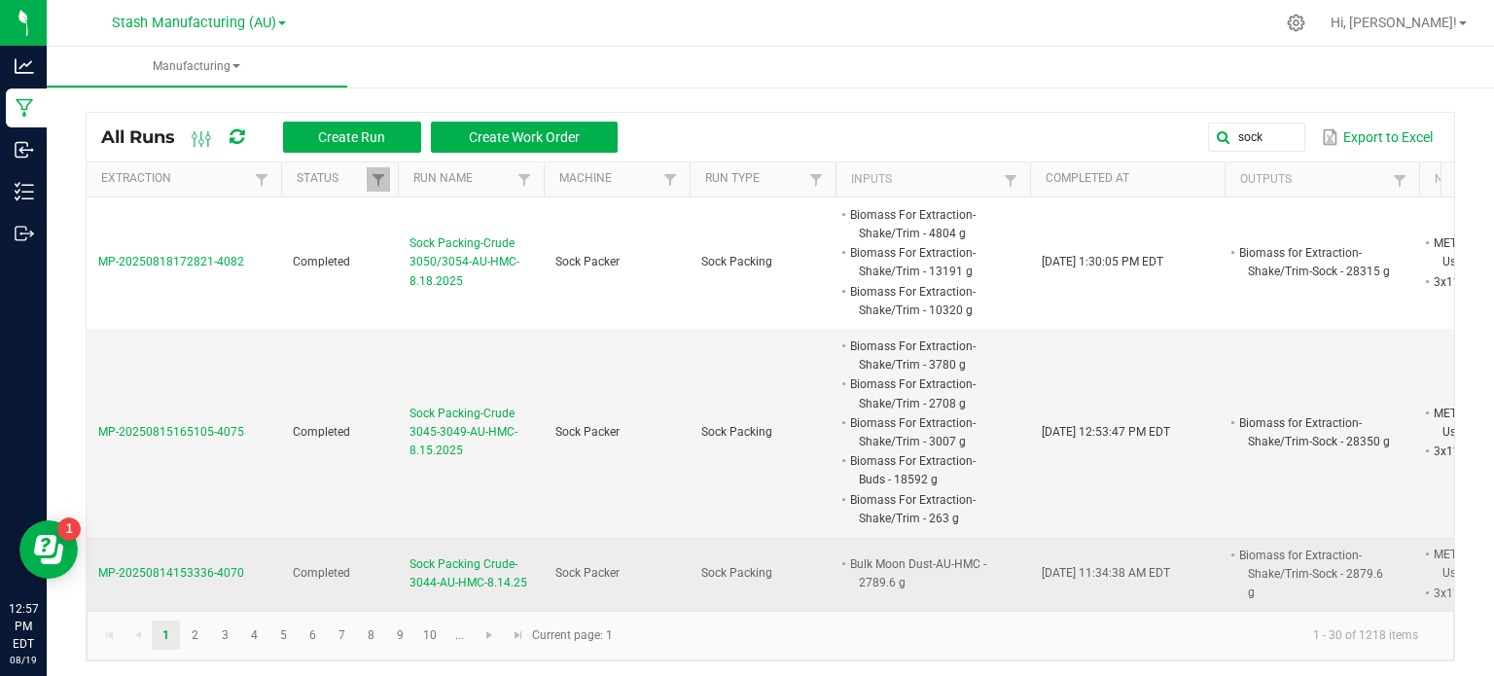
click at [427, 566] on span "Sock Packing Crude-3044-AU-HMC-8.14.25" at bounding box center [470, 573] width 123 height 37
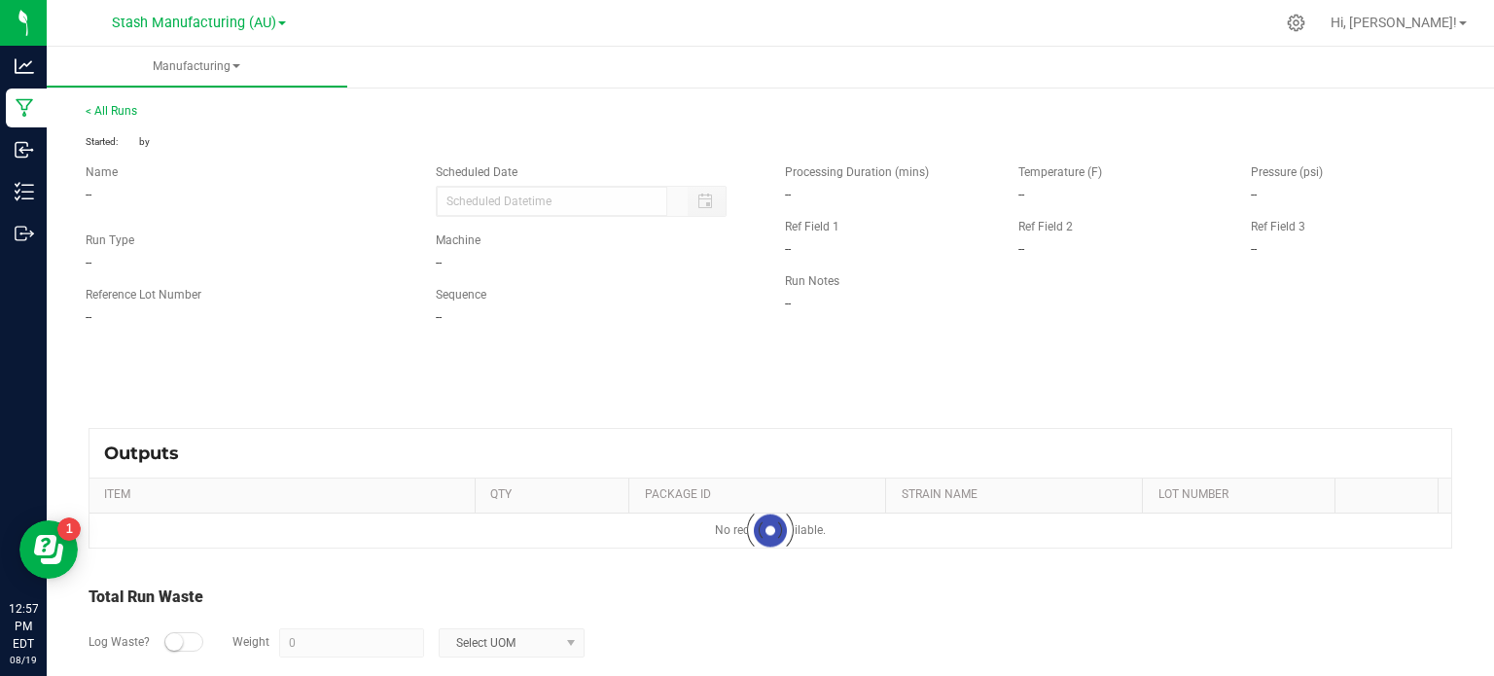
type input "[DATE] 11:33 AM"
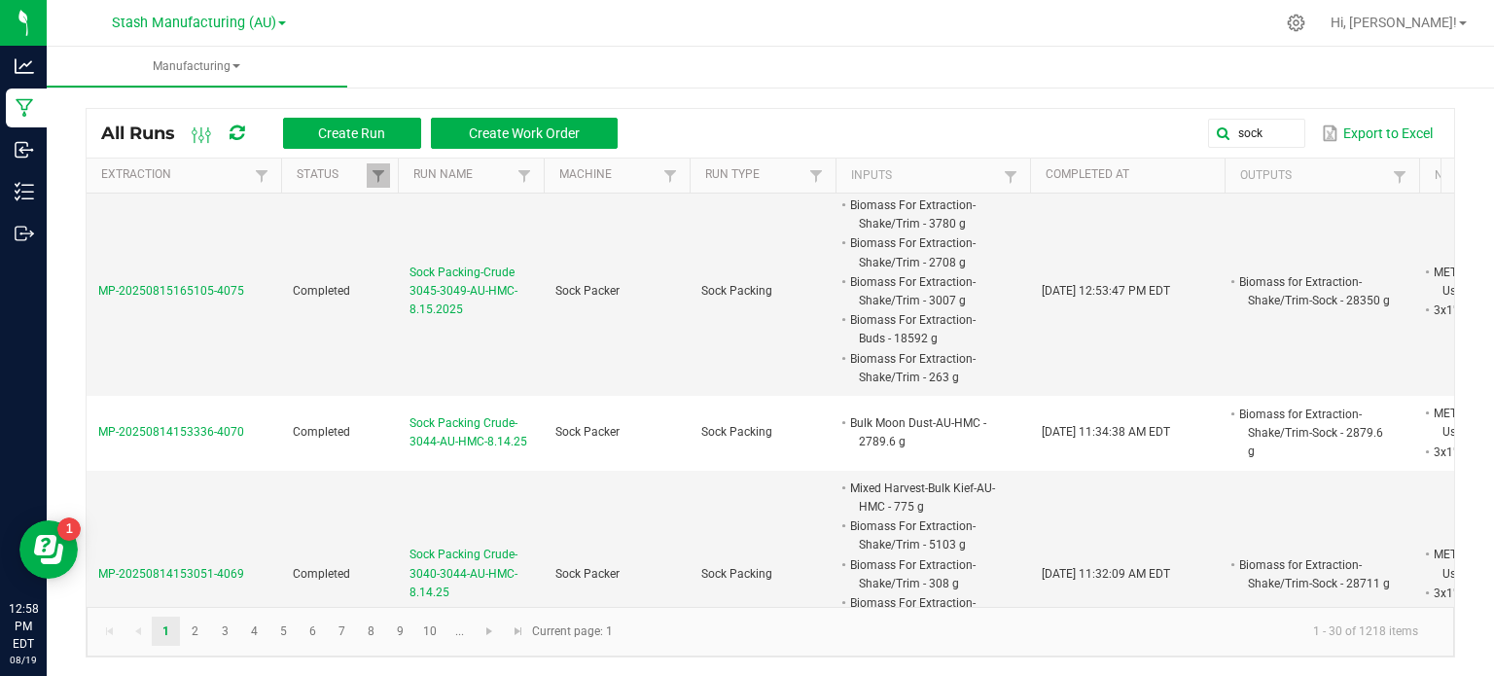
scroll to position [156, 0]
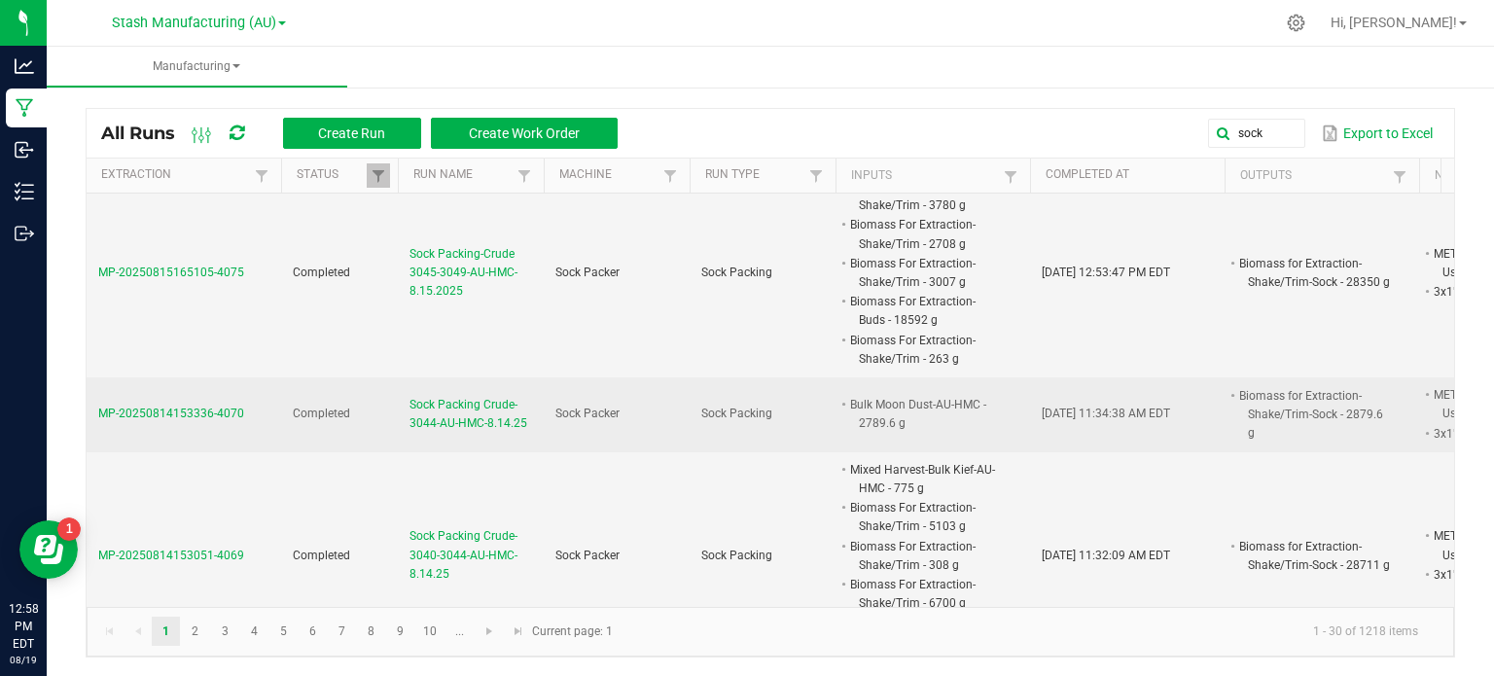
click at [501, 418] on span "Sock Packing Crude-3044-AU-HMC-8.14.25" at bounding box center [470, 414] width 123 height 37
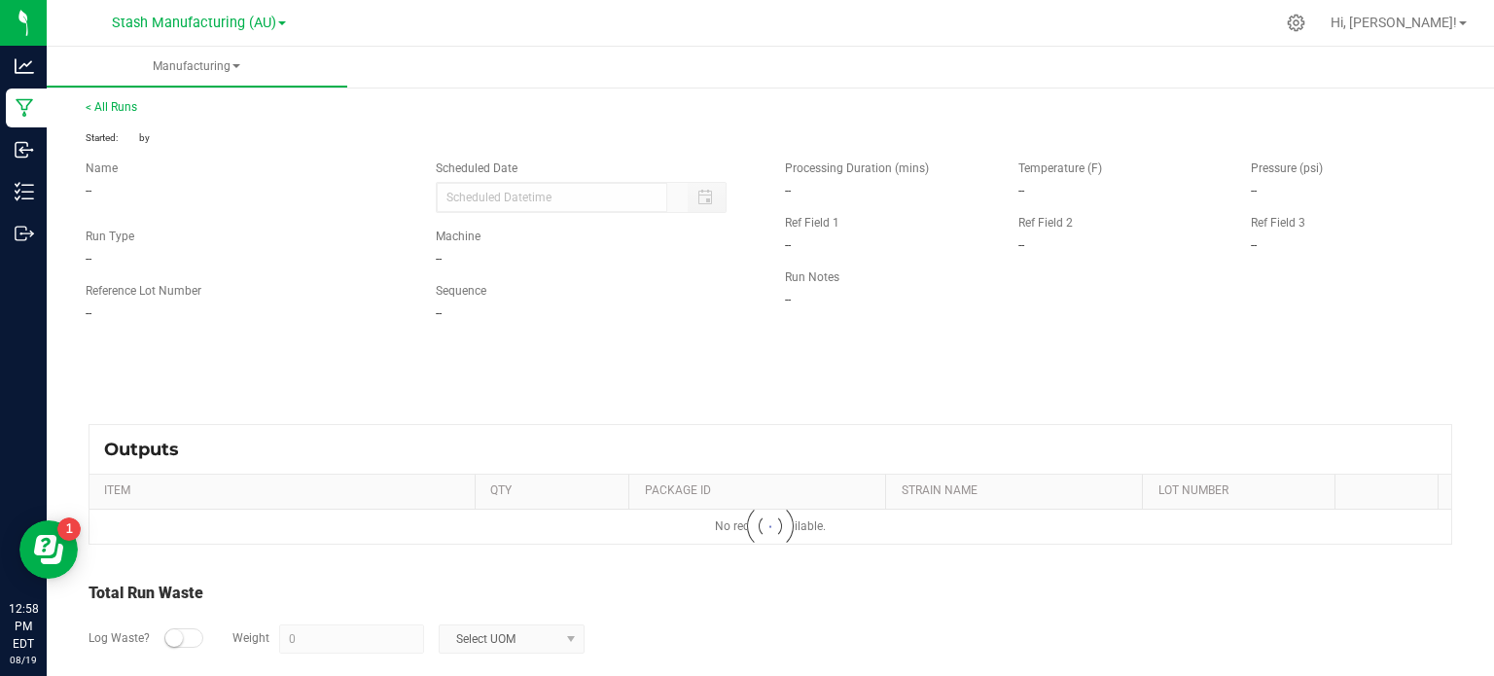
type input "[DATE] 11:33 AM"
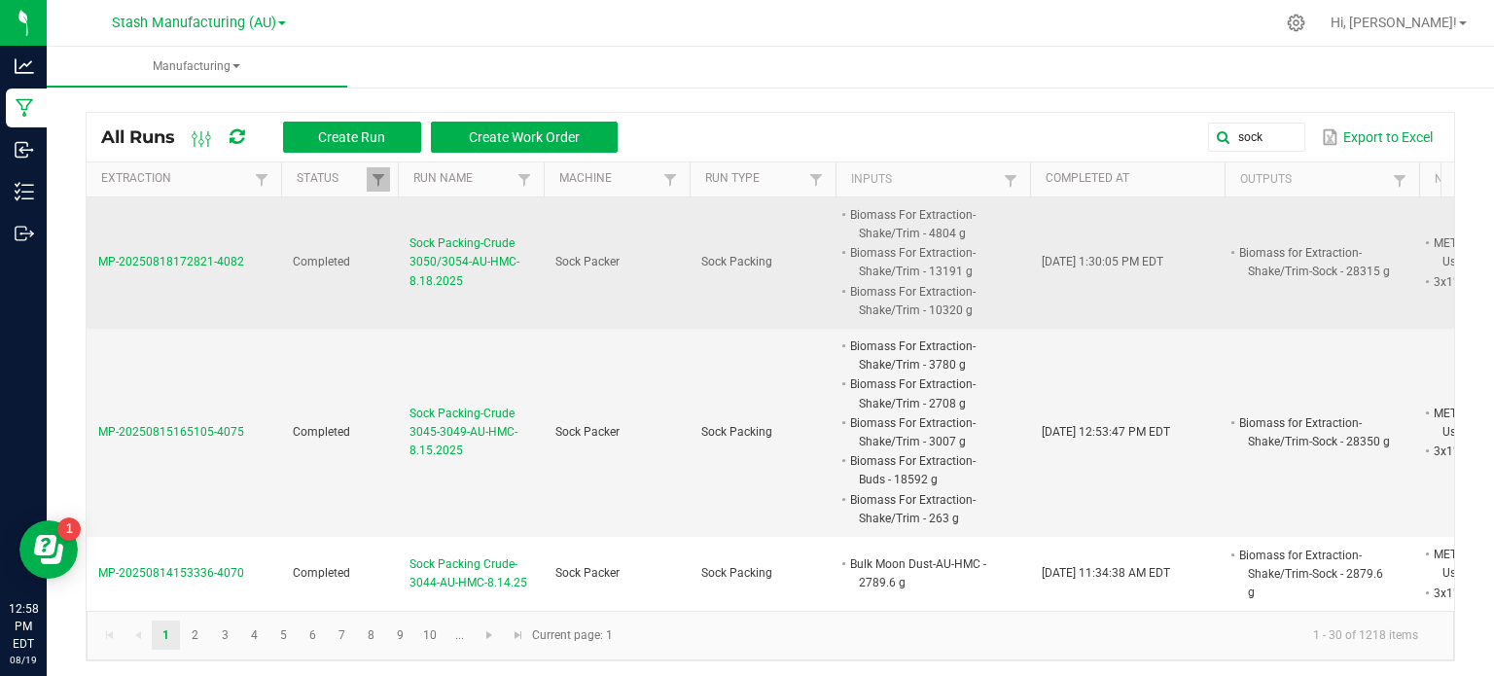
click at [416, 267] on span "Sock Packing-Crude 3050/3054-AU-HMC-8.18.2025" at bounding box center [470, 262] width 123 height 56
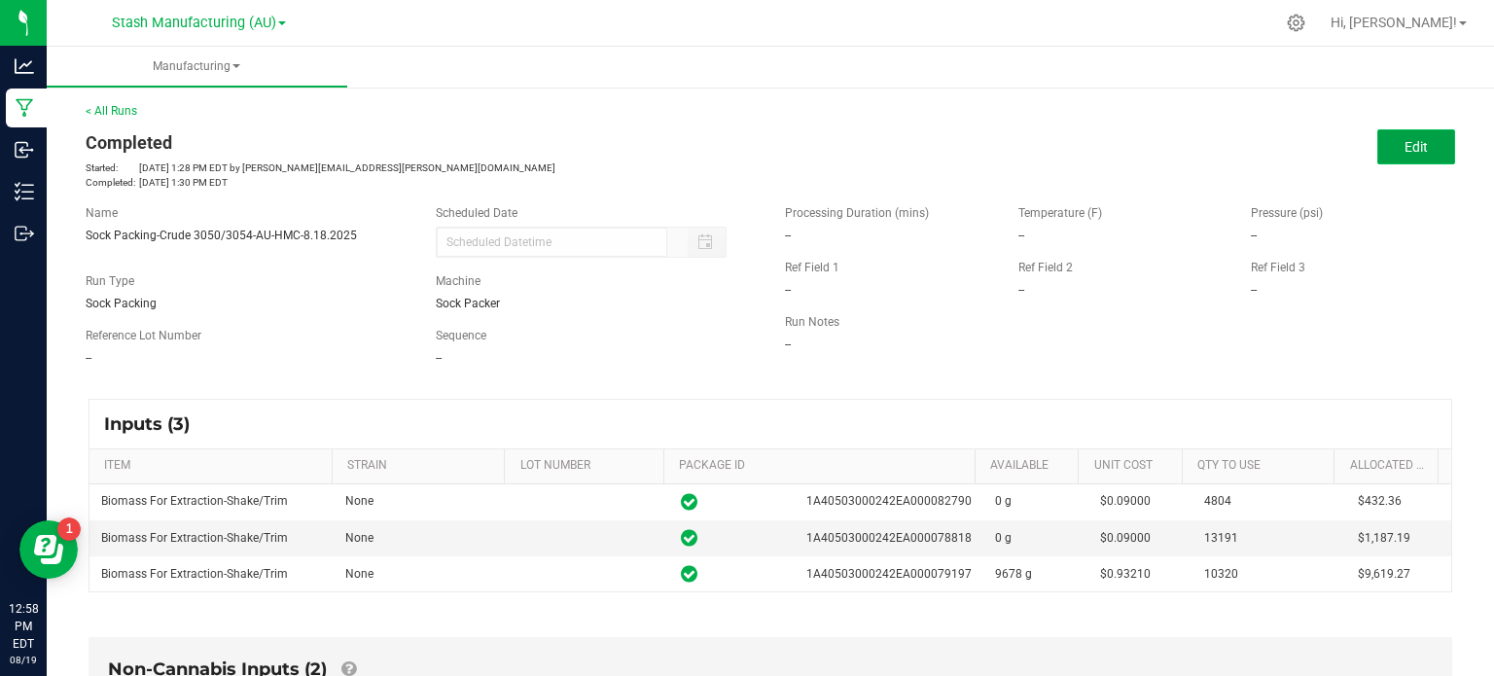
click at [1385, 155] on button "Edit" at bounding box center [1416, 146] width 78 height 35
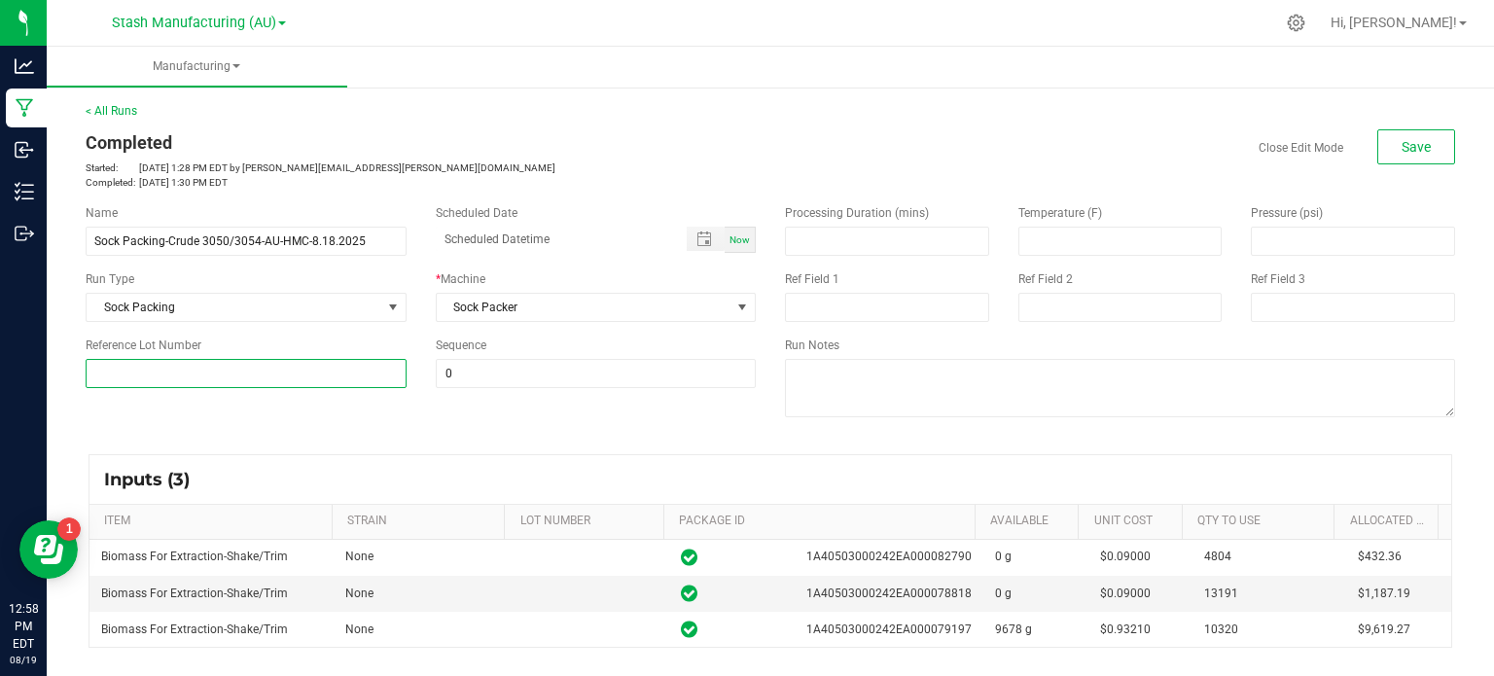
click at [354, 378] on input at bounding box center [246, 373] width 321 height 29
type input "46"
click at [1402, 139] on span "Save" at bounding box center [1416, 147] width 29 height 16
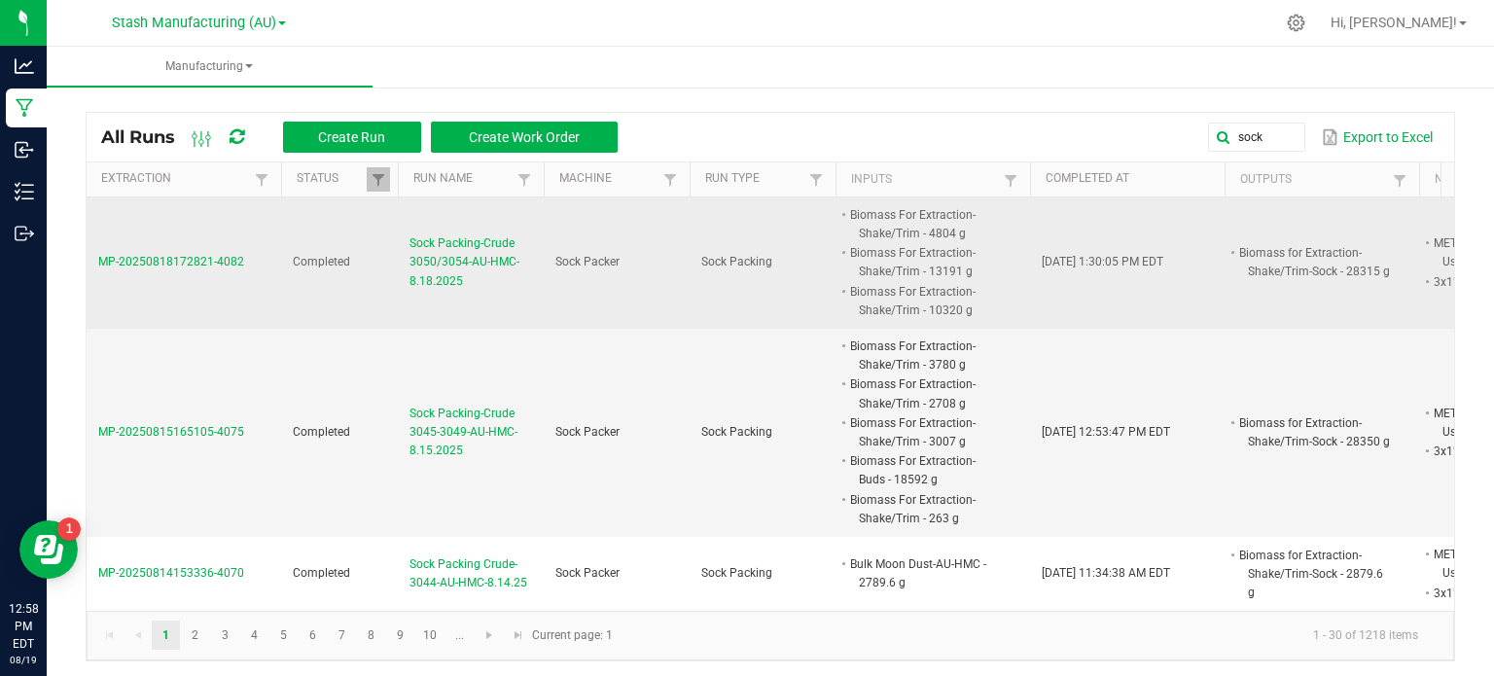
click at [430, 285] on span "Sock Packing-Crude 3050/3054-AU-HMC-8.18.2025" at bounding box center [470, 262] width 123 height 56
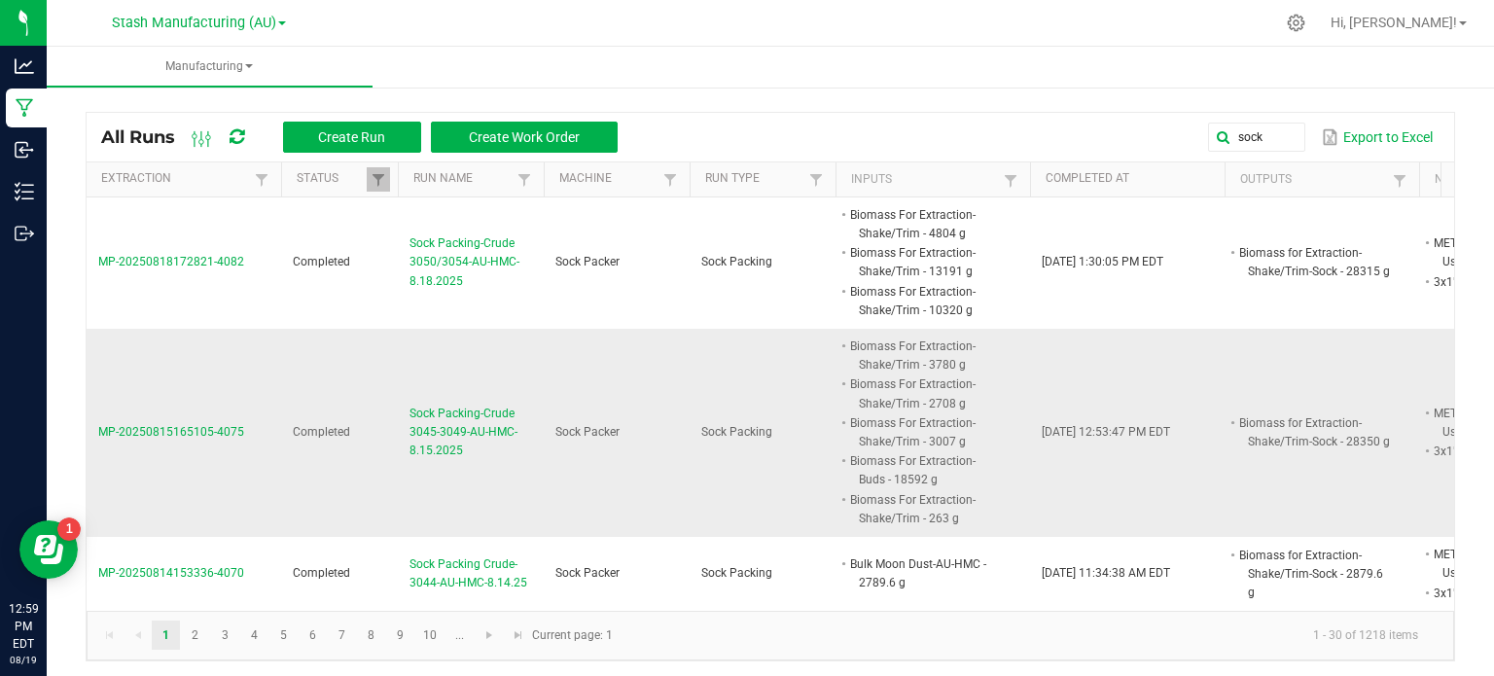
drag, startPoint x: 801, startPoint y: 443, endPoint x: 502, endPoint y: 494, distance: 304.0
click at [502, 494] on tr "MP-20250815165105-4075 Completed Sock Packing-Crude 3045-3049-AU-HMC-8.15.2025 …" at bounding box center [1089, 433] width 2004 height 208
click at [502, 494] on td "Sock Packing-Crude 3045-3049-AU-HMC-8.15.2025" at bounding box center [471, 433] width 146 height 208
click at [450, 423] on span "Sock Packing-Crude 3045-3049-AU-HMC-8.15.2025" at bounding box center [470, 433] width 123 height 56
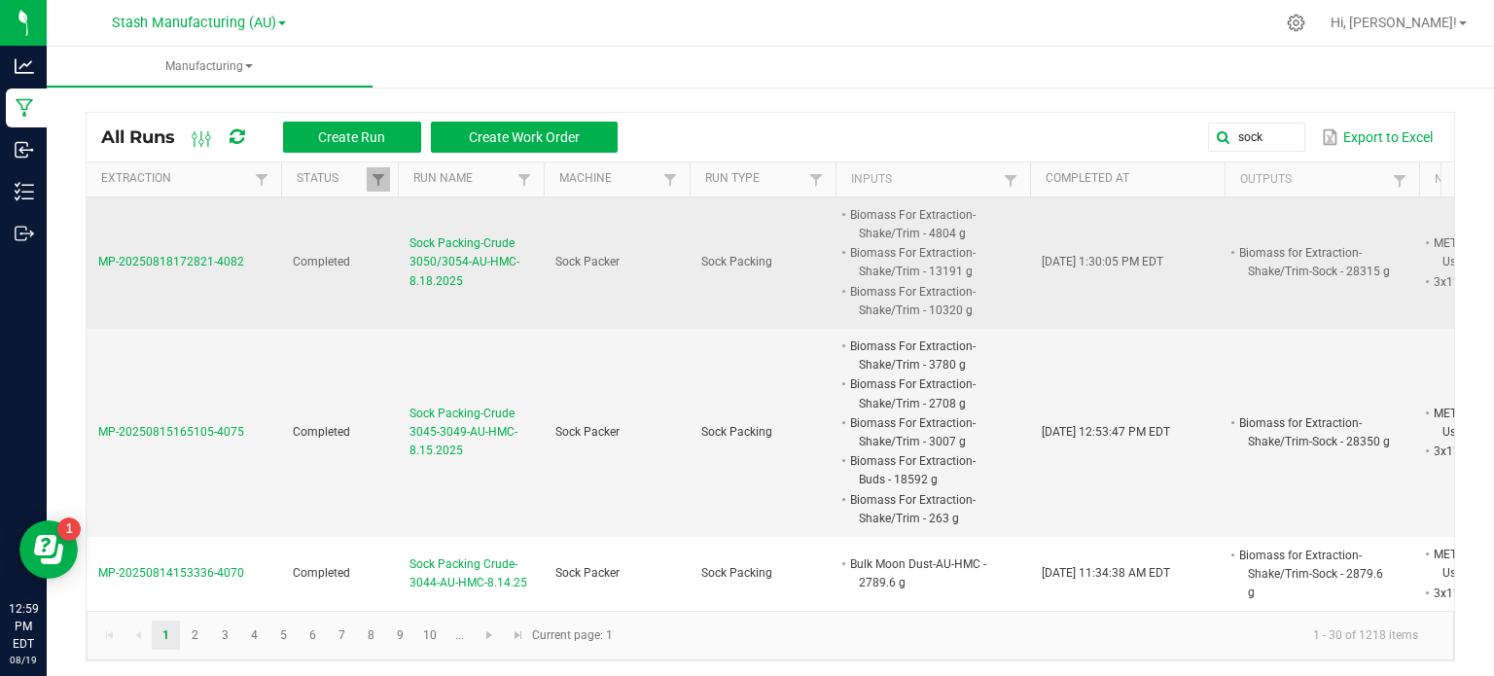
click at [455, 266] on span "Sock Packing-Crude 3050/3054-AU-HMC-8.18.2025" at bounding box center [470, 262] width 123 height 56
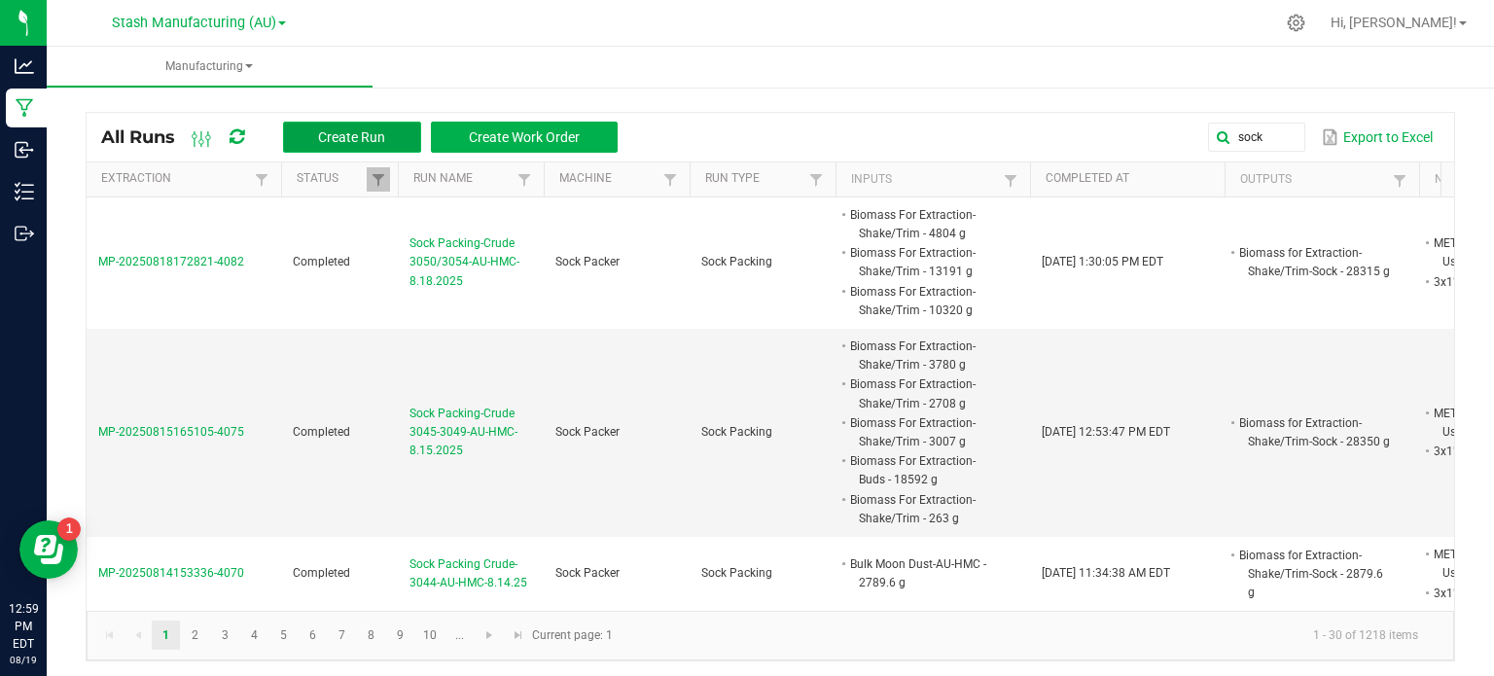
click at [354, 129] on span "Create Run" at bounding box center [351, 137] width 67 height 16
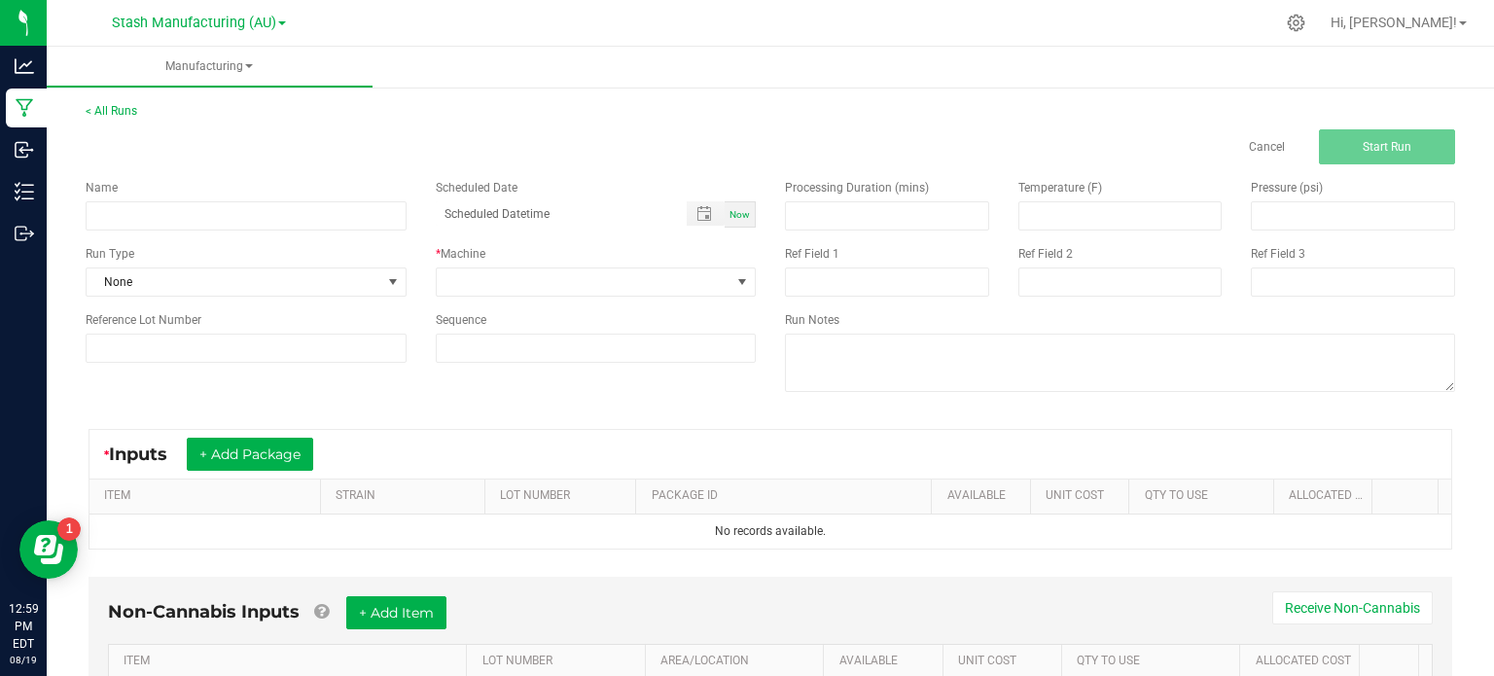
click at [299, 231] on div "Name Scheduled Date Now Run Type None * Machine Reference Lot Number Sequence" at bounding box center [420, 270] width 699 height 213
click at [300, 225] on input at bounding box center [246, 215] width 321 height 29
type input "Sock Packing-Crude 3050/3054-AU-HMC-8.19.2025"
click at [305, 272] on span "None" at bounding box center [234, 281] width 295 height 27
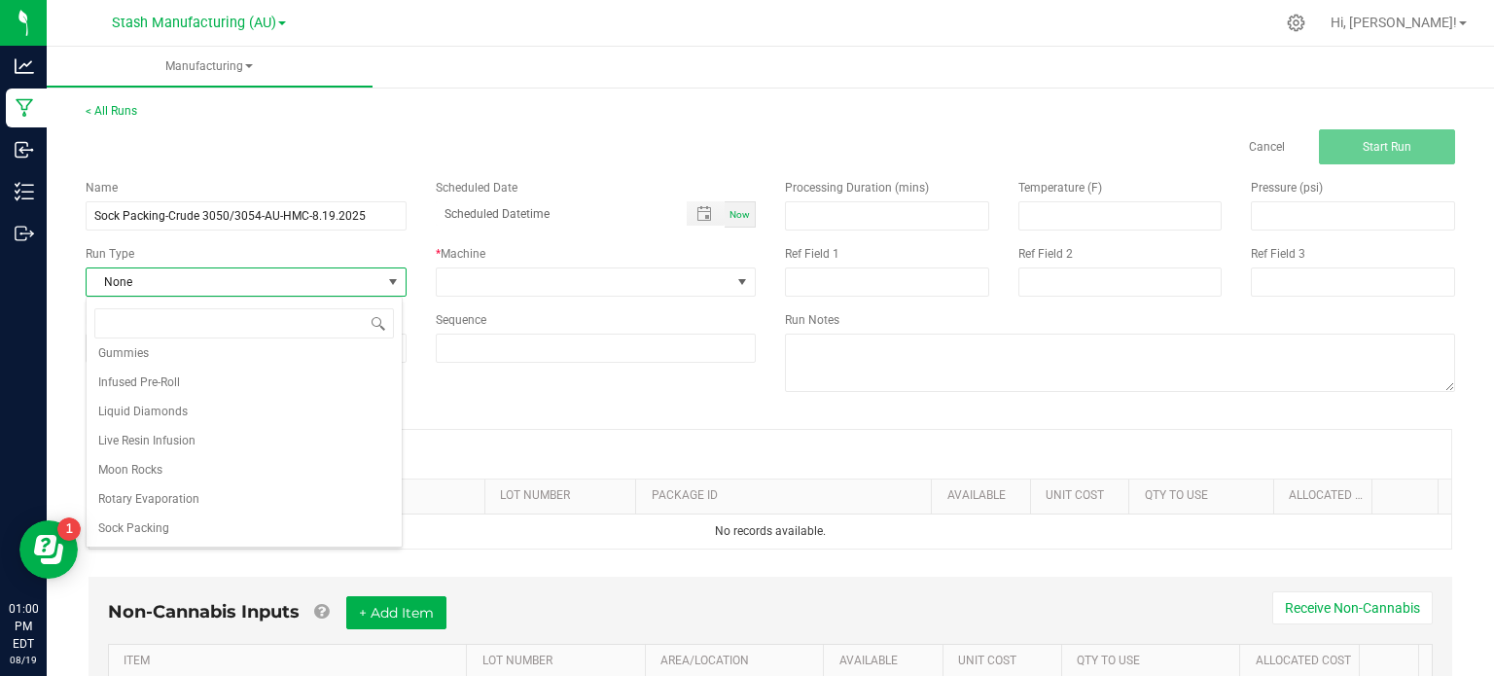
scroll to position [301, 0]
click at [284, 499] on li "Sock Packing" at bounding box center [244, 499] width 315 height 29
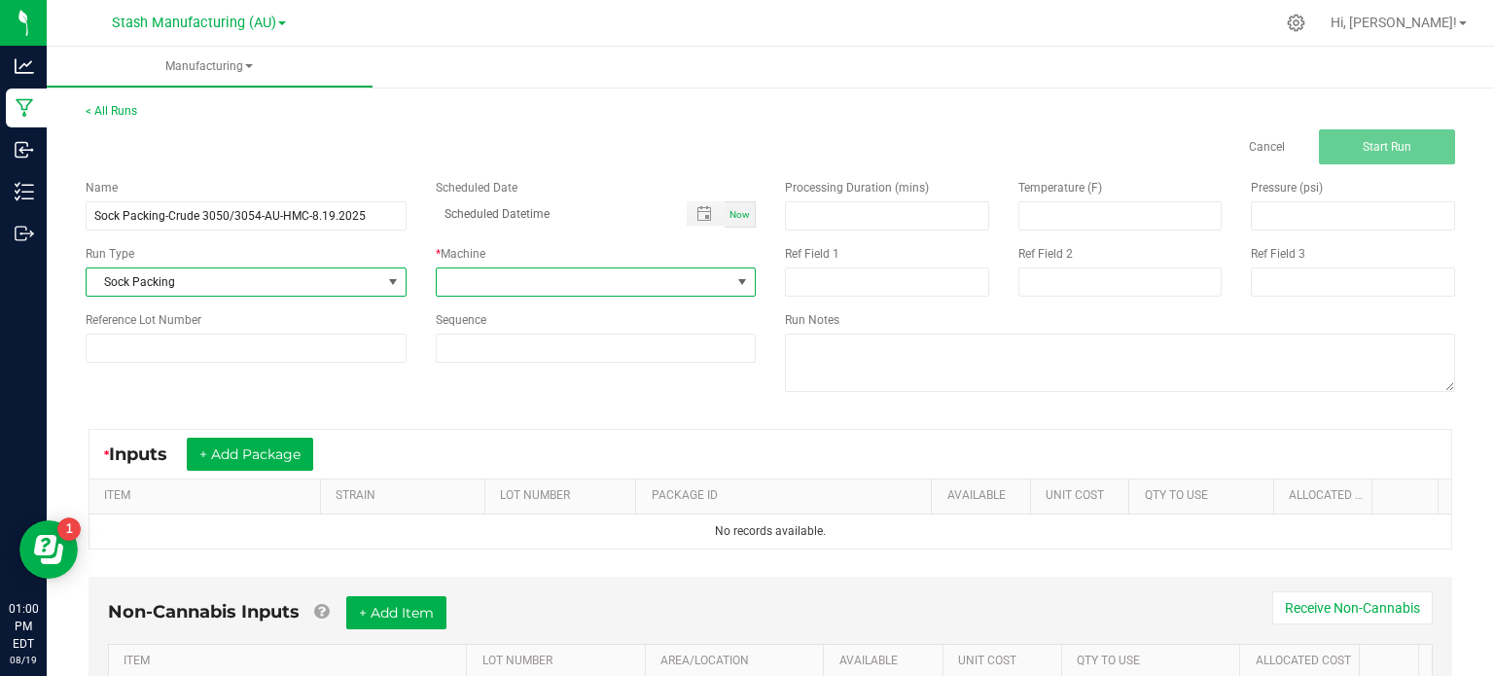
click at [486, 268] on span at bounding box center [584, 281] width 295 height 27
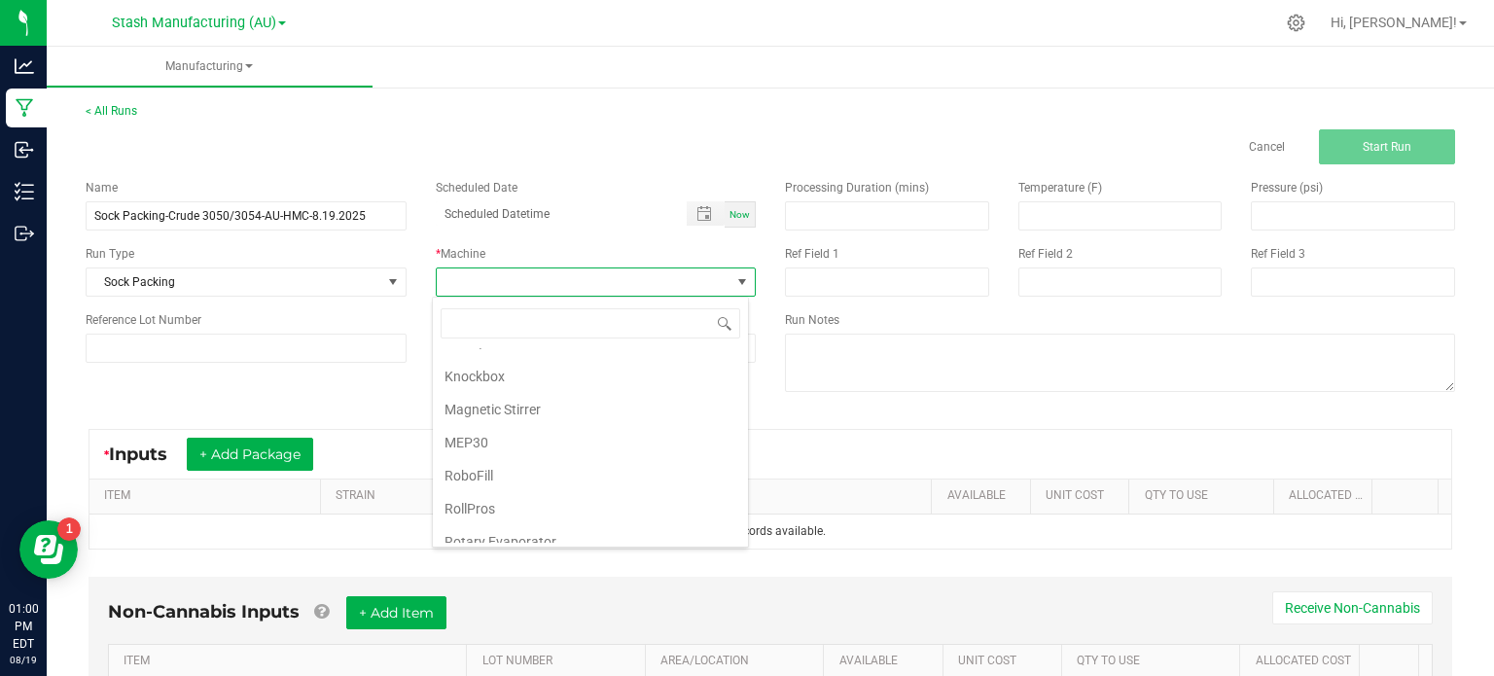
scroll to position [298, 0]
click at [646, 514] on li "Sock Packer" at bounding box center [590, 530] width 315 height 33
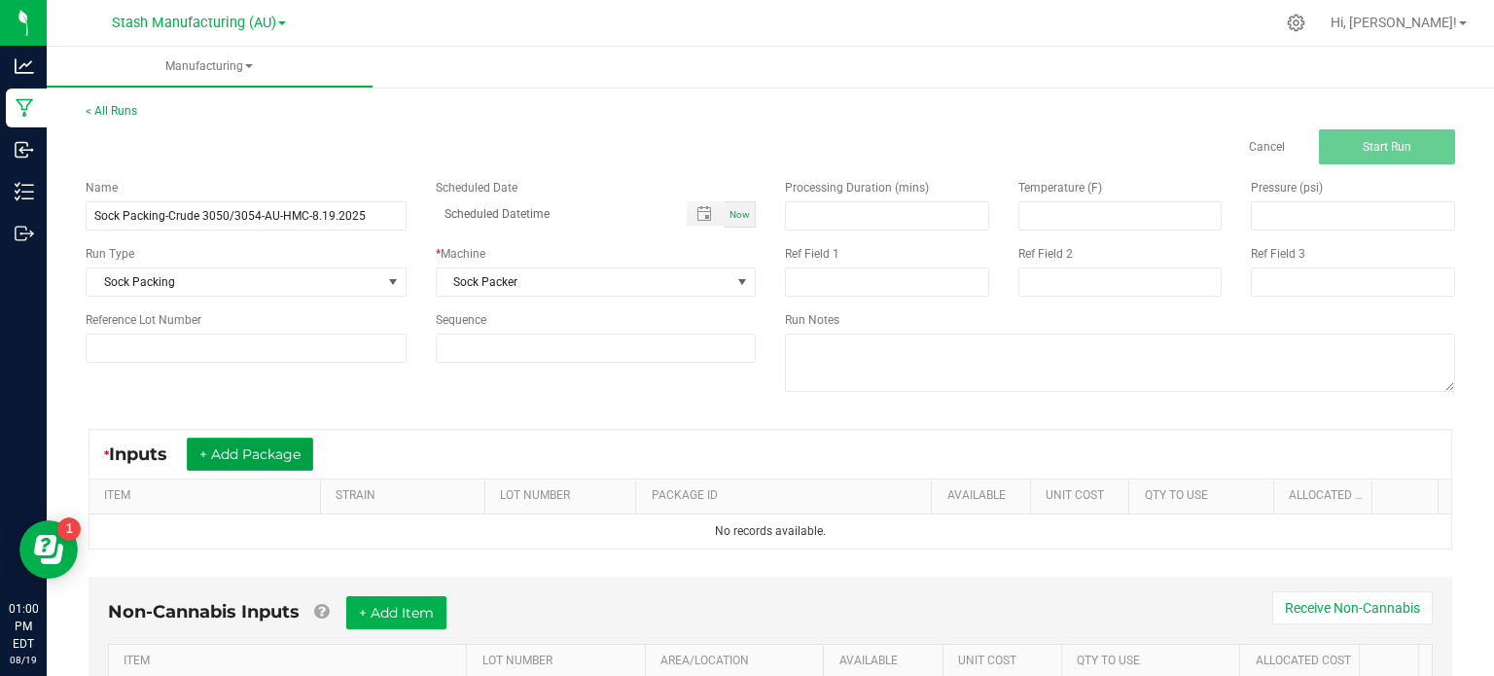
click at [285, 463] on button "+ Add Package" at bounding box center [250, 454] width 126 height 33
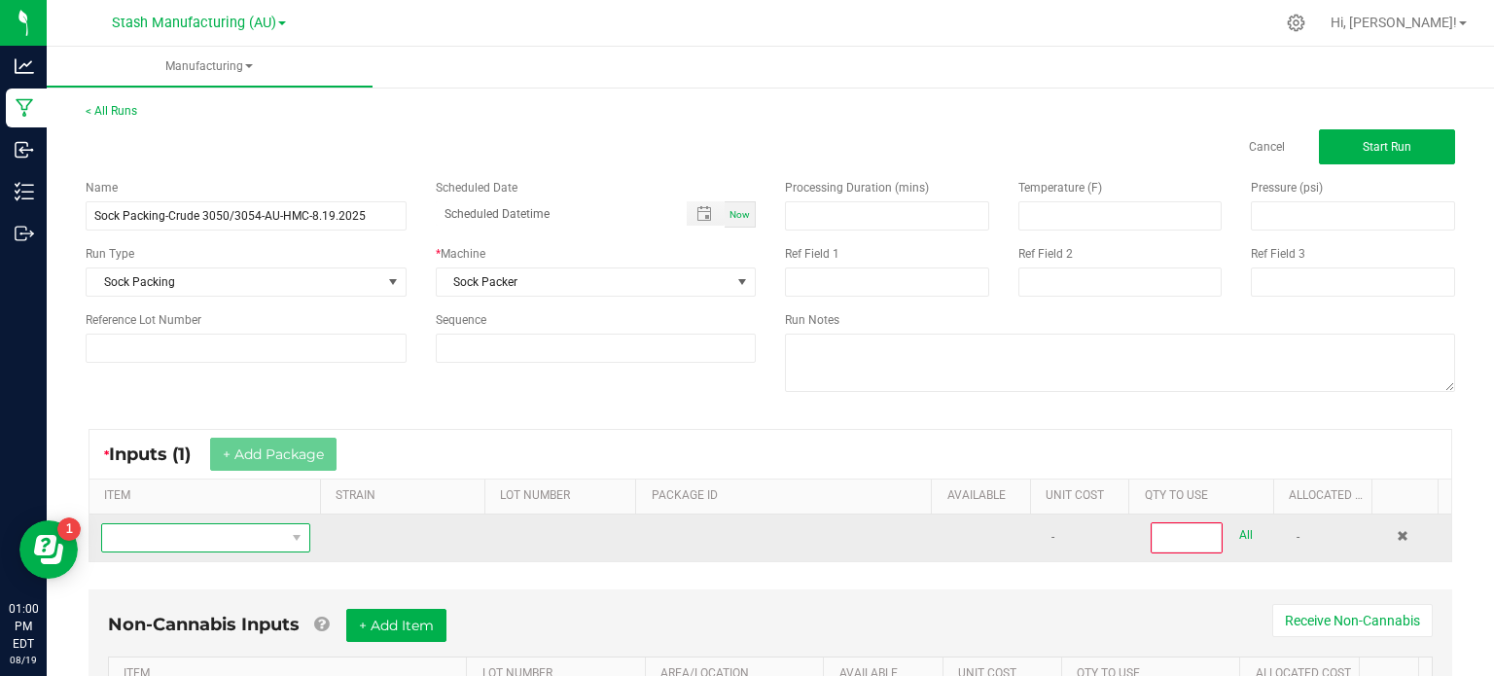
click at [248, 532] on span "NO DATA FOUND" at bounding box center [193, 537] width 183 height 27
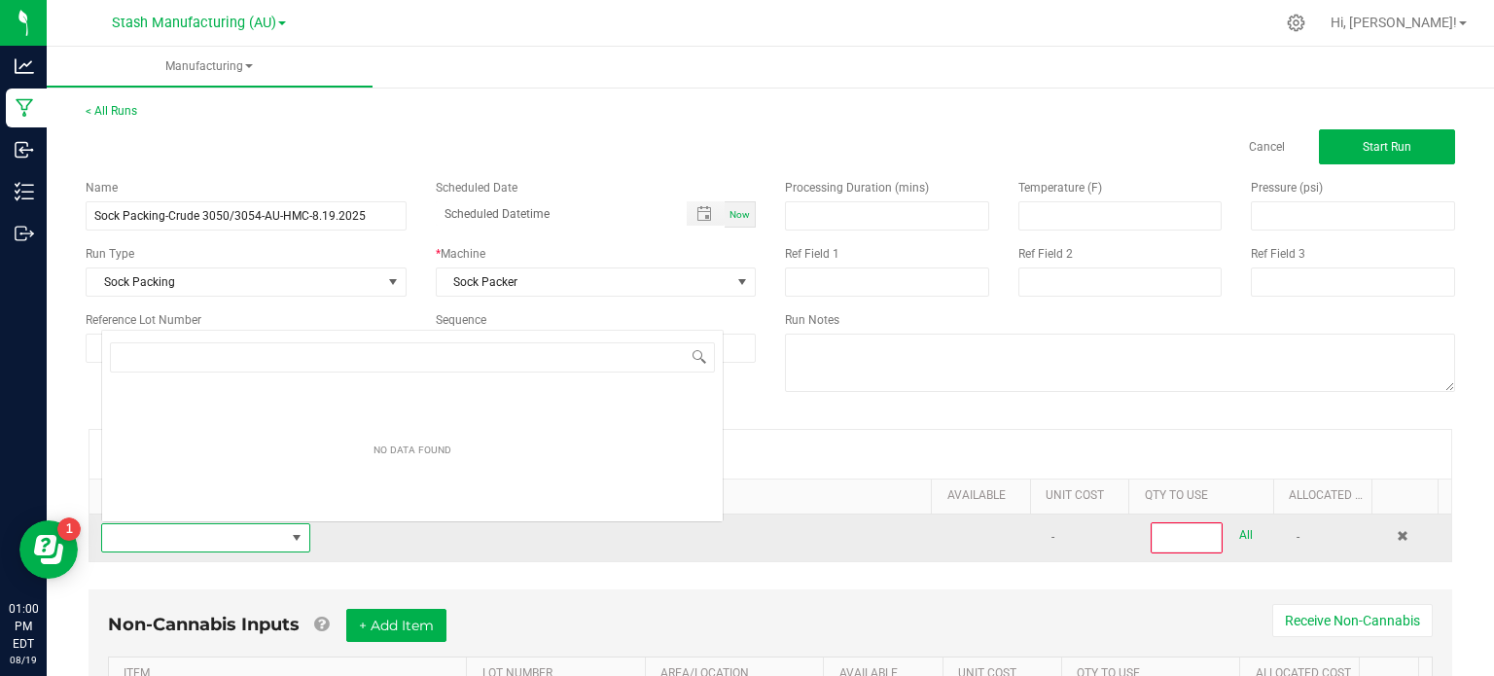
scroll to position [28, 201]
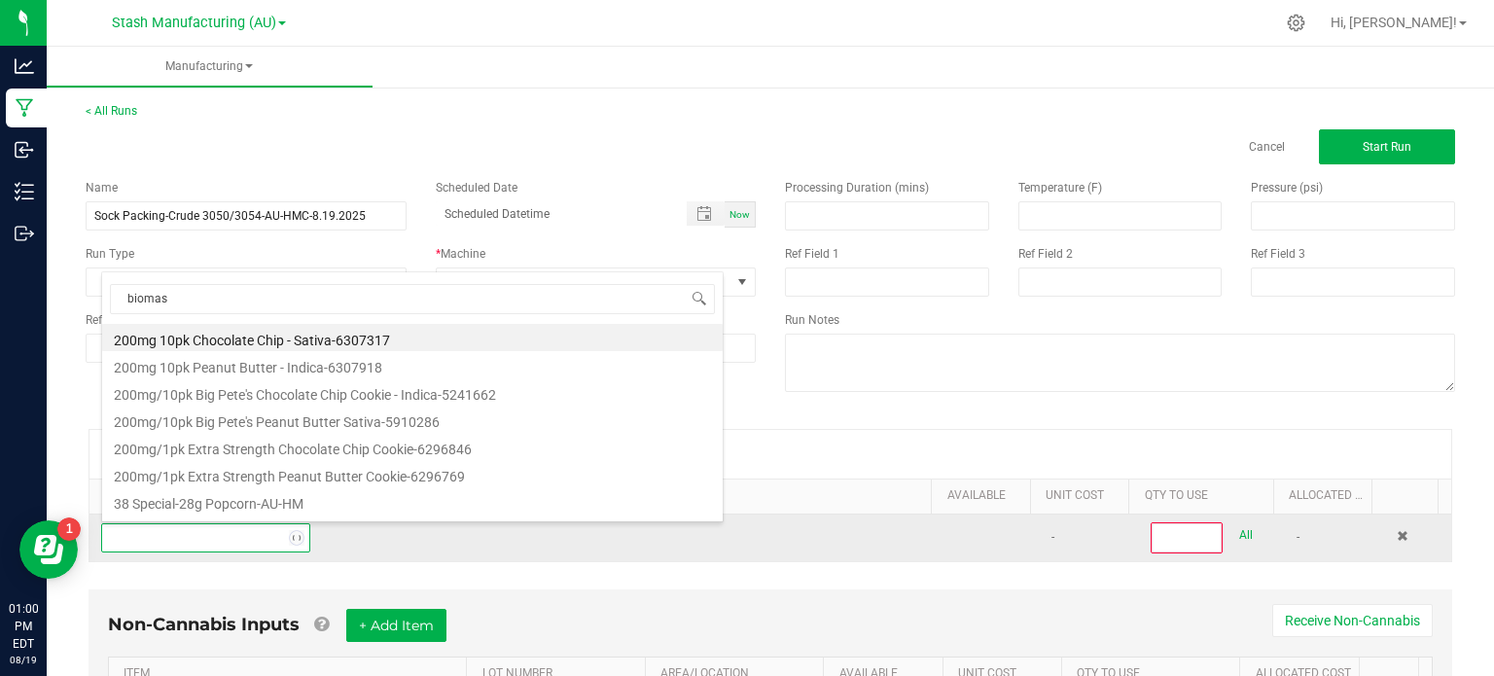
type input "biomass"
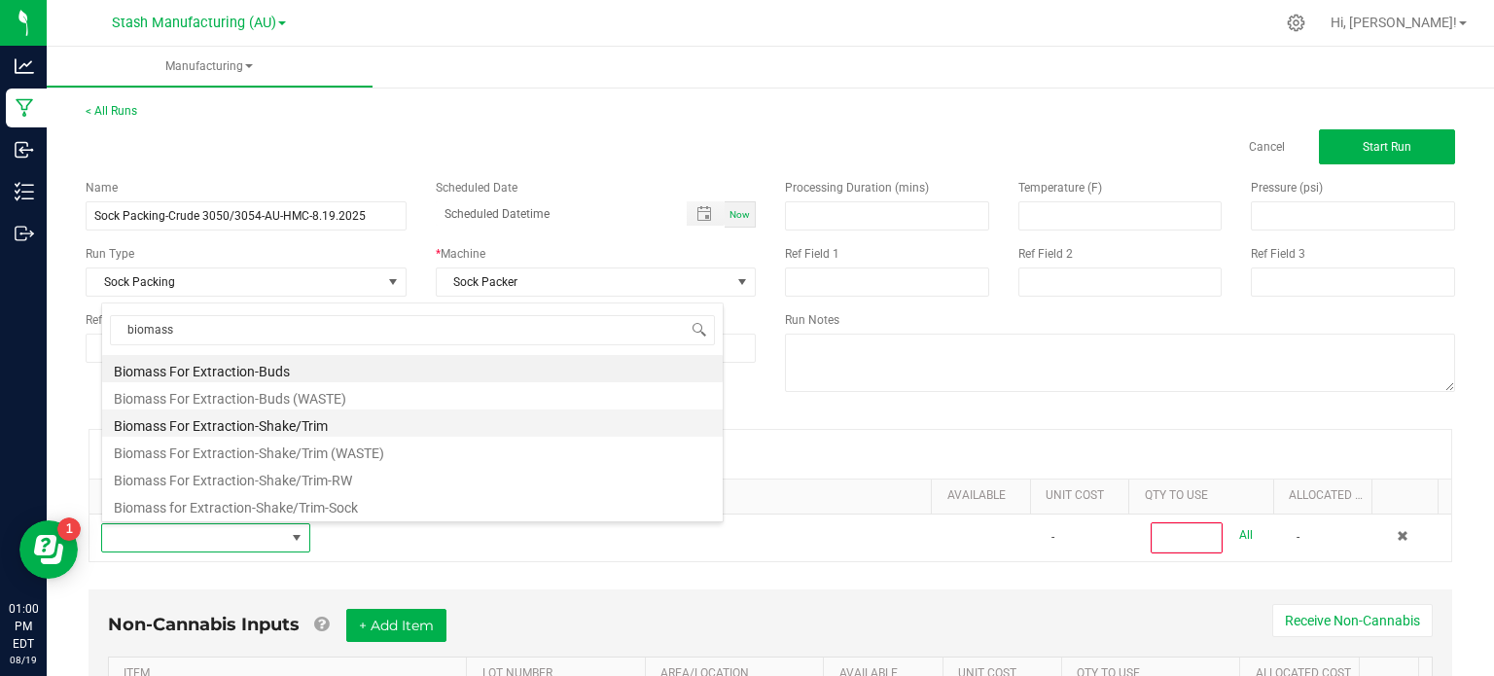
click at [284, 434] on li "Biomass For Extraction-Shake/Trim" at bounding box center [412, 422] width 621 height 27
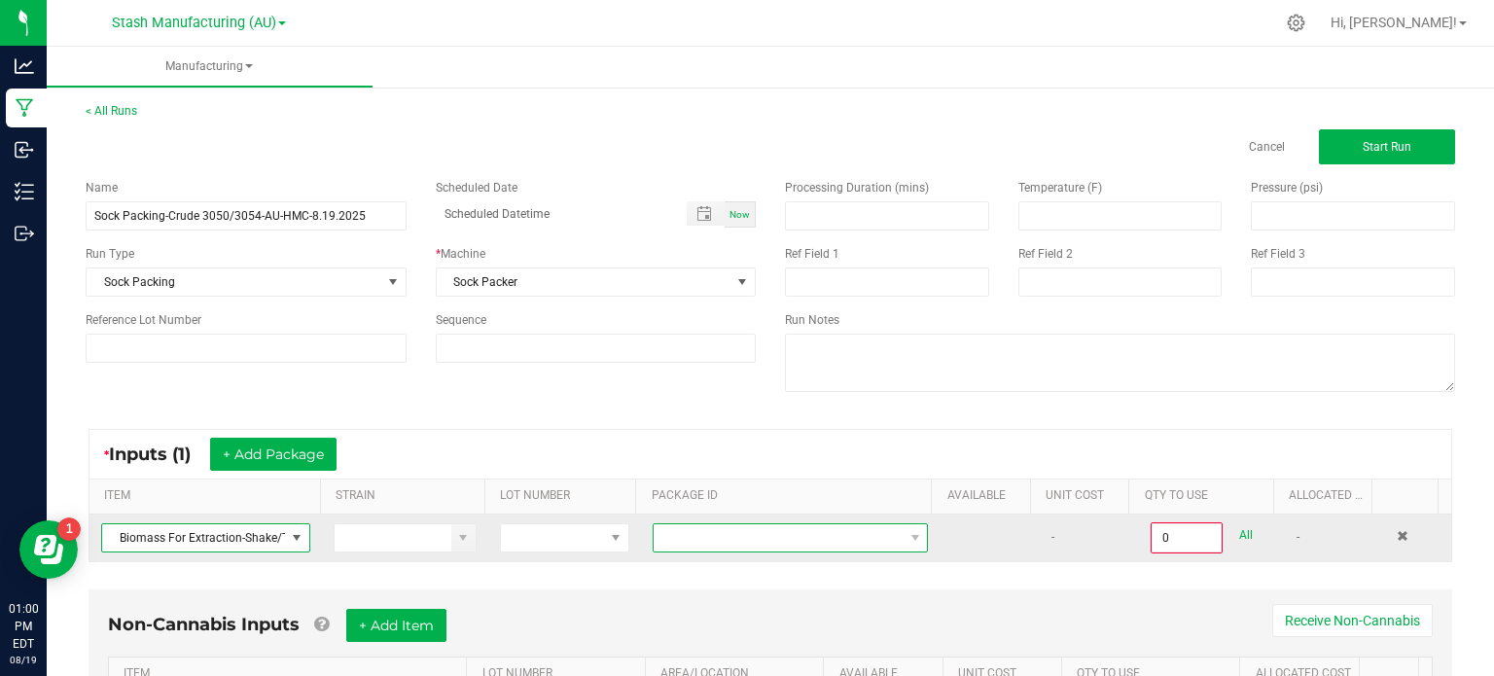
click at [712, 534] on span at bounding box center [778, 537] width 249 height 27
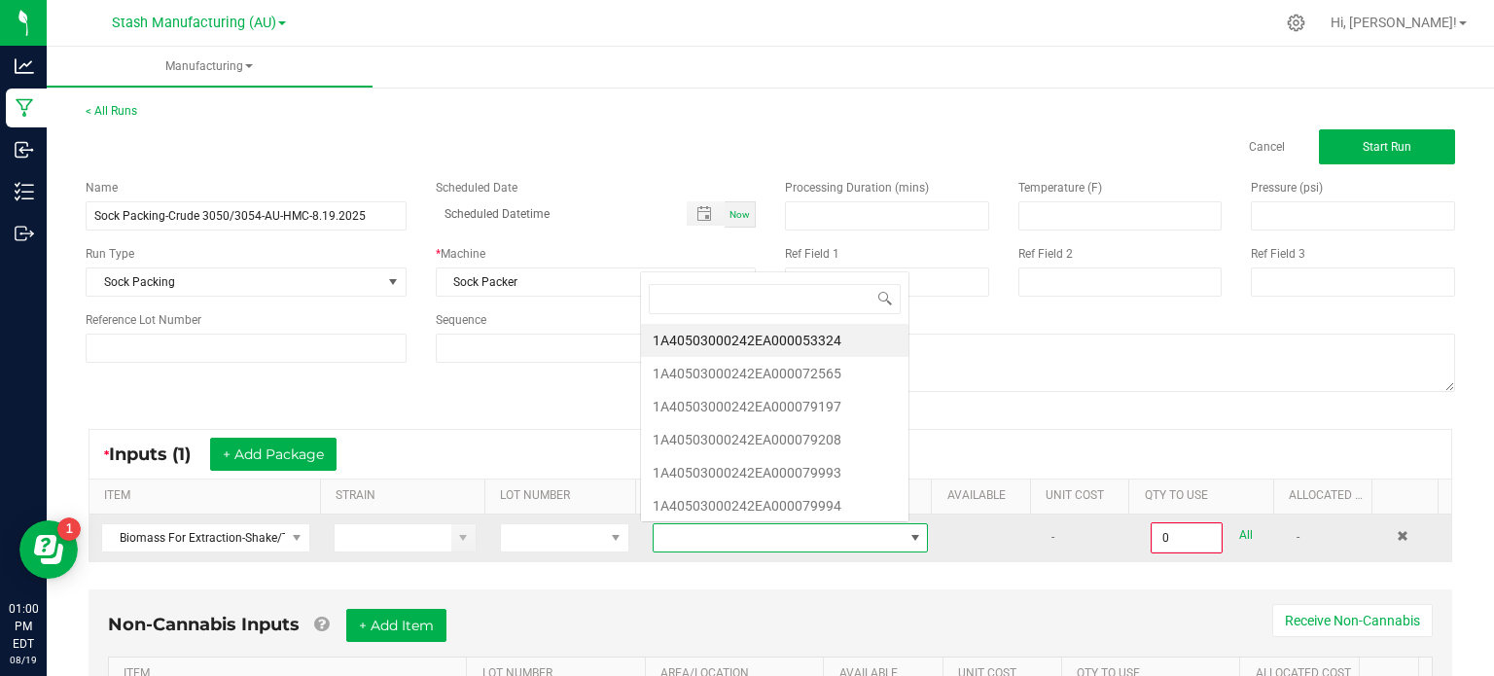
scroll to position [28, 265]
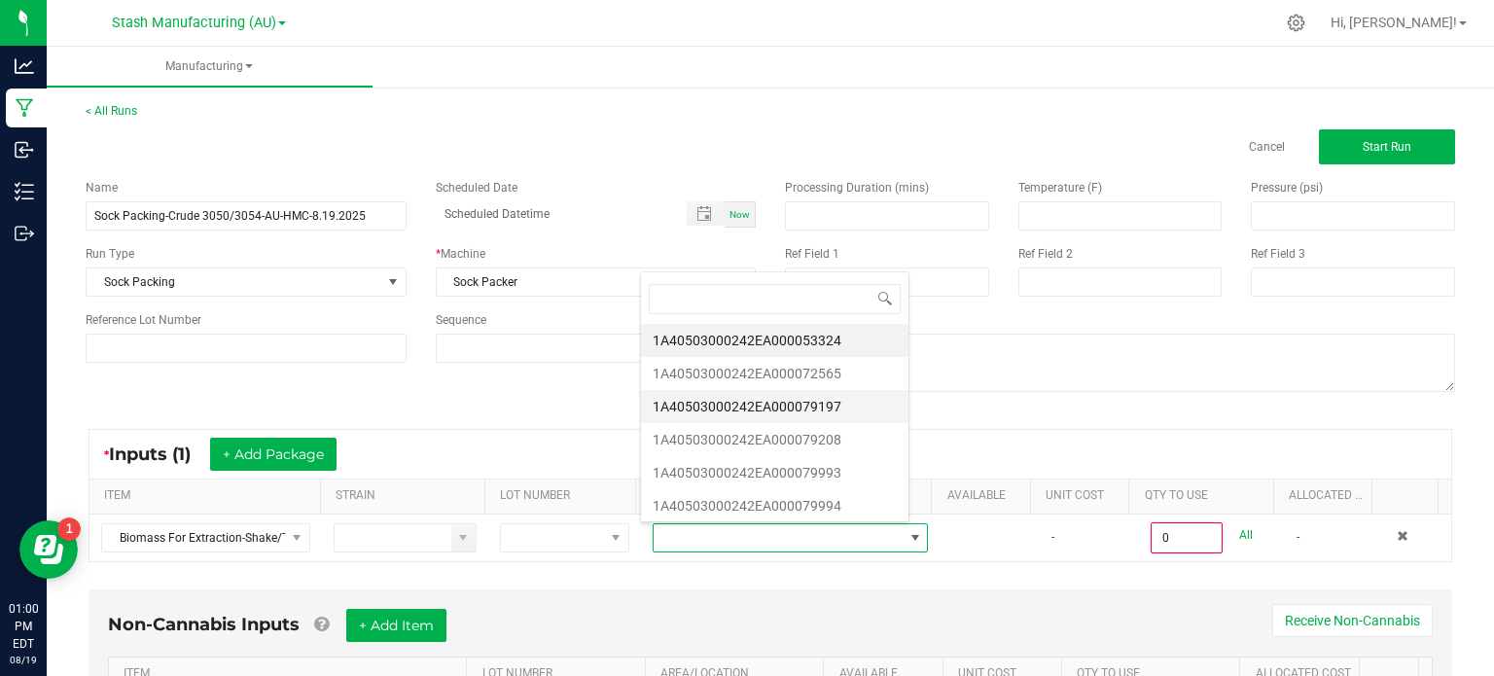
click at [787, 410] on li "1A40503000242EA000079197" at bounding box center [774, 406] width 267 height 33
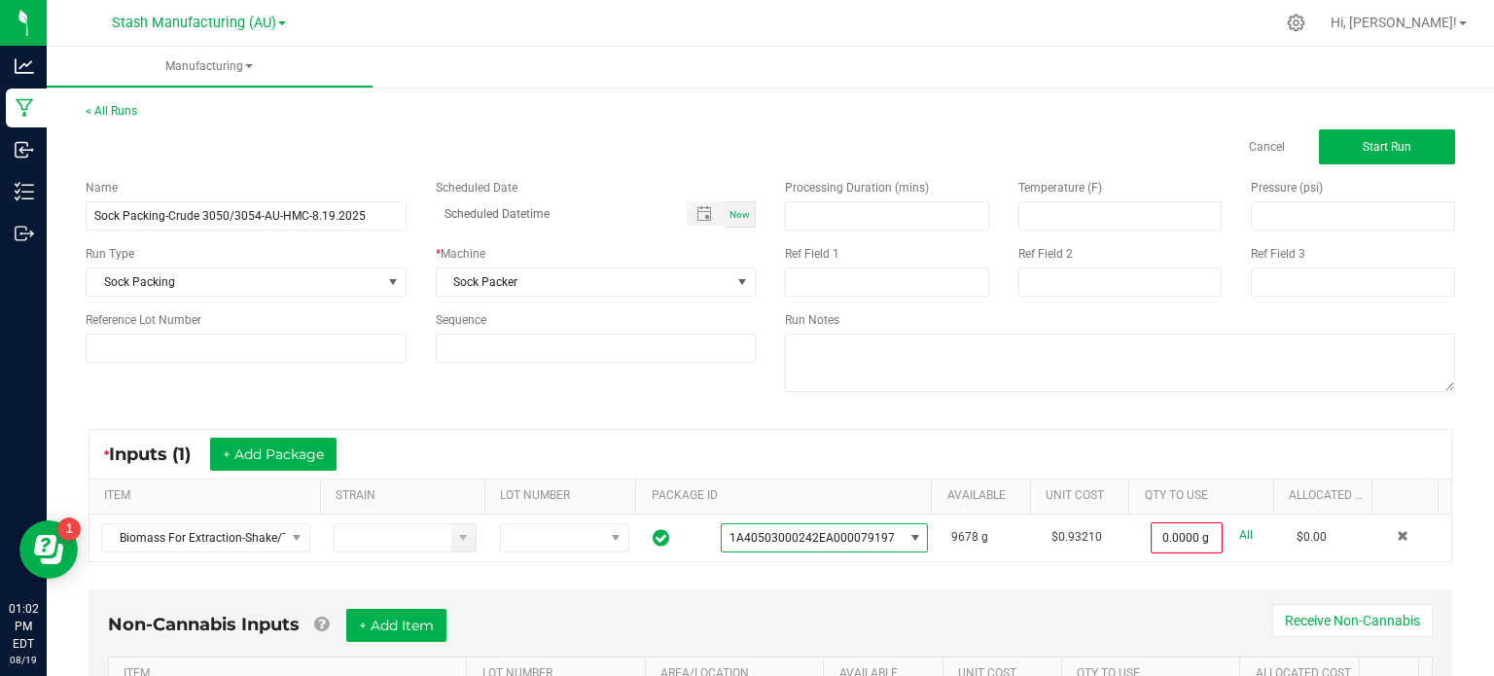
click at [783, 621] on div "Non-Cannabis Inputs + Add Item Receive Non-Cannabis" at bounding box center [770, 633] width 1325 height 48
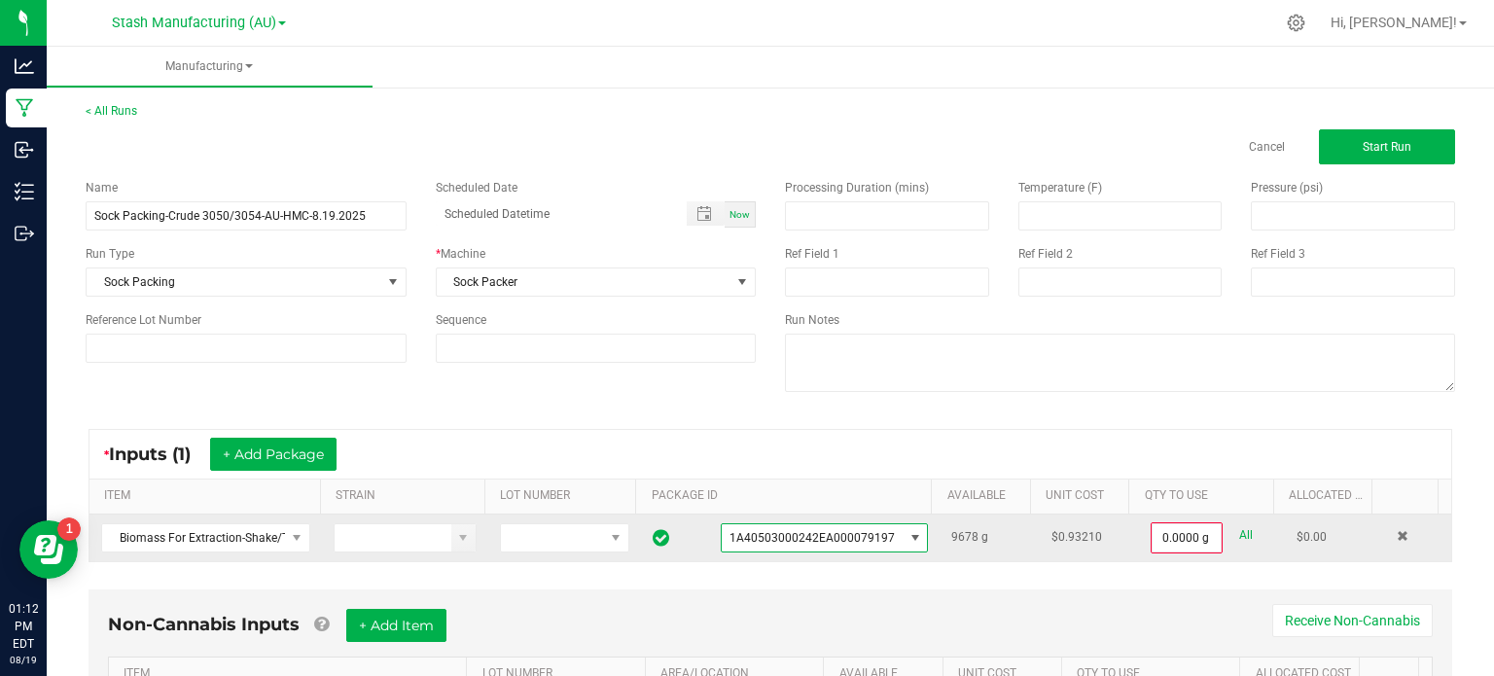
click at [833, 536] on span "1A40503000242EA000079197" at bounding box center [811, 538] width 165 height 14
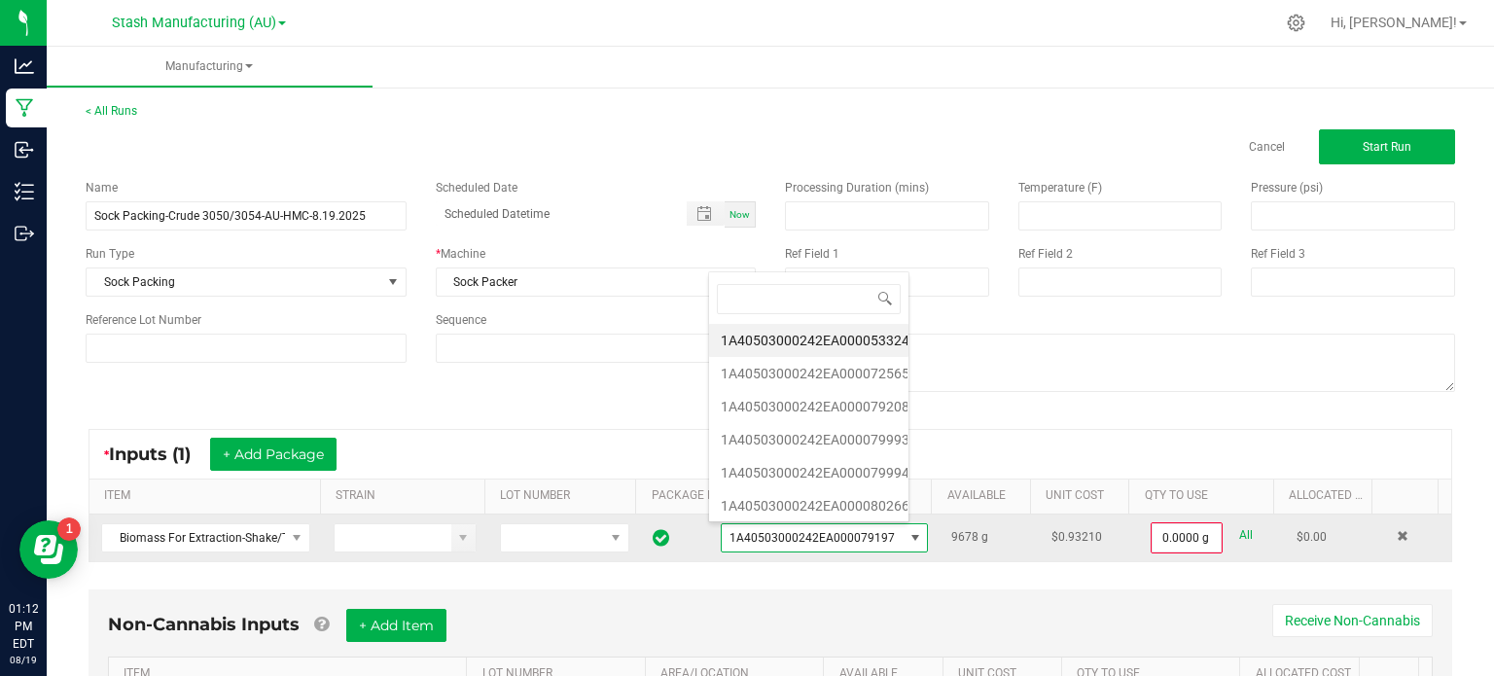
scroll to position [28, 201]
type input "0"
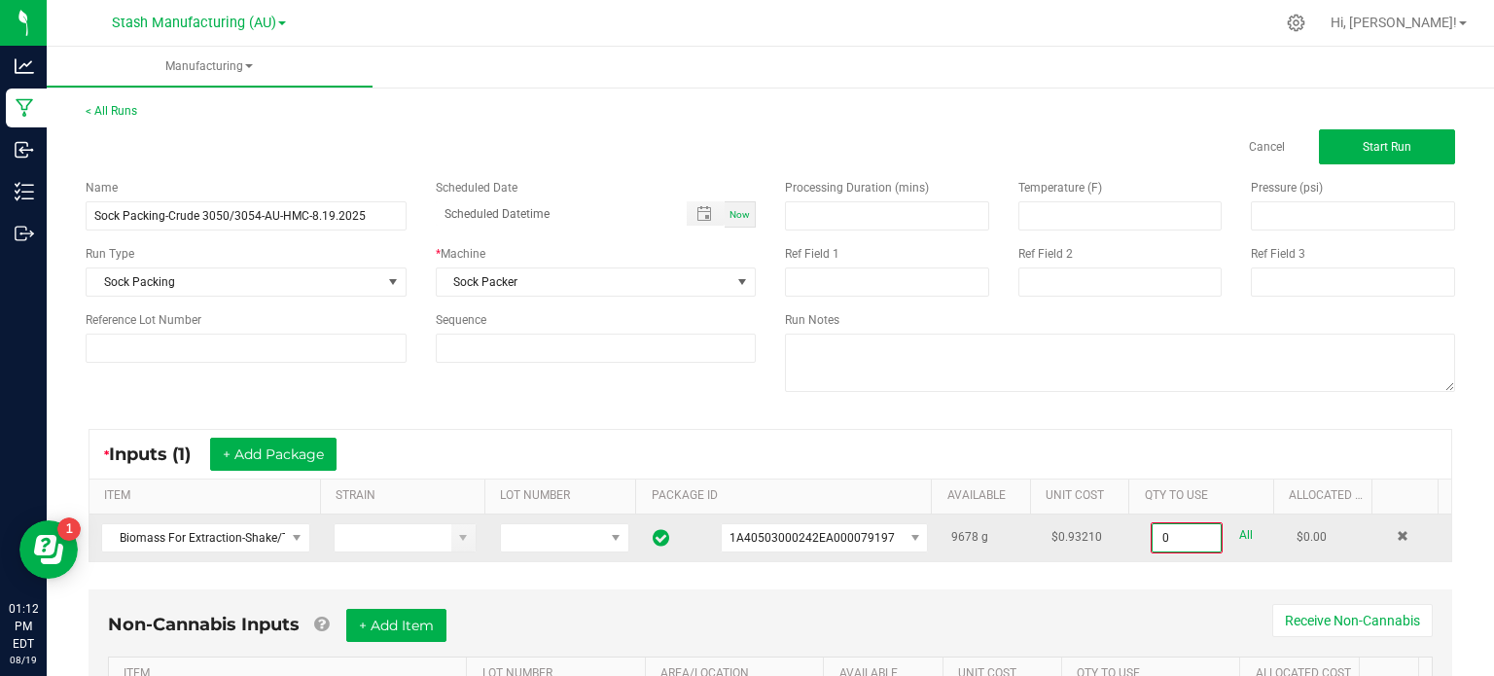
click at [1155, 524] on input "0" at bounding box center [1187, 537] width 68 height 27
click at [1397, 532] on span at bounding box center [1403, 536] width 12 height 12
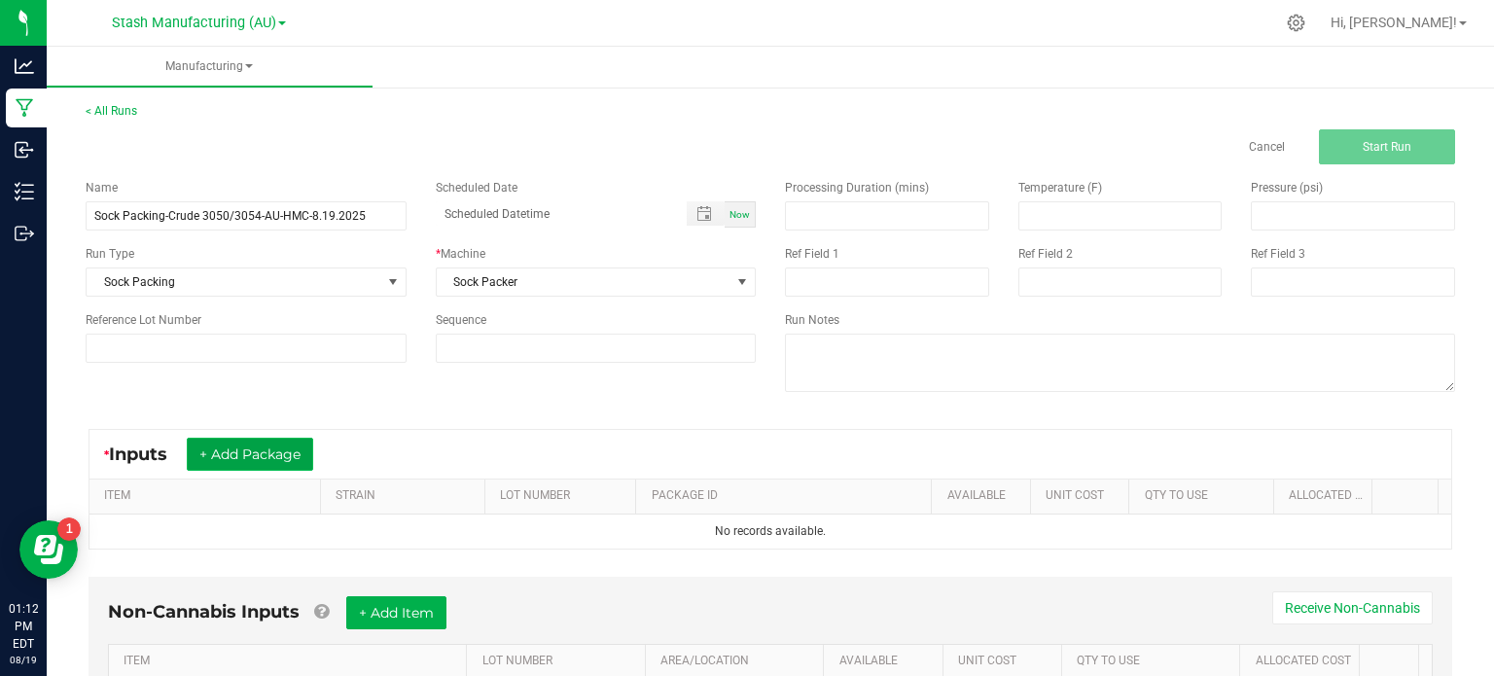
click at [260, 458] on button "+ Add Package" at bounding box center [250, 454] width 126 height 33
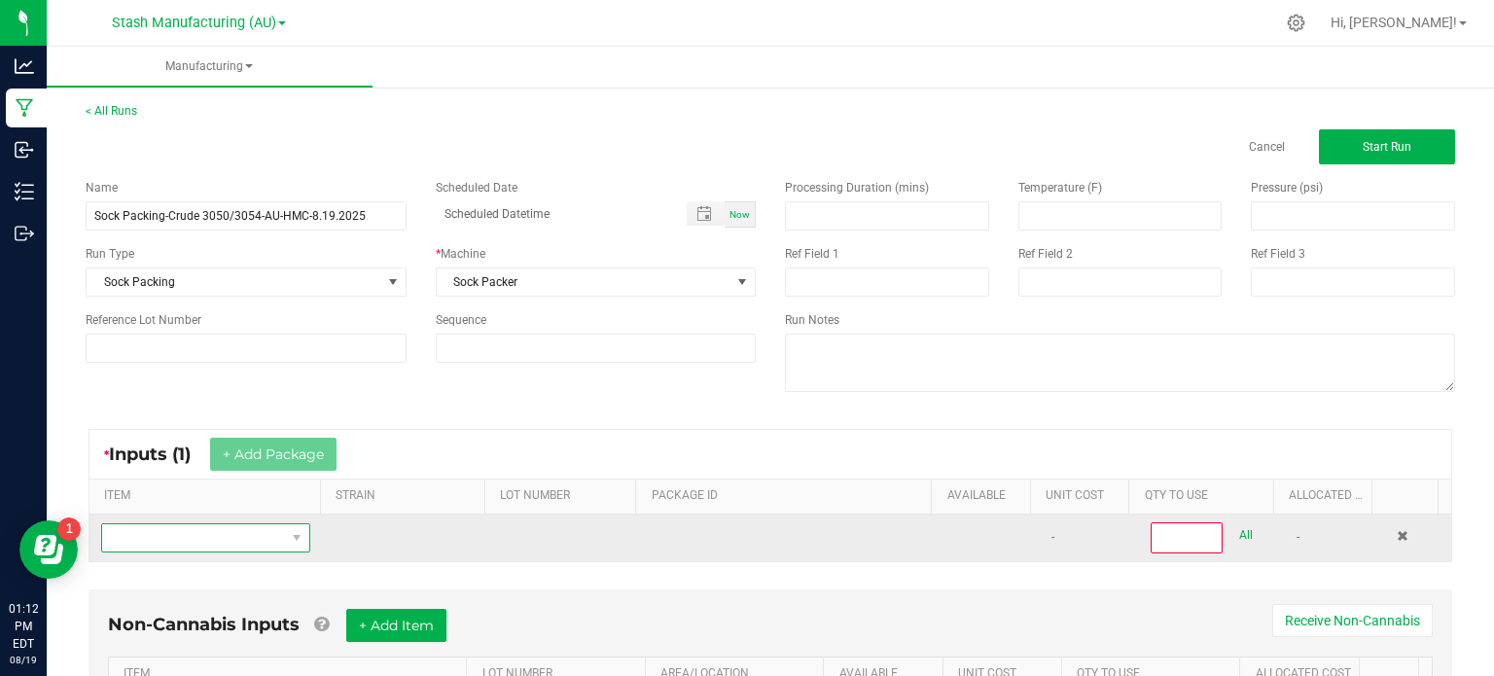
click at [214, 537] on span "NO DATA FOUND" at bounding box center [193, 537] width 183 height 27
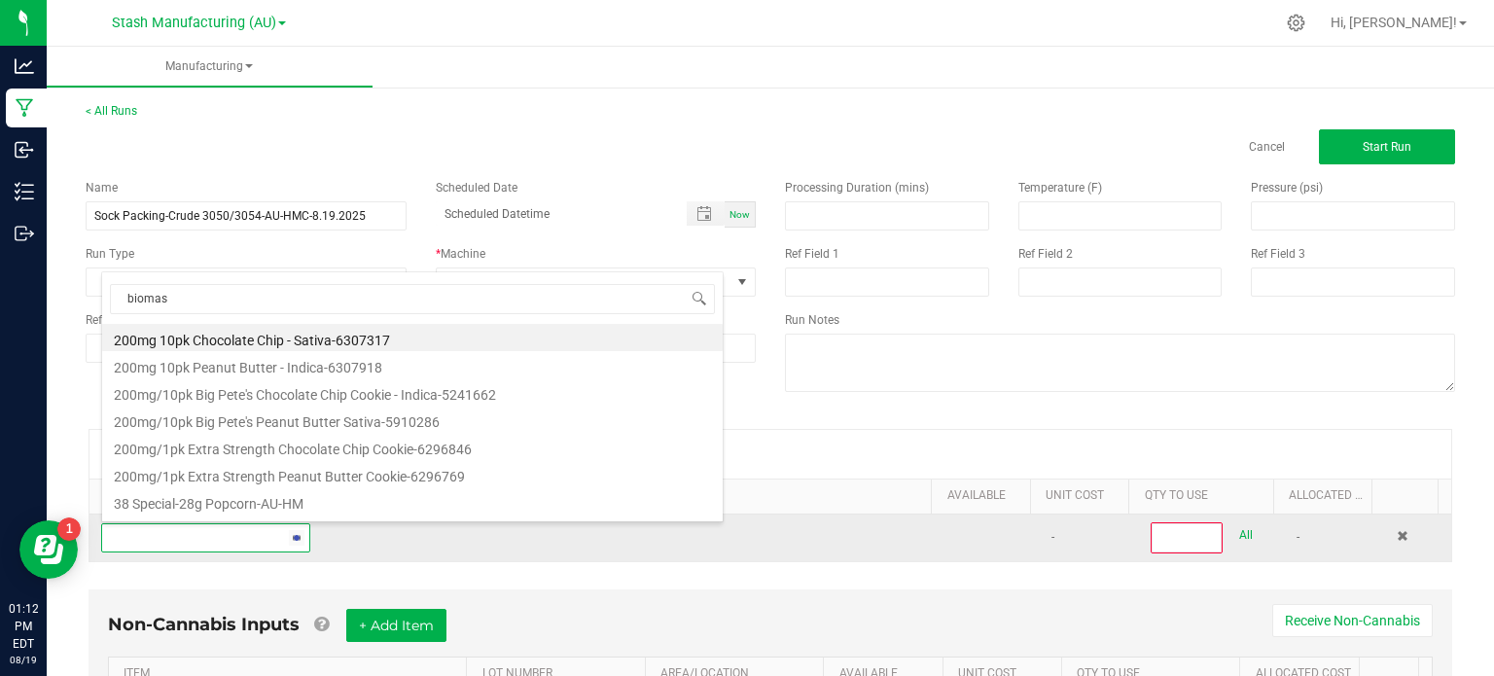
type input "biomass"
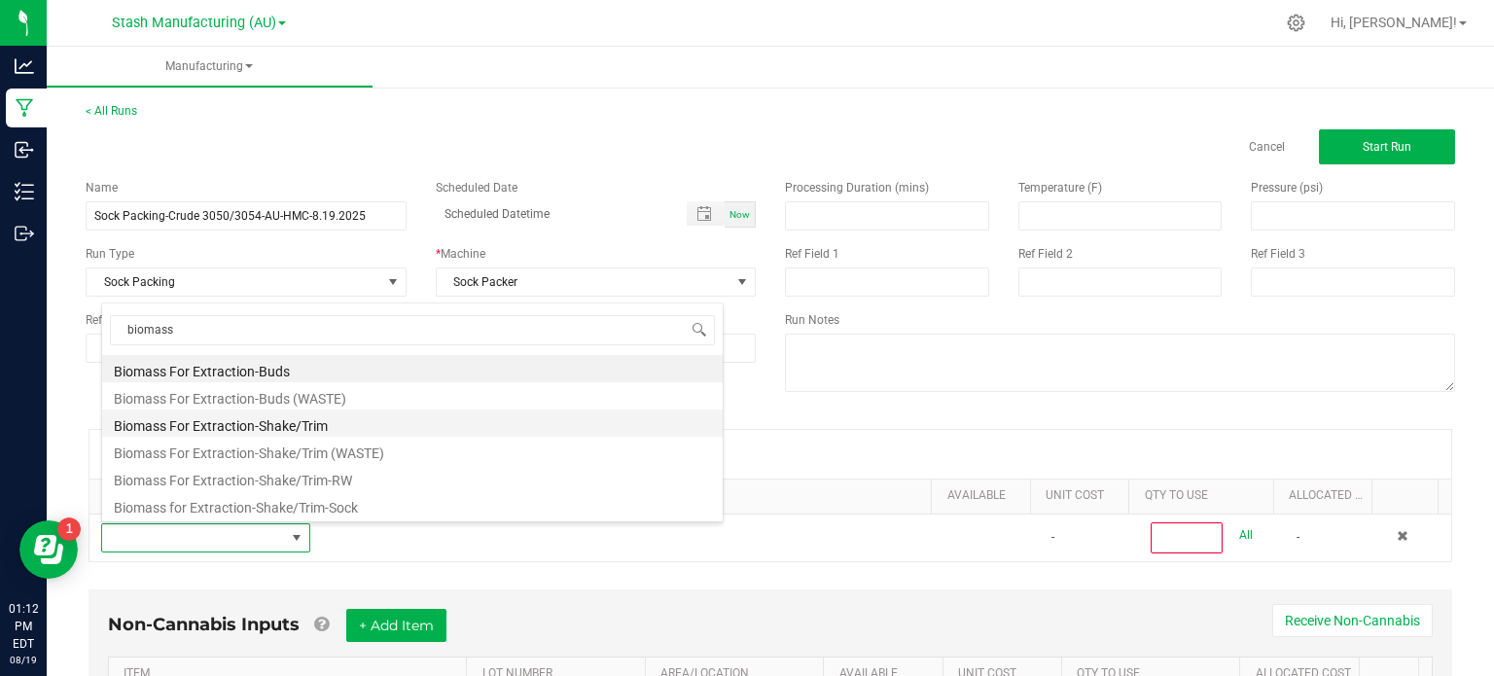
click at [311, 425] on li "Biomass For Extraction-Shake/Trim" at bounding box center [412, 422] width 621 height 27
type input "0"
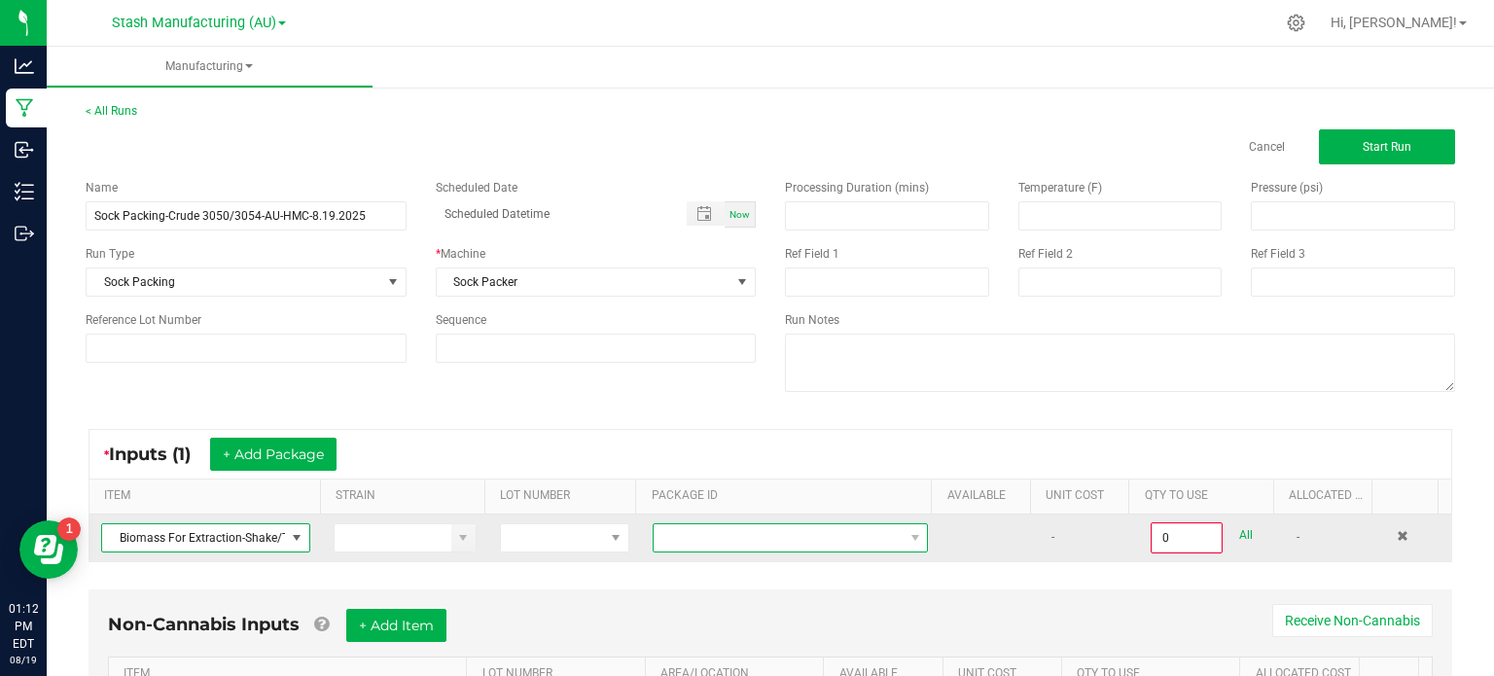
click at [683, 528] on span at bounding box center [778, 537] width 249 height 27
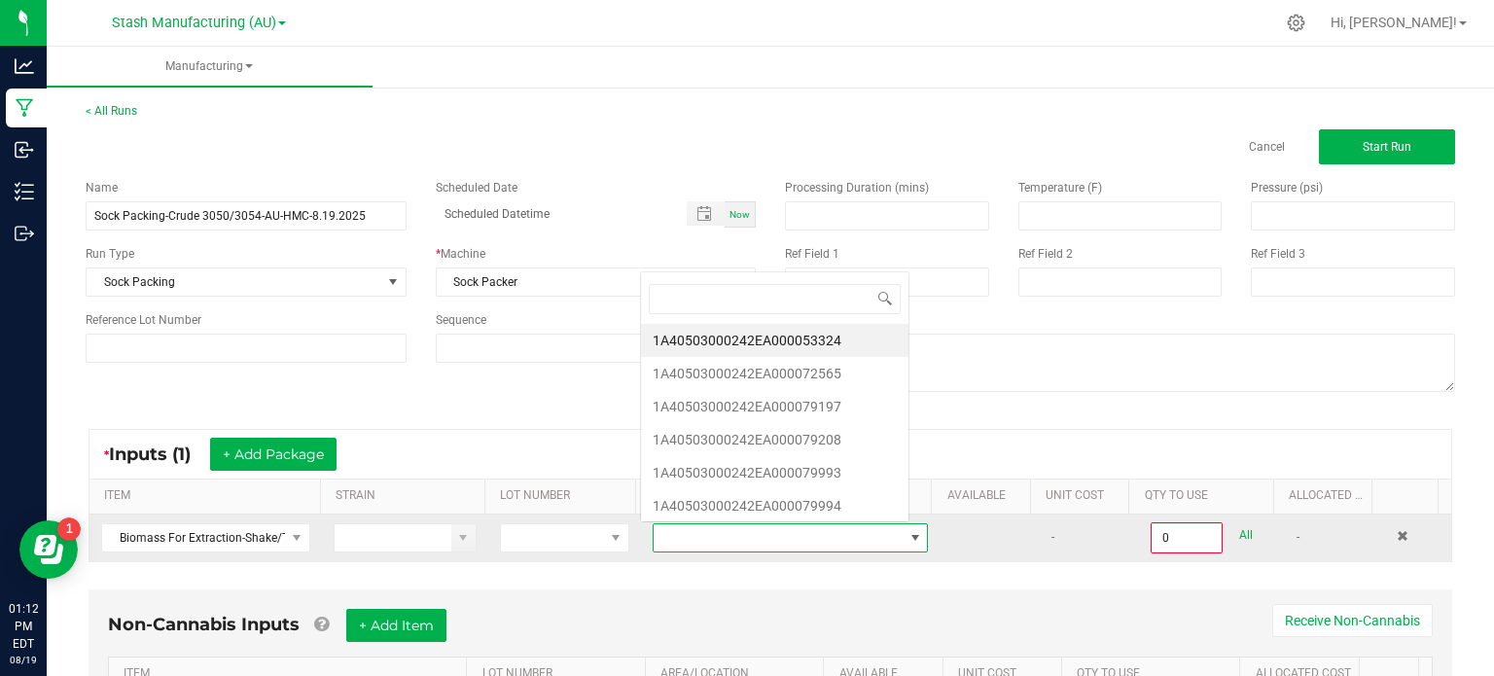
scroll to position [28, 265]
type input "827"
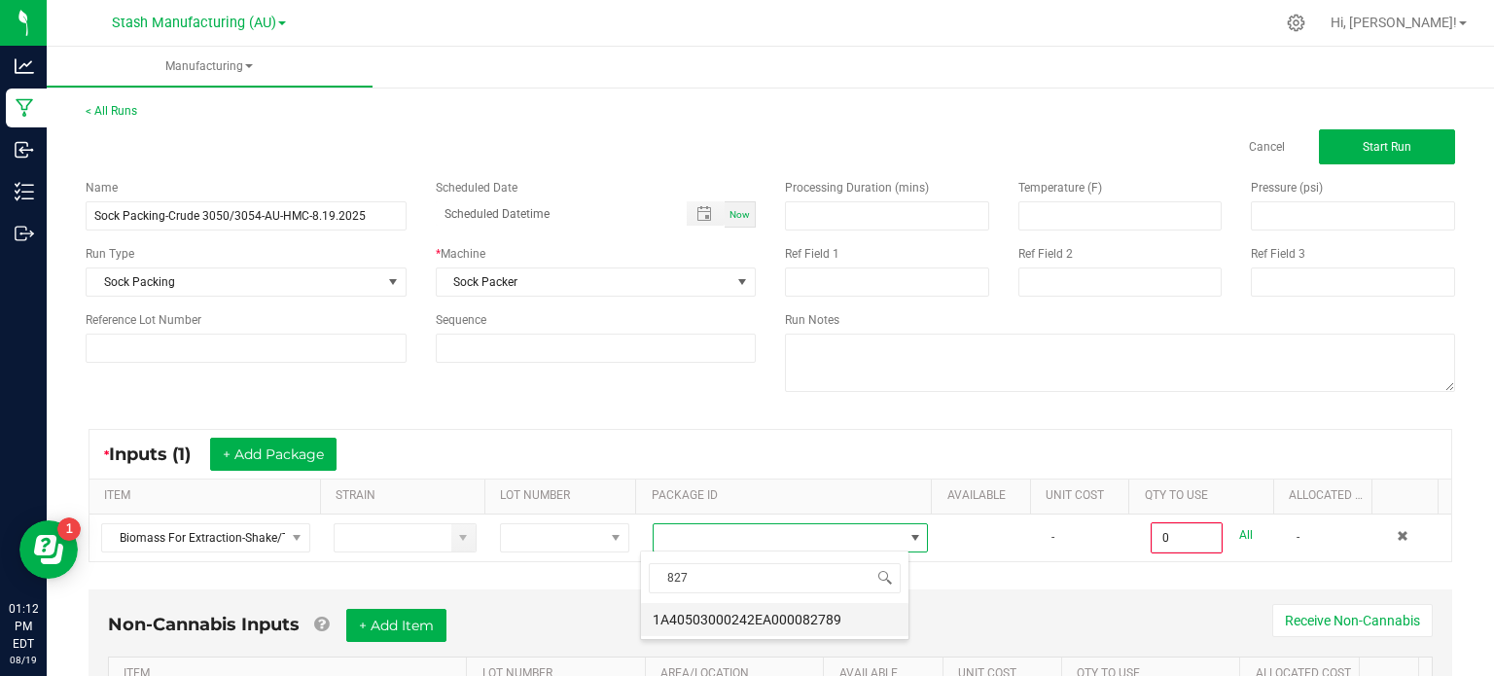
click at [727, 617] on li "1A40503000242EA000082789" at bounding box center [774, 619] width 267 height 33
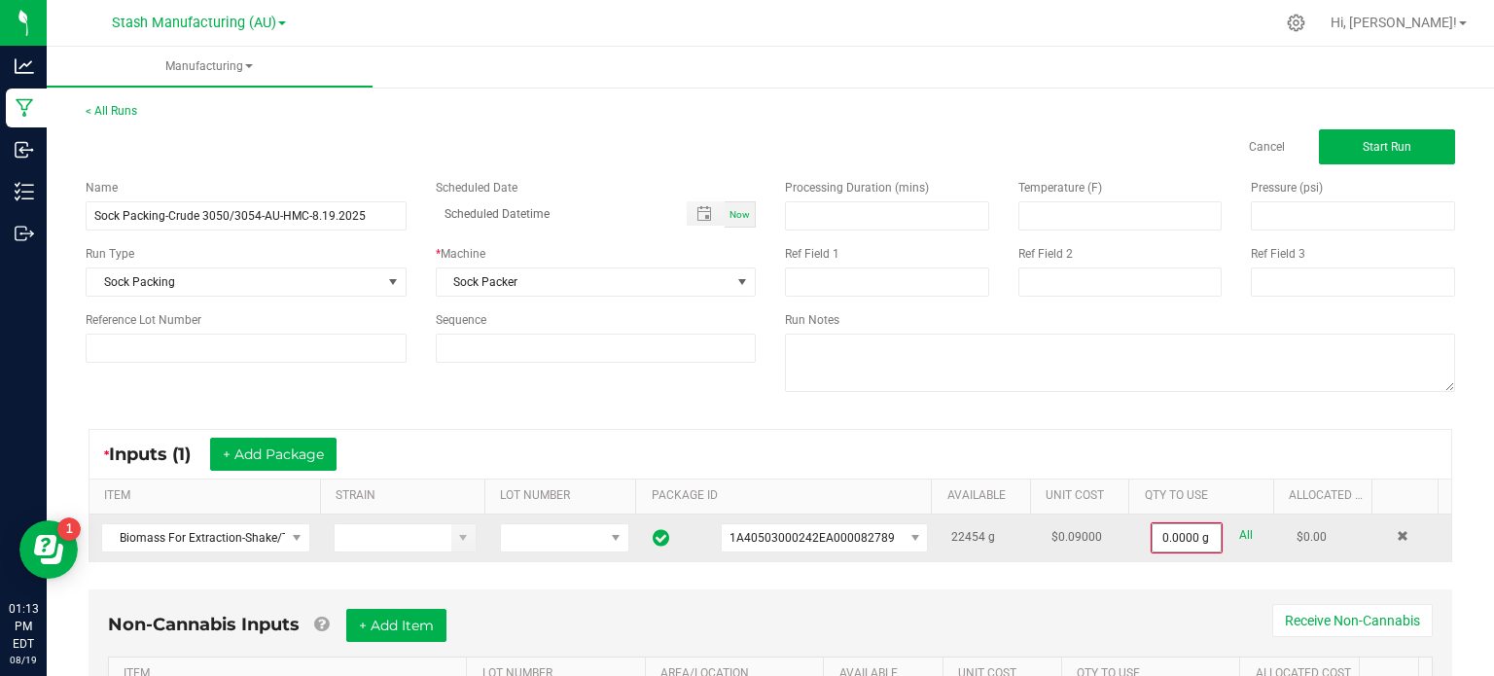
click at [1153, 540] on input "0.0000 g" at bounding box center [1187, 537] width 68 height 27
click at [1152, 540] on input "7560" at bounding box center [1187, 536] width 70 height 27
click at [1153, 536] on input "0" at bounding box center [1187, 537] width 68 height 27
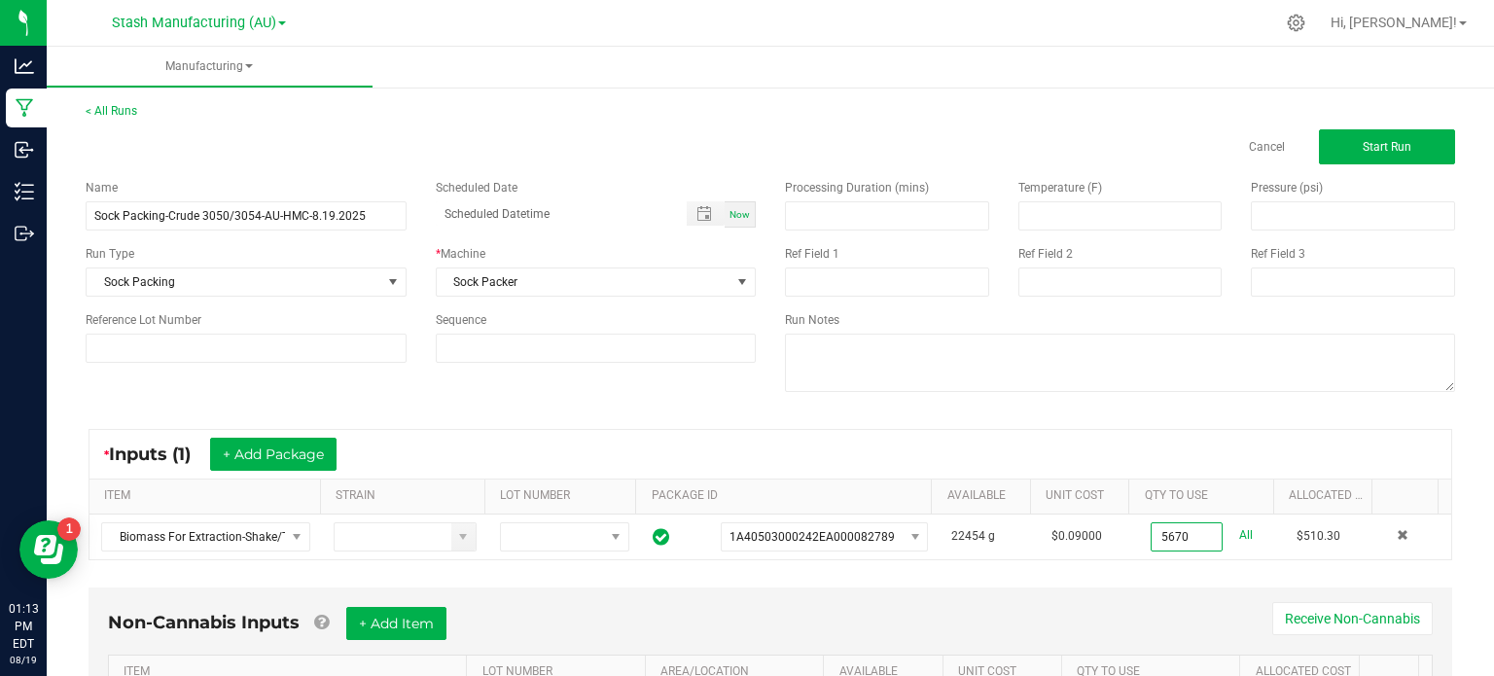
type input "5670.0000 g"
click at [1148, 573] on div "* Inputs (1) + Add Package ITEM STRAIN LOT NUMBER PACKAGE ID AVAILABLE Unit Cos…" at bounding box center [770, 494] width 1399 height 166
click at [1474, 392] on div "< All Runs Cancel Start Run Name Sock Packing-Crude 3050/3054-AU-HMC-8.19.2025 …" at bounding box center [770, 442] width 1447 height 719
click at [288, 462] on button "+ Add Package" at bounding box center [273, 454] width 126 height 33
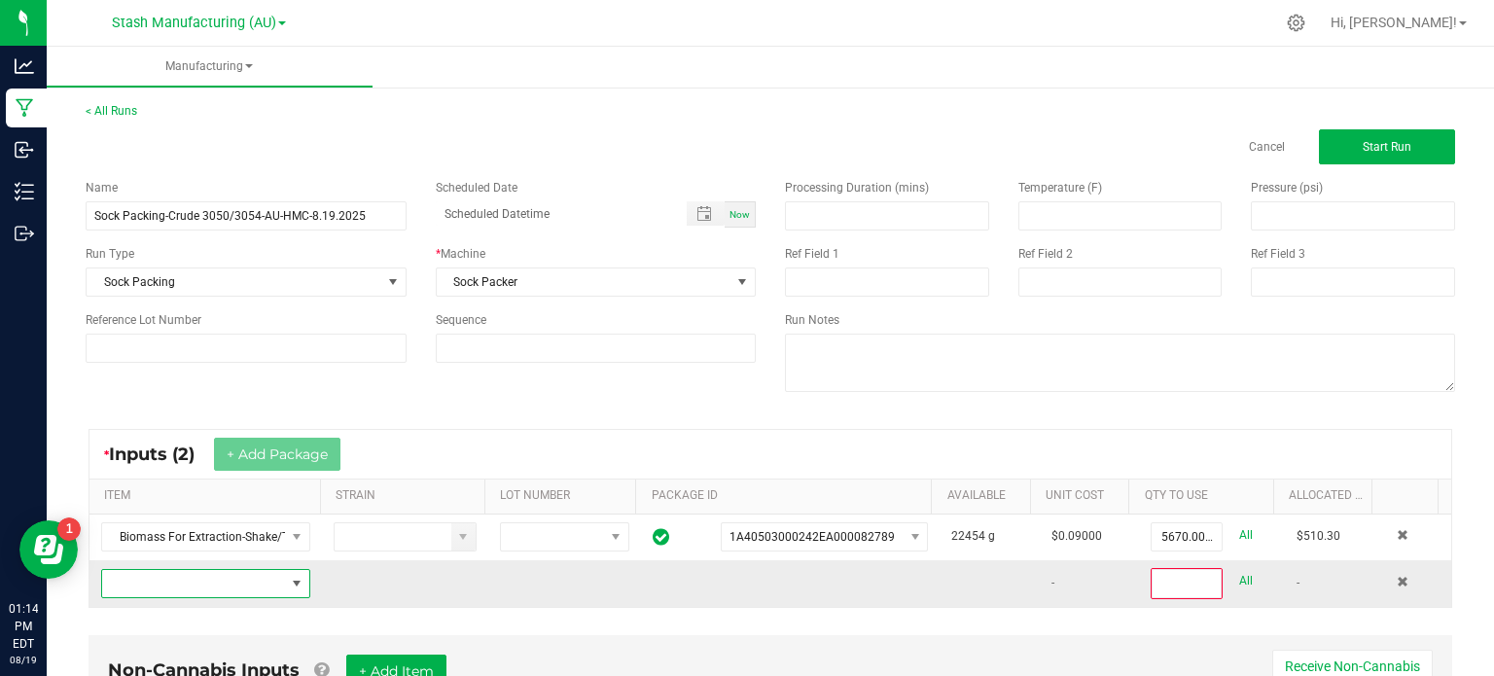
click at [253, 595] on span "NO DATA FOUND" at bounding box center [205, 583] width 209 height 29
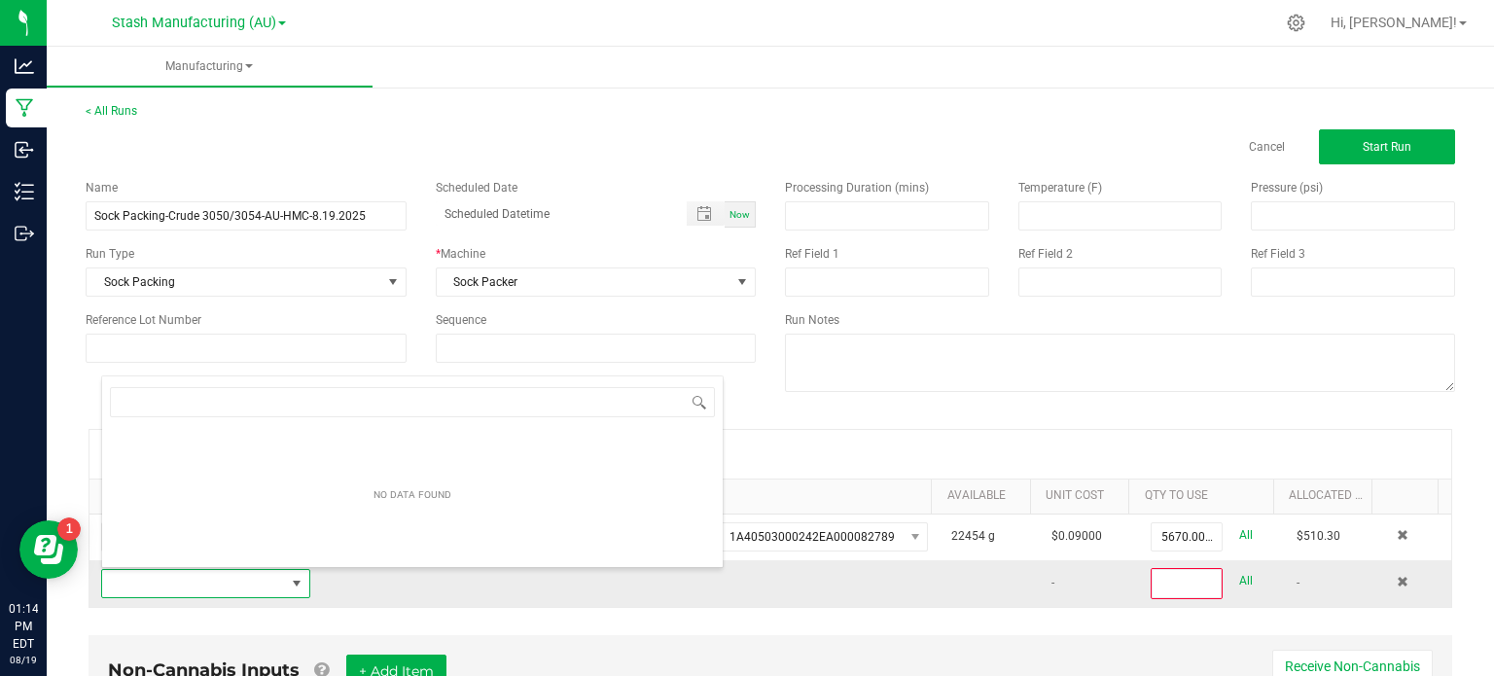
scroll to position [28, 201]
click at [253, 595] on span "NO DATA FOUND" at bounding box center [205, 583] width 209 height 29
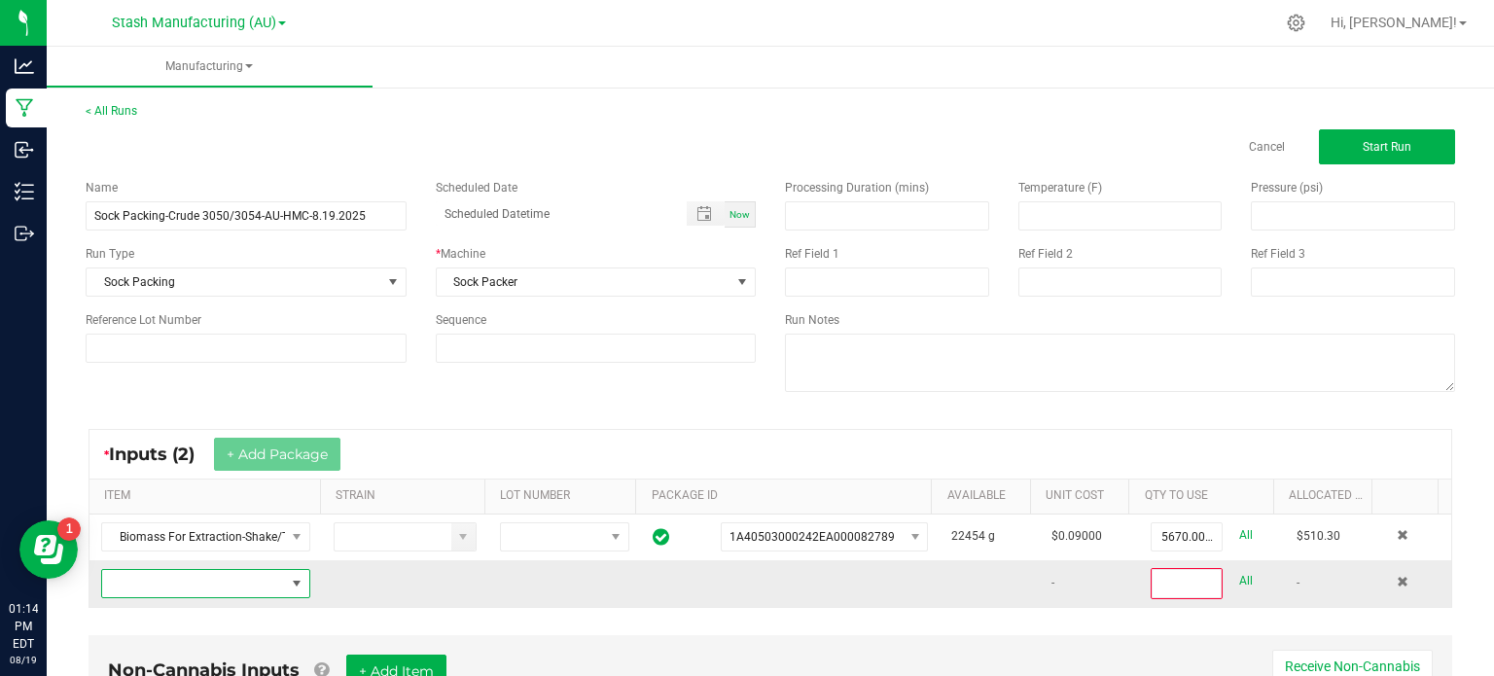
click at [253, 583] on span "NO DATA FOUND" at bounding box center [193, 583] width 183 height 27
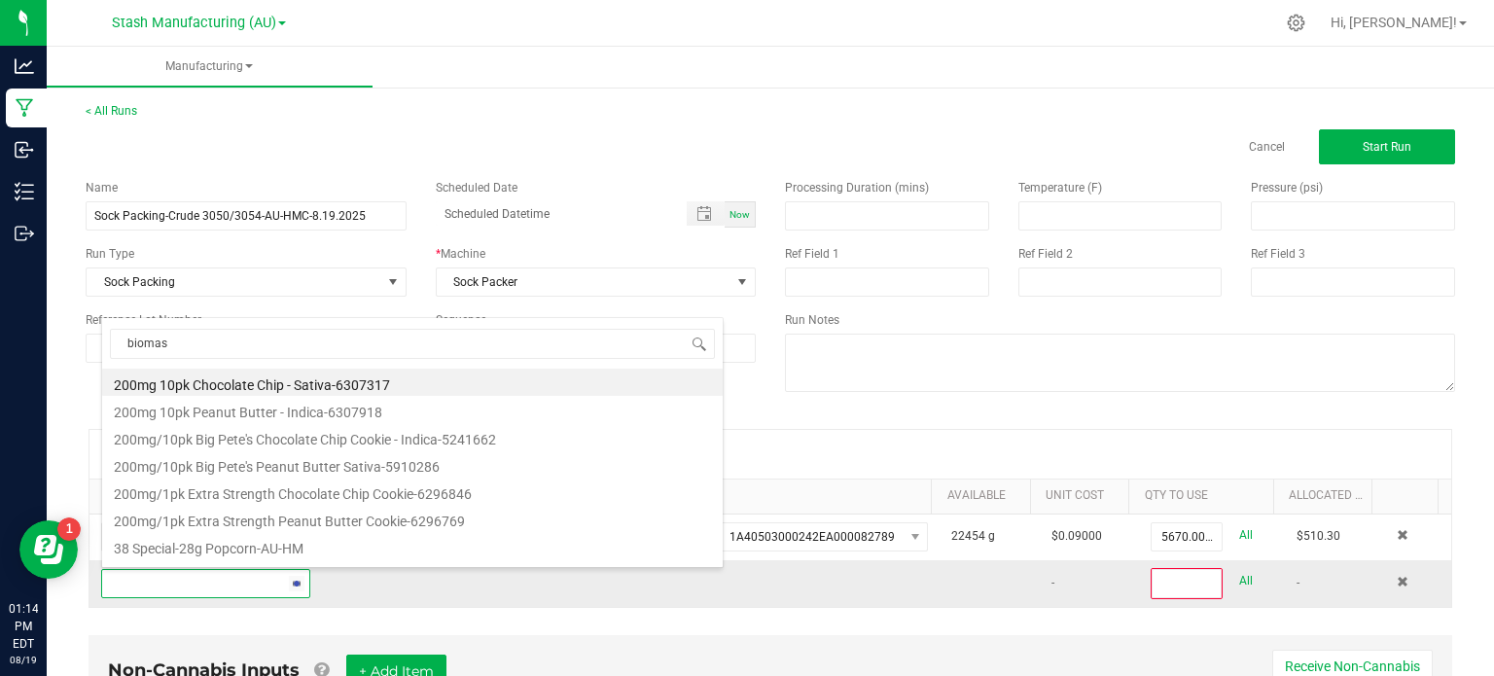
type input "biomass"
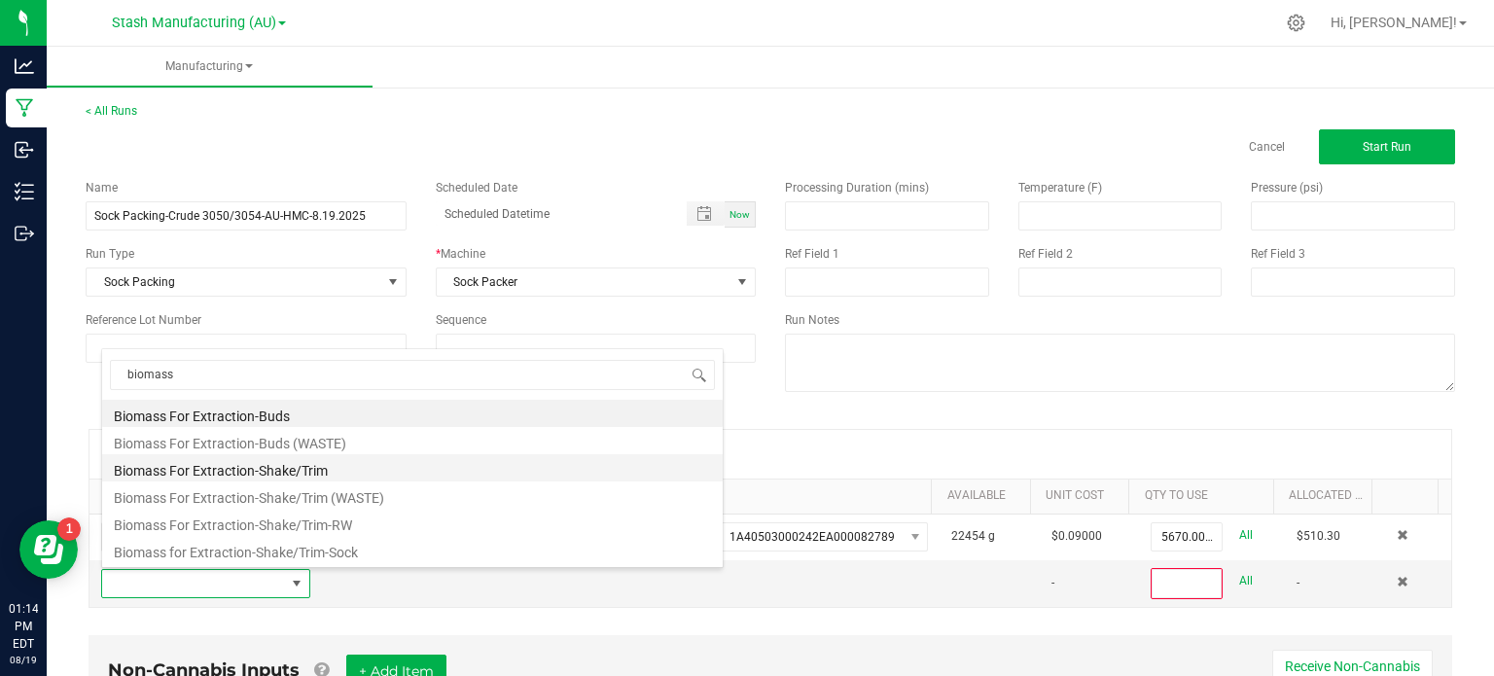
click at [310, 468] on li "Biomass For Extraction-Shake/Trim" at bounding box center [412, 467] width 621 height 27
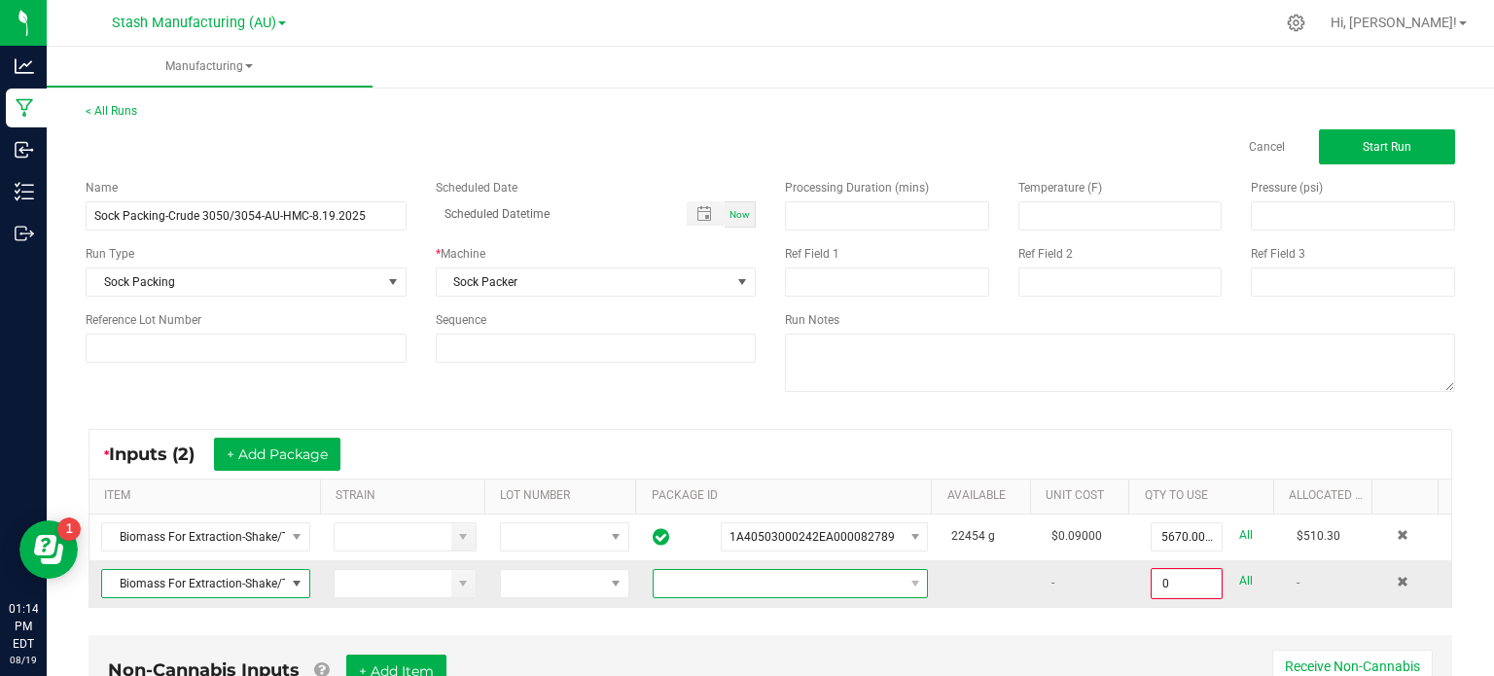
click at [832, 576] on span at bounding box center [778, 583] width 249 height 27
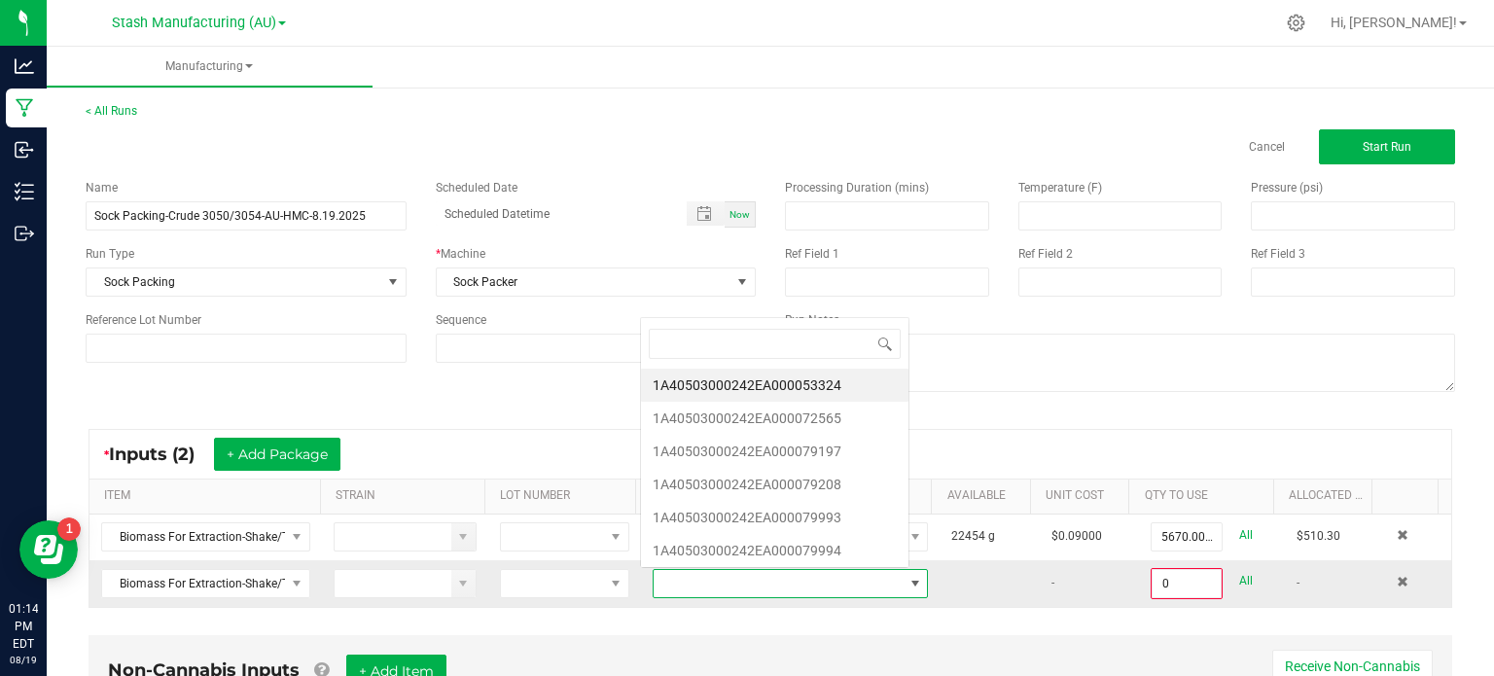
scroll to position [28, 265]
click at [833, 456] on li "1A40503000242EA000079197" at bounding box center [774, 451] width 267 height 33
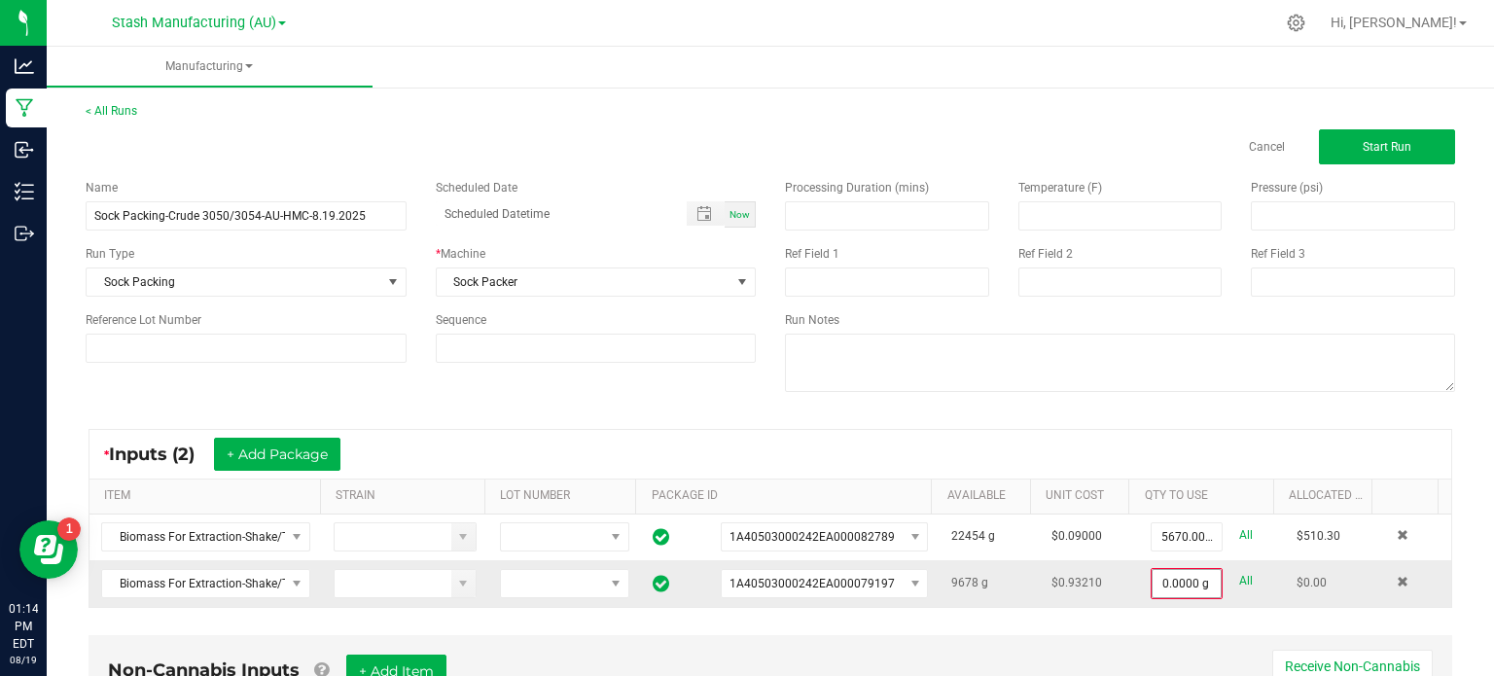
click at [1164, 579] on input "0.0000 g" at bounding box center [1187, 583] width 68 height 27
type input "9612.0000 g"
click at [1469, 564] on div "< All Runs Cancel Start Run Name Sock Packing-Crude 3050/3054-AU-HMC-8.19.2025 …" at bounding box center [770, 465] width 1447 height 765
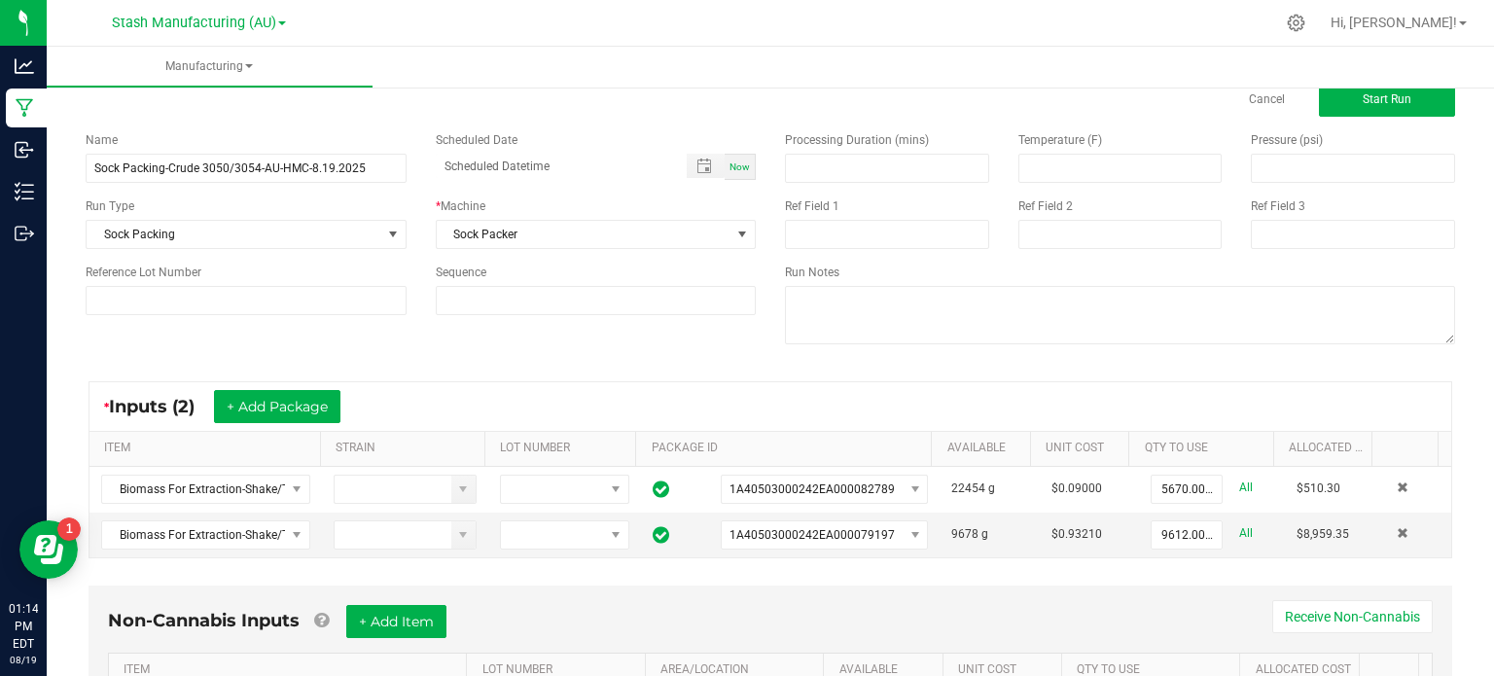
scroll to position [49, 0]
click at [279, 406] on button "+ Add Package" at bounding box center [277, 405] width 126 height 33
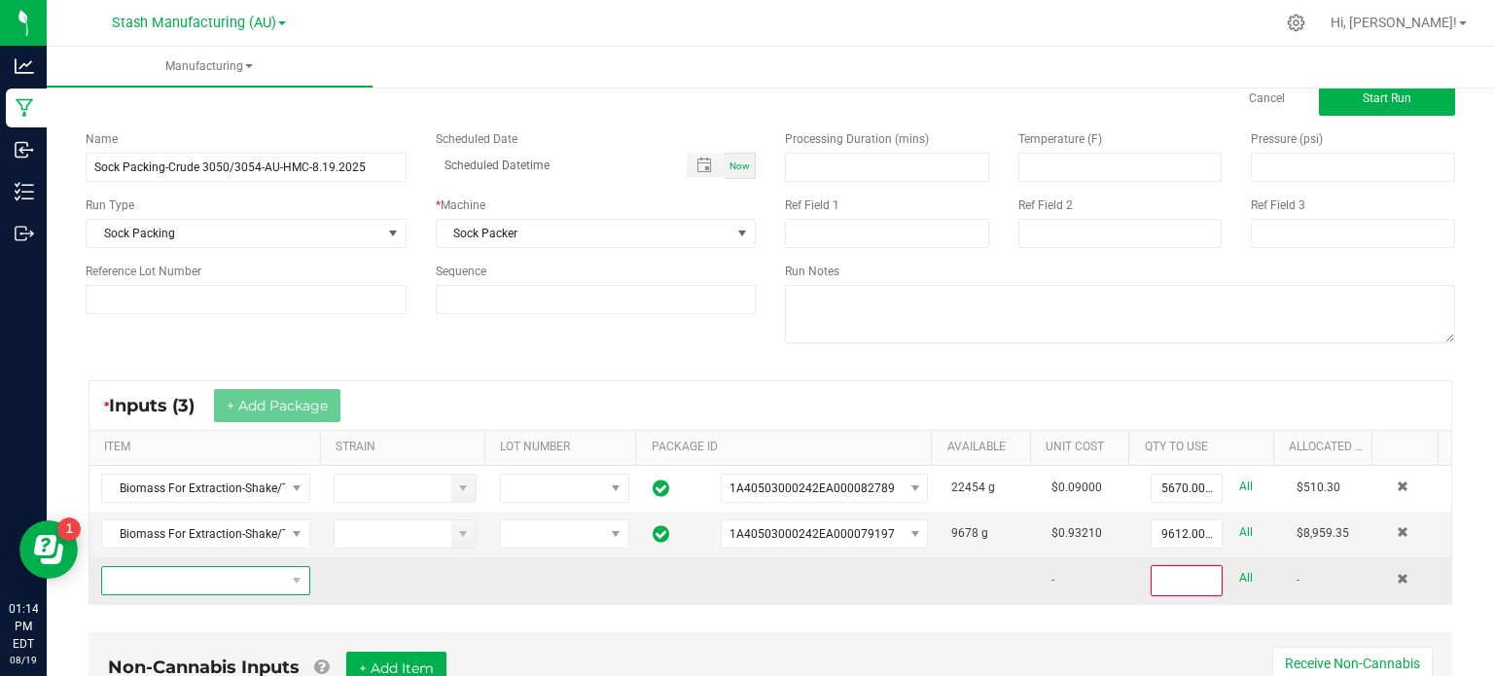
click at [247, 578] on span "NO DATA FOUND" at bounding box center [193, 580] width 183 height 27
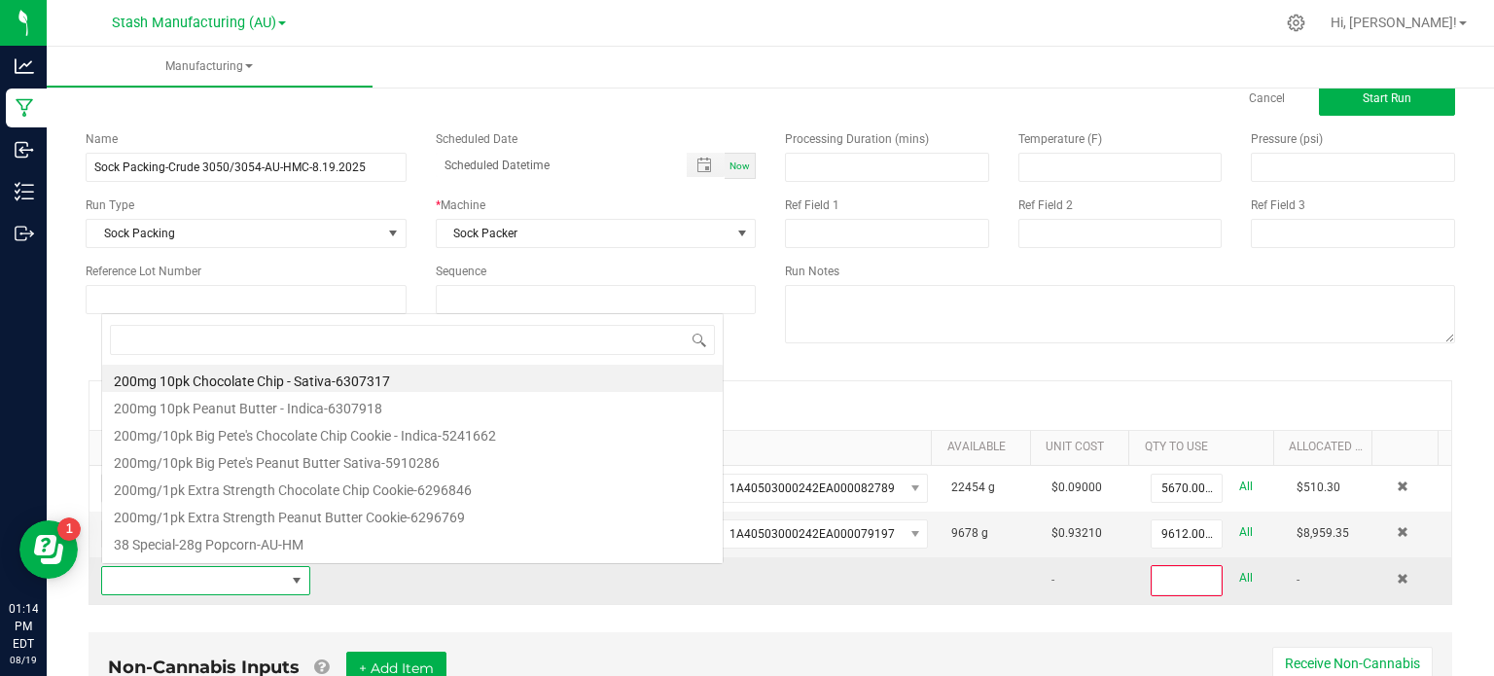
scroll to position [28, 201]
type input "biom"
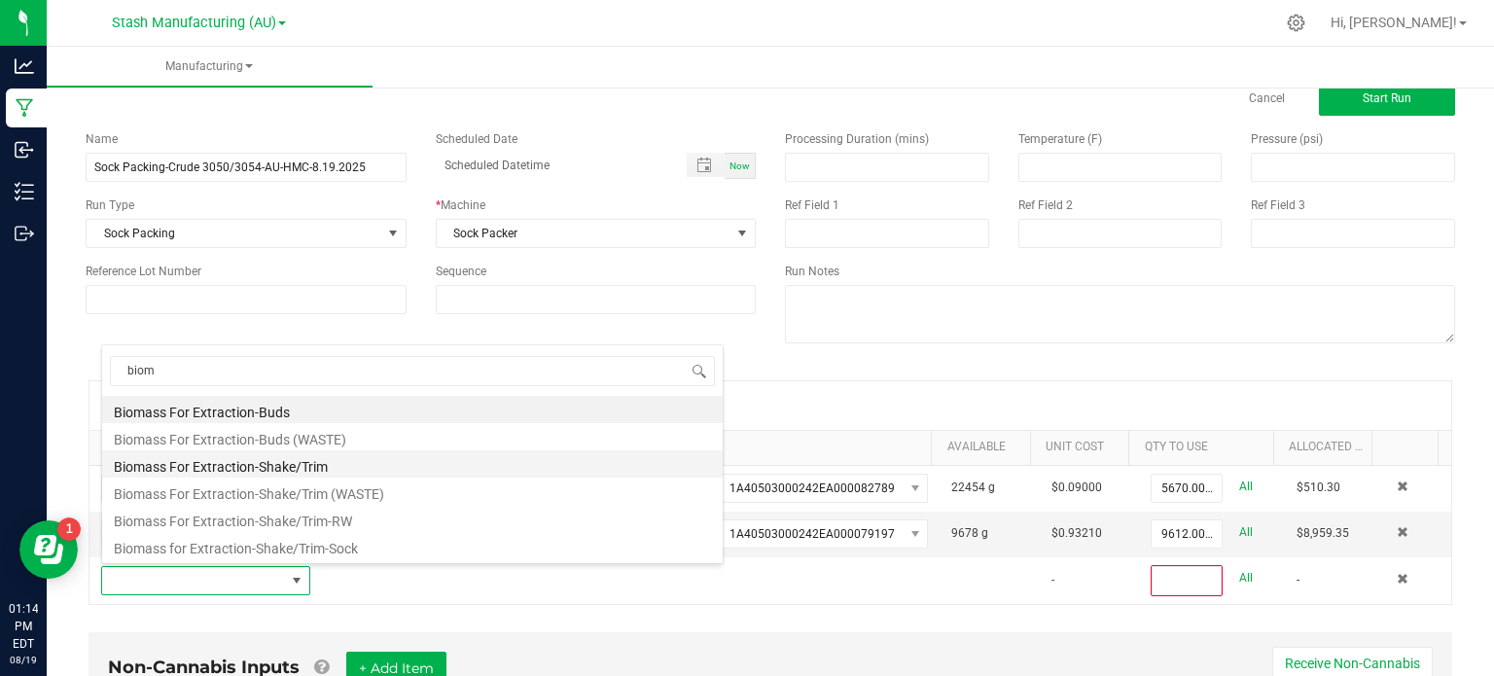
click at [289, 455] on li "Biomass For Extraction-Shake/Trim" at bounding box center [412, 463] width 621 height 27
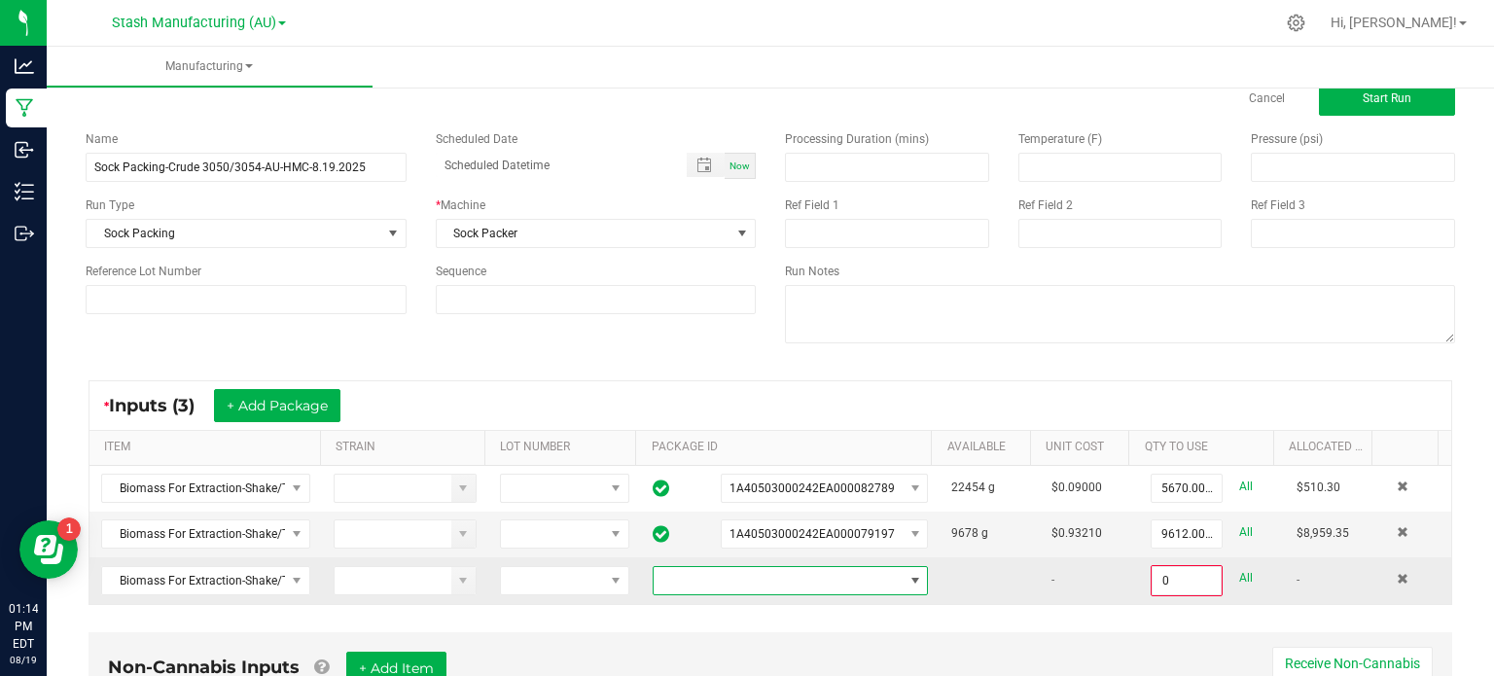
click at [658, 570] on span at bounding box center [778, 580] width 249 height 27
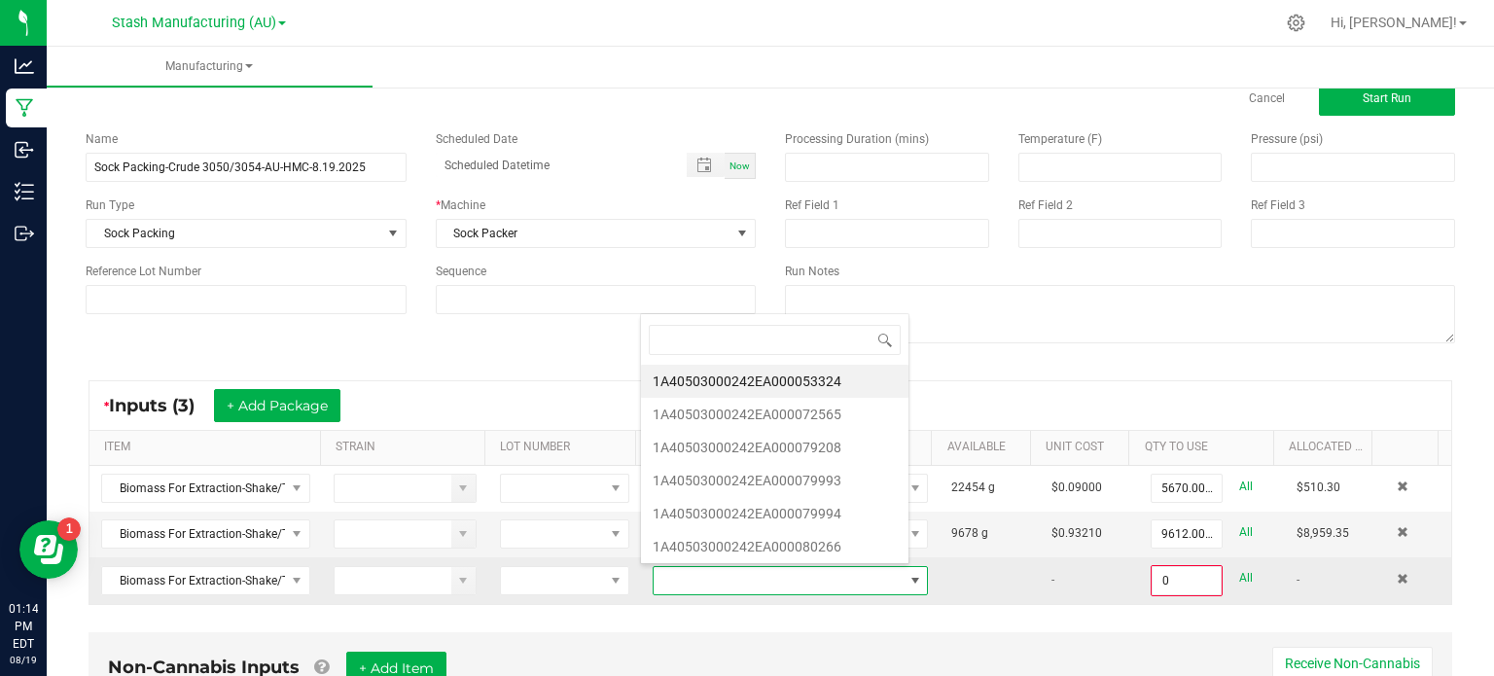
scroll to position [28, 265]
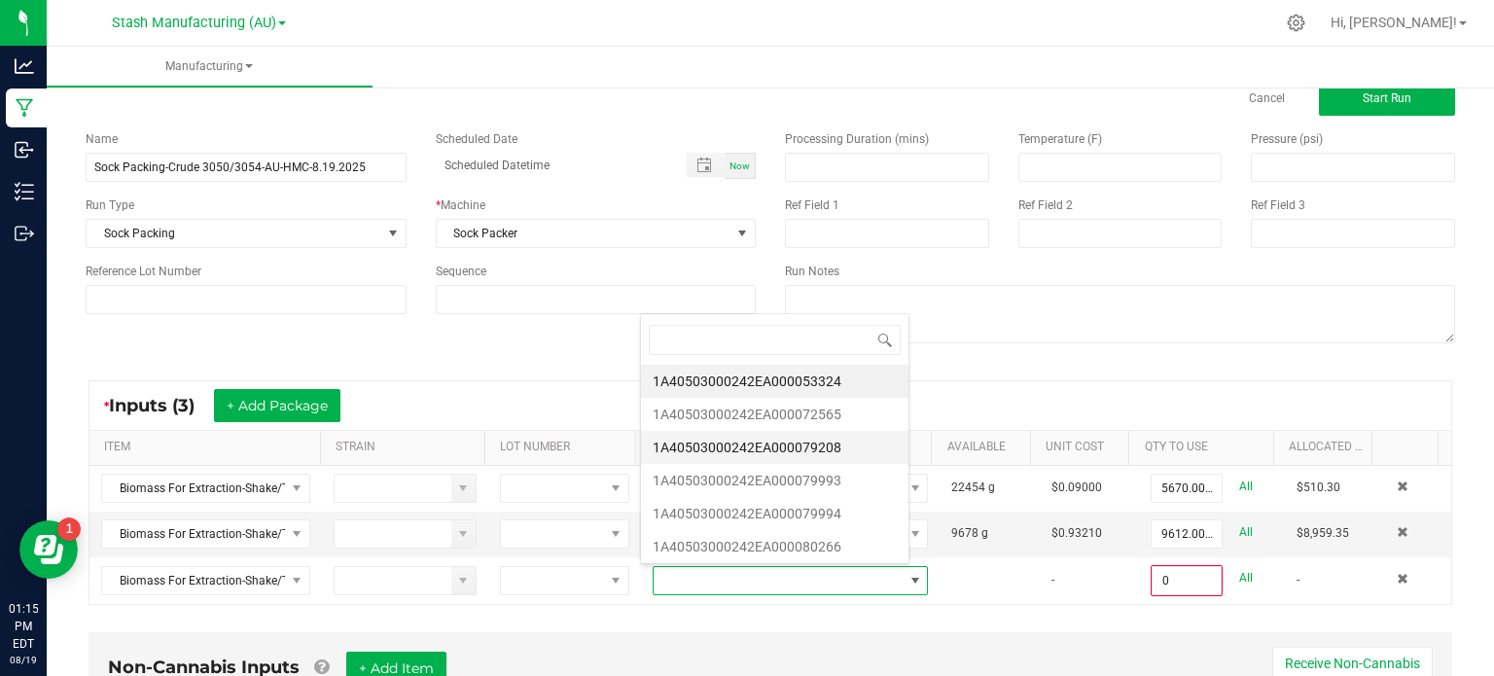
click at [751, 446] on li "1A40503000242EA000079208" at bounding box center [774, 447] width 267 height 33
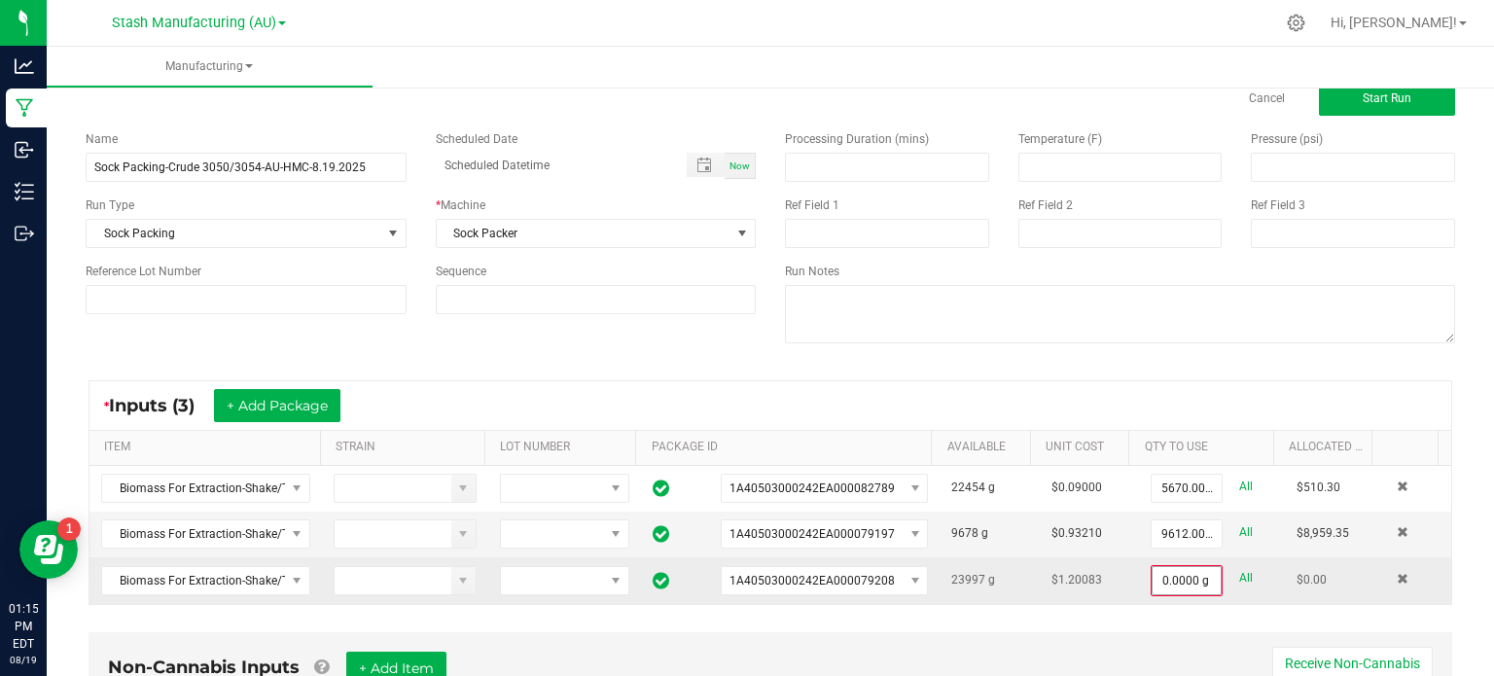
click at [1153, 578] on input "0.0000 g" at bounding box center [1187, 580] width 68 height 27
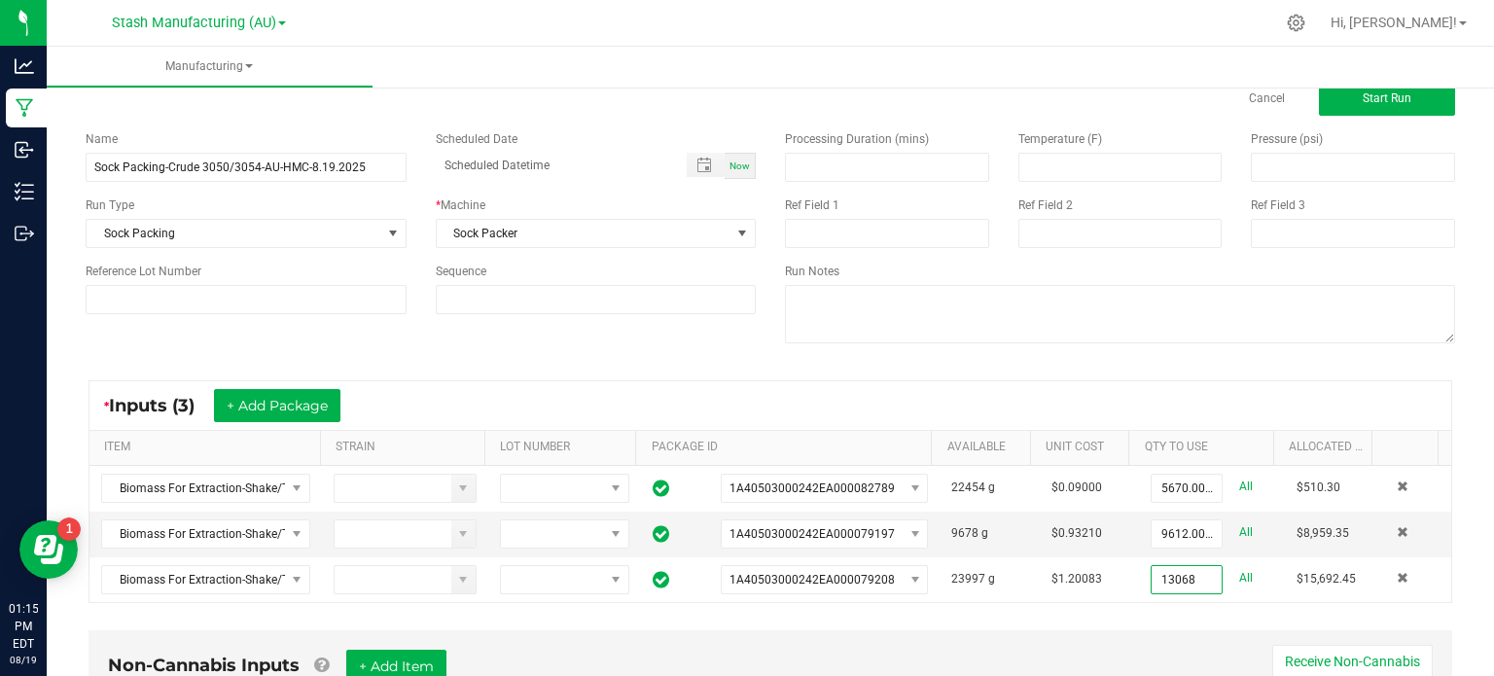
type input "13068.0000 g"
click at [1164, 606] on div "* Inputs (3) + Add Package ITEM STRAIN LOT NUMBER PACKAGE ID AVAILABLE Unit Cos…" at bounding box center [770, 492] width 1399 height 258
click at [252, 310] on input at bounding box center [246, 299] width 321 height 29
type input "47"
click at [386, 371] on div "* Inputs (3) + Add Package ITEM STRAIN LOT NUMBER PACKAGE ID AVAILABLE Unit Cos…" at bounding box center [770, 492] width 1399 height 258
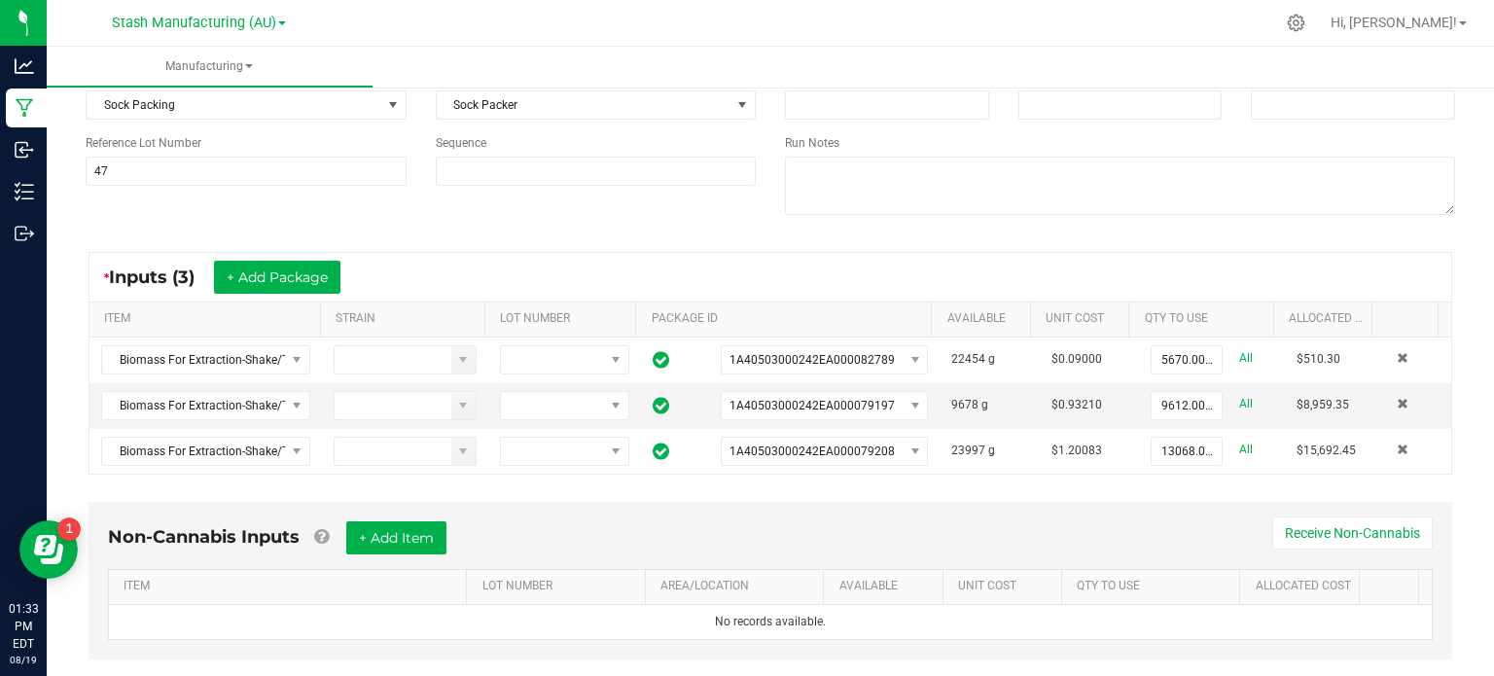
scroll to position [212, 0]
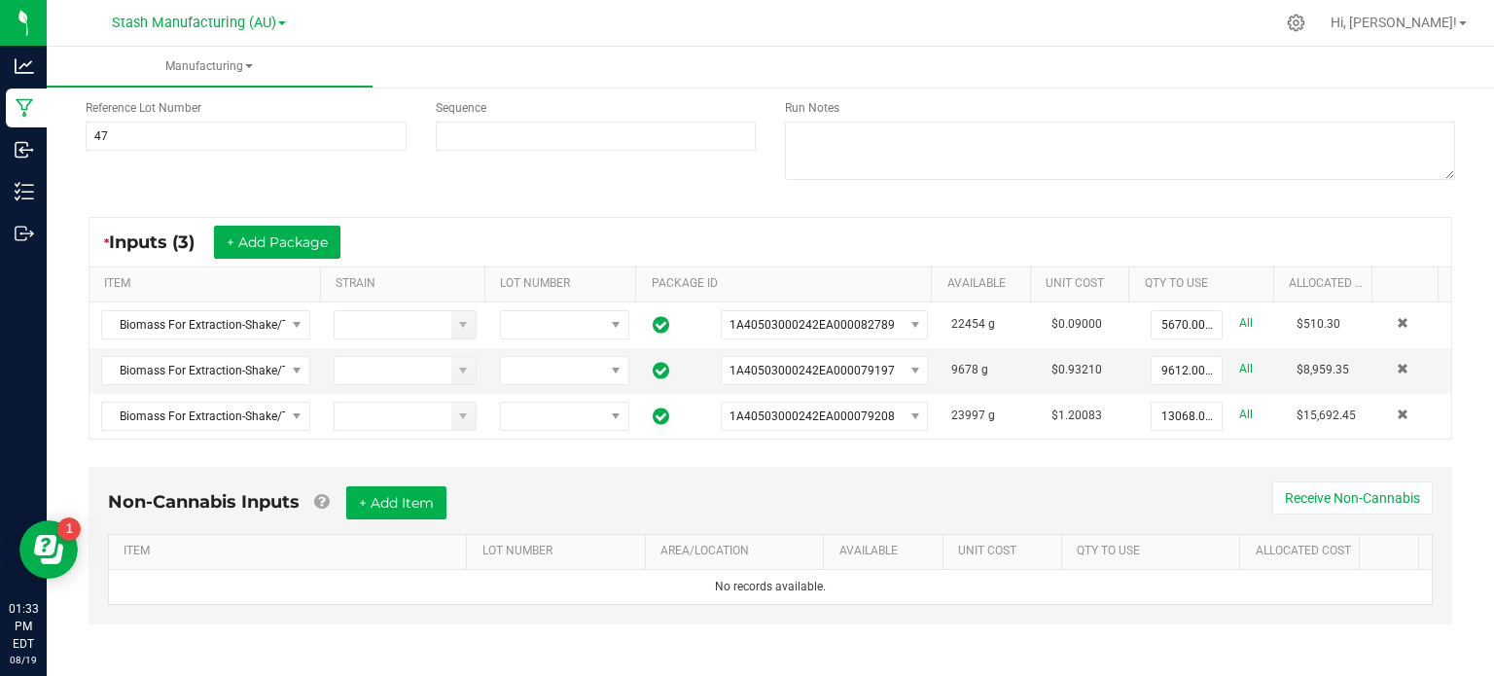
click at [603, 501] on div "Non-Cannabis Inputs + Add Item Receive Non-Cannabis" at bounding box center [770, 510] width 1325 height 48
click at [398, 499] on button "+ Add Item" at bounding box center [396, 502] width 100 height 33
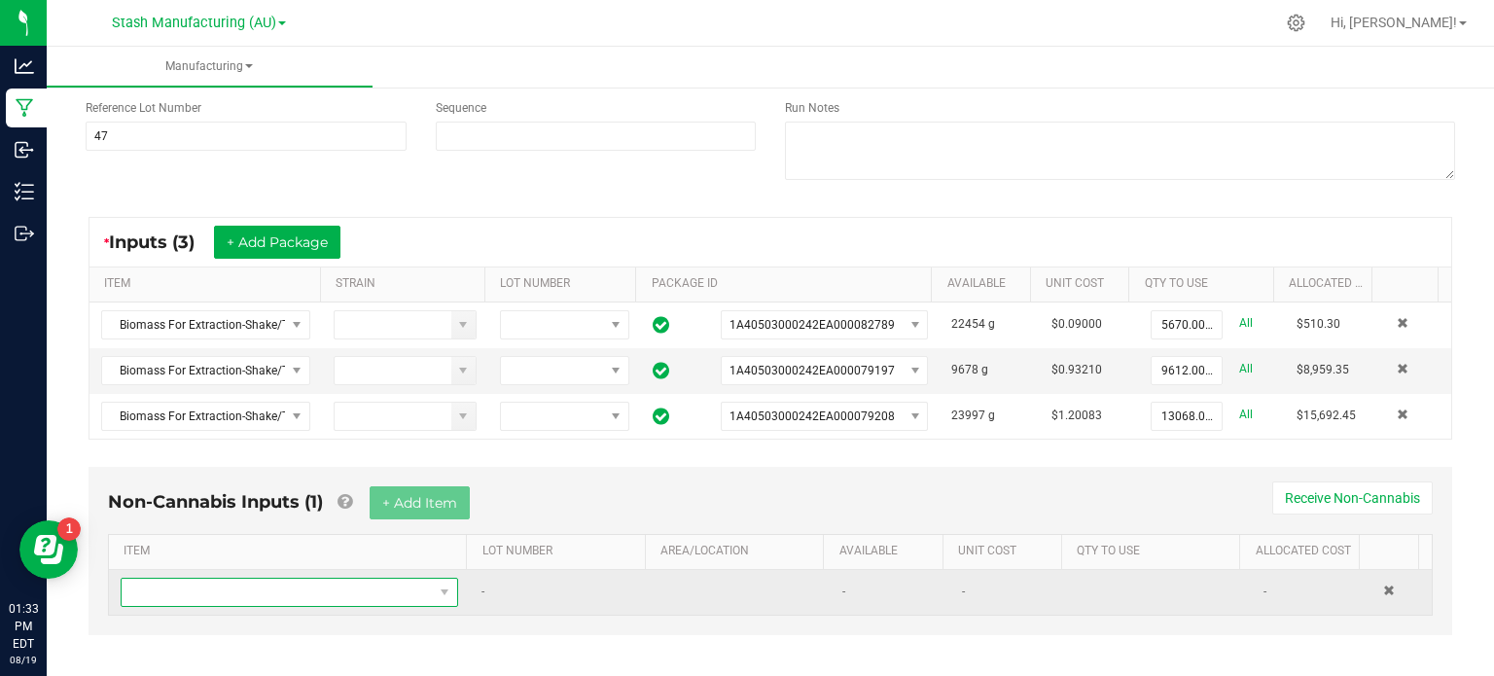
click at [379, 581] on span "NO DATA FOUND" at bounding box center [277, 592] width 311 height 27
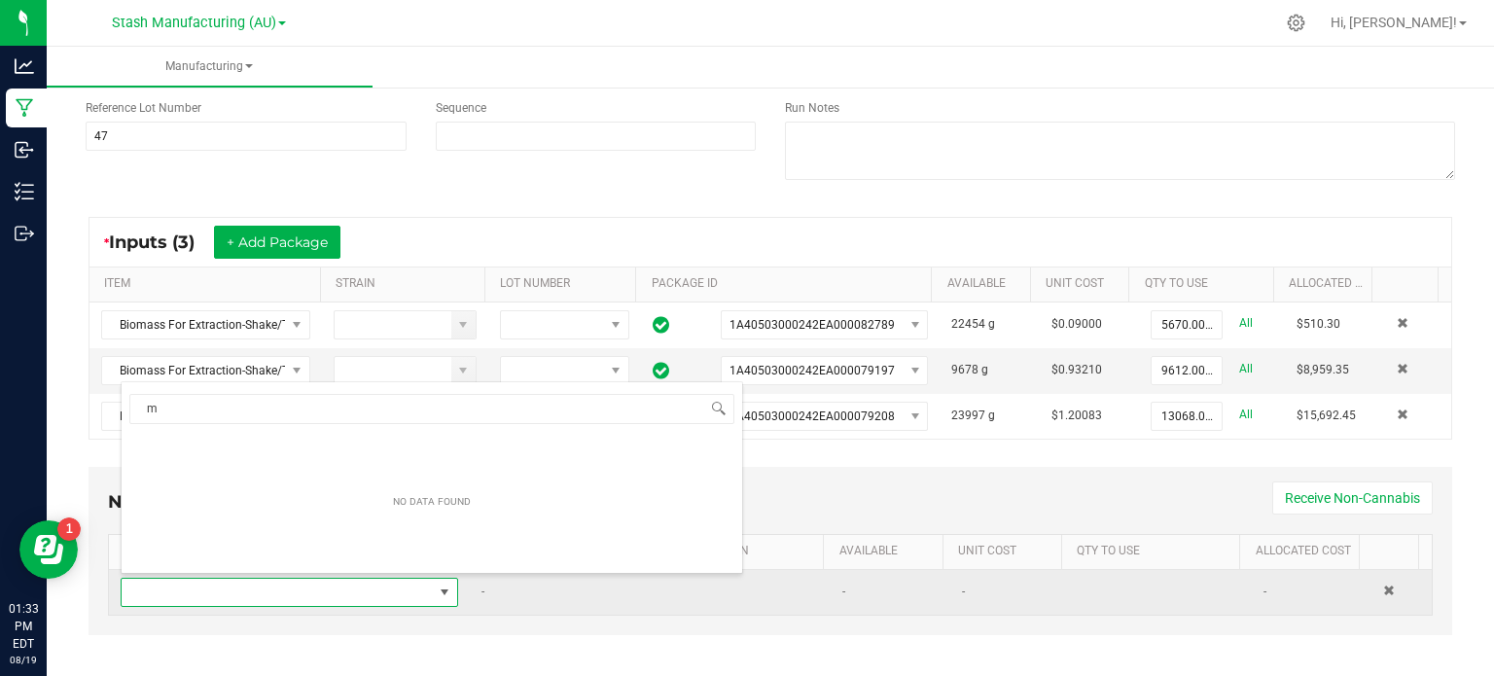
scroll to position [28, 325]
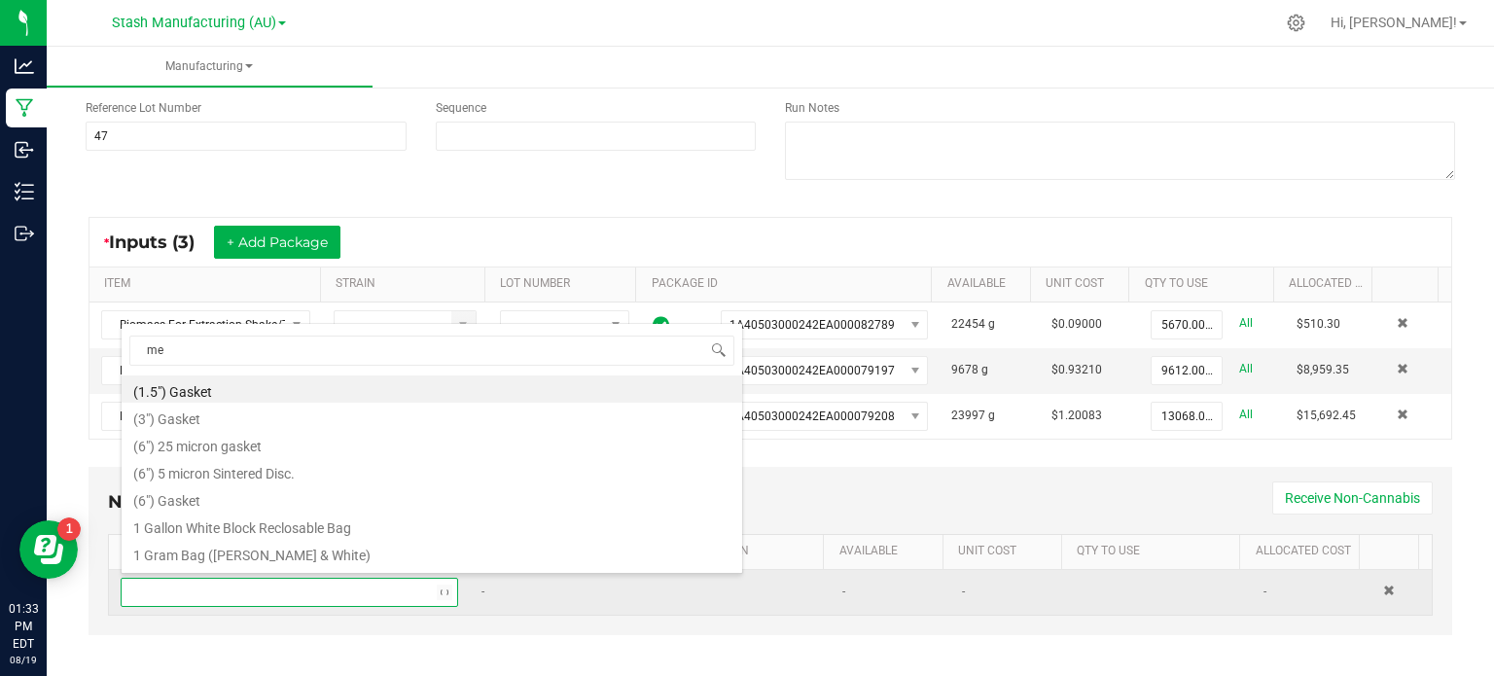
type input "met"
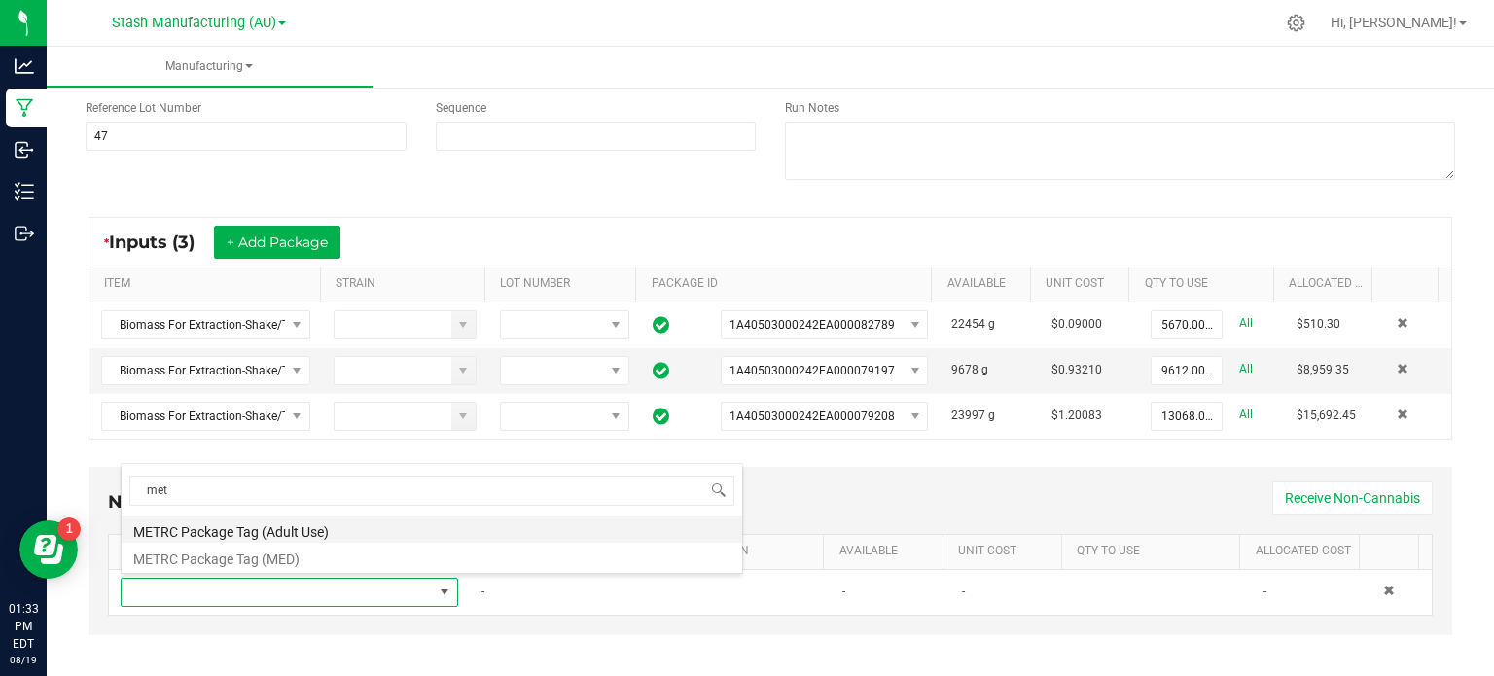
click at [335, 532] on li "METRC Package Tag (Adult Use)" at bounding box center [432, 529] width 621 height 27
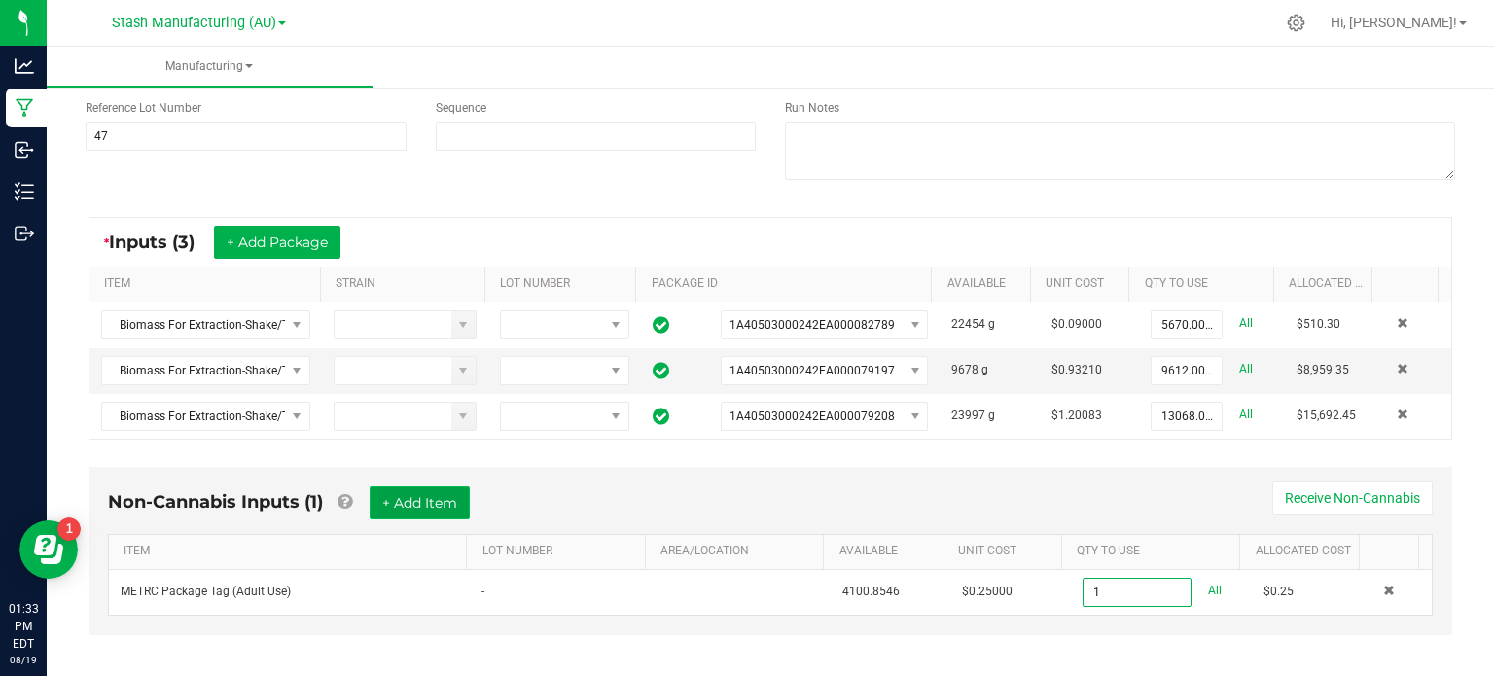
click at [421, 496] on button "+ Add Item" at bounding box center [420, 502] width 100 height 33
type input "1 ea"
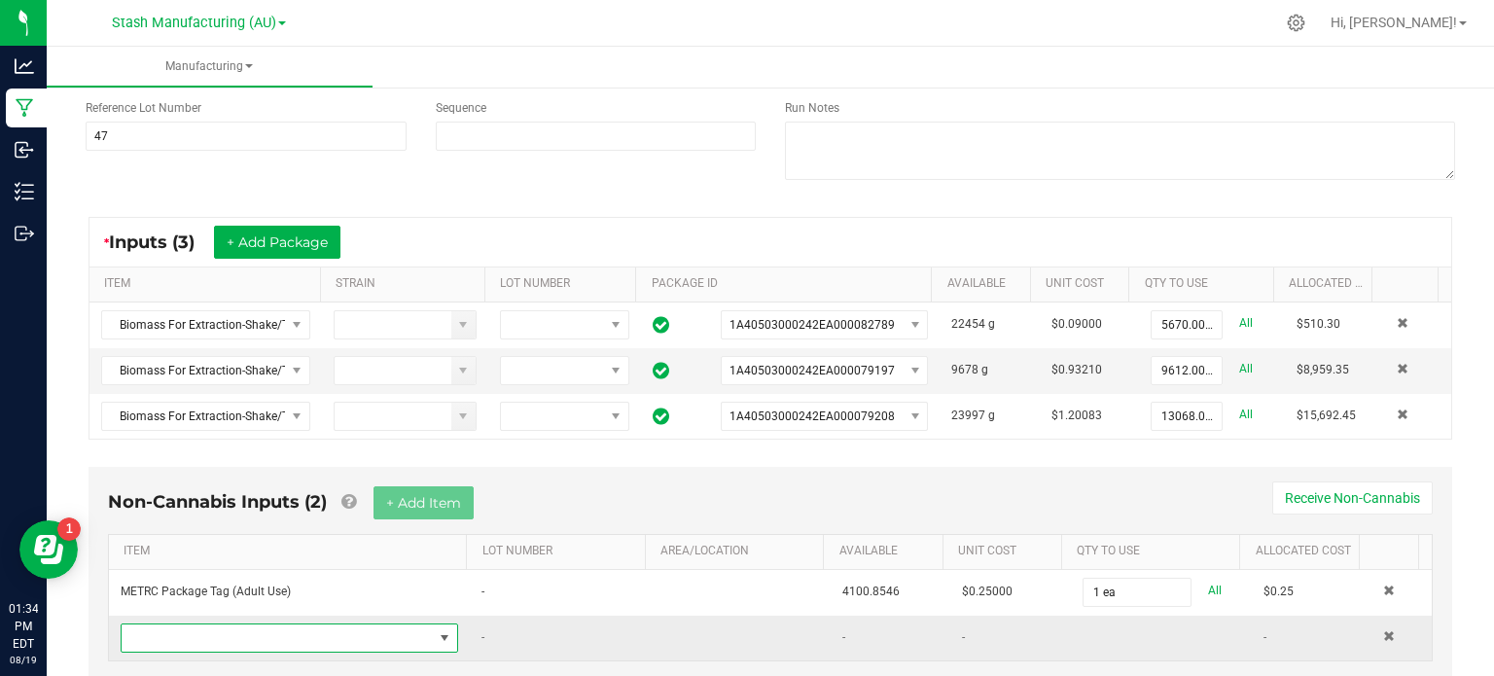
click at [389, 646] on span "NO DATA FOUND" at bounding box center [277, 637] width 311 height 27
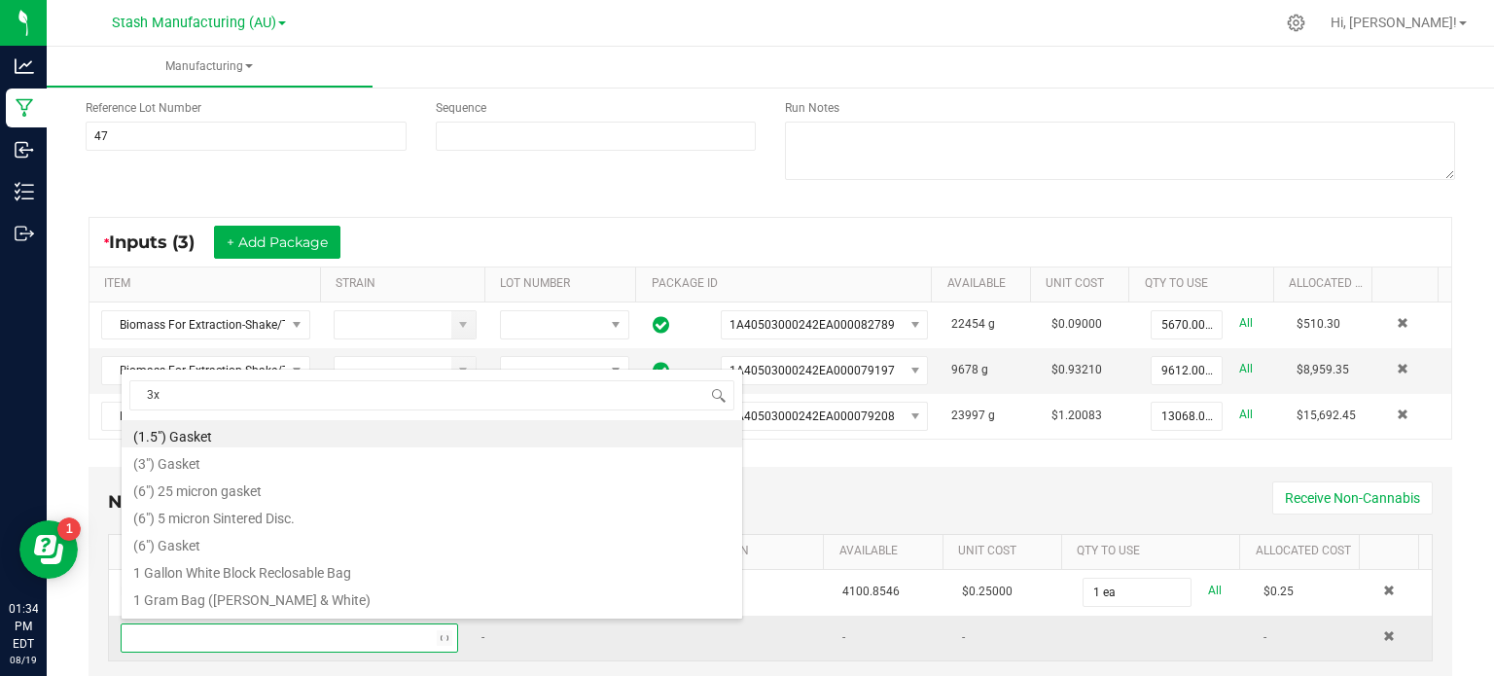
type input "3x1"
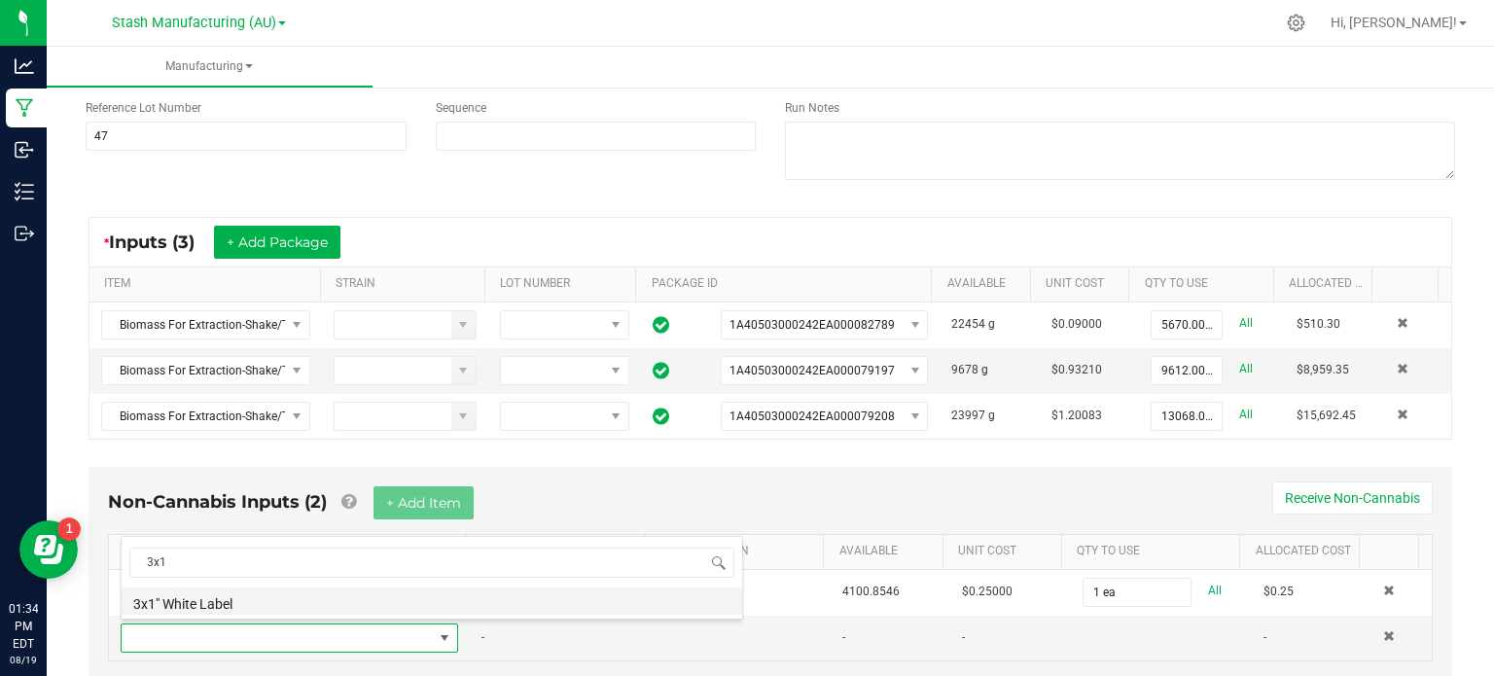
click at [371, 604] on li "3x1" White Label" at bounding box center [432, 600] width 621 height 27
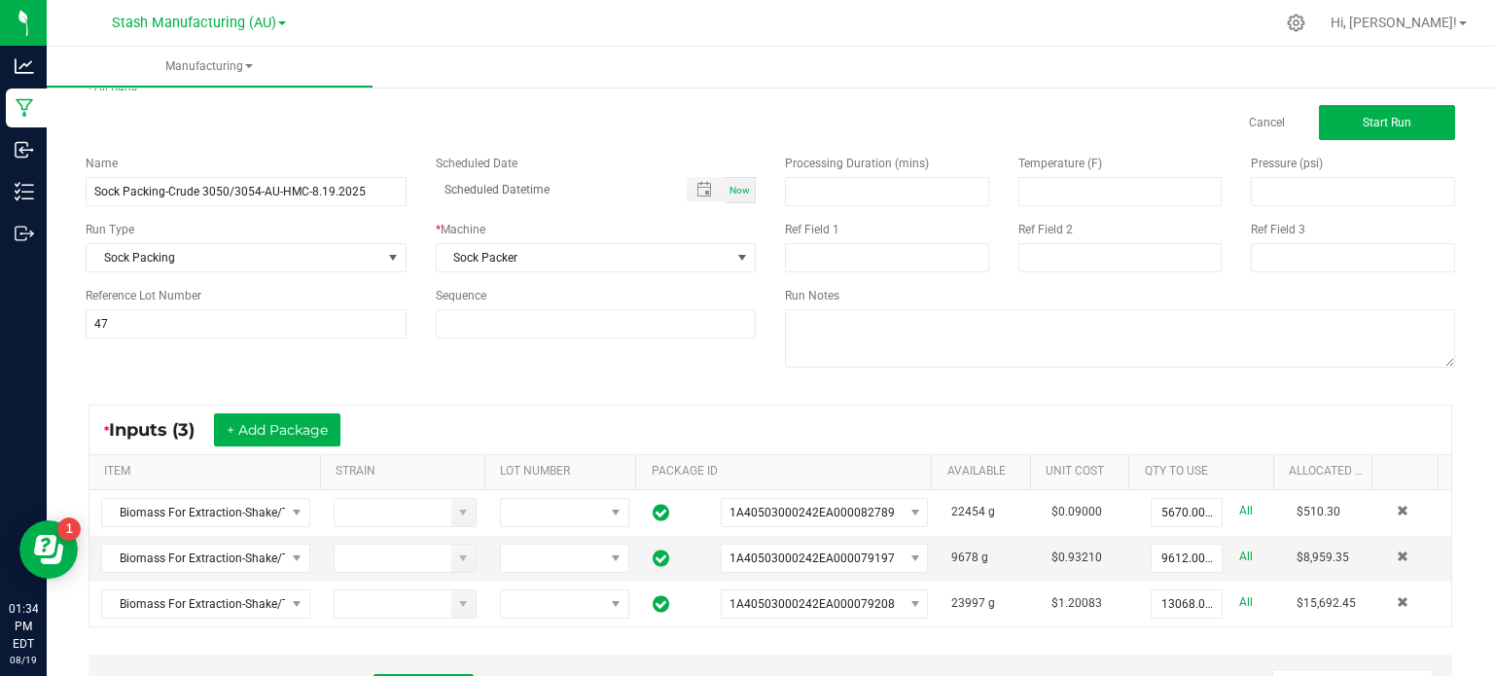
scroll to position [0, 0]
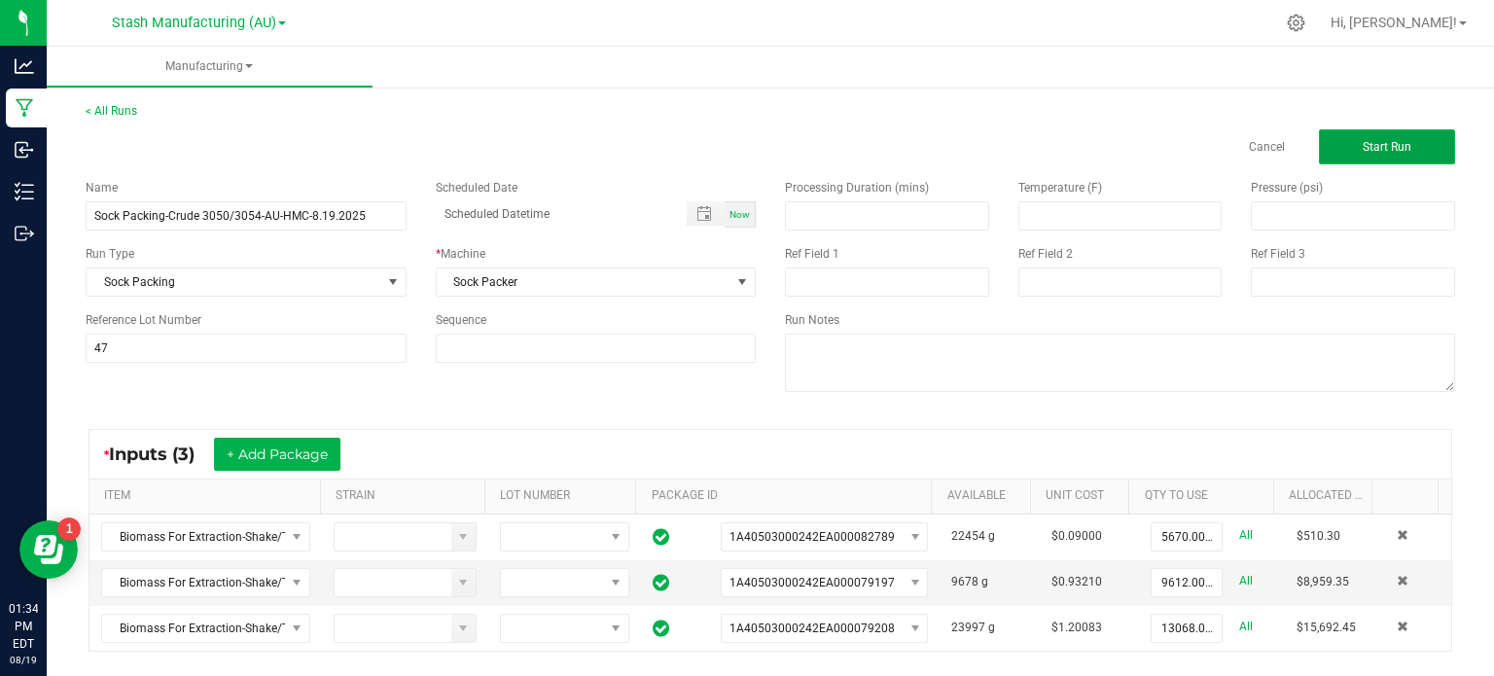
type input "15 ea"
click at [1405, 152] on button "Start Run" at bounding box center [1387, 146] width 136 height 35
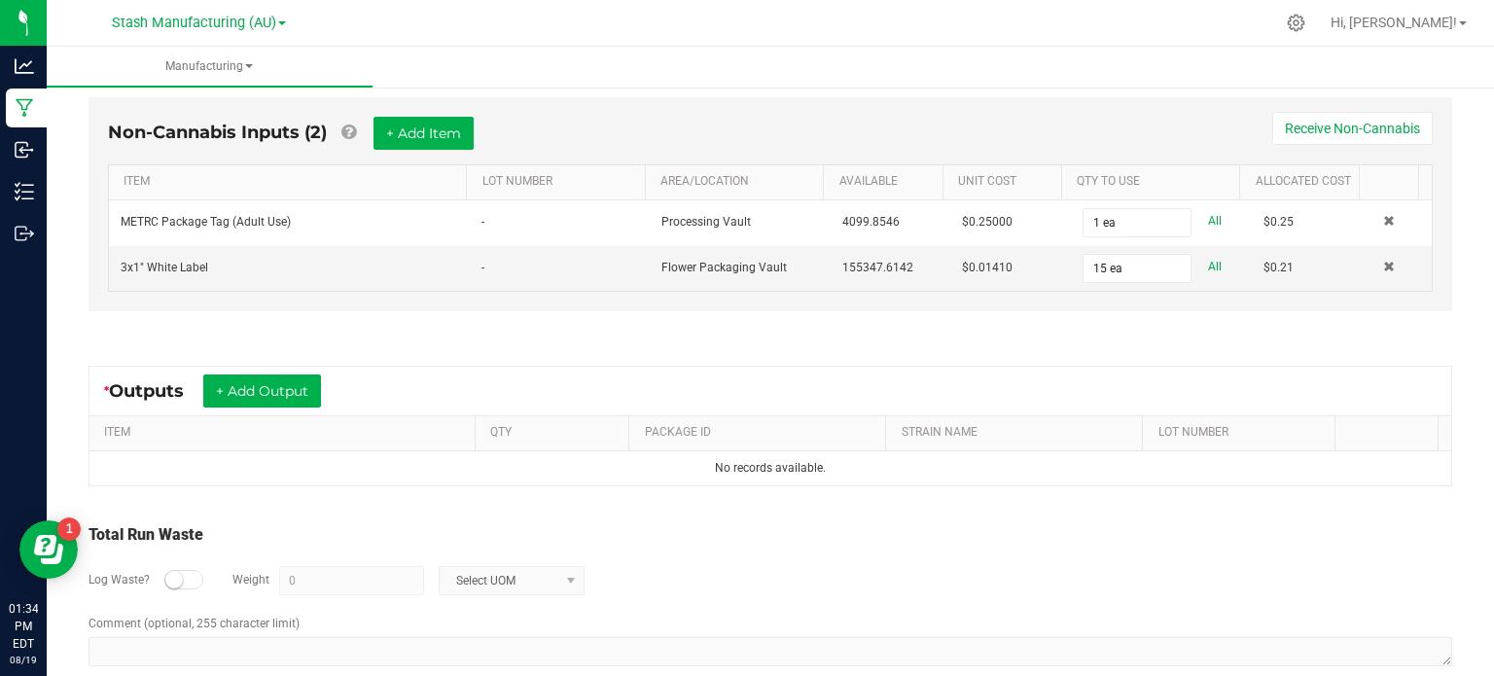
scroll to position [630, 0]
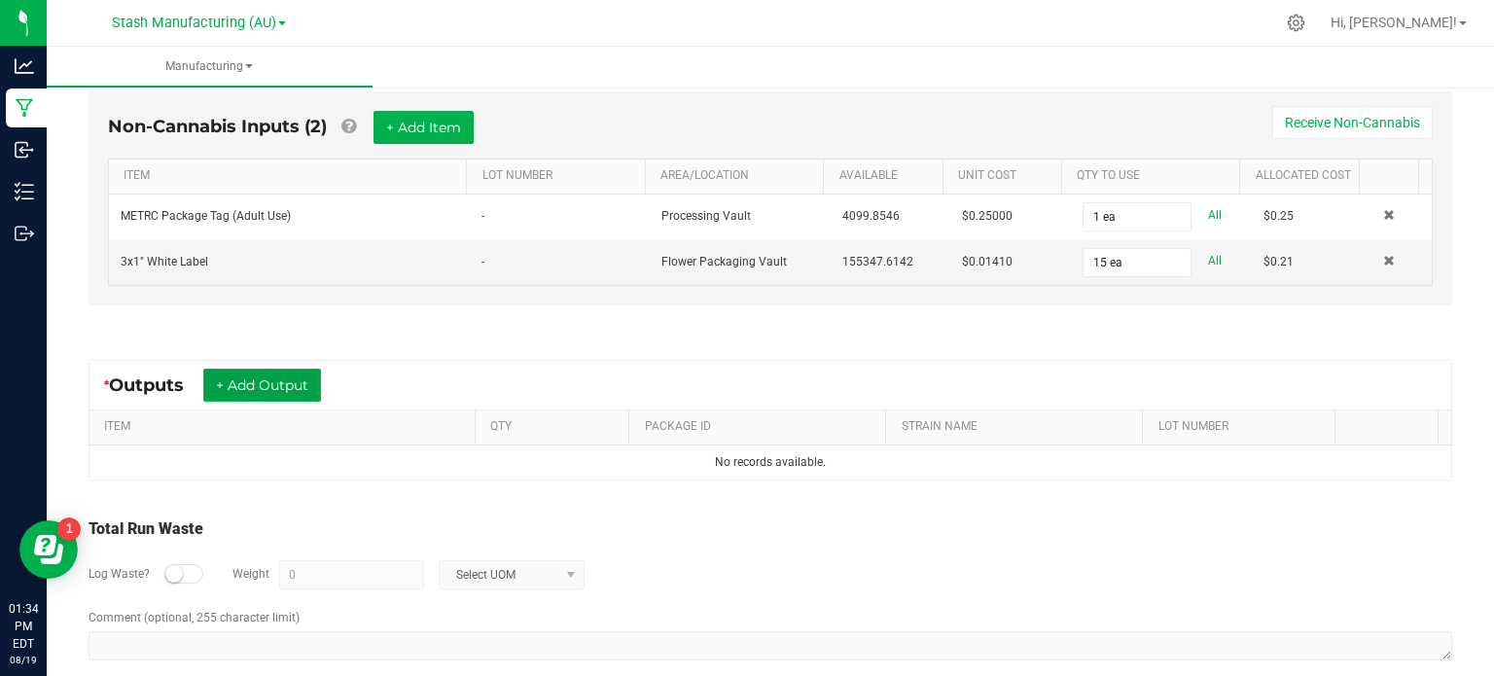
click at [300, 381] on button "+ Add Output" at bounding box center [262, 385] width 118 height 33
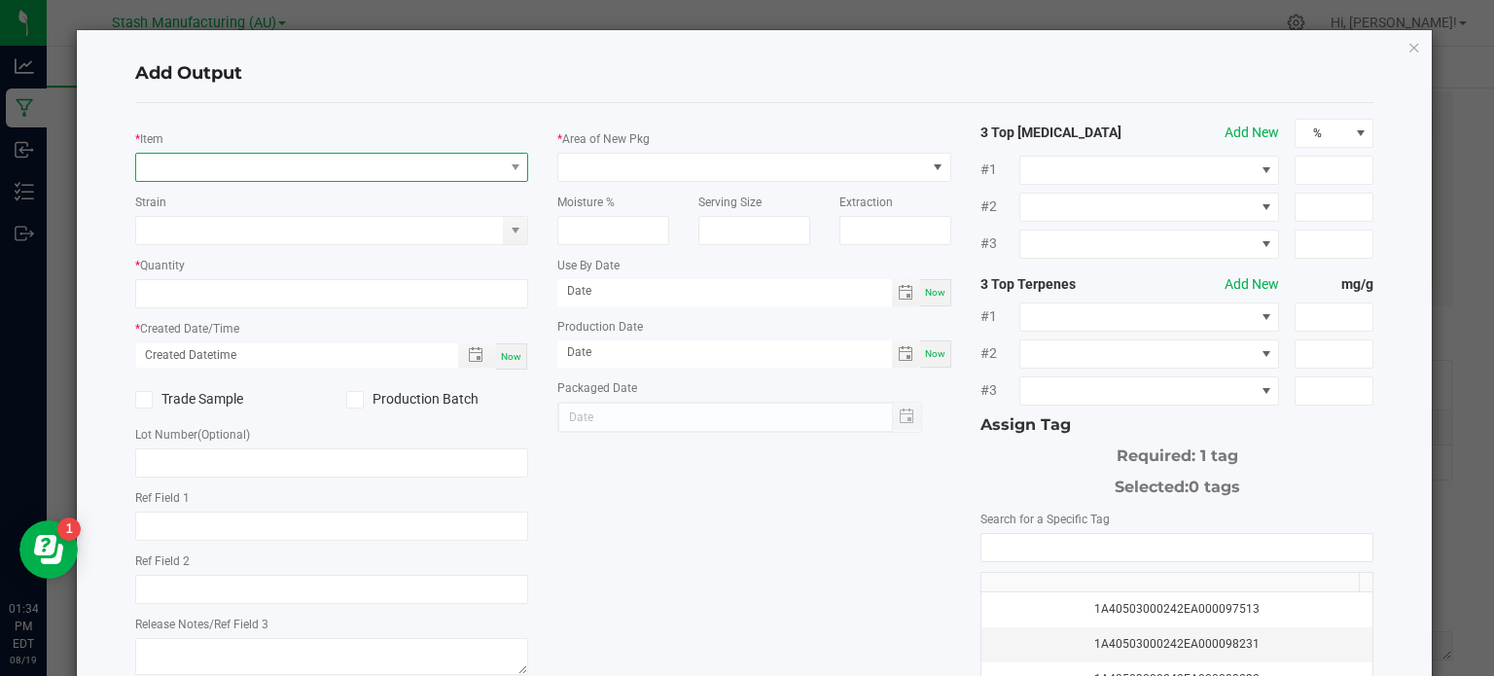
click at [315, 170] on span "NO DATA FOUND" at bounding box center [320, 167] width 368 height 27
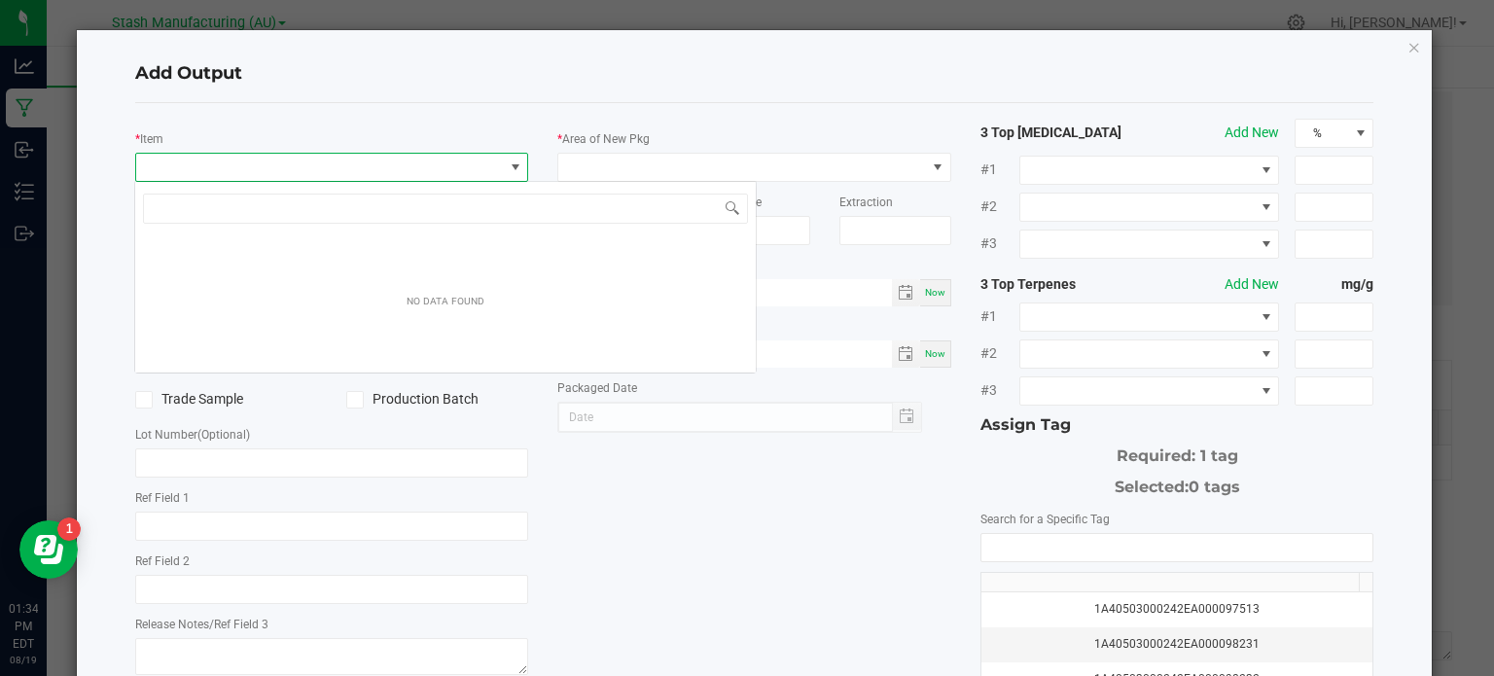
scroll to position [28, 389]
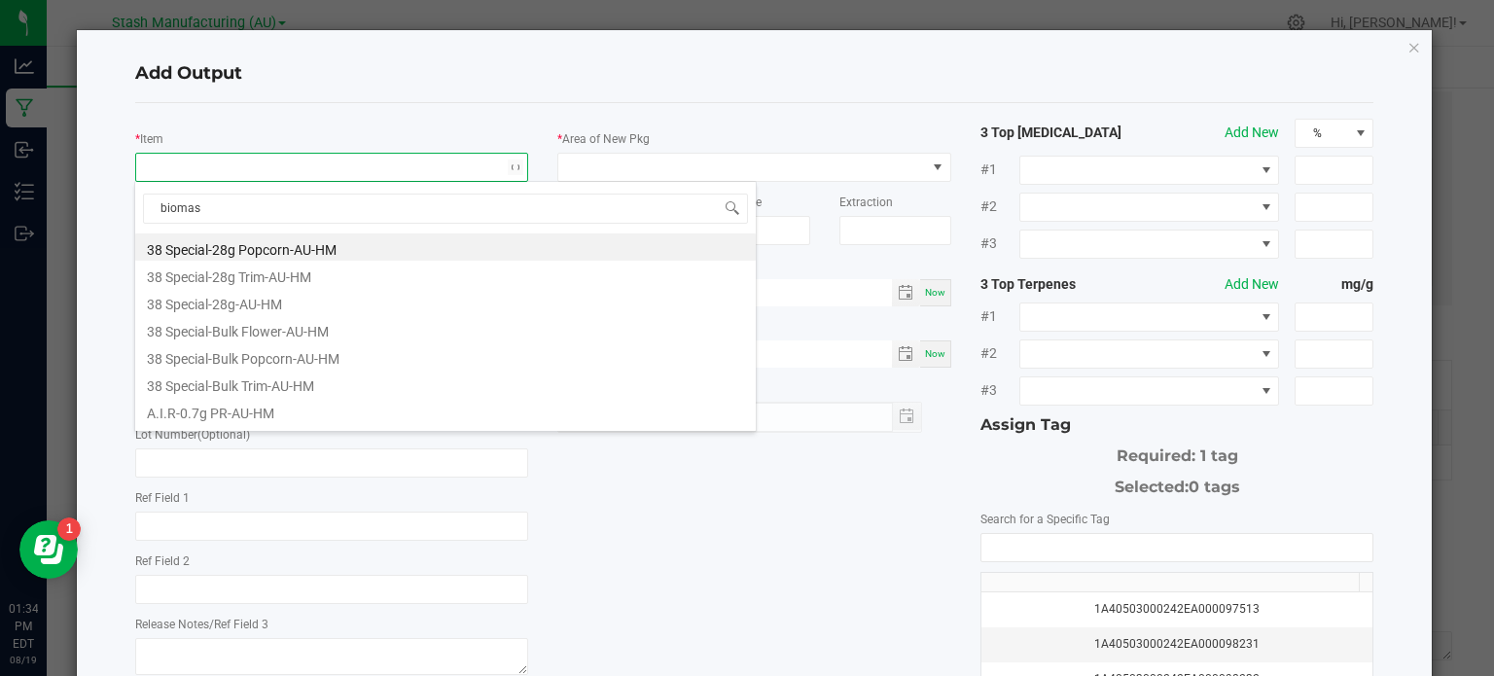
type input "biomass"
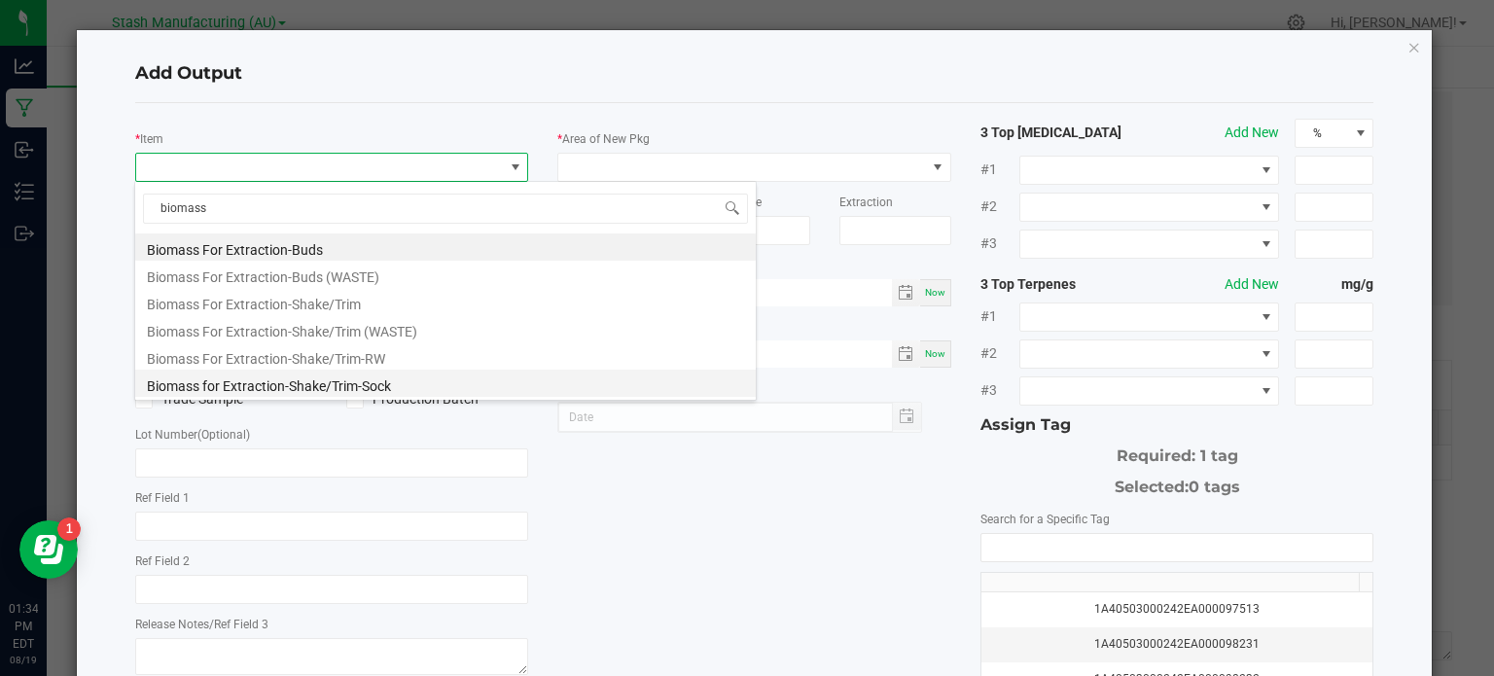
click at [377, 384] on li "Biomass for Extraction-Shake/Trim-Sock" at bounding box center [445, 383] width 621 height 27
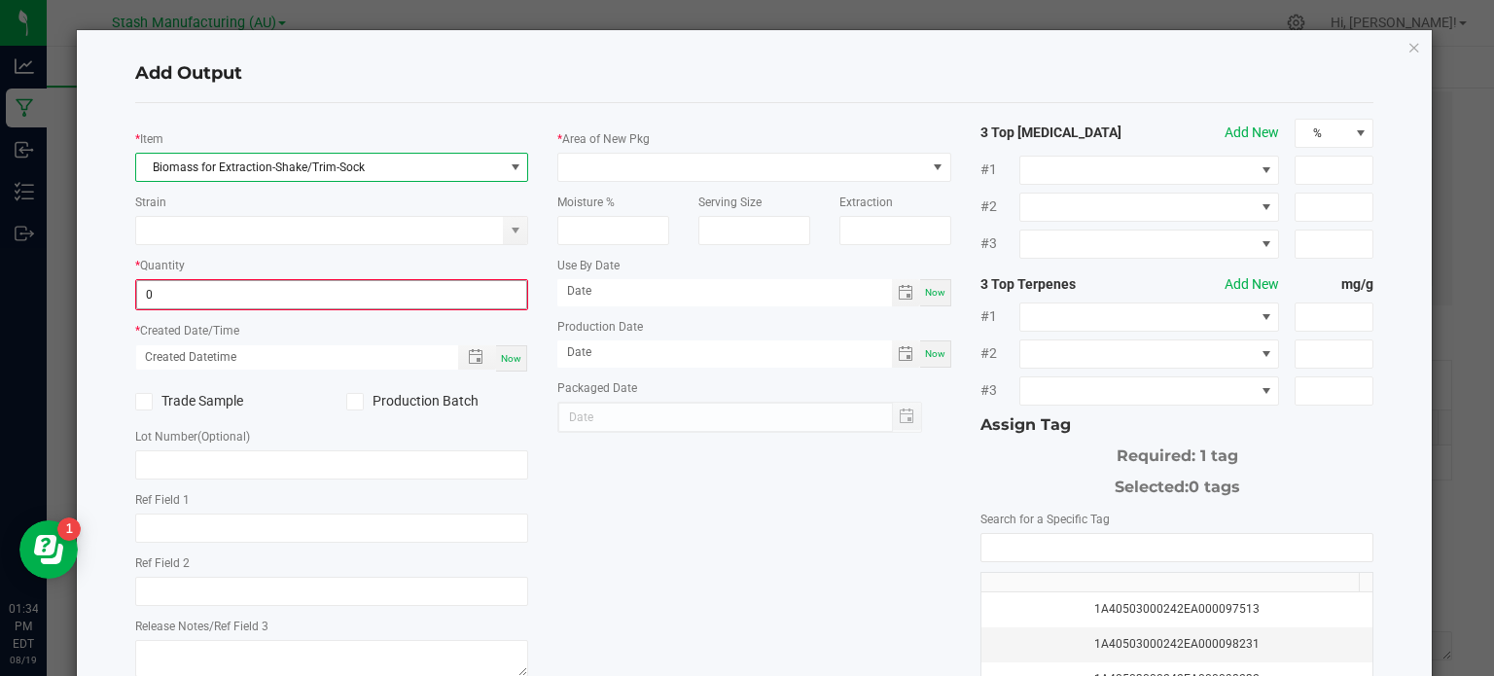
click at [338, 298] on input "0" at bounding box center [332, 294] width 390 height 27
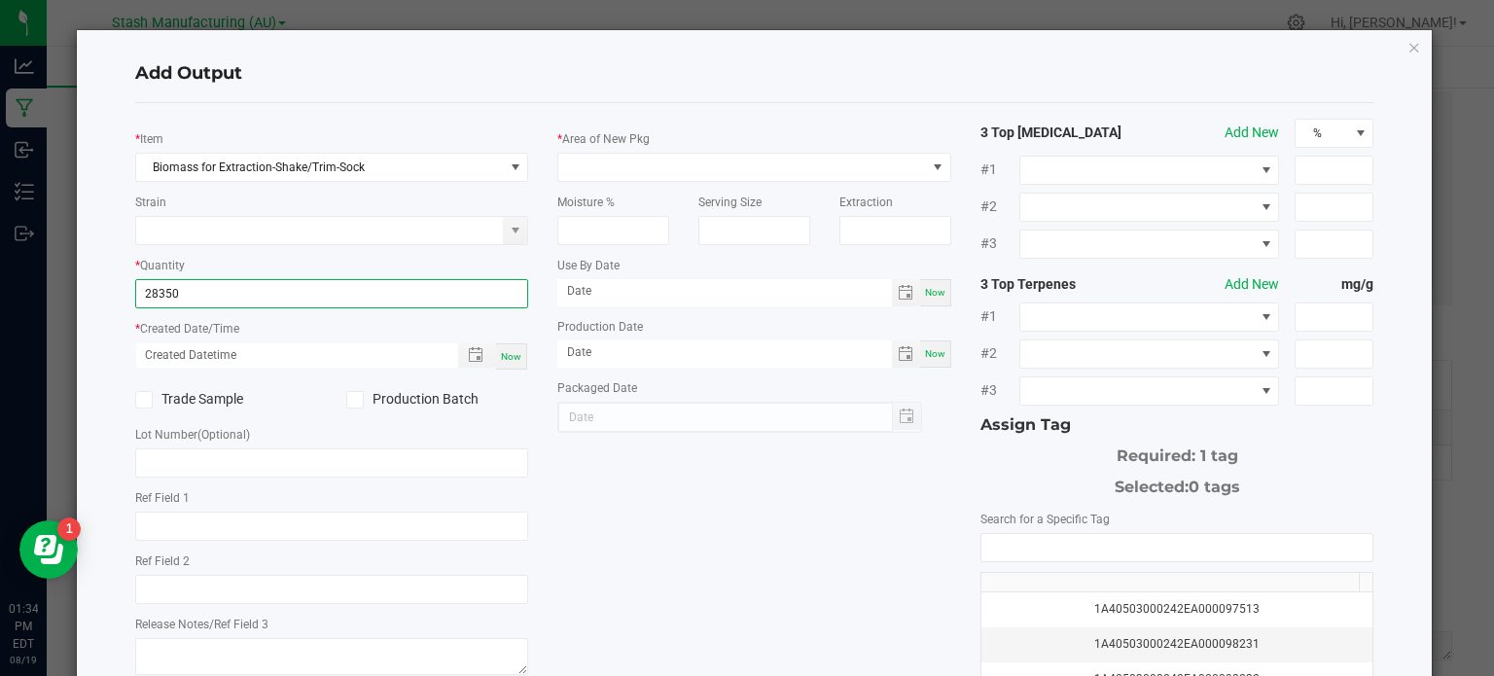
type input "28350.0000 g"
click at [507, 365] on div "Now" at bounding box center [511, 356] width 31 height 26
type input "08/19/2025 1:34 PM"
type input "[DATE]"
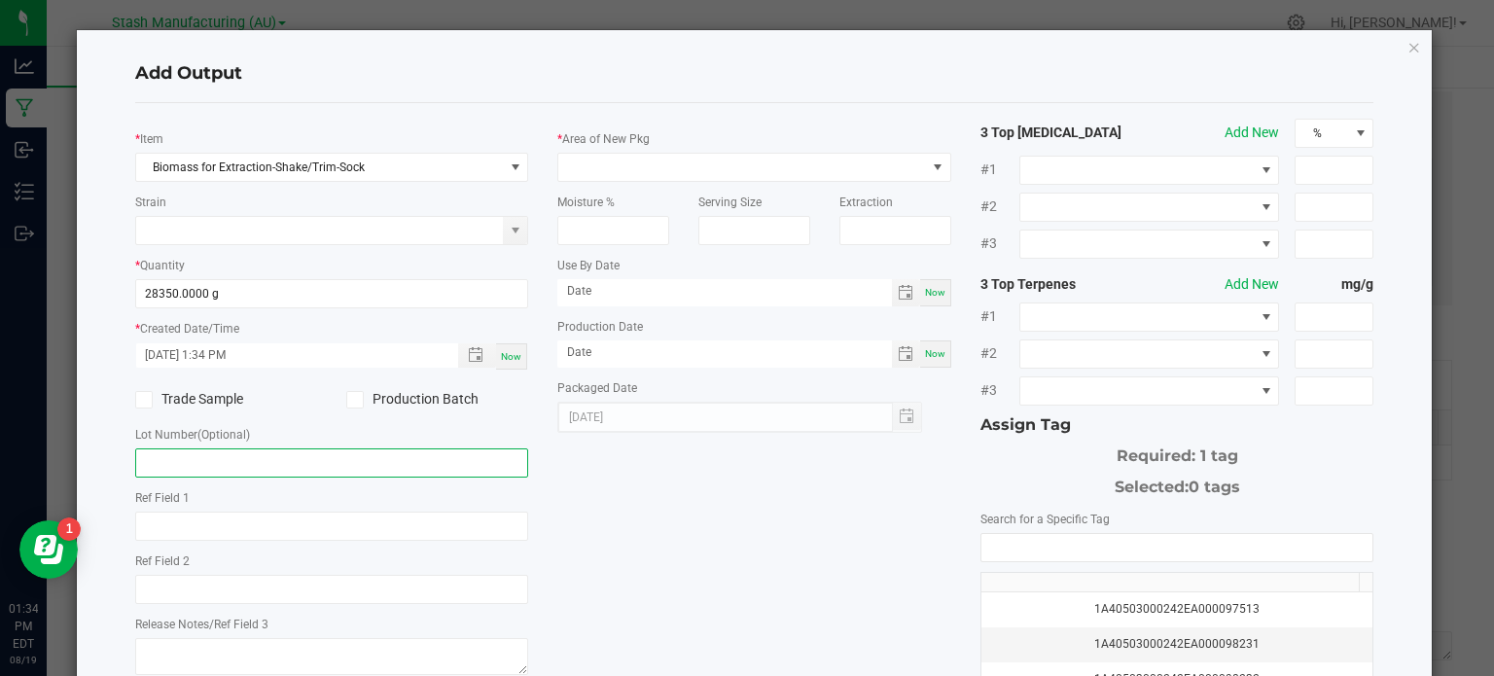
click at [456, 451] on input "text" at bounding box center [332, 462] width 394 height 29
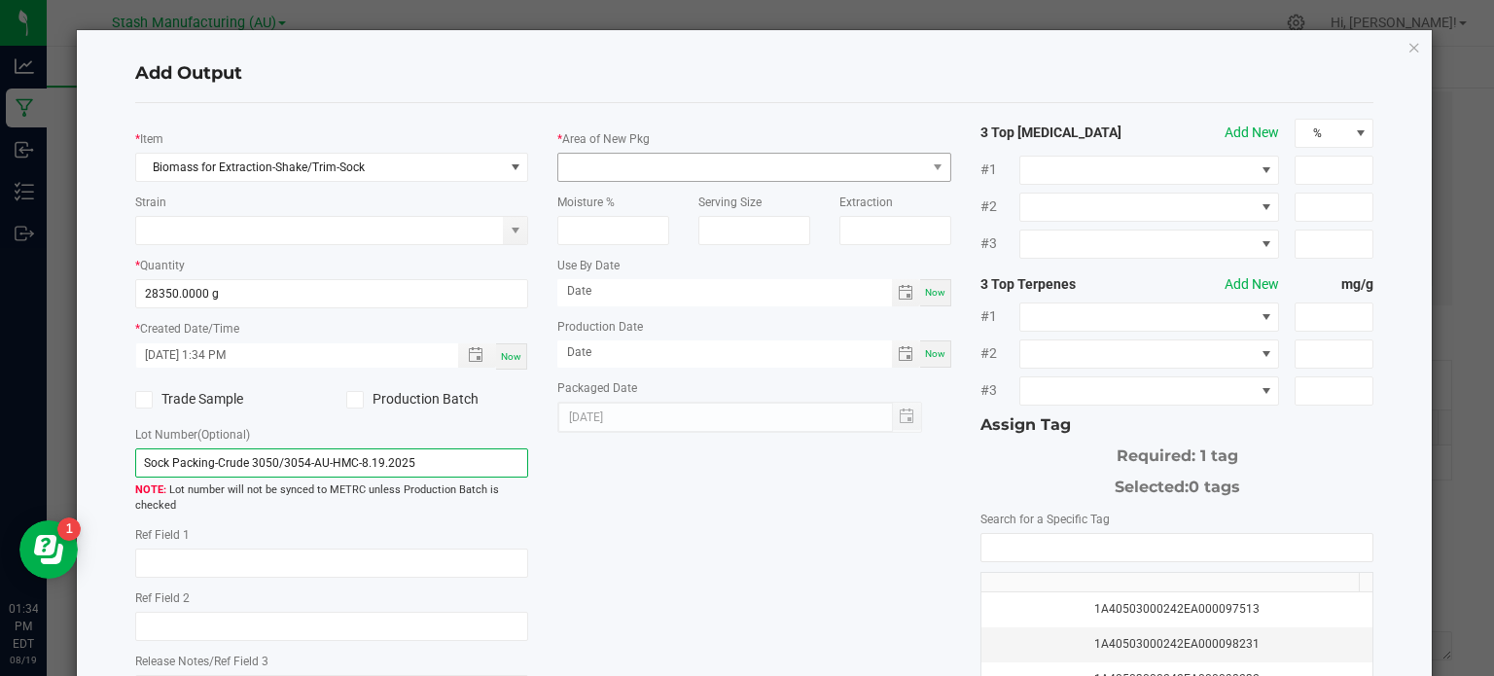
type input "Sock Packing-Crude 3050/3054-AU-HMC-8.19.2025"
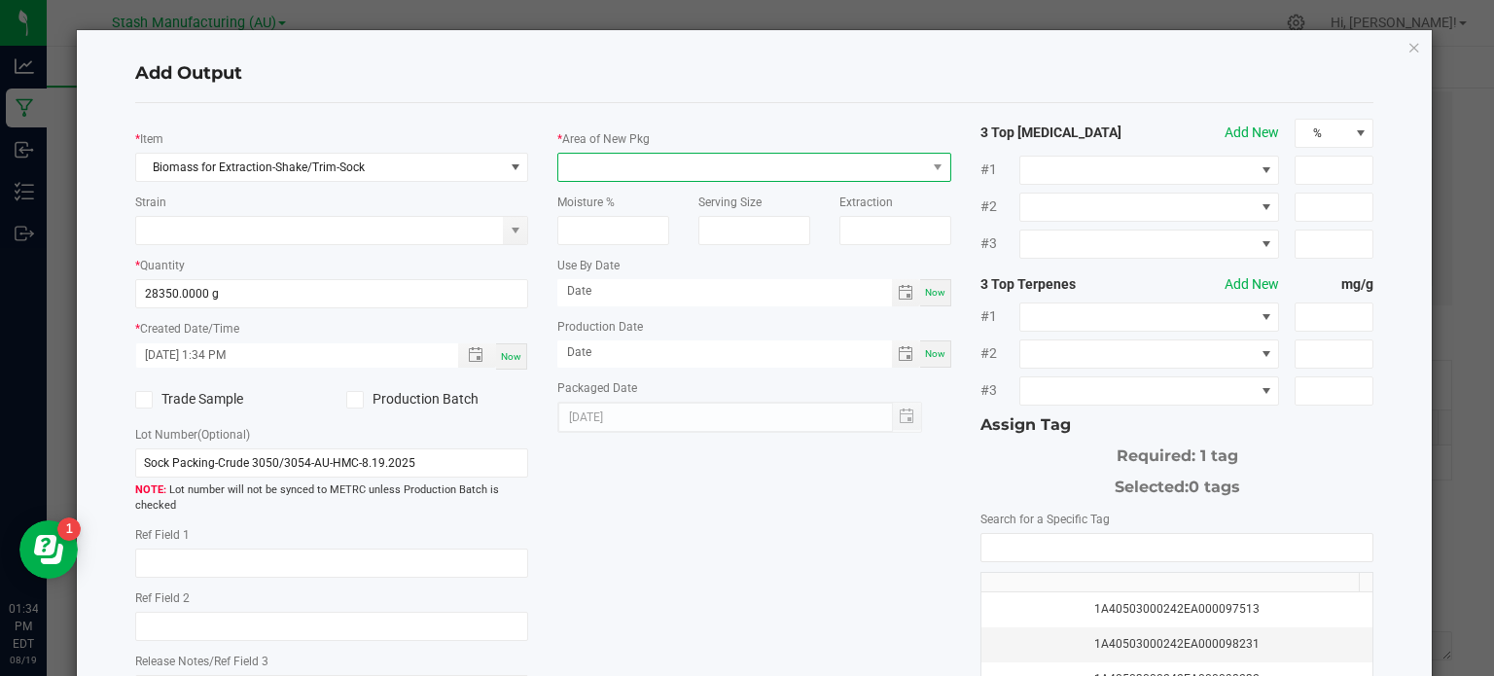
click at [753, 168] on span at bounding box center [742, 167] width 368 height 27
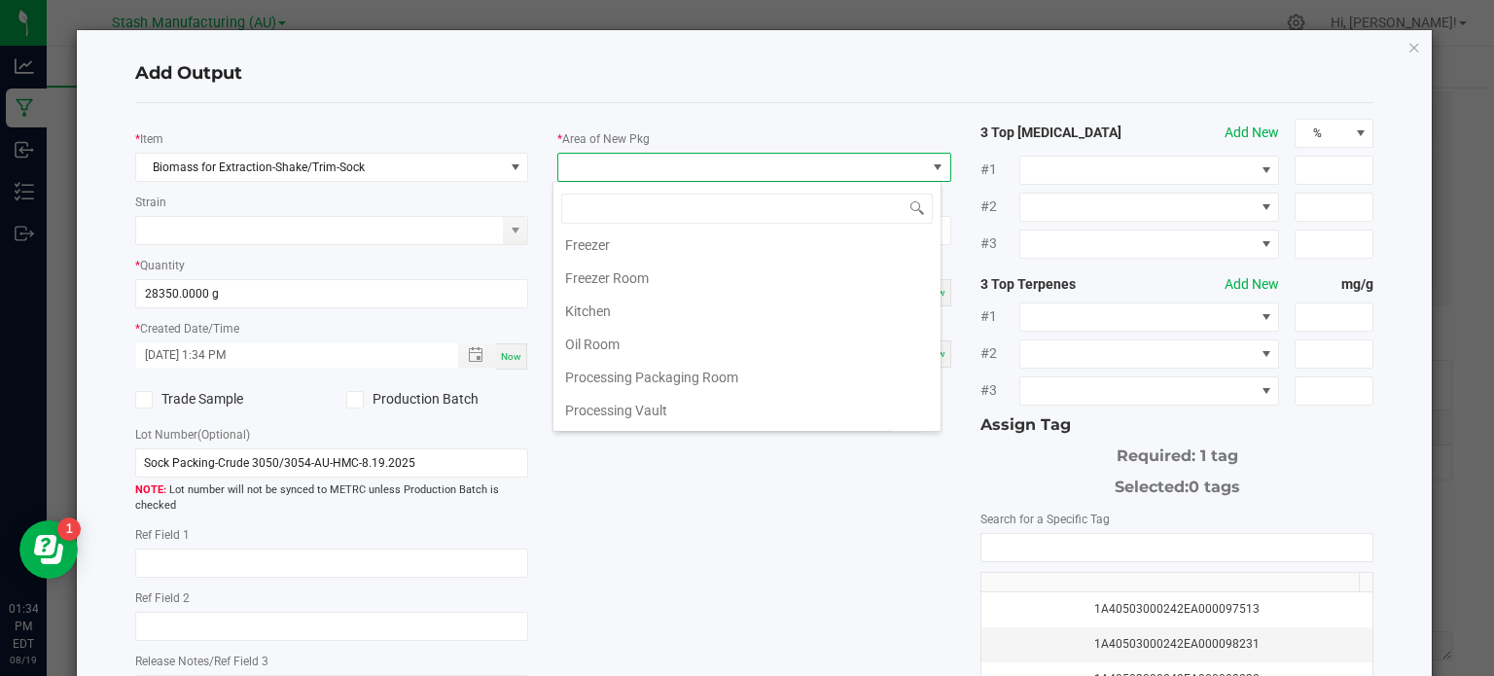
scroll to position [175, 0]
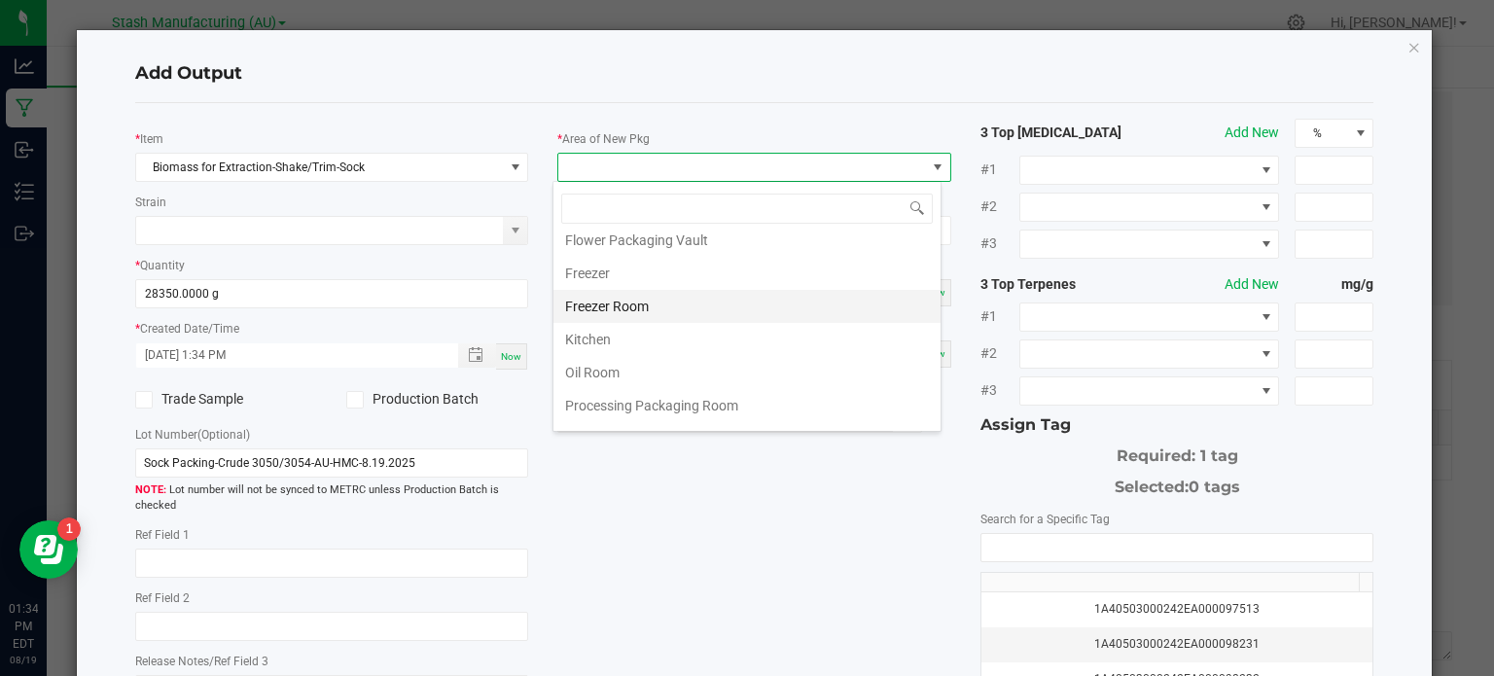
click at [864, 317] on li "Freezer Room" at bounding box center [746, 306] width 387 height 33
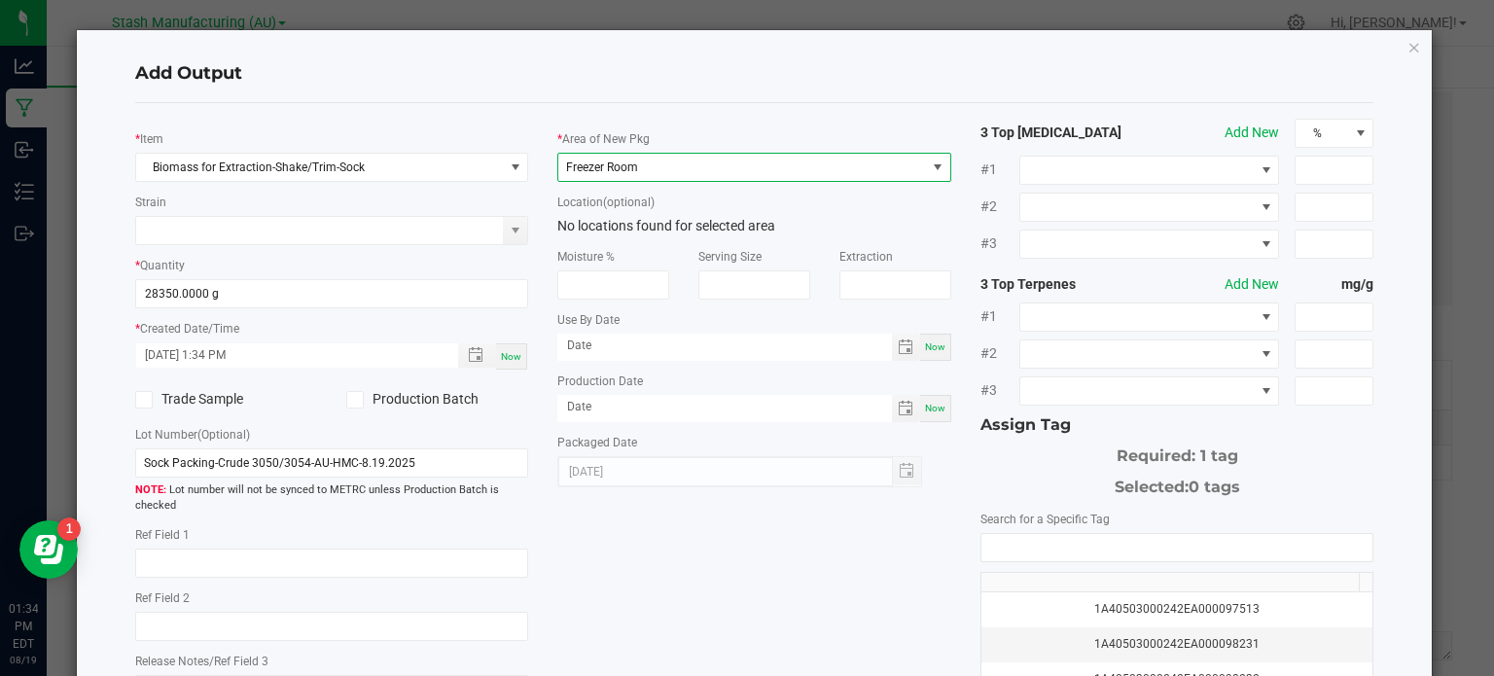
click at [857, 497] on div "* Item Biomass for Extraction-Shake/Trim-Sock Strain * Quantity 28350.0000 g * …" at bounding box center [755, 467] width 1268 height 697
click at [924, 418] on div "Now" at bounding box center [935, 408] width 31 height 27
type input "[DATE]"
click at [925, 352] on span "Now" at bounding box center [935, 346] width 20 height 11
click at [872, 335] on input "[DATE]" at bounding box center [724, 346] width 335 height 24
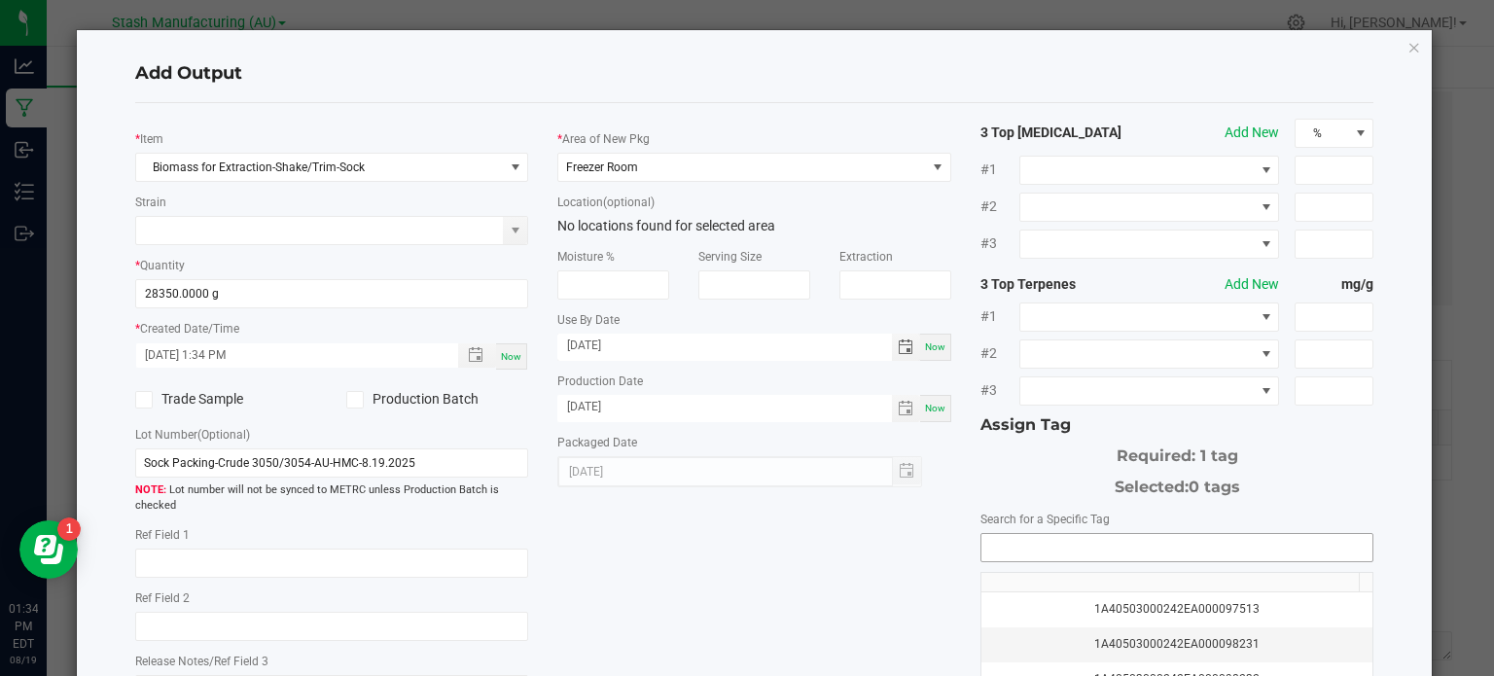
type input "[DATE]"
click at [1054, 554] on input "NO DATA FOUND" at bounding box center [1177, 547] width 392 height 27
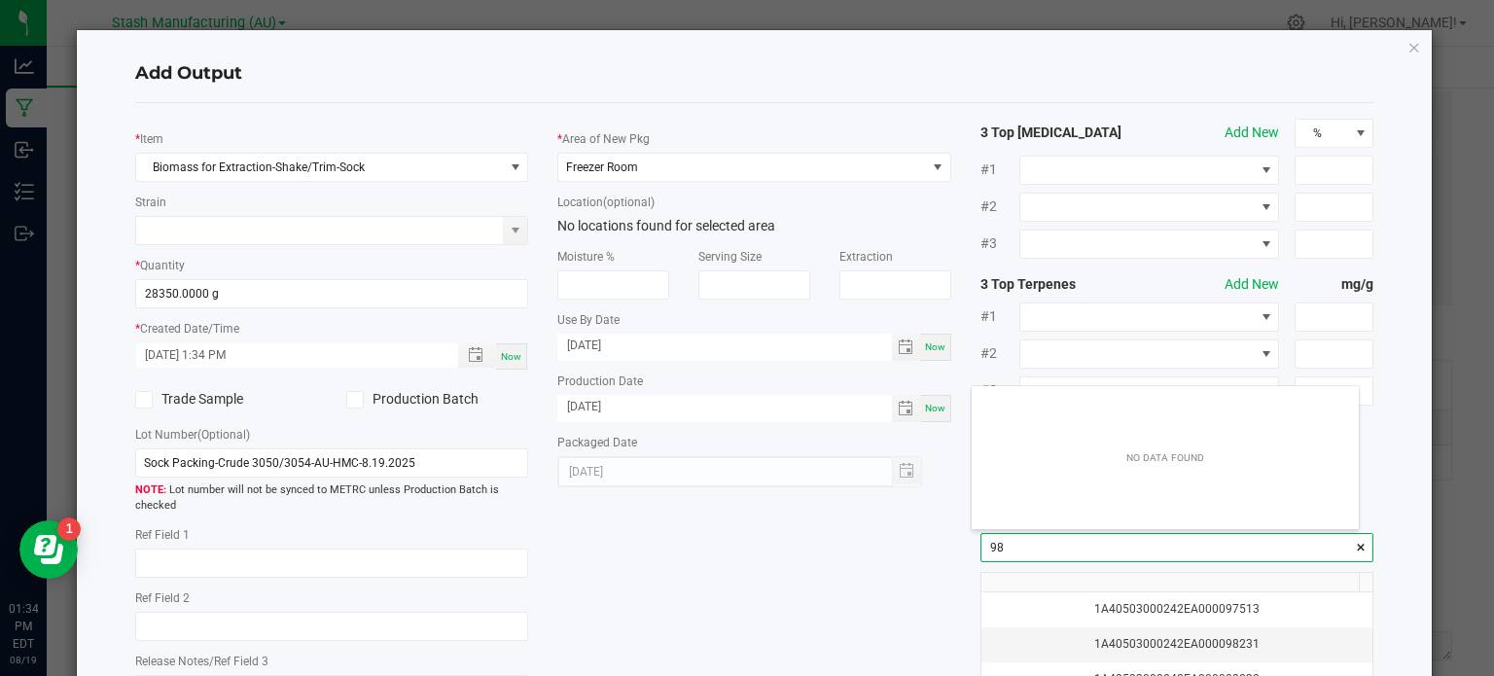
scroll to position [27, 388]
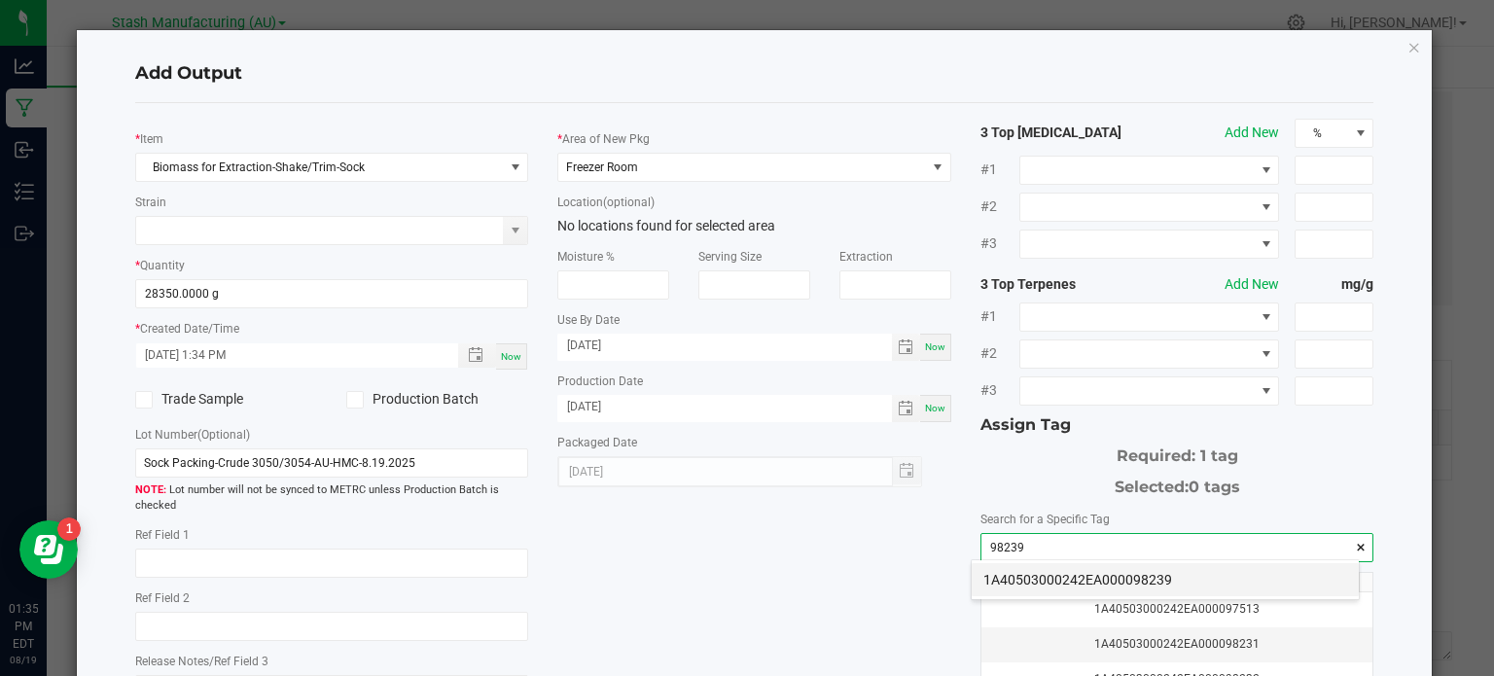
click at [1064, 570] on li "1A40503000242EA000098239" at bounding box center [1165, 579] width 387 height 33
type input "1A40503000242EA000098239"
click at [895, 587] on div "* Item Biomass for Extraction-Shake/Trim-Sock Strain * Quantity 28350.0000 g * …" at bounding box center [755, 467] width 1268 height 697
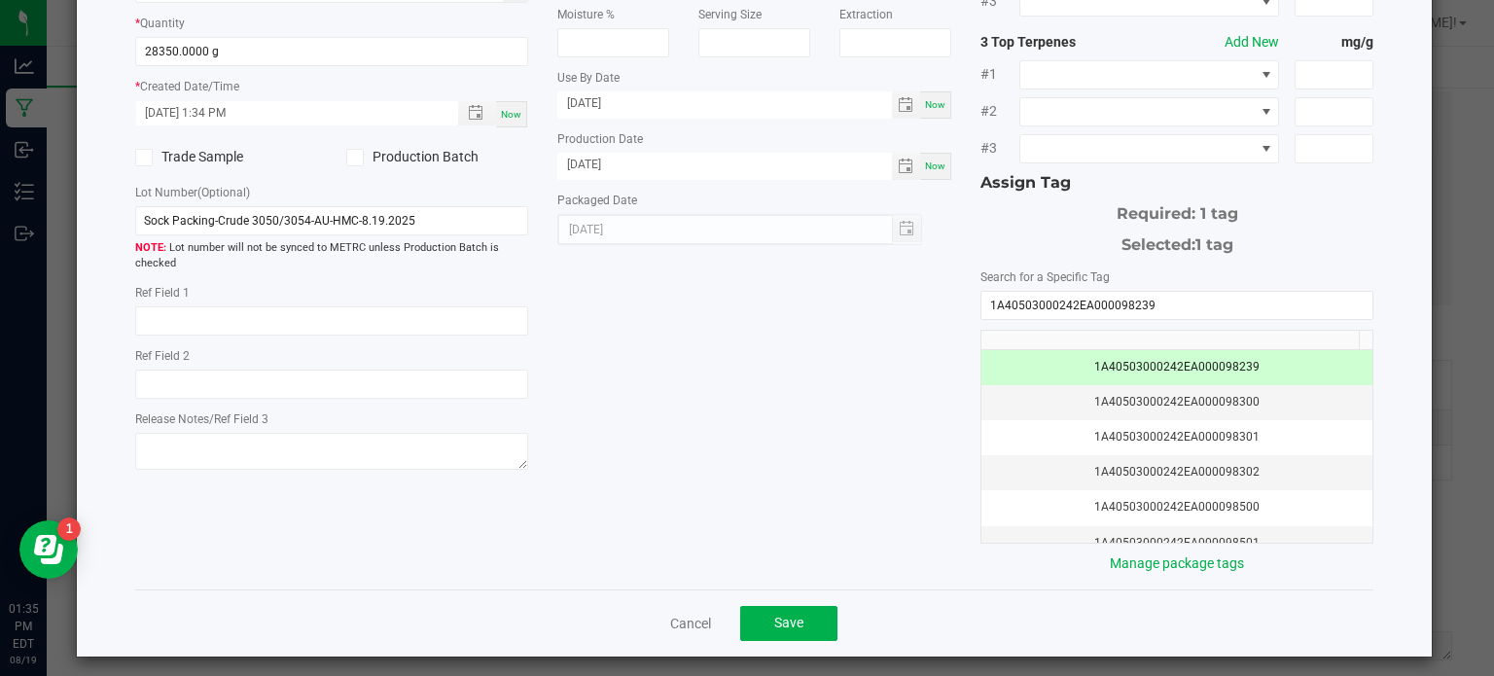
scroll to position [249, 0]
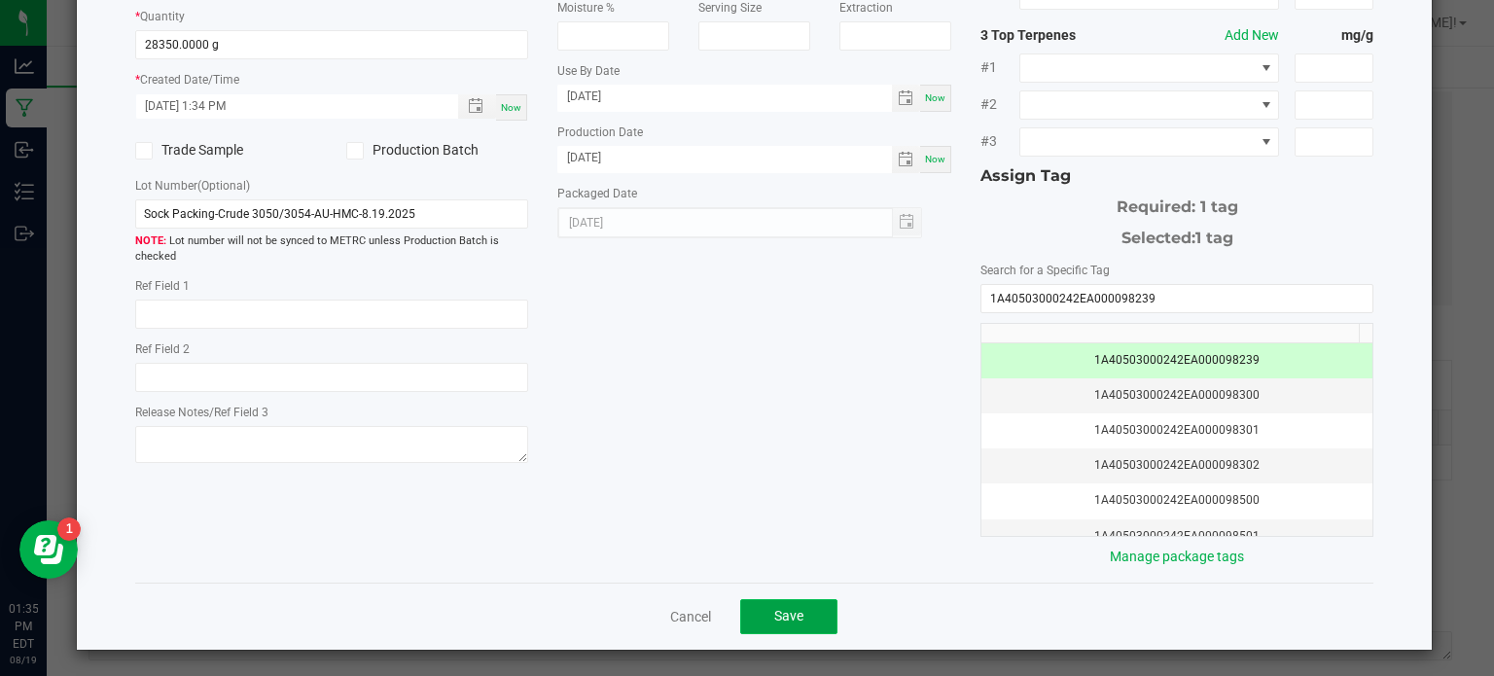
click at [797, 618] on button "Save" at bounding box center [788, 616] width 97 height 35
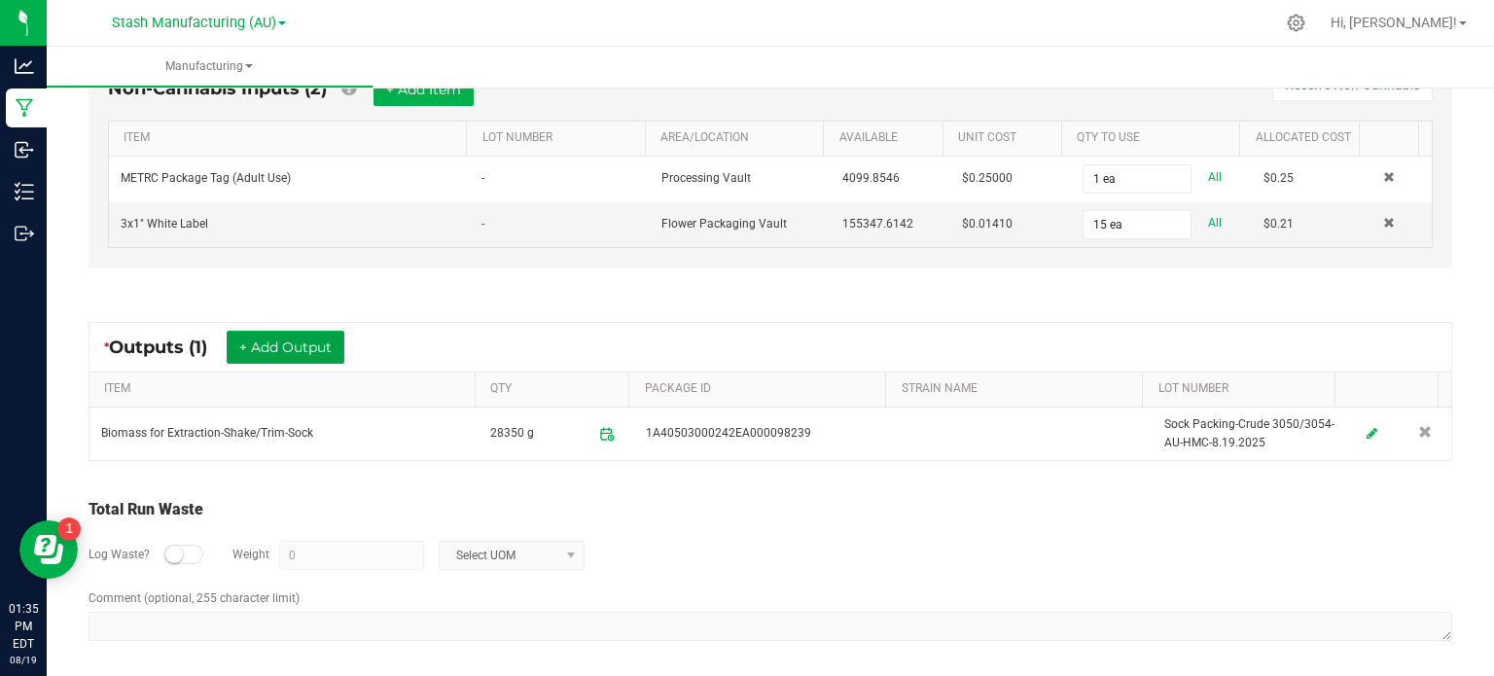
scroll to position [0, 0]
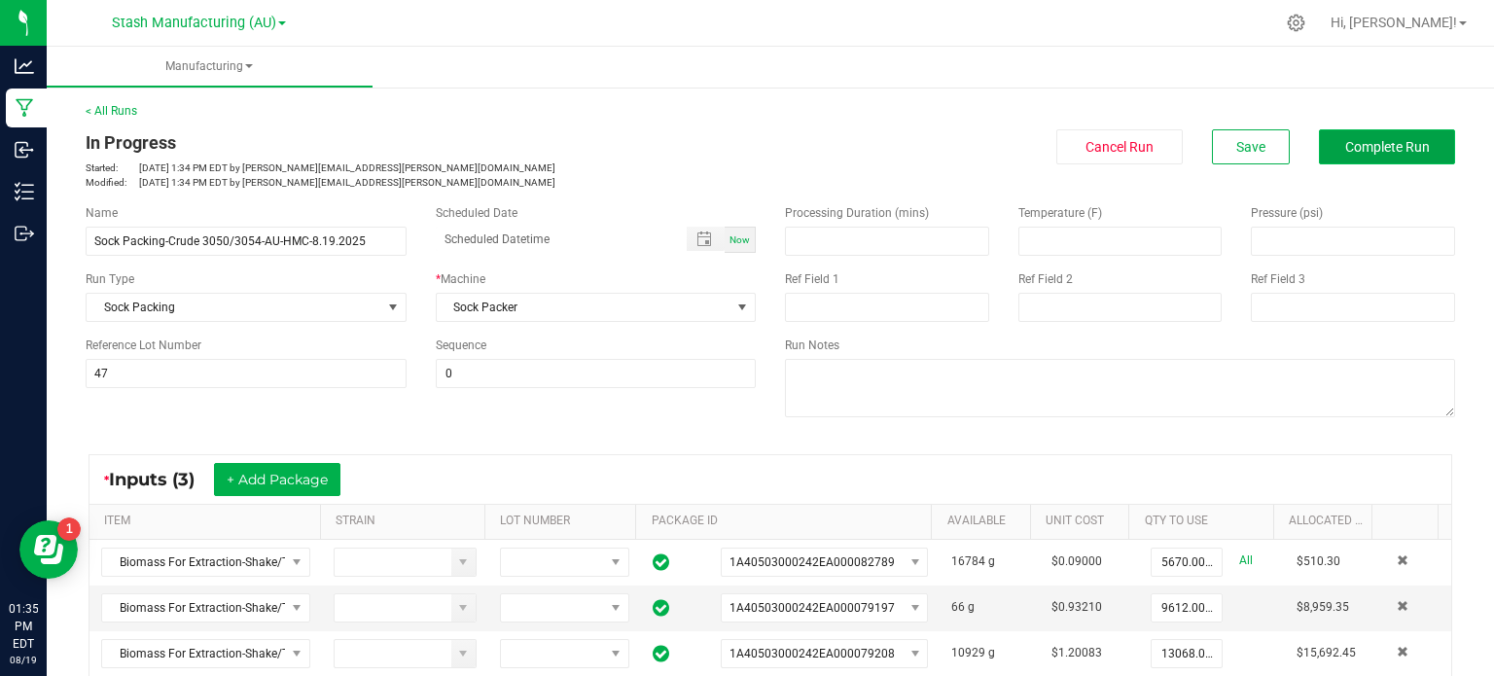
click at [1386, 140] on span "Complete Run" at bounding box center [1387, 147] width 85 height 16
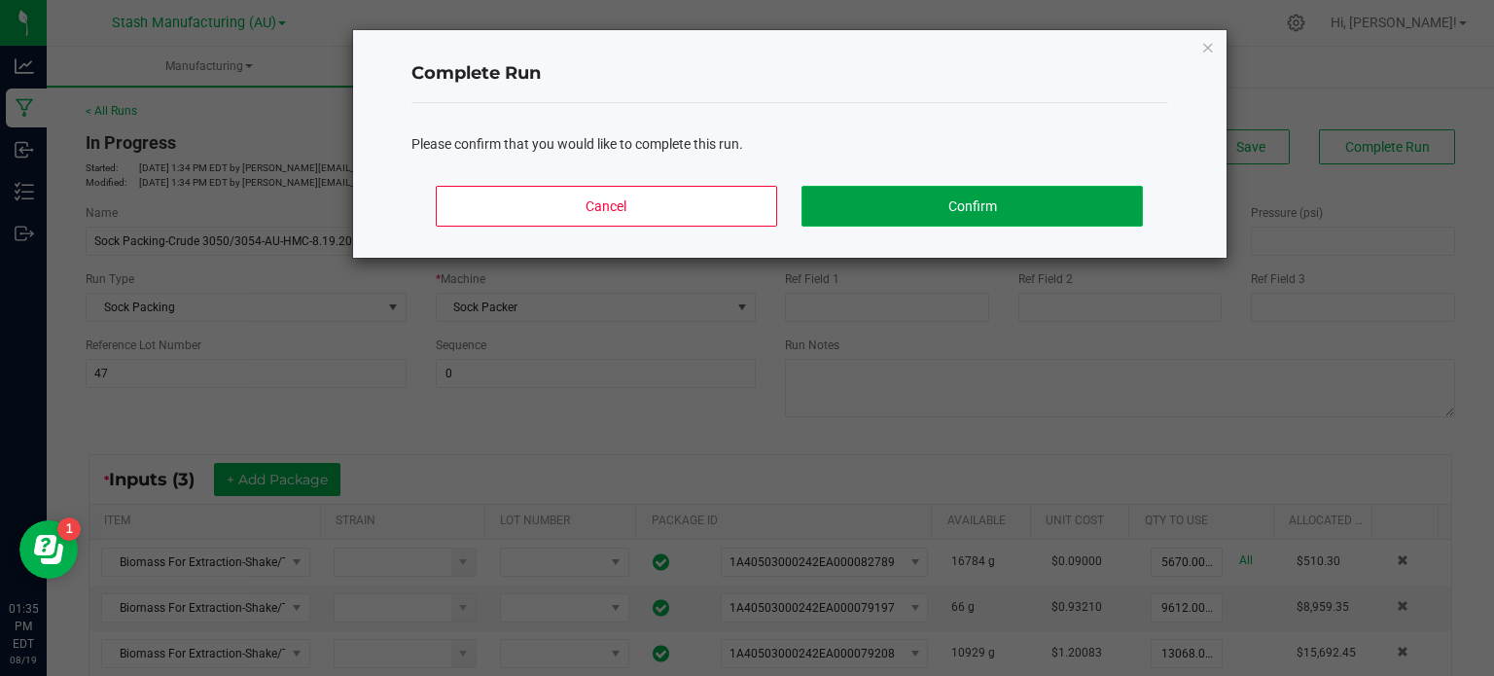
click at [1097, 197] on button "Confirm" at bounding box center [971, 206] width 340 height 41
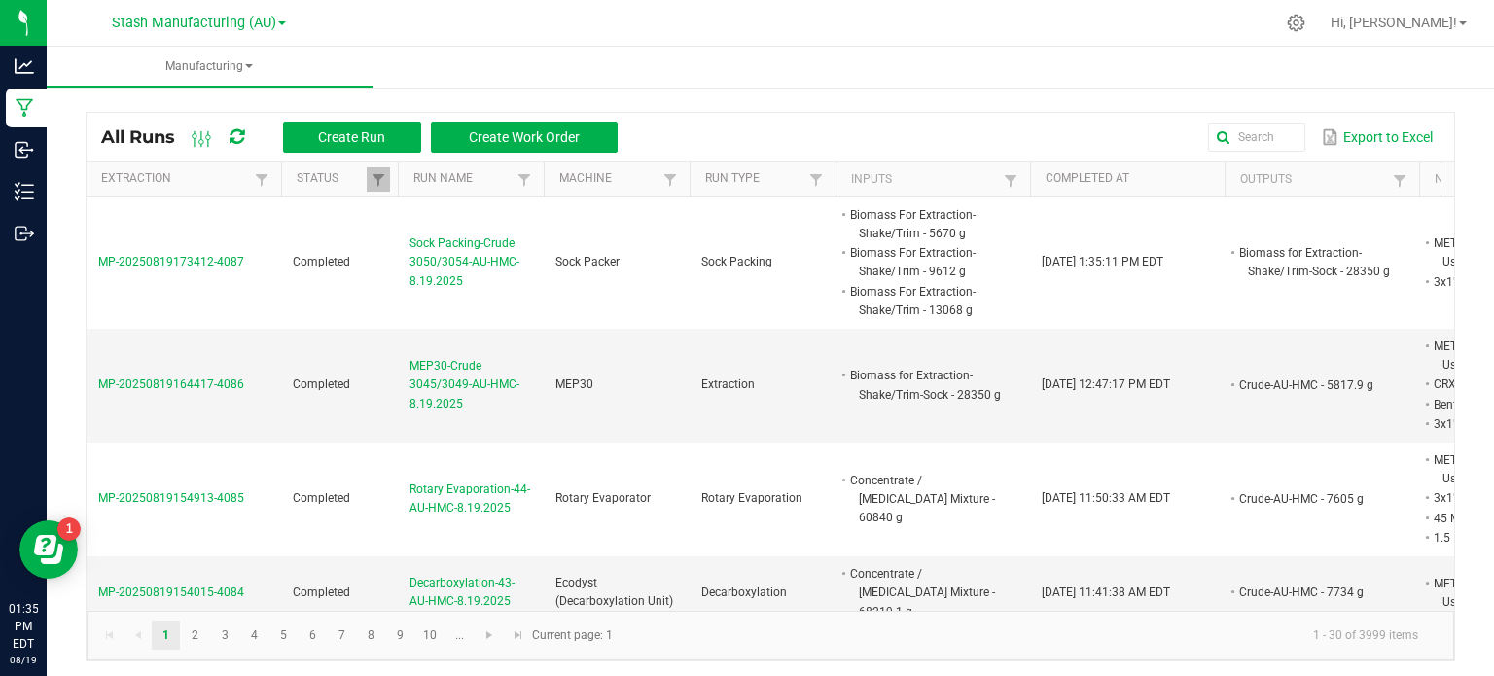
scroll to position [4, 0]
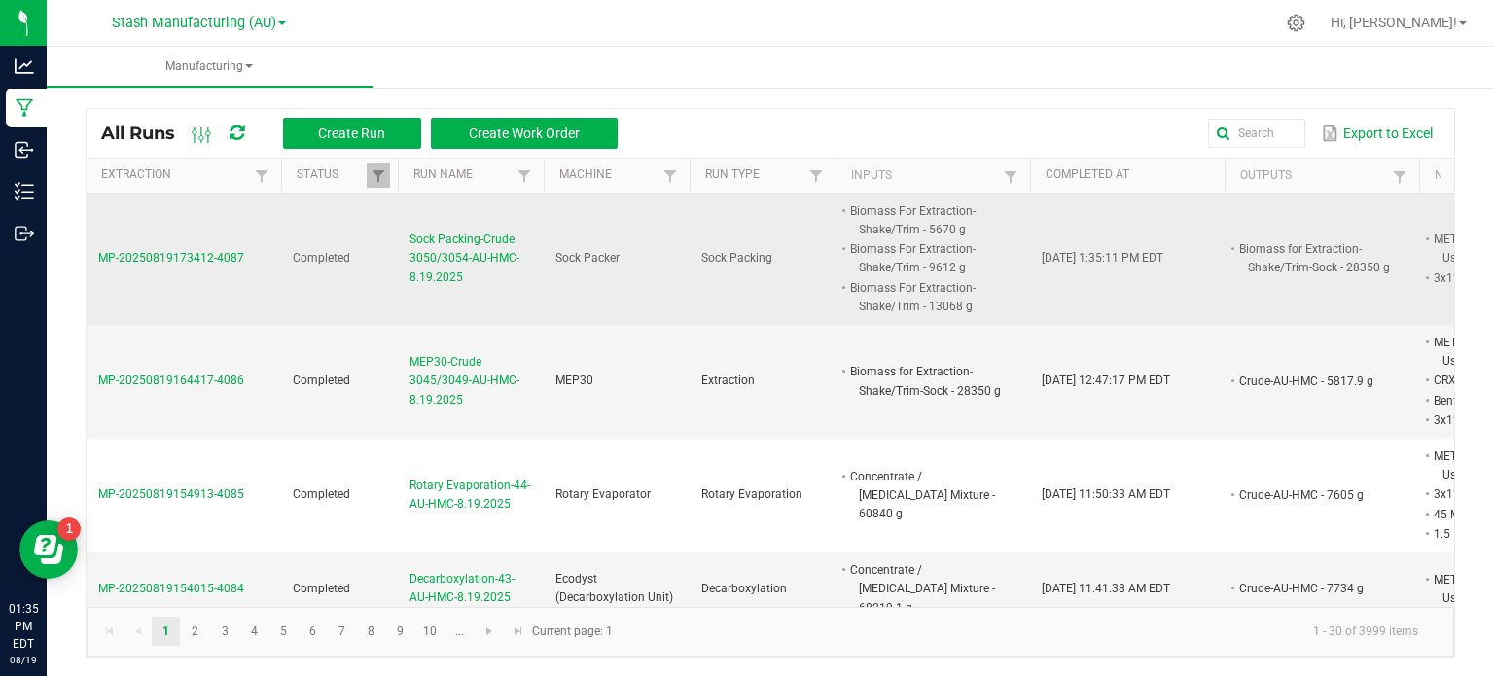
click at [458, 231] on span "Sock Packing-Crude 3050/3054-AU-HMC-8.19.2025" at bounding box center [470, 259] width 123 height 56
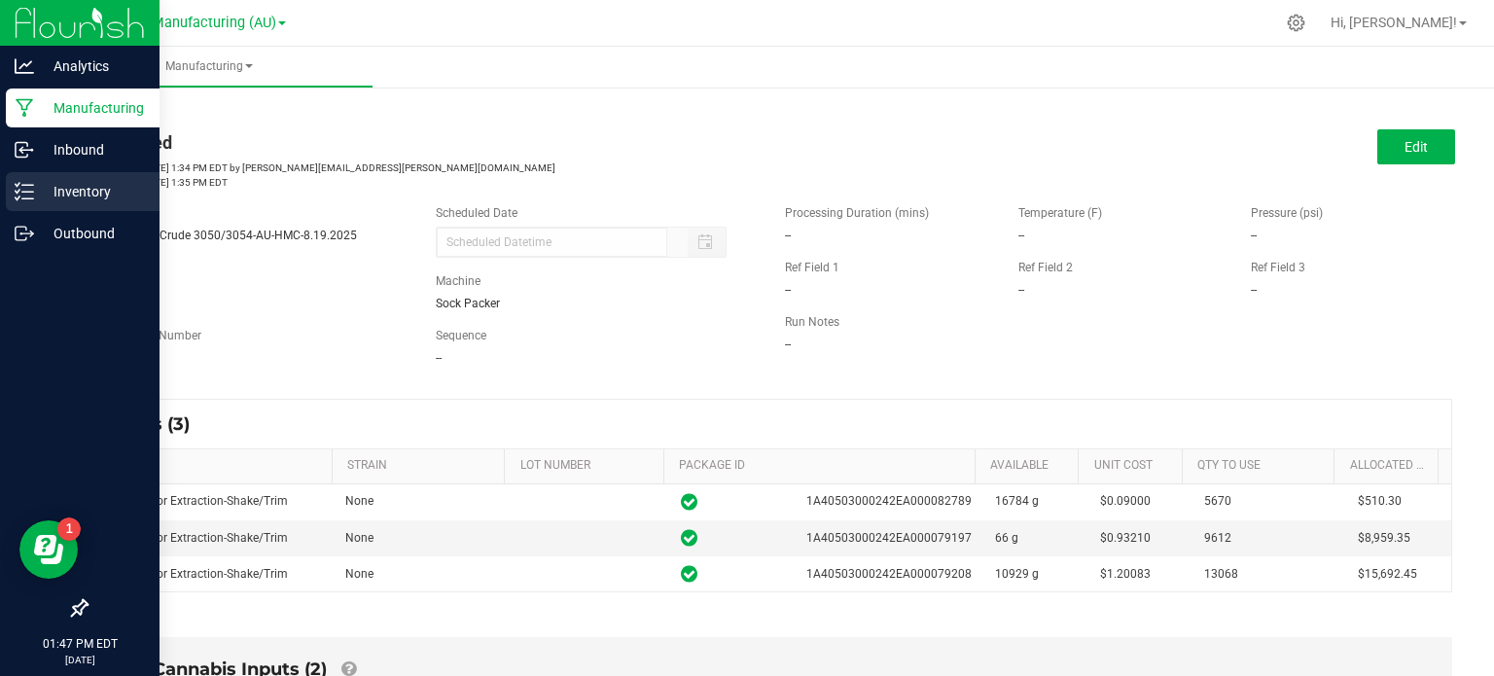
click at [62, 174] on div "Inventory" at bounding box center [83, 191] width 154 height 39
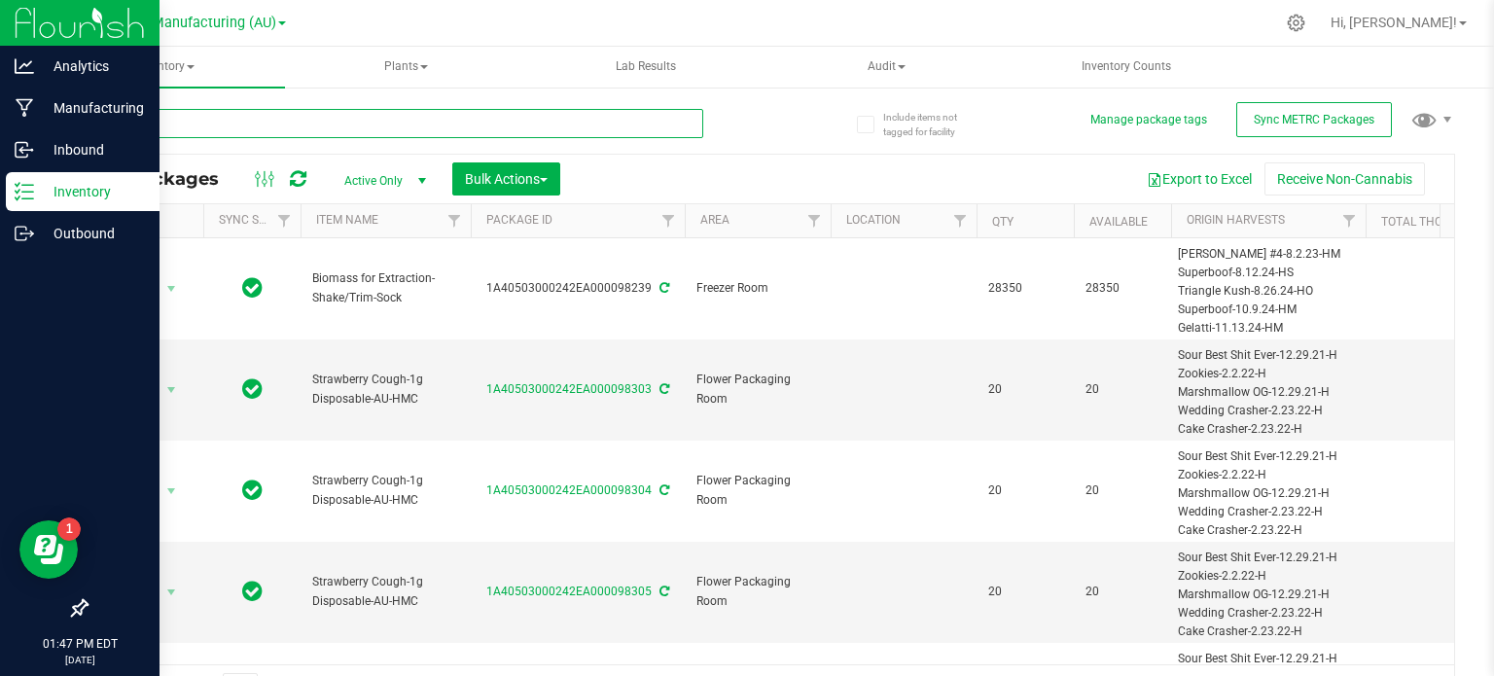
click at [267, 116] on input "text" at bounding box center [395, 123] width 618 height 29
type input "97580"
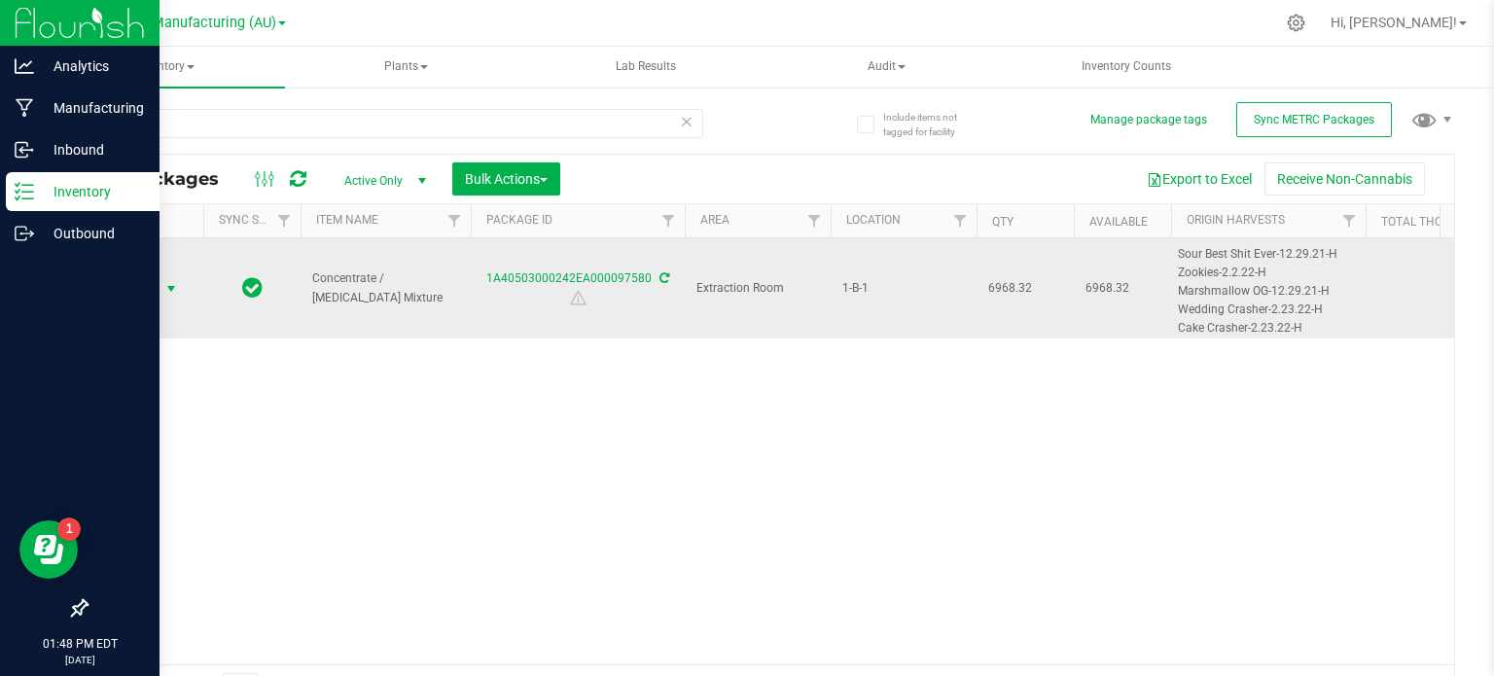
click at [153, 287] on span "Action" at bounding box center [132, 288] width 53 height 27
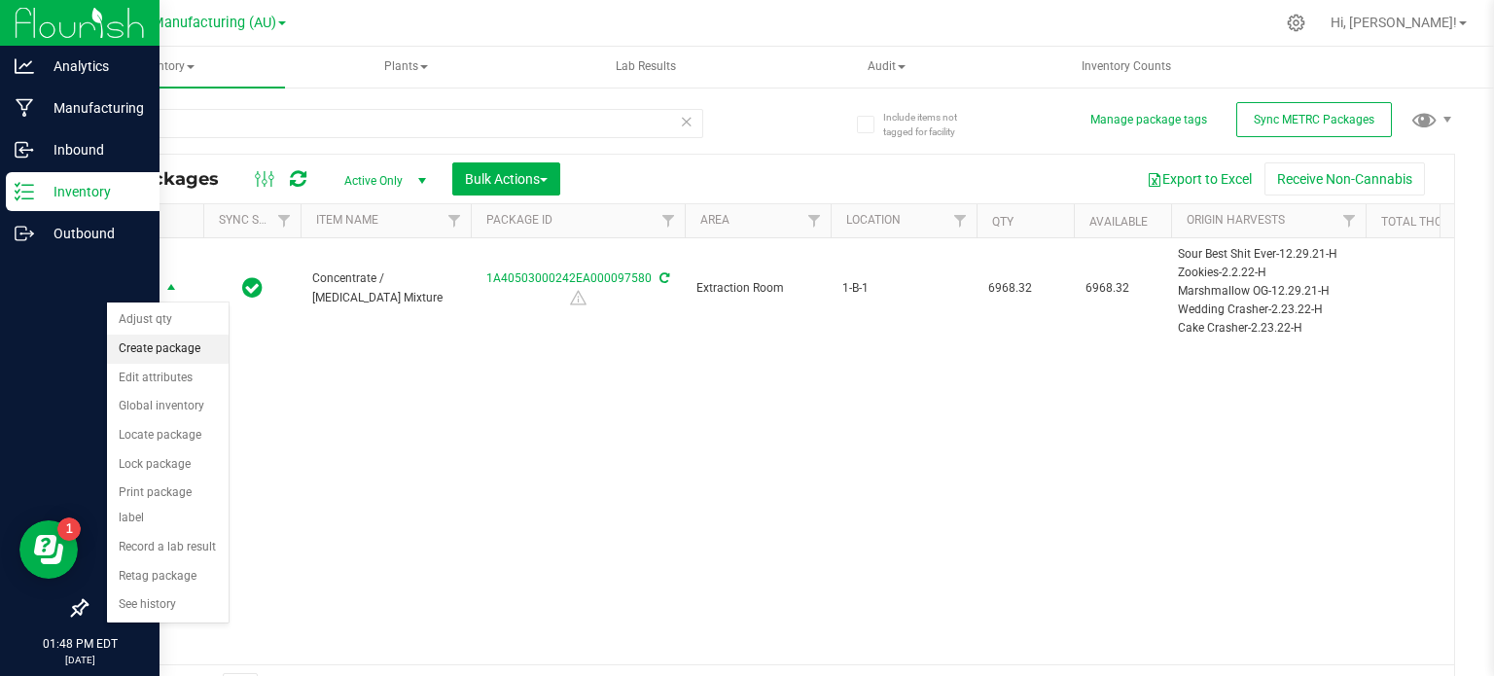
click at [179, 335] on li "Create package" at bounding box center [168, 349] width 122 height 29
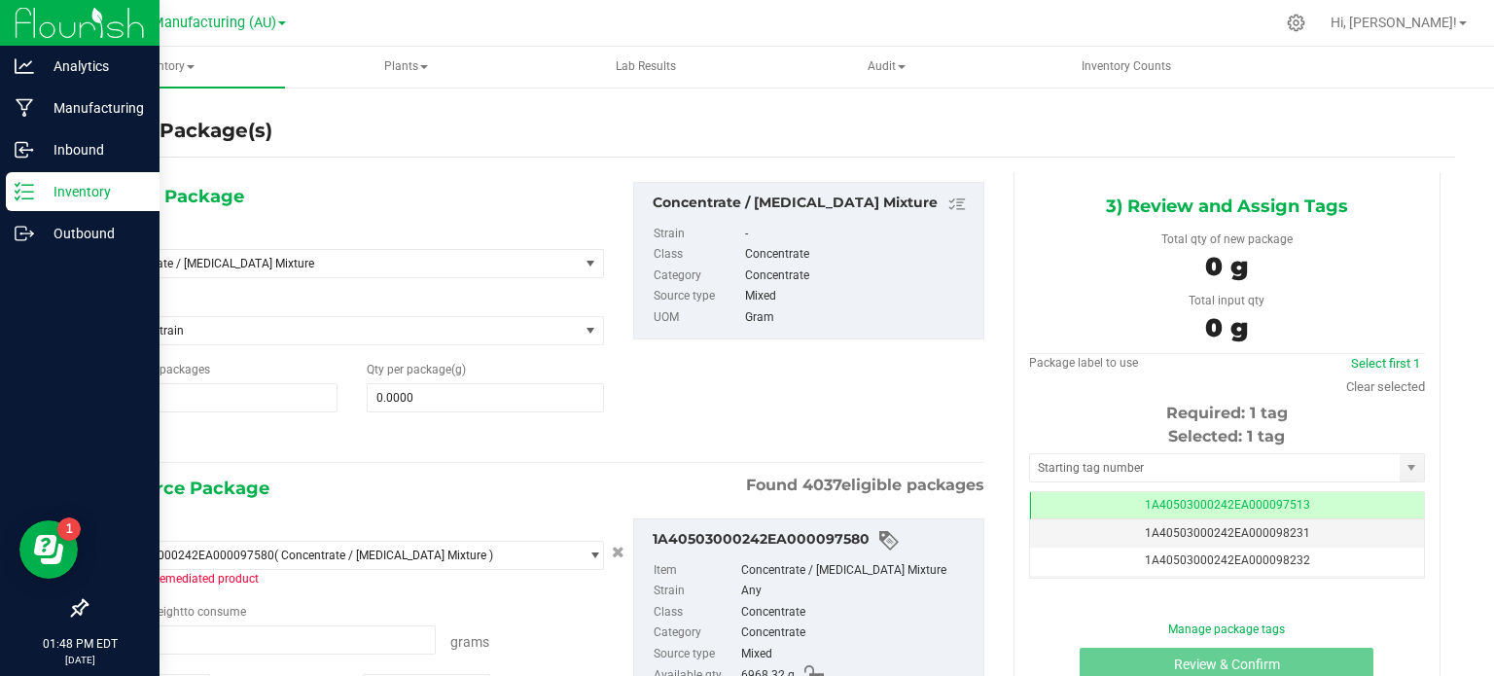
scroll to position [117, 0]
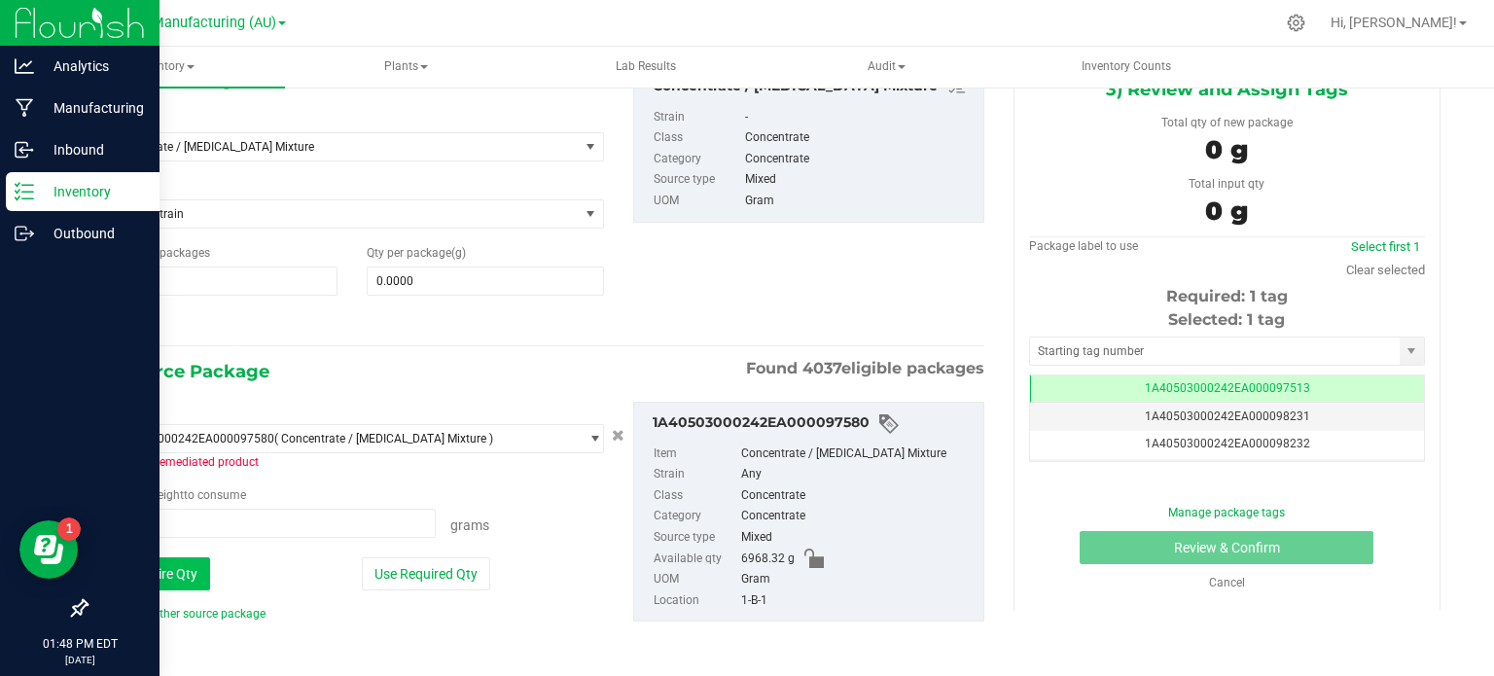
click at [169, 579] on button "Use Entire Qty" at bounding box center [155, 573] width 110 height 33
type input "6968.3200 g"
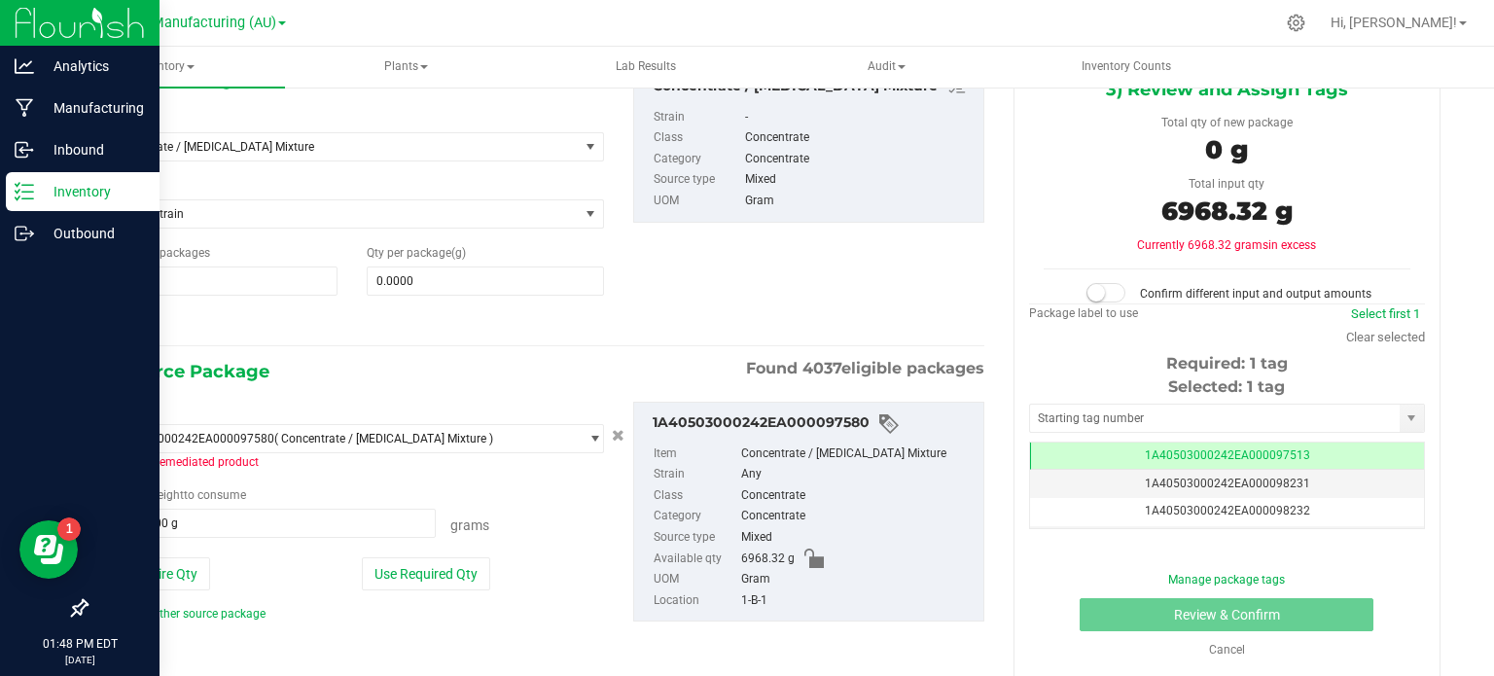
click at [176, 605] on div "Add another source package" at bounding box center [197, 614] width 195 height 18
click at [176, 607] on link "Add another source package" at bounding box center [182, 614] width 165 height 14
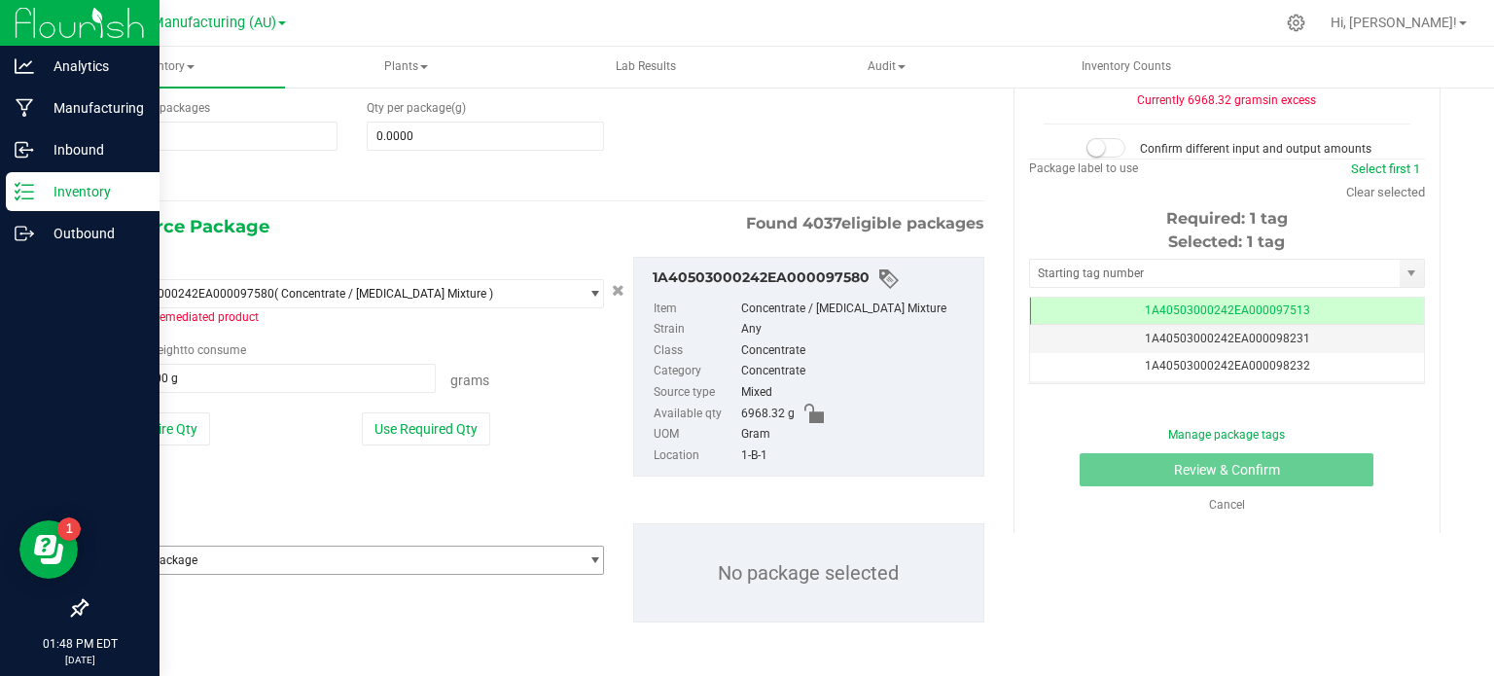
click at [432, 552] on span "Select package" at bounding box center [340, 560] width 478 height 27
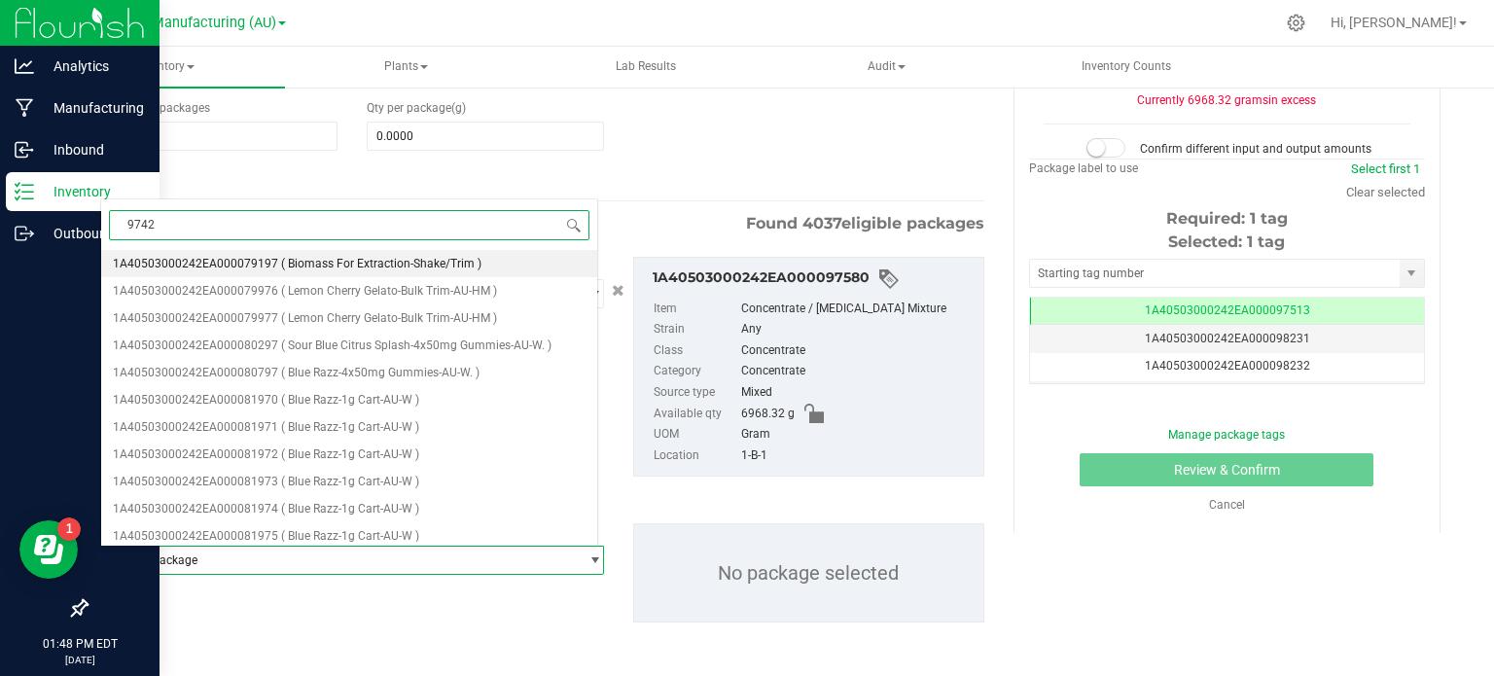
type input "97421"
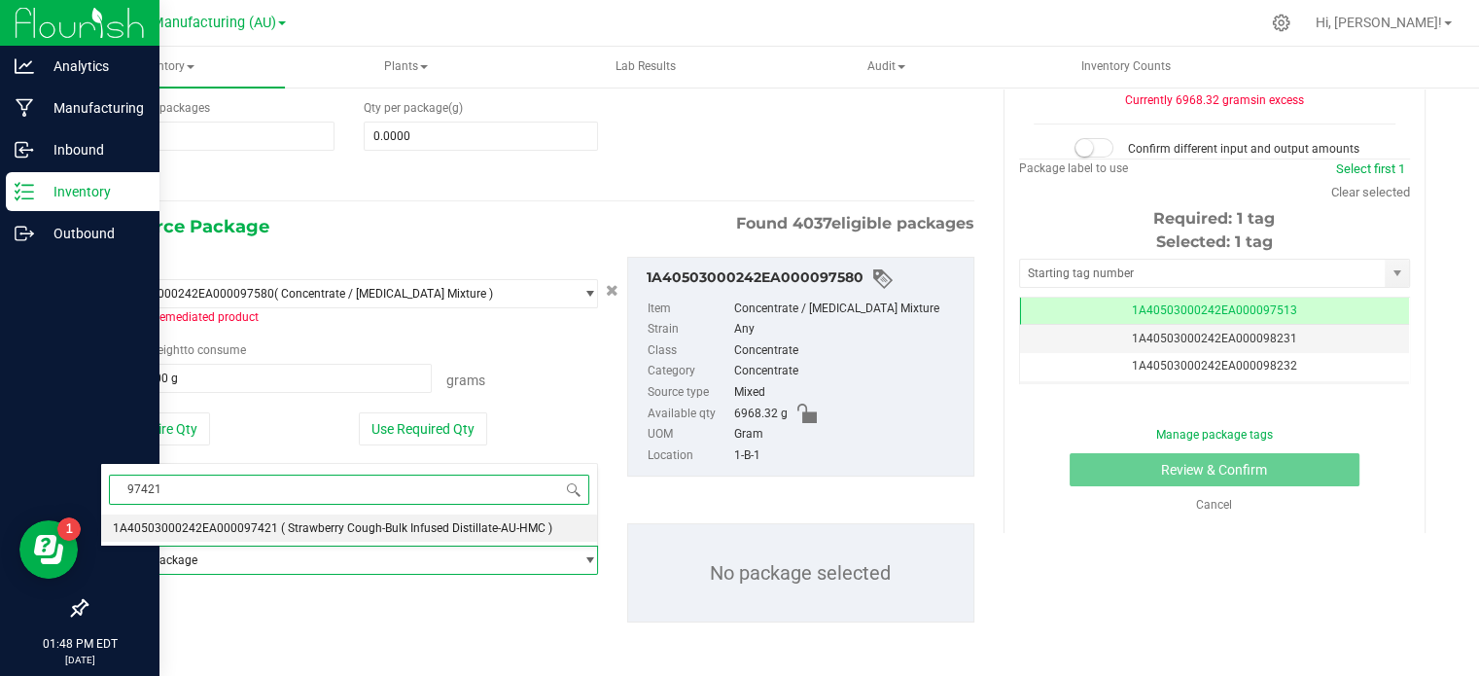
click at [317, 527] on span "( Strawberry Cough-Bulk Infused Distillate-AU-HMC )" at bounding box center [416, 528] width 271 height 14
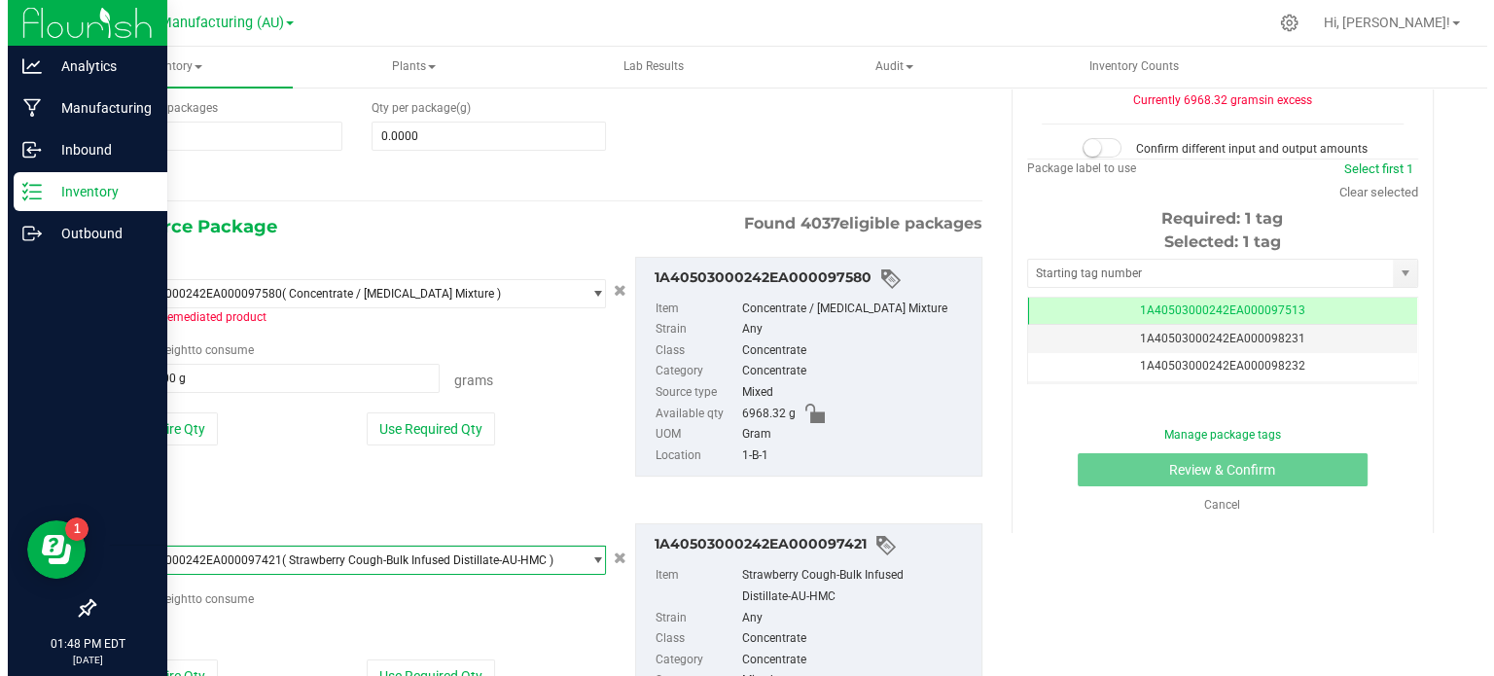
scroll to position [87776, 0]
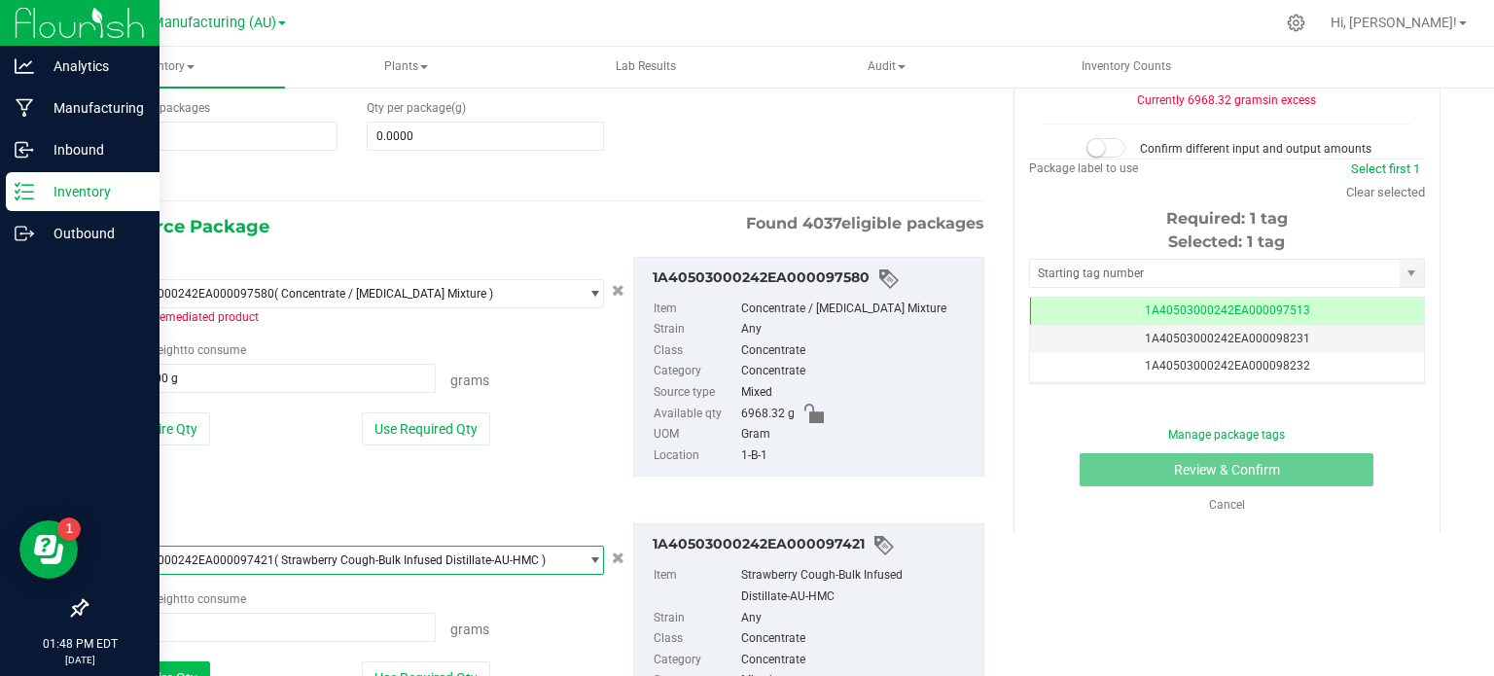
click at [191, 668] on button "Use Entire Qty" at bounding box center [155, 677] width 110 height 33
type input "40.8000 g"
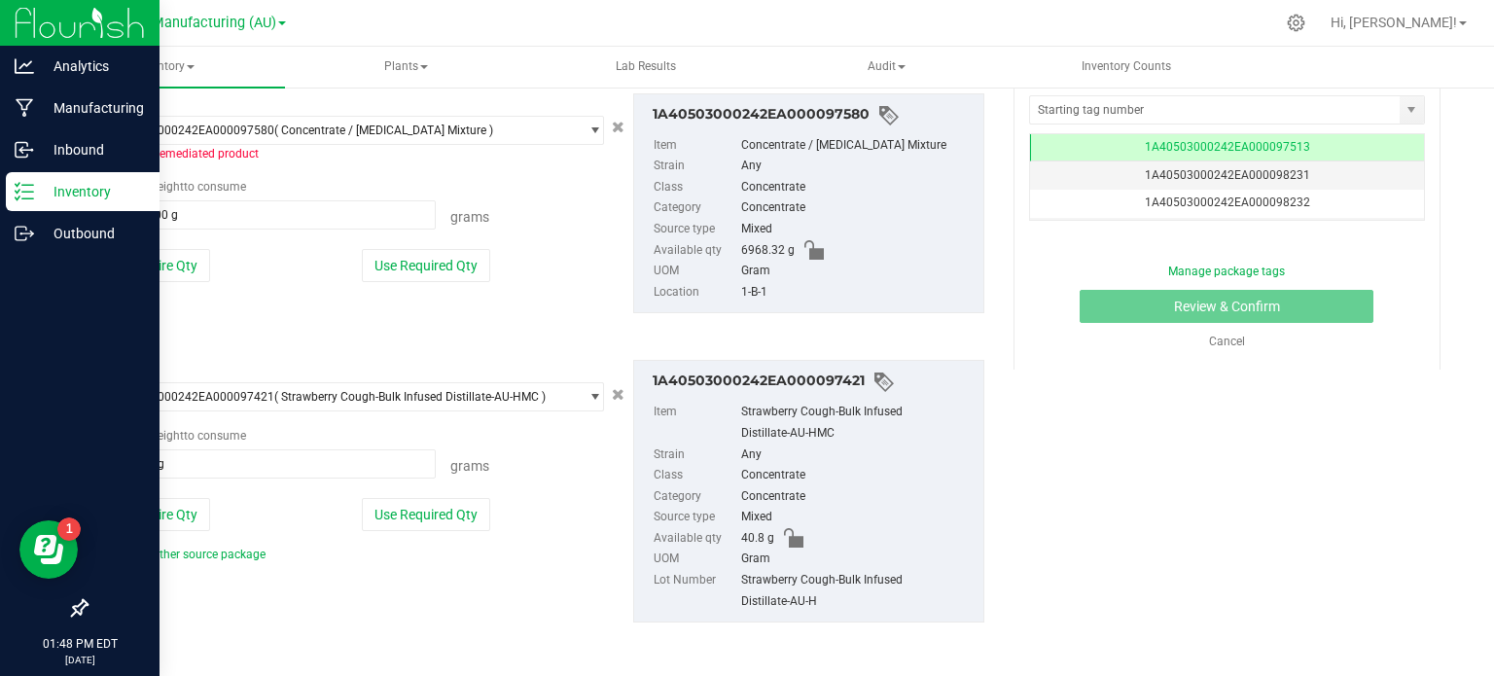
click at [265, 551] on div "Add another source package" at bounding box center [197, 555] width 195 height 18
click at [260, 551] on link "Add another source package" at bounding box center [182, 555] width 165 height 14
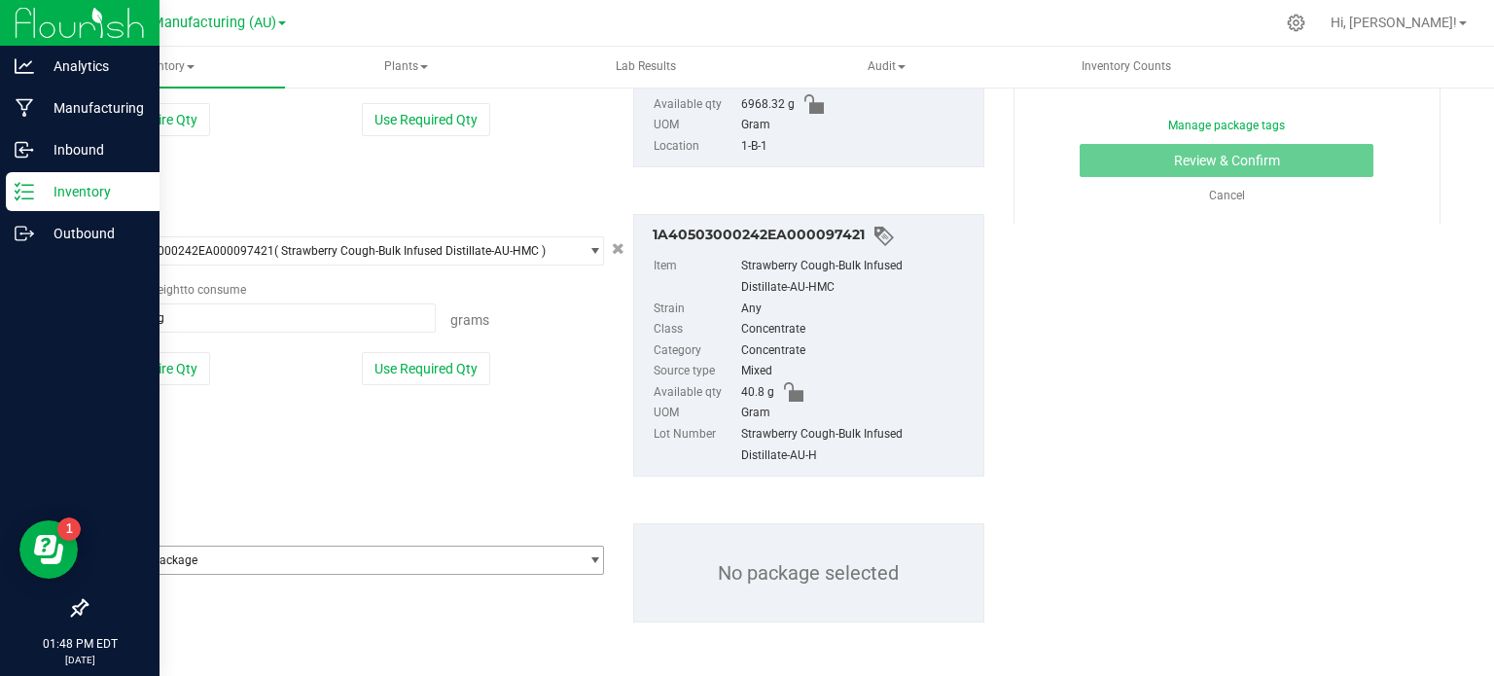
click at [265, 555] on span "Select package" at bounding box center [340, 560] width 478 height 27
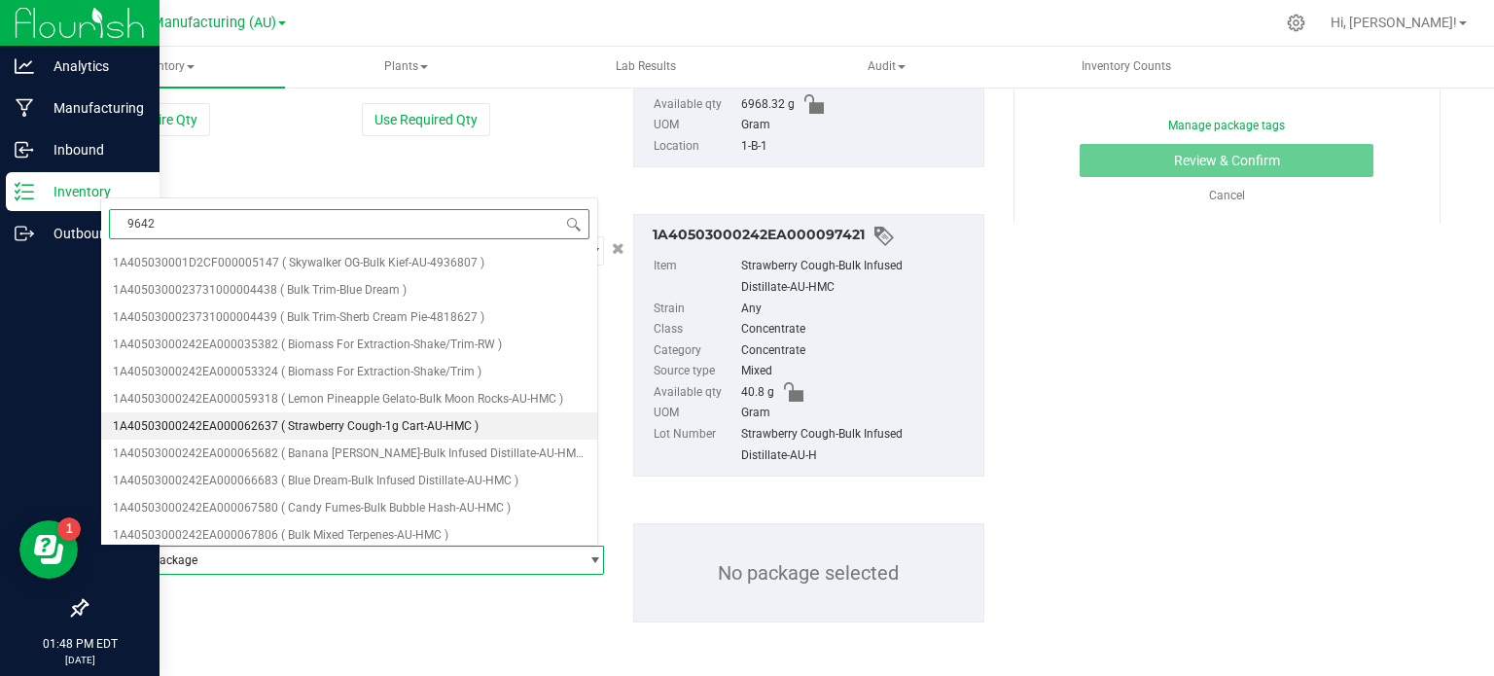
type input "96427"
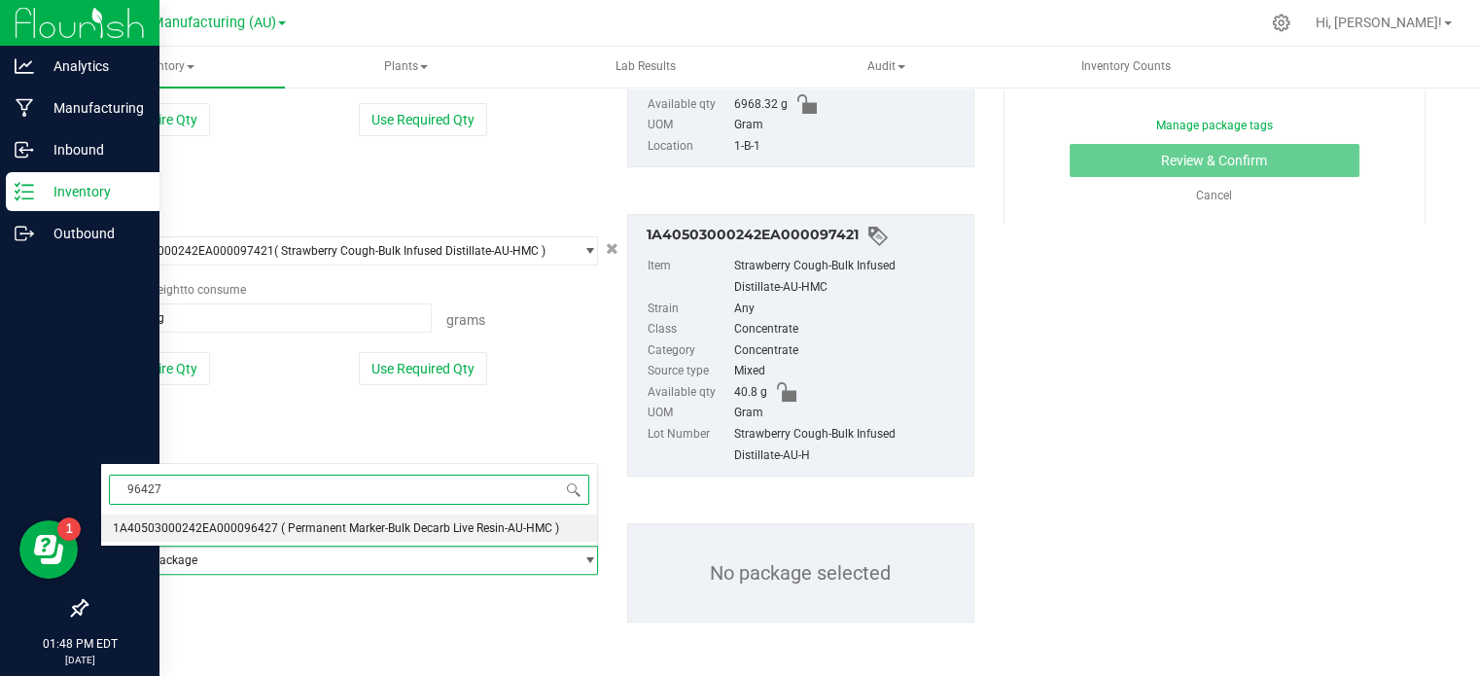
click at [265, 518] on li "1A40503000242EA000096427 ( Permanent Marker-Bulk Decarb Live Resin-AU-HMC )" at bounding box center [349, 528] width 496 height 27
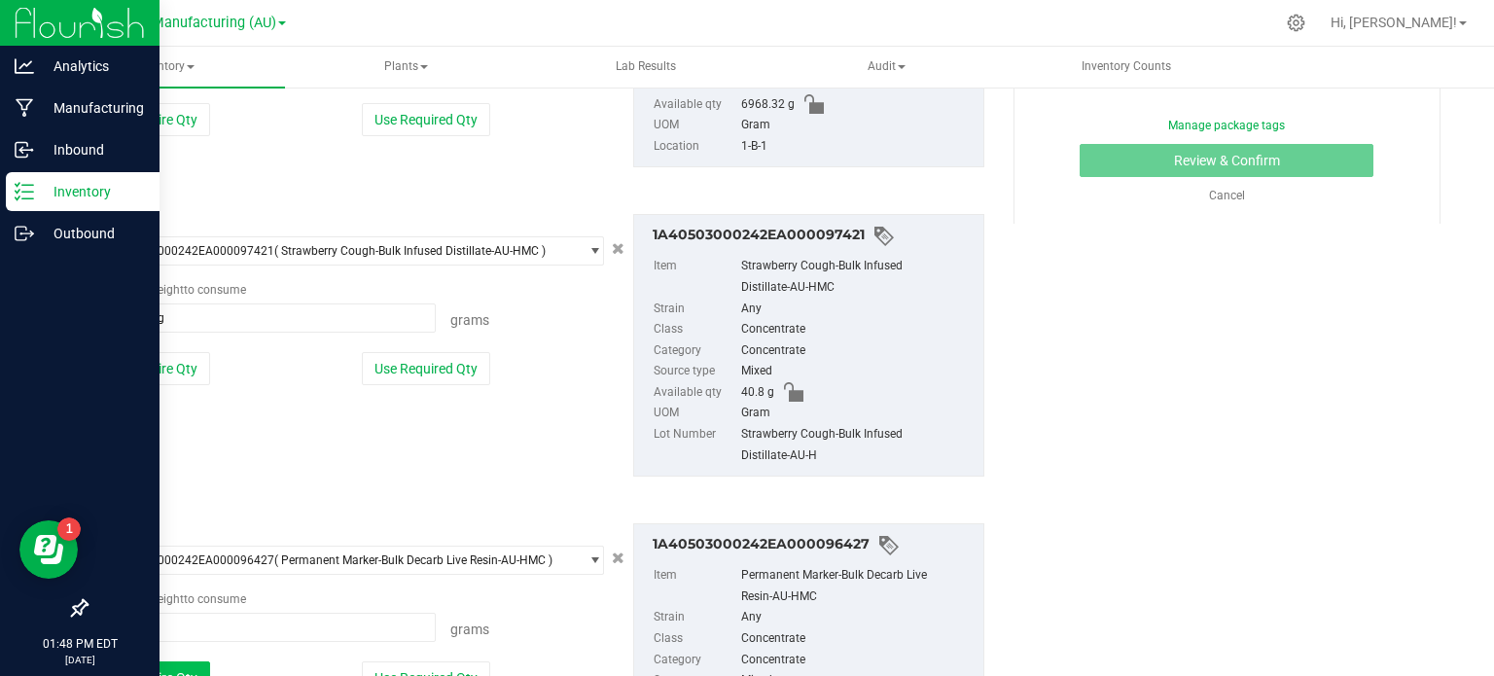
click at [183, 674] on button "Use Entire Qty" at bounding box center [155, 677] width 110 height 33
type input "2.8000 g"
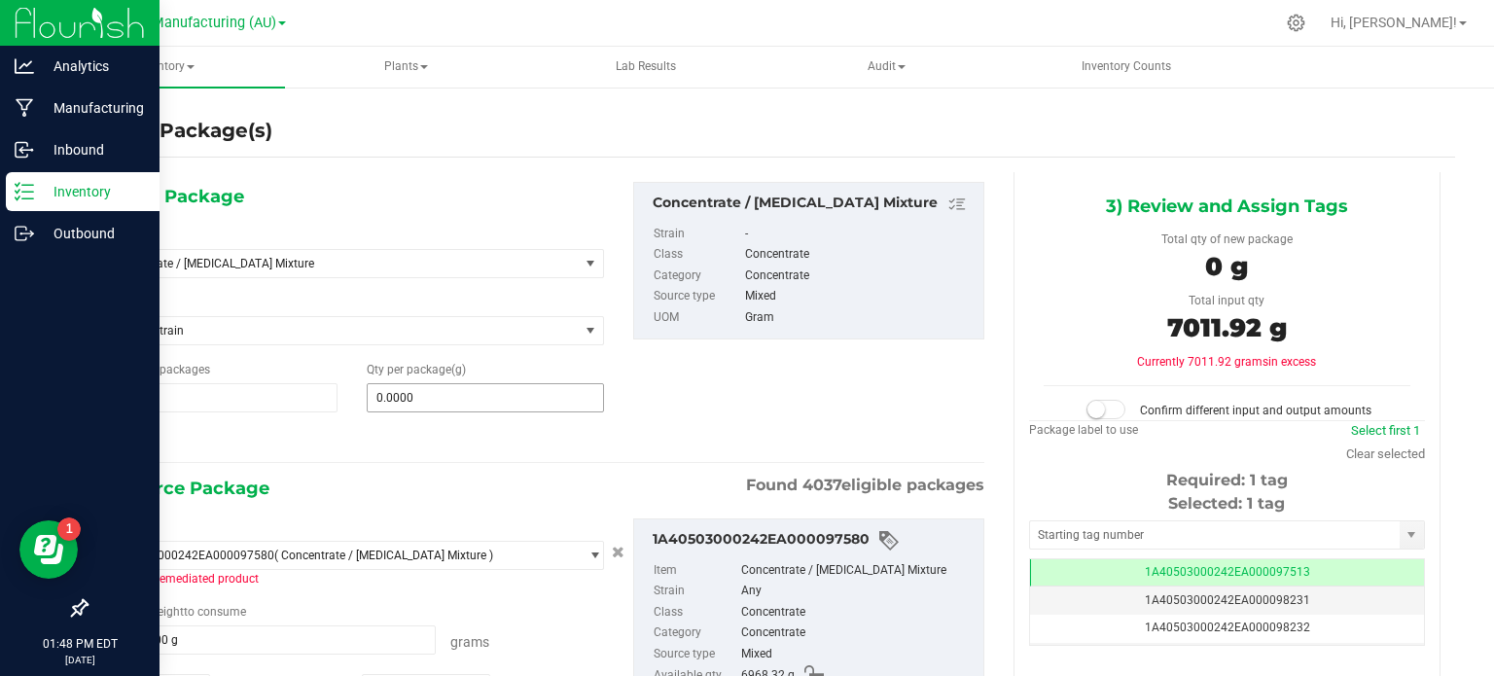
click at [430, 403] on span "0.0000 0" at bounding box center [485, 397] width 237 height 29
type input "10254.1"
type input "10,254.1000"
click at [1100, 407] on span at bounding box center [1105, 409] width 39 height 19
click at [1082, 538] on input "text" at bounding box center [1215, 534] width 370 height 27
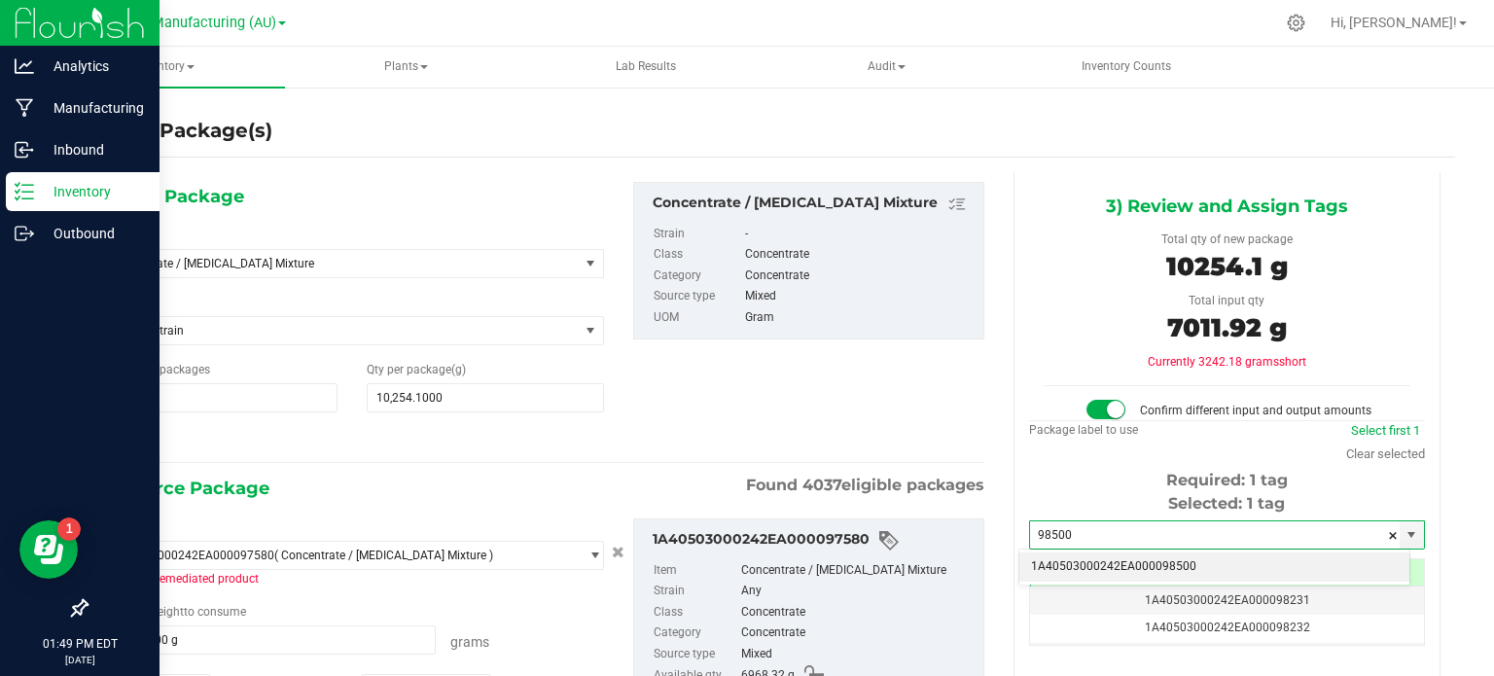
click at [1101, 563] on li "1A40503000242EA000098500" at bounding box center [1214, 566] width 390 height 29
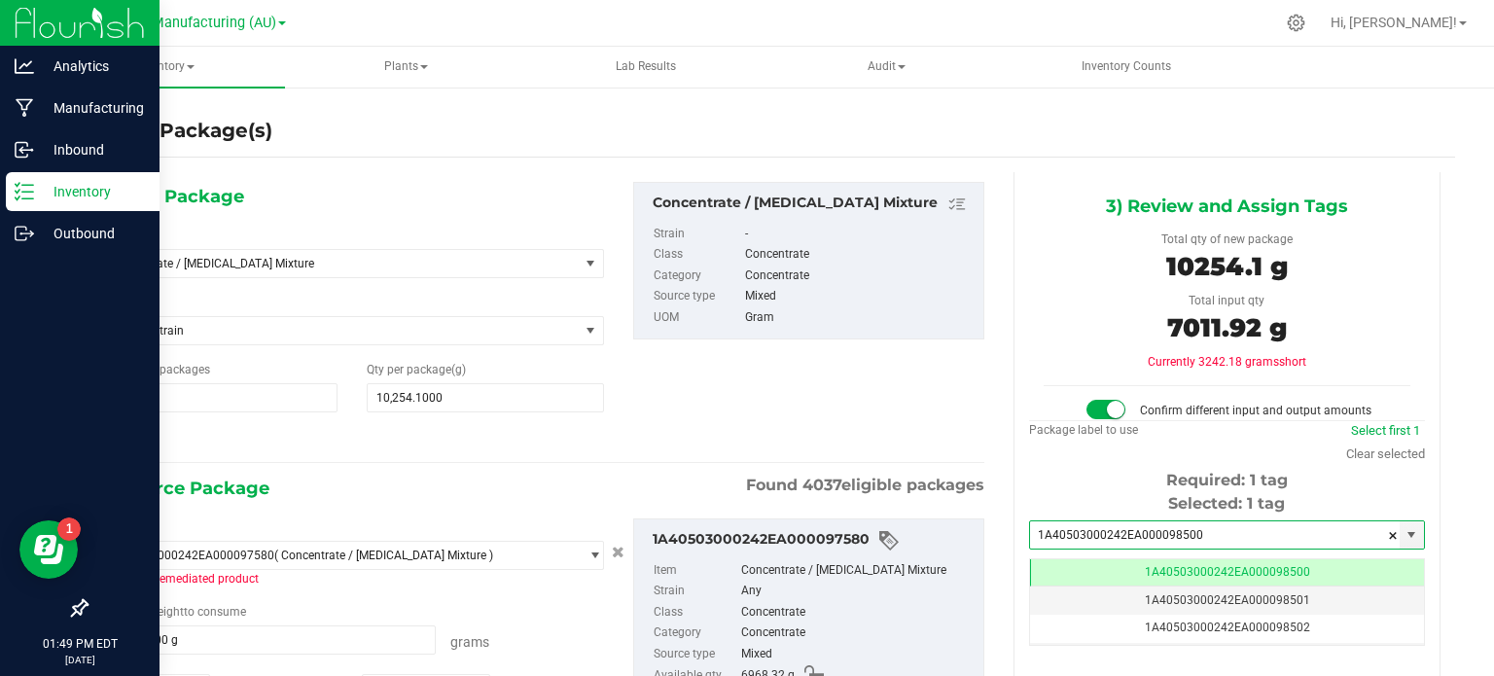
scroll to position [0, 0]
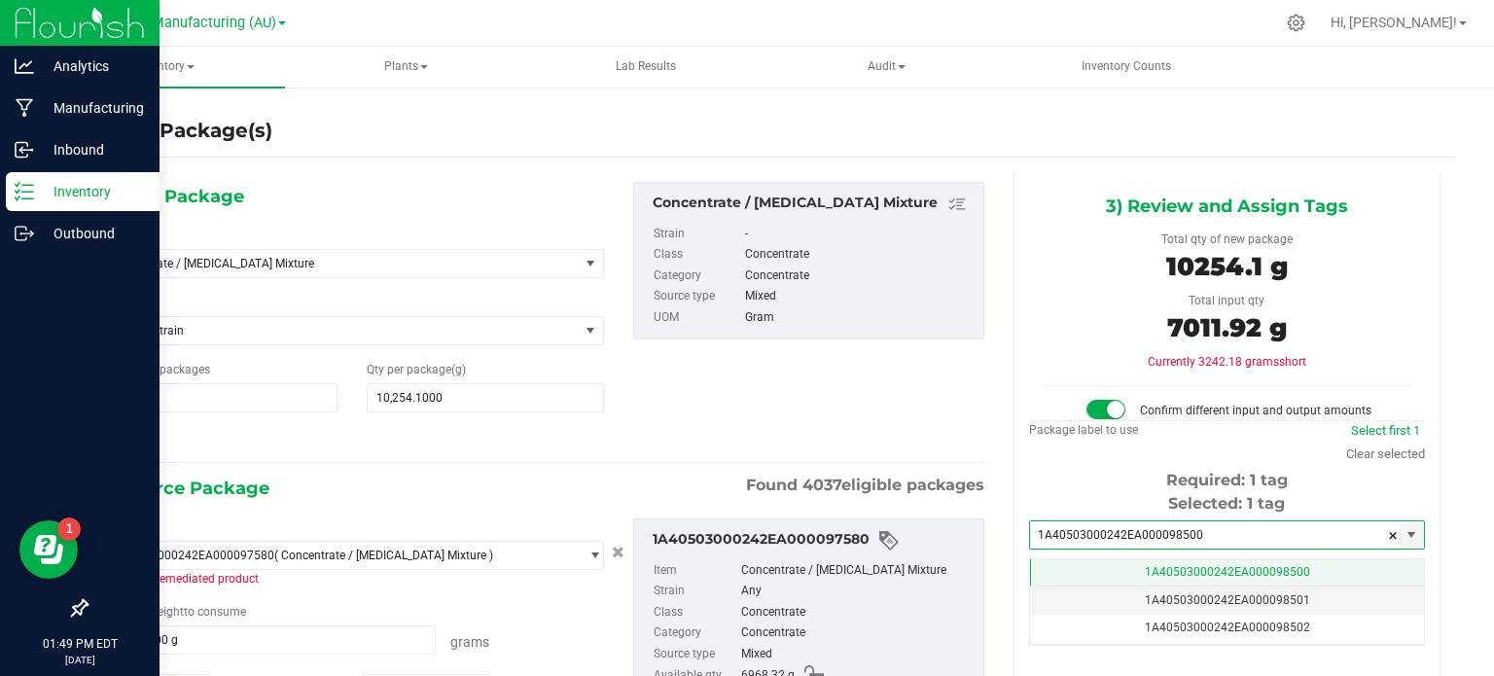
type input "1A40503000242EA000098500"
click at [1255, 566] on span "1A40503000242EA000098500" at bounding box center [1227, 572] width 165 height 14
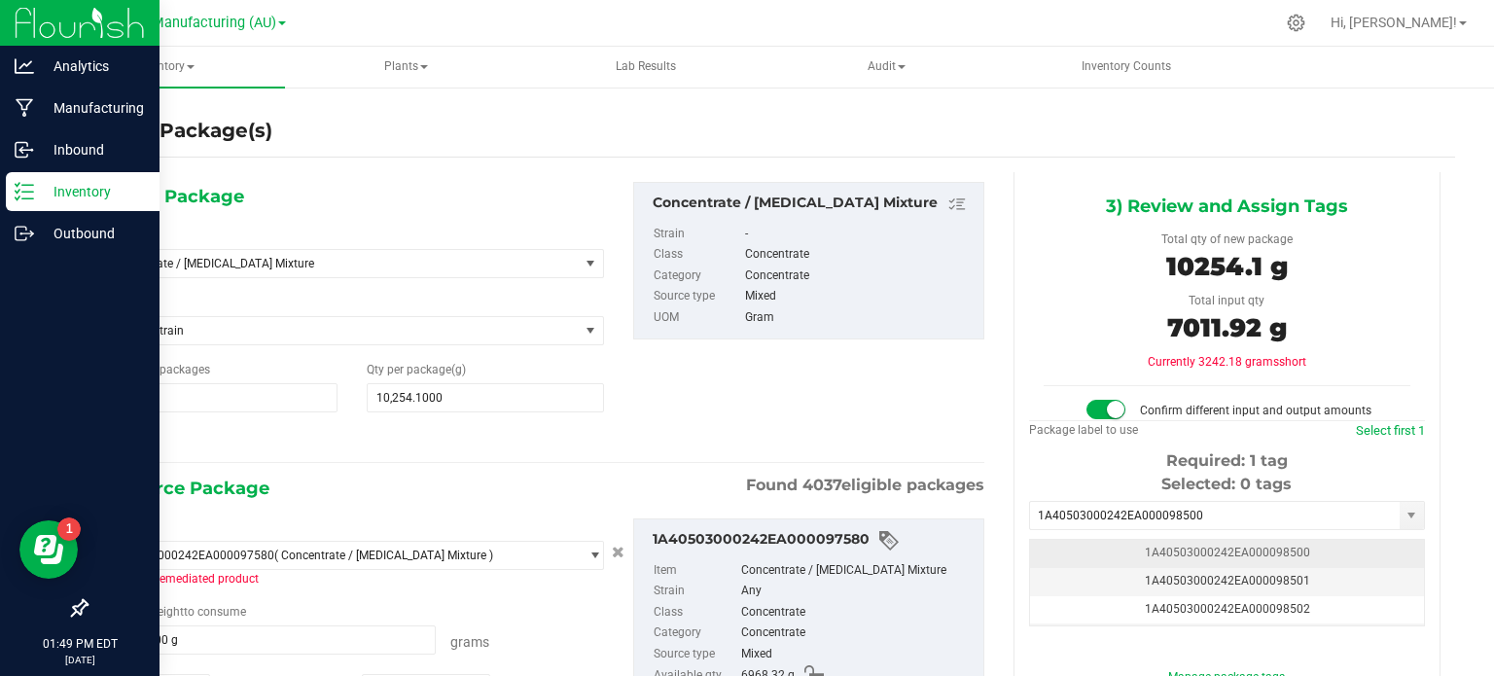
click at [1264, 541] on td "1A40503000242EA000098500" at bounding box center [1227, 554] width 394 height 28
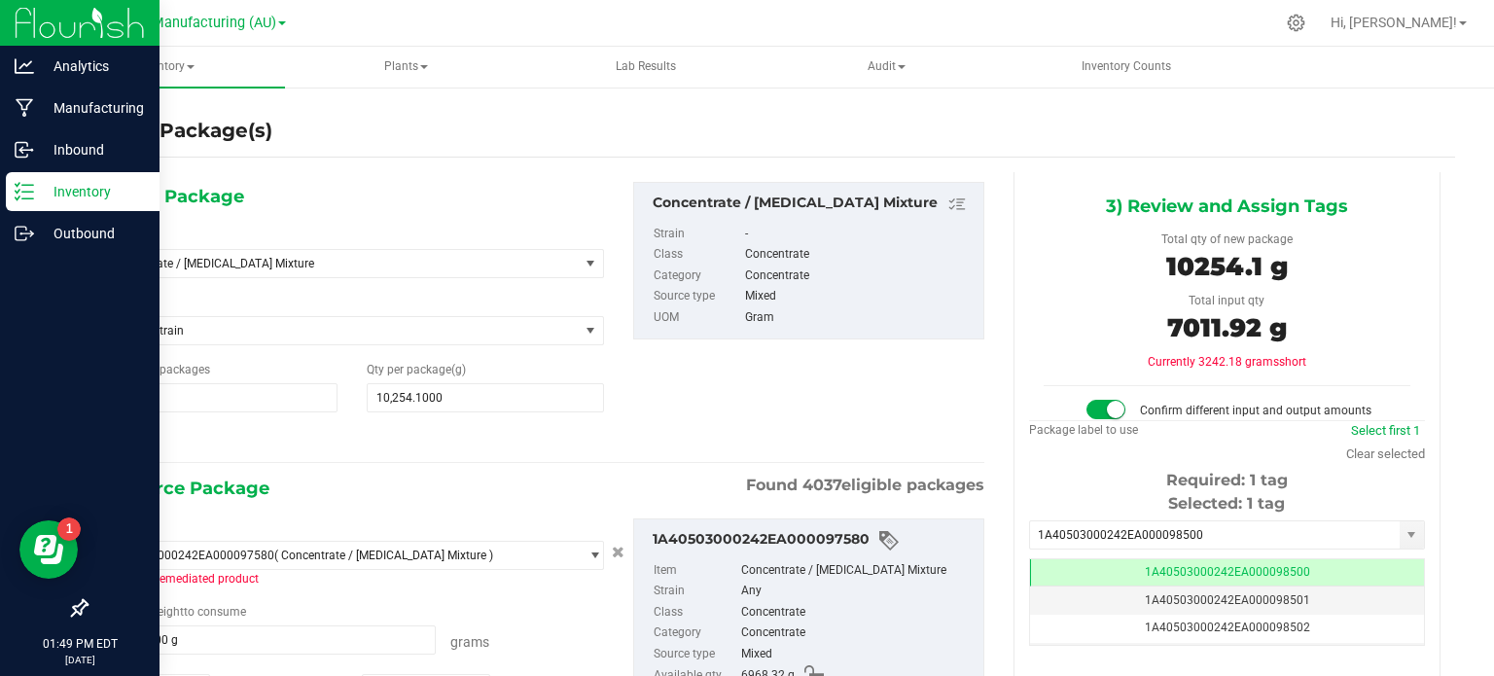
click at [1450, 408] on div "Create Package(s) 1) New Package Select Item Concentrate / Ethanol Mixture 38 S…" at bounding box center [770, 390] width 1447 height 608
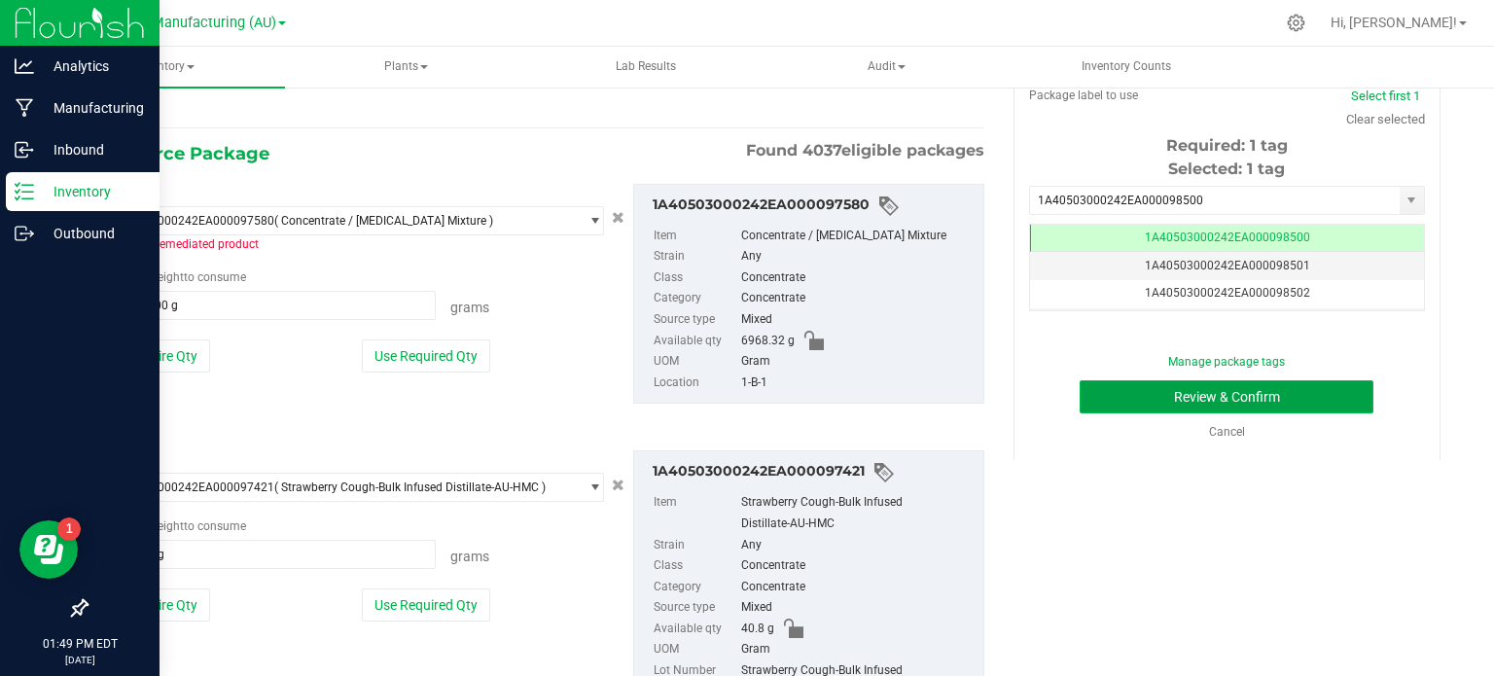
click at [1280, 400] on button "Review & Confirm" at bounding box center [1227, 396] width 294 height 33
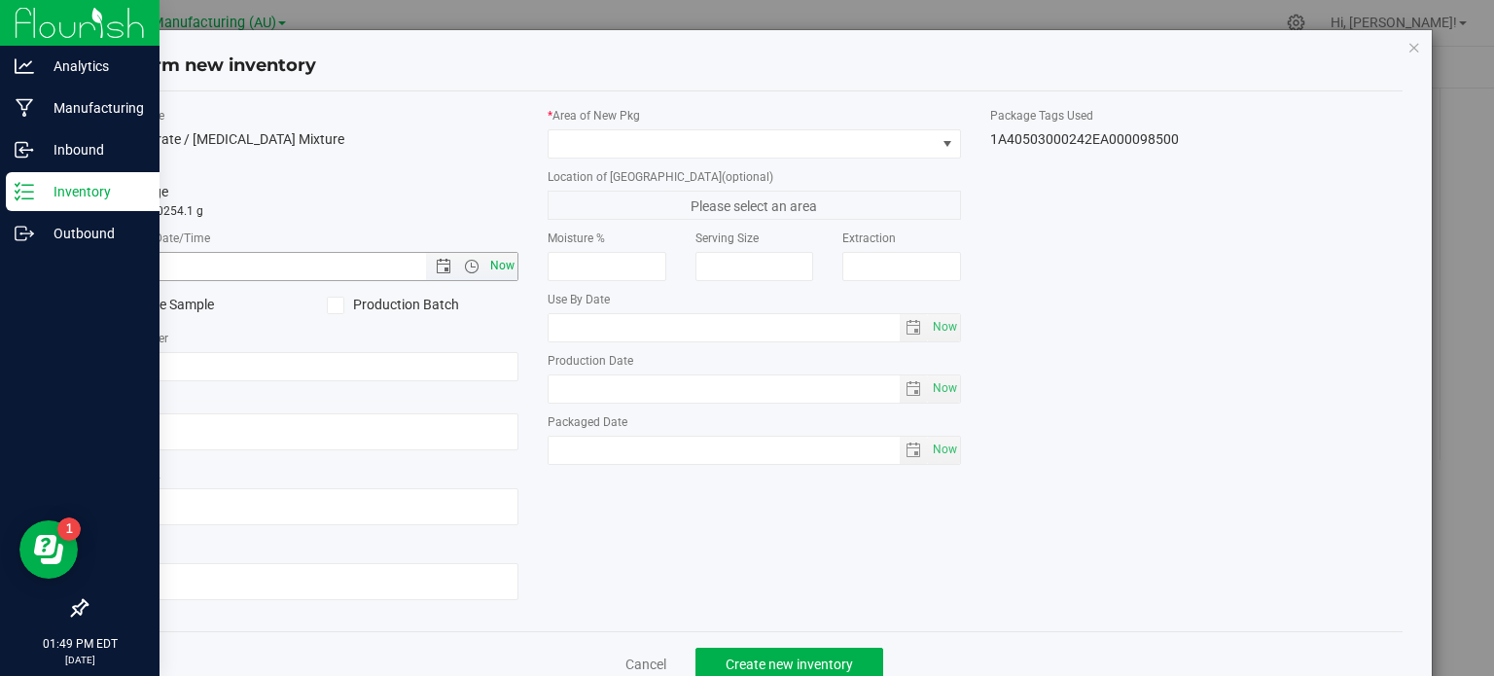
click at [498, 256] on span "Now" at bounding box center [502, 266] width 33 height 28
type input "8/19/2025 1:49 PM"
click at [335, 305] on icon at bounding box center [335, 305] width 13 height 0
click at [0, 0] on input "Production Batch" at bounding box center [0, 0] width 0 height 0
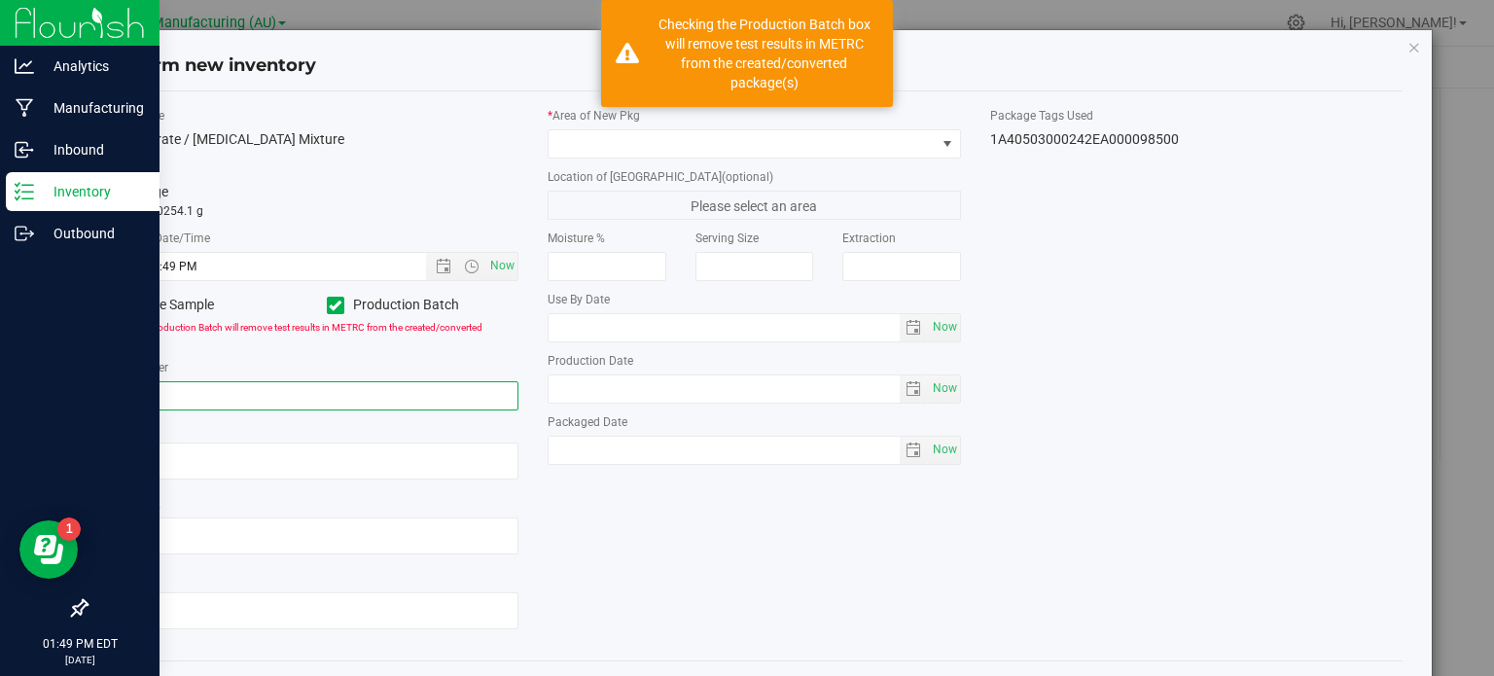
click at [337, 399] on input "text" at bounding box center [312, 395] width 413 height 29
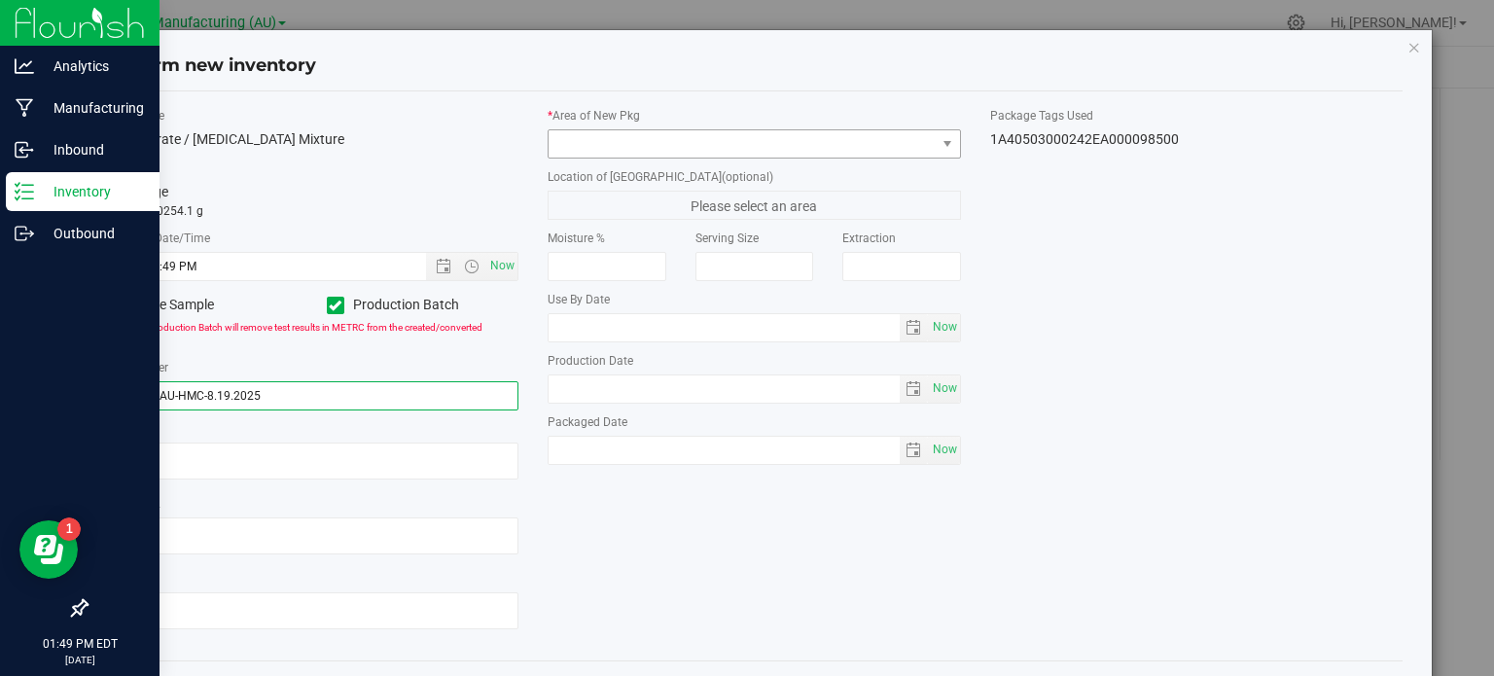
type input "Reclaim-AU-HMC-8.19.2025"
click at [817, 130] on span at bounding box center [742, 143] width 387 height 27
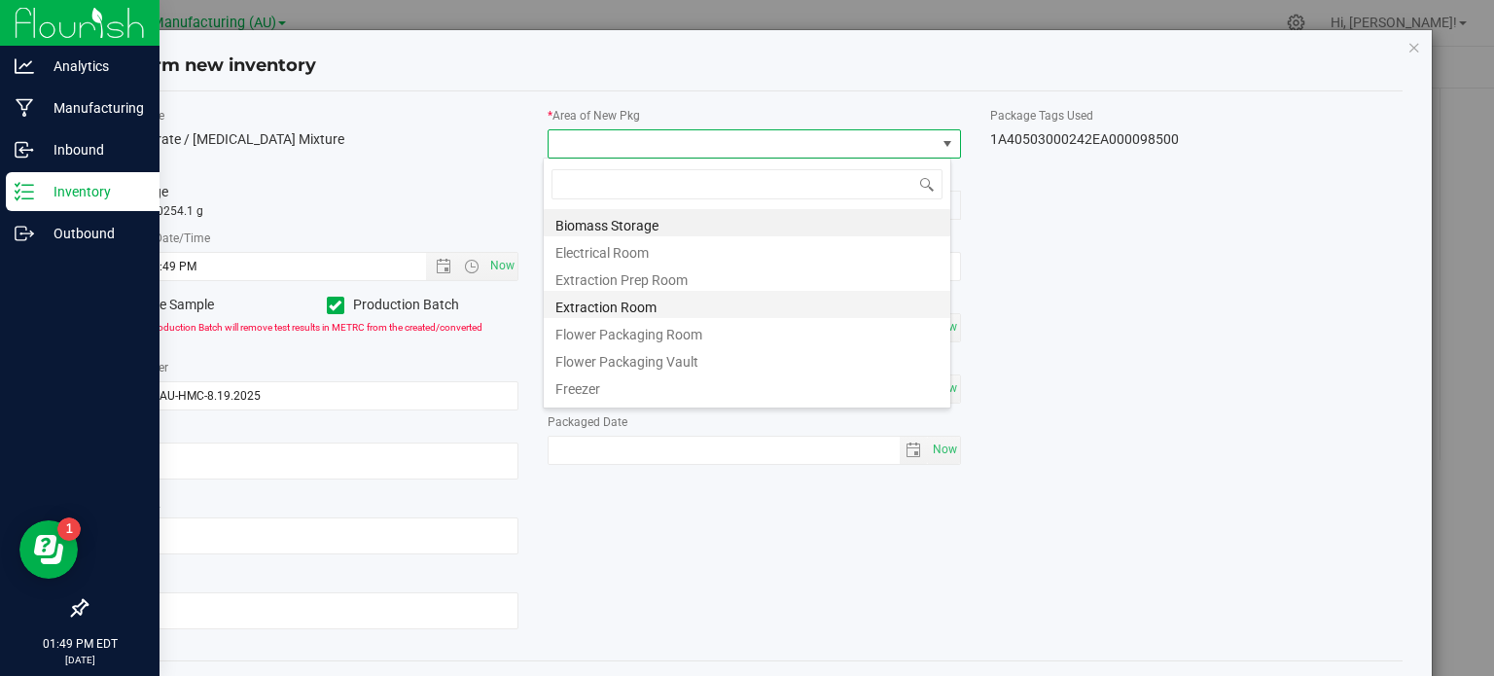
click at [903, 303] on li "Extraction Room" at bounding box center [747, 304] width 407 height 27
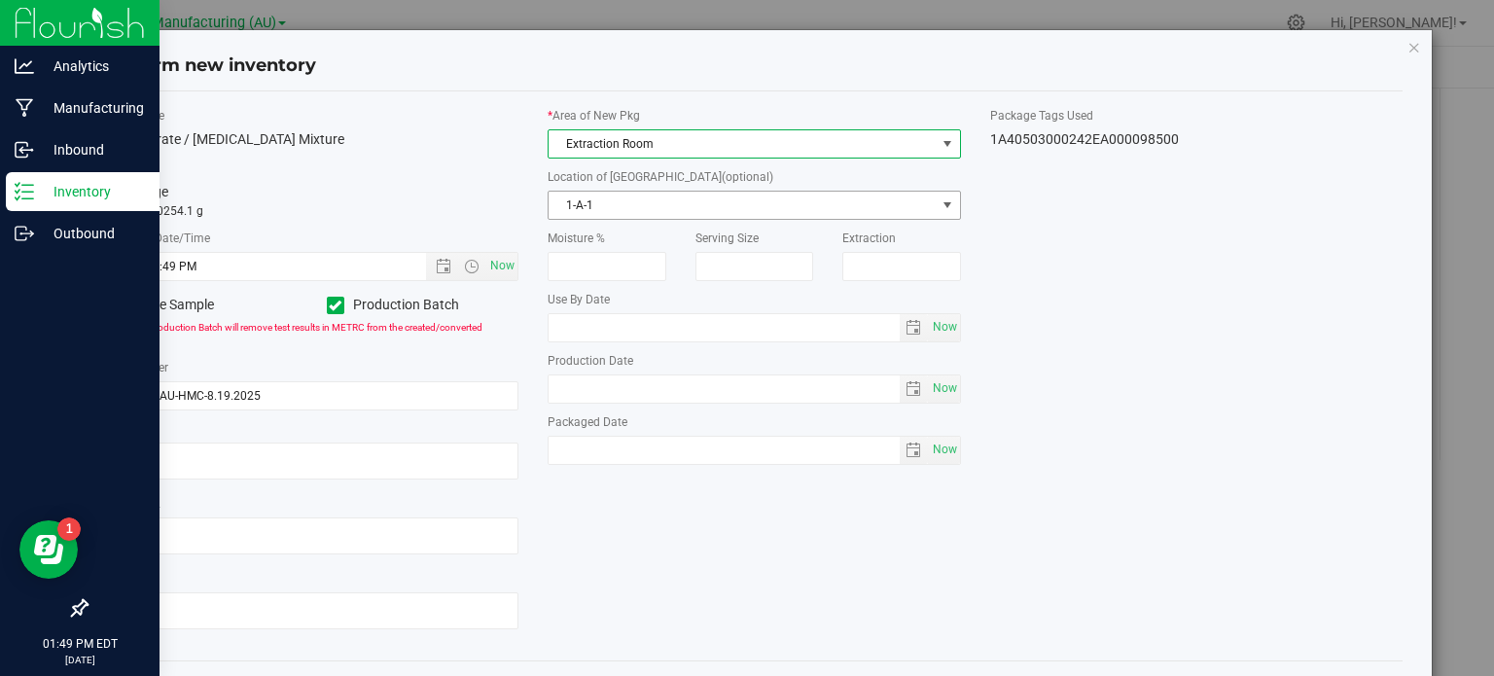
click at [797, 206] on span "1-A-1" at bounding box center [742, 205] width 387 height 27
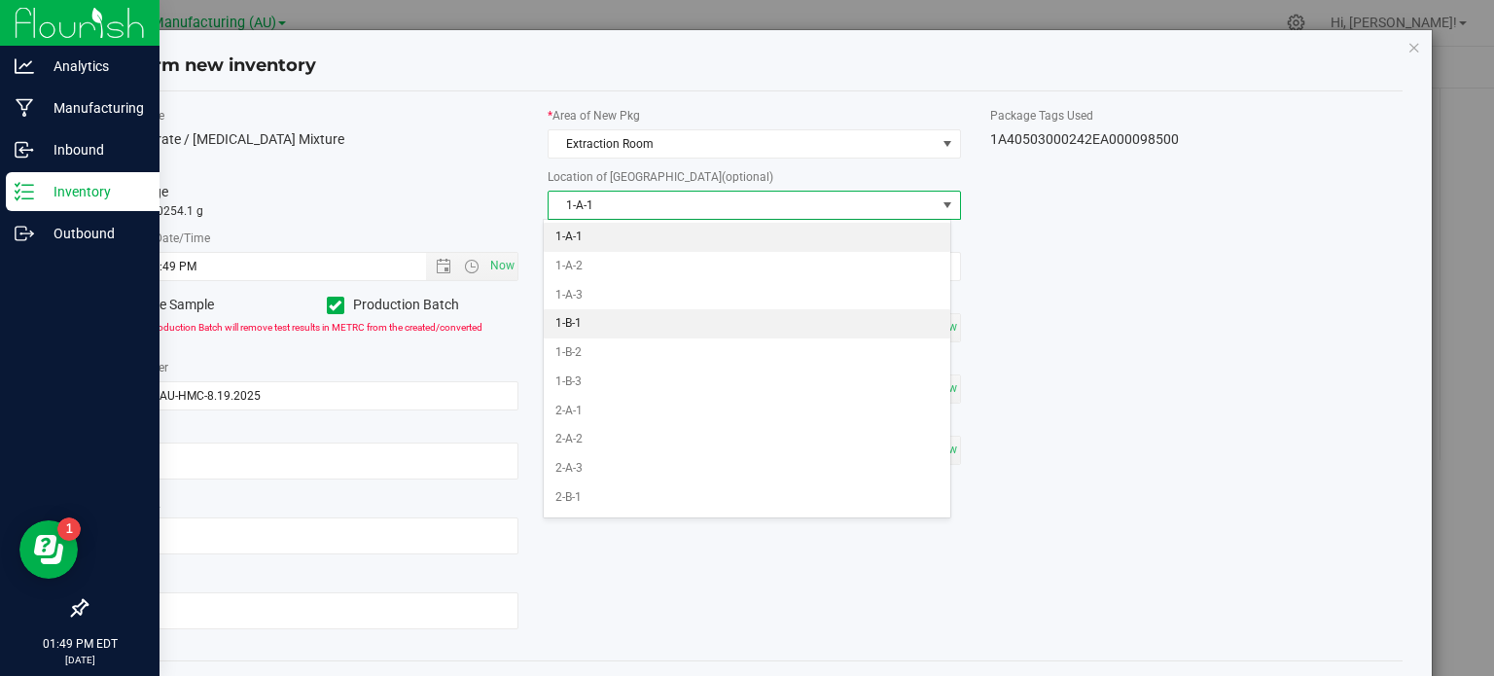
click at [758, 317] on li "1-B-1" at bounding box center [747, 323] width 407 height 29
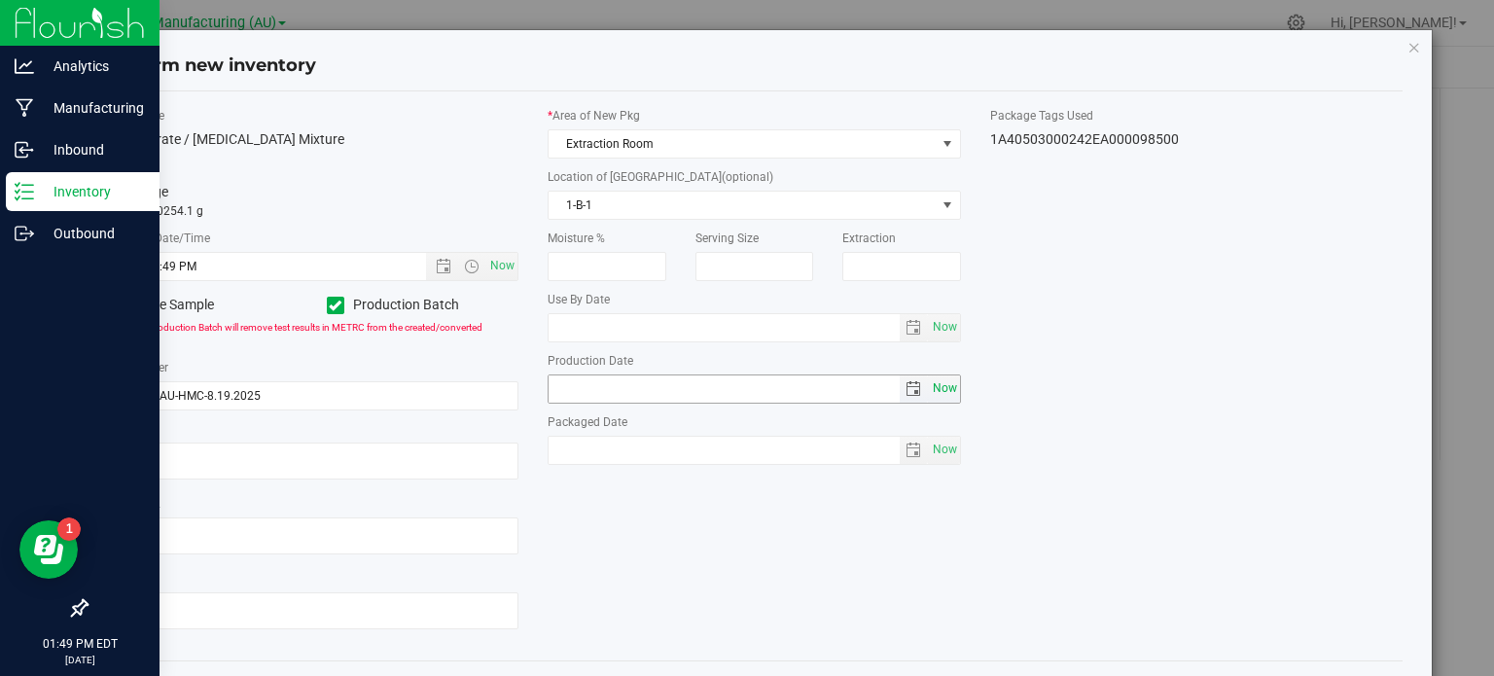
click at [928, 396] on span "Now" at bounding box center [944, 388] width 33 height 28
type input "2025-08-19"
click at [936, 458] on span "Now" at bounding box center [944, 450] width 33 height 28
type input "2025-08-19"
click at [929, 318] on span "Now" at bounding box center [944, 327] width 33 height 28
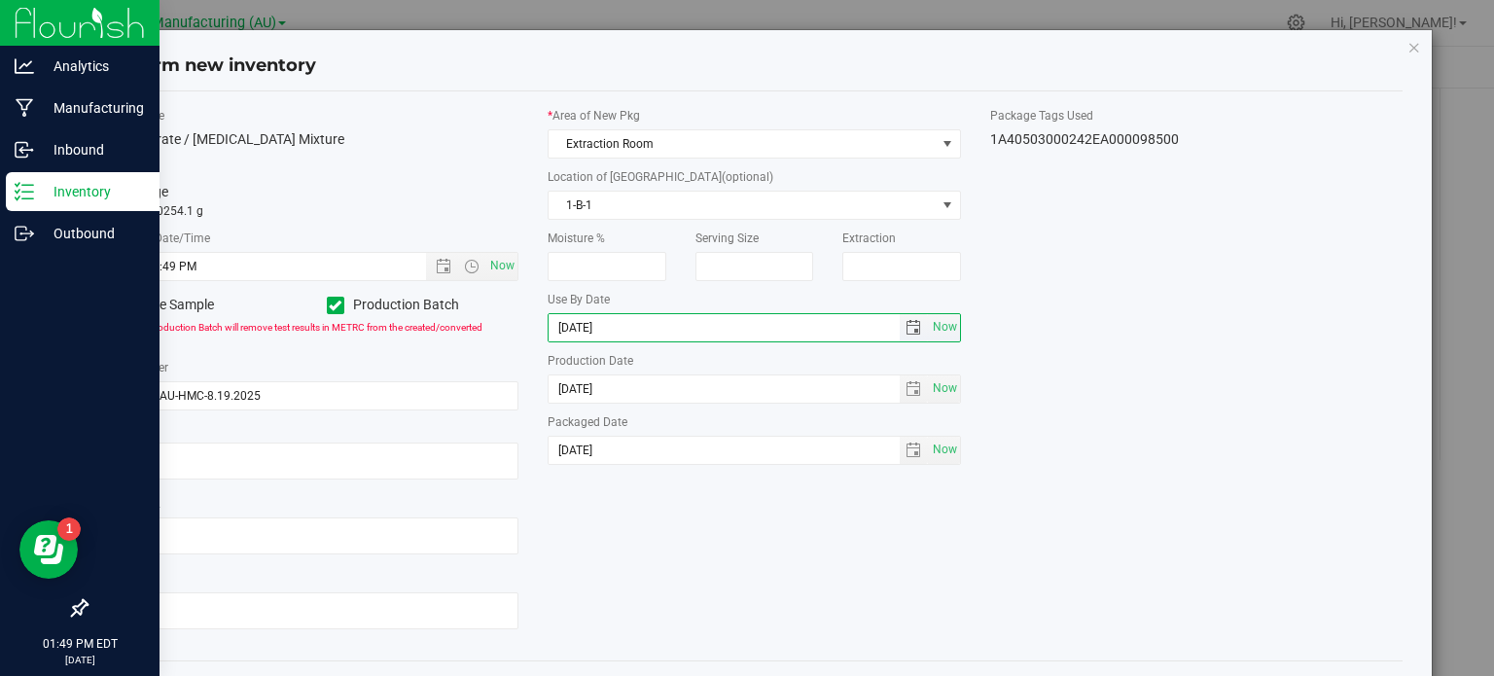
click at [579, 327] on input "2025-08-19" at bounding box center [724, 327] width 351 height 27
type input "2027-08-19"
click at [716, 544] on div "Item Name Concentrate / Ethanol Mixture Total Qty 1 package totaling 10254.1 g …" at bounding box center [754, 376] width 1327 height 538
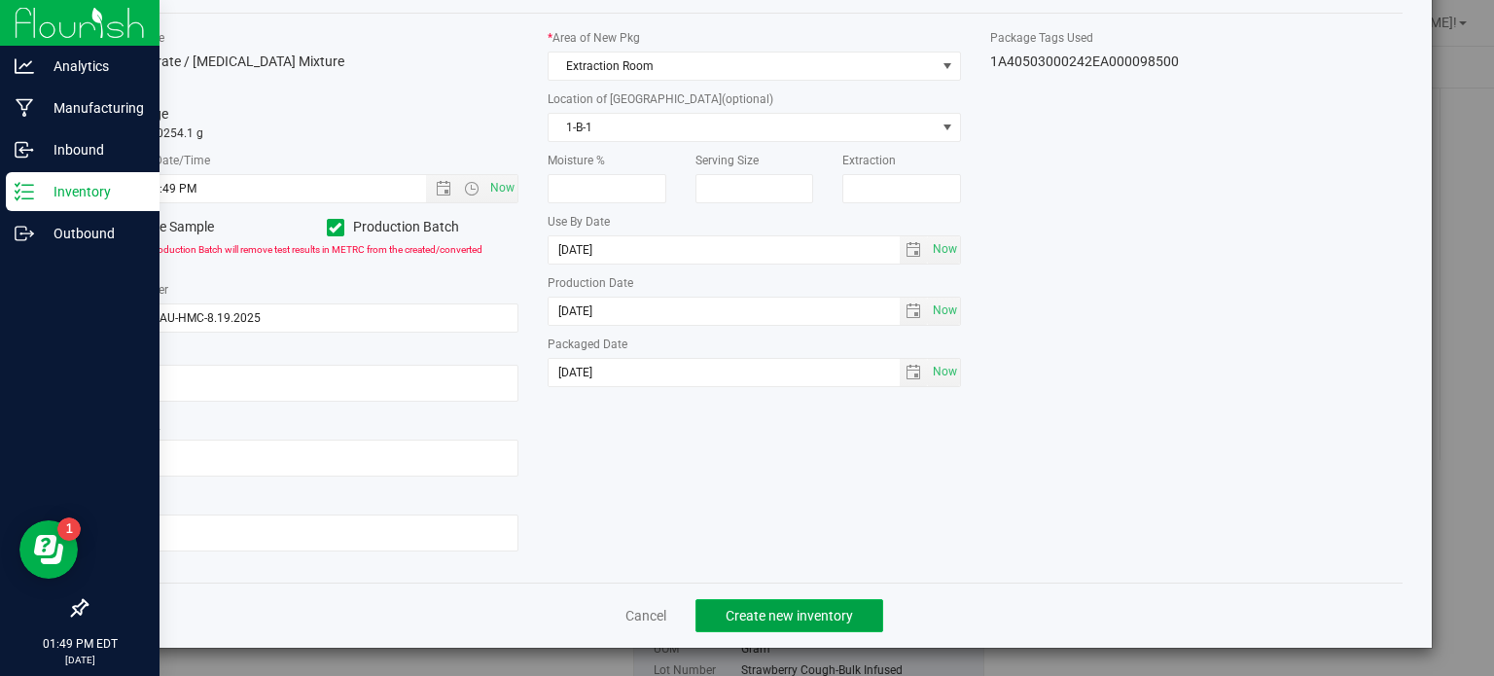
click at [809, 612] on span "Create new inventory" at bounding box center [789, 616] width 127 height 16
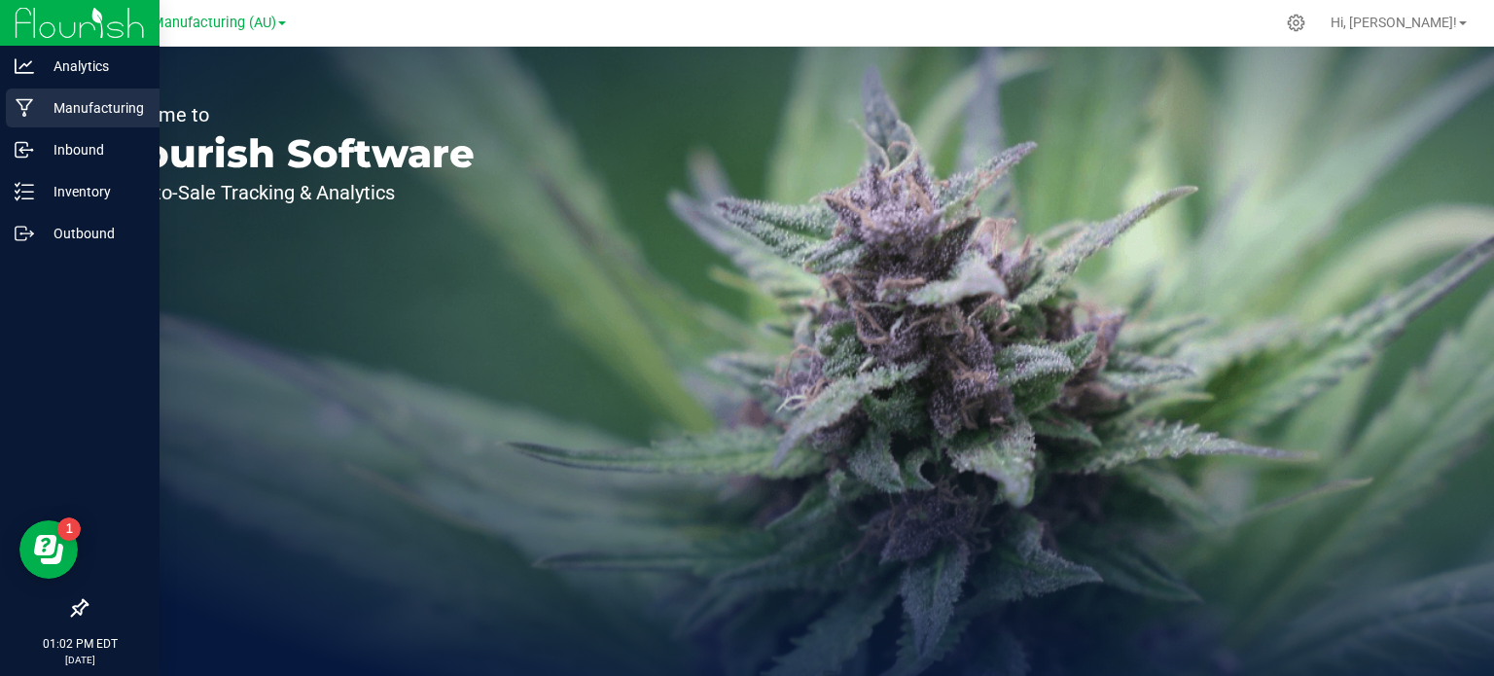
click at [87, 103] on p "Manufacturing" at bounding box center [92, 107] width 117 height 23
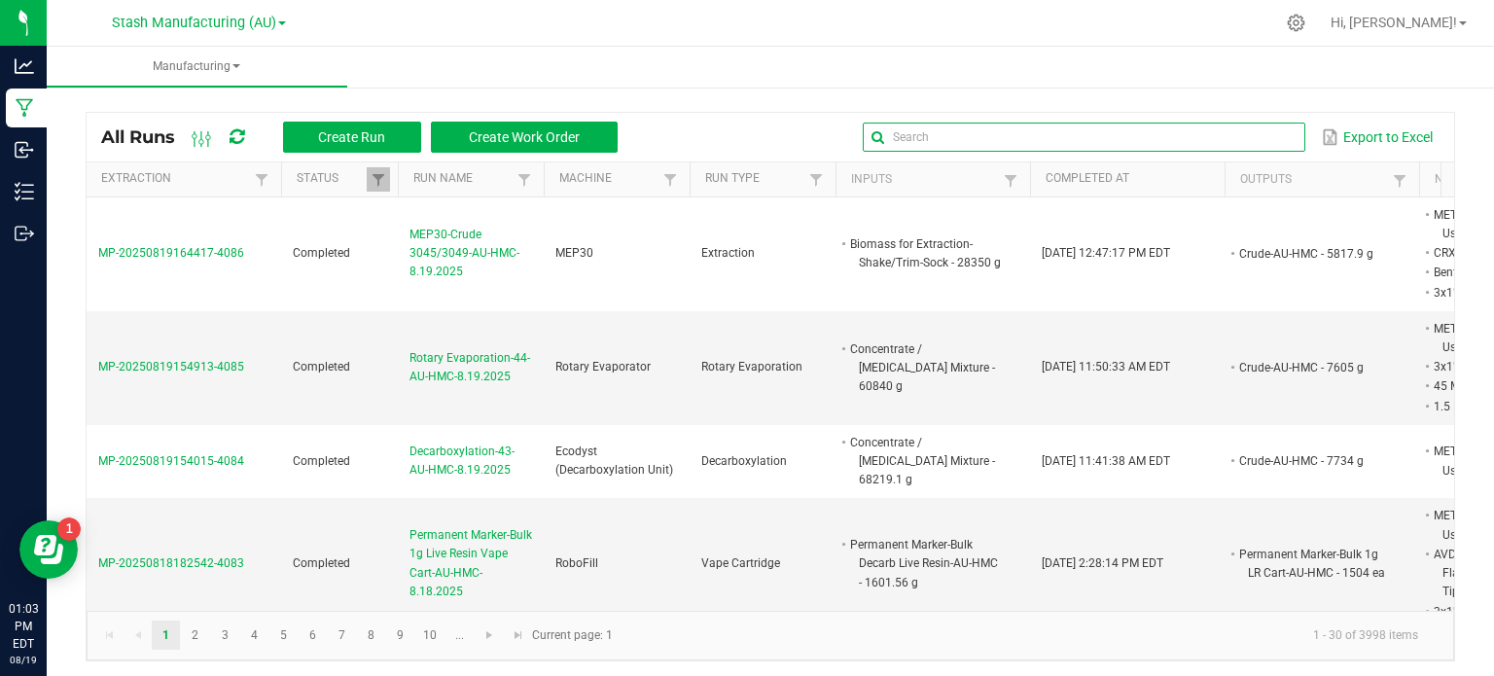
click at [1226, 136] on input "text" at bounding box center [1084, 137] width 443 height 29
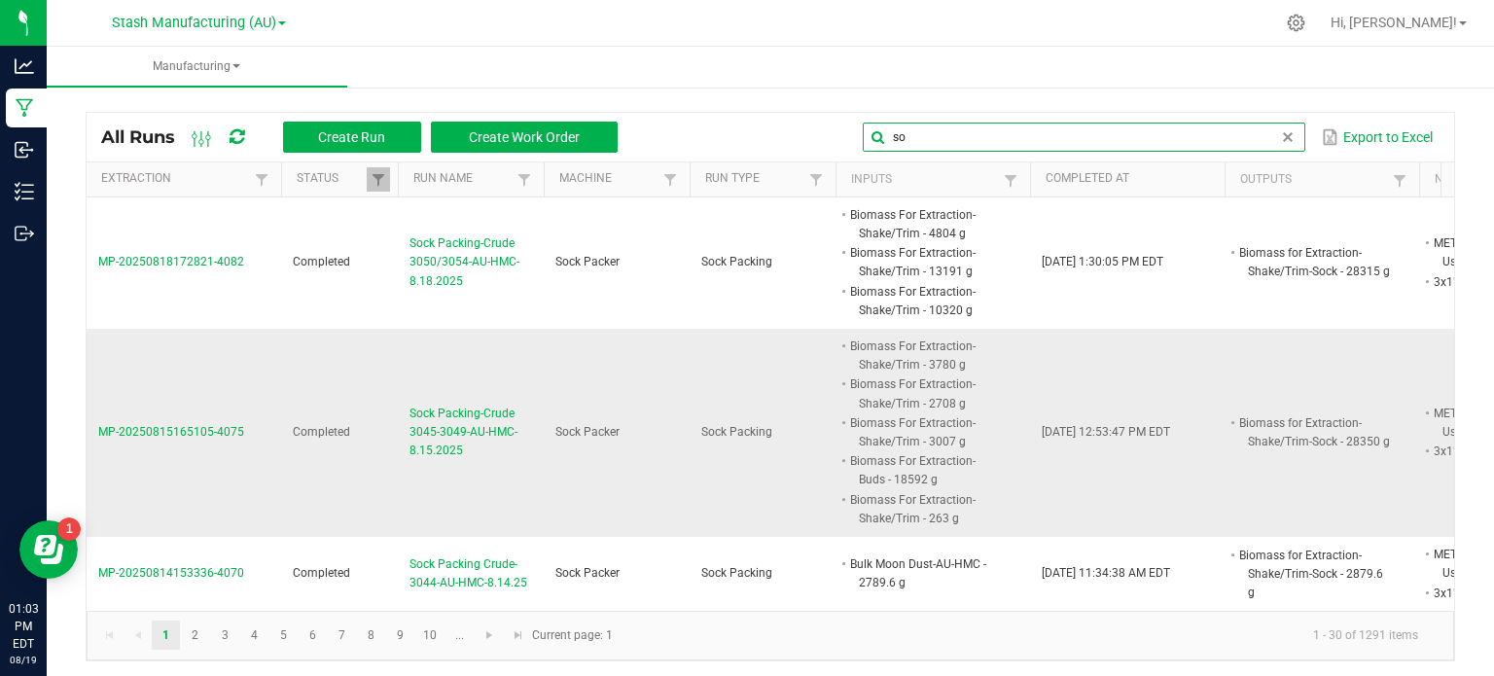
type input "so"
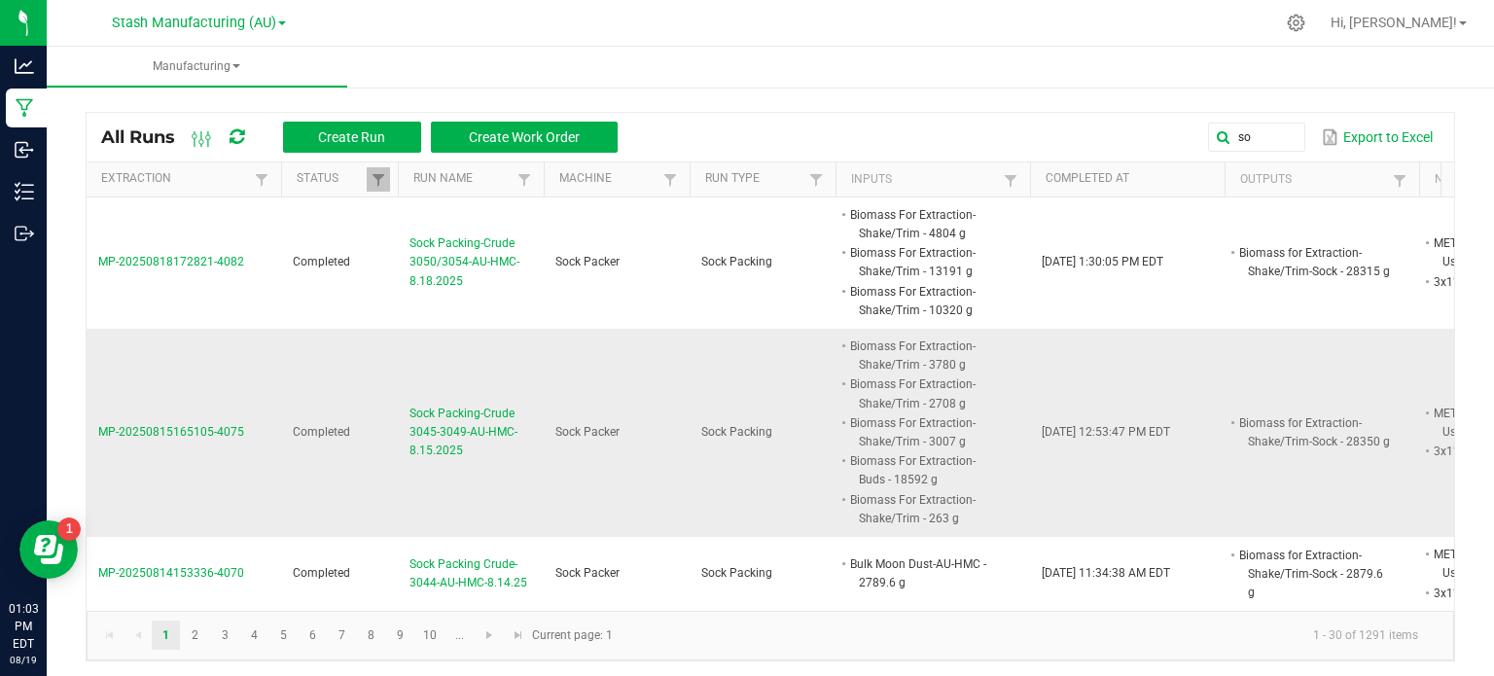
click at [474, 422] on span "Sock Packing-Crude 3045-3049-AU-HMC-8.15.2025" at bounding box center [470, 433] width 123 height 56
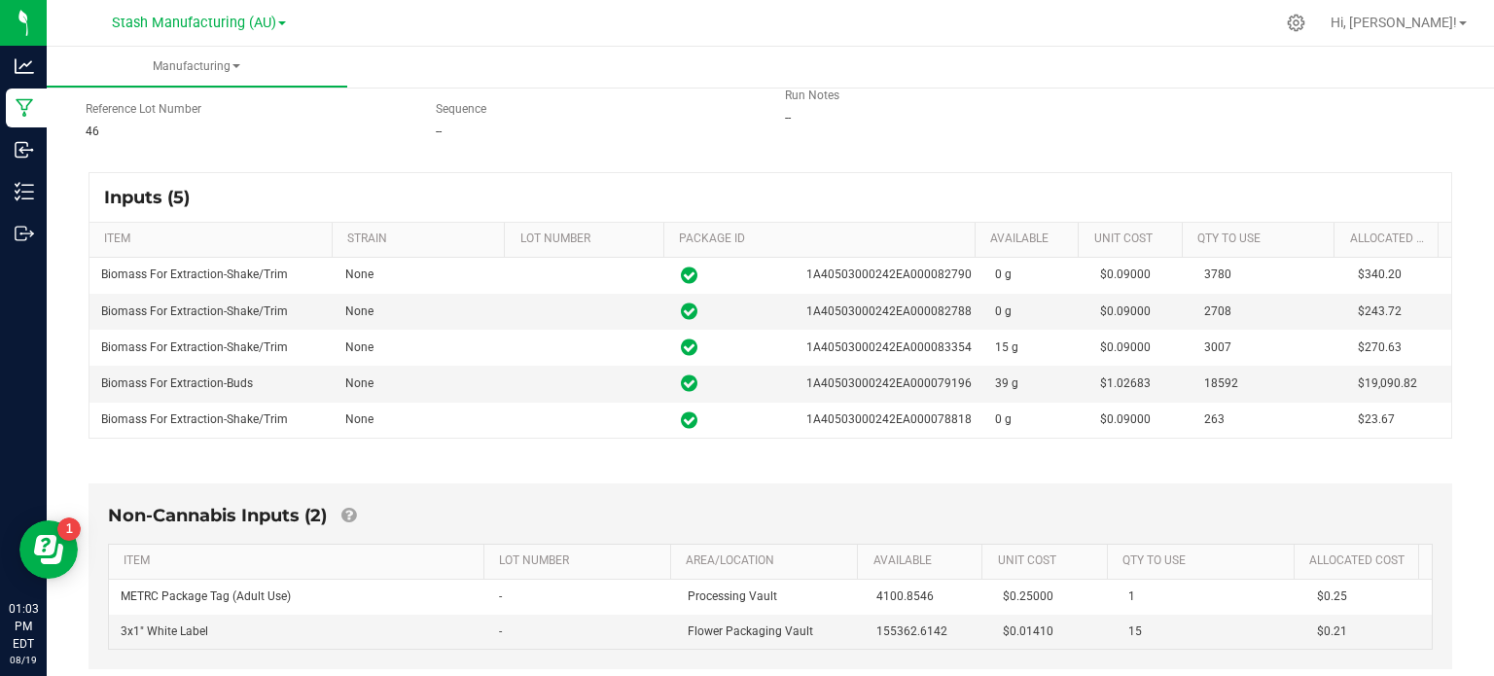
scroll to position [244, 0]
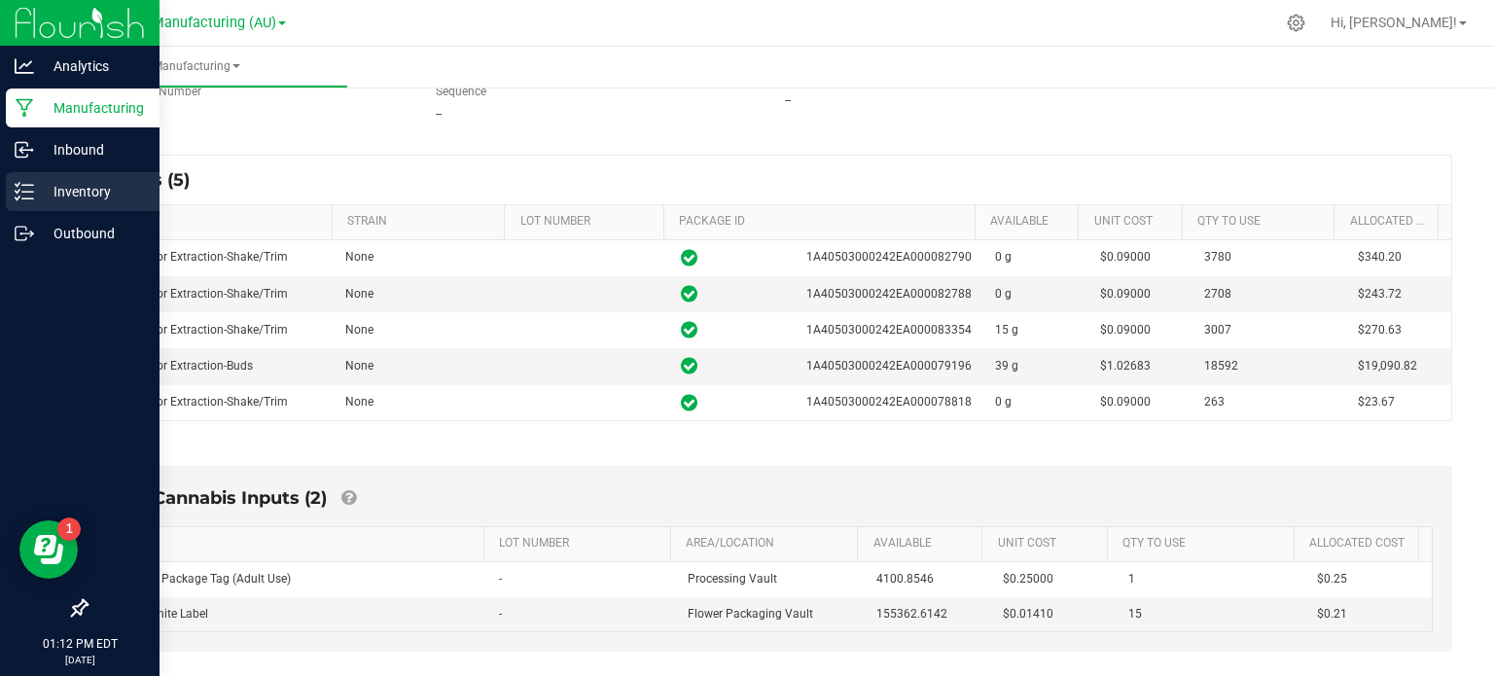
click at [54, 184] on p "Inventory" at bounding box center [92, 191] width 117 height 23
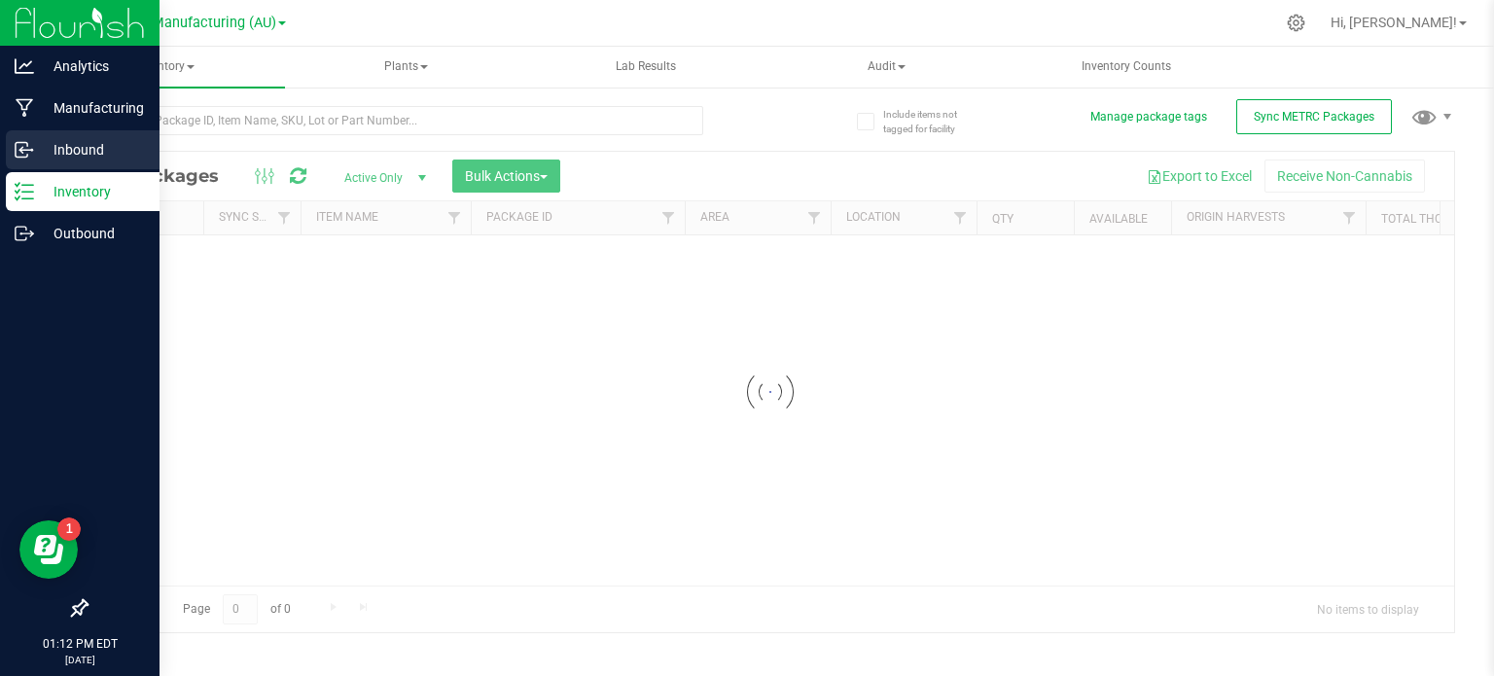
scroll to position [3, 0]
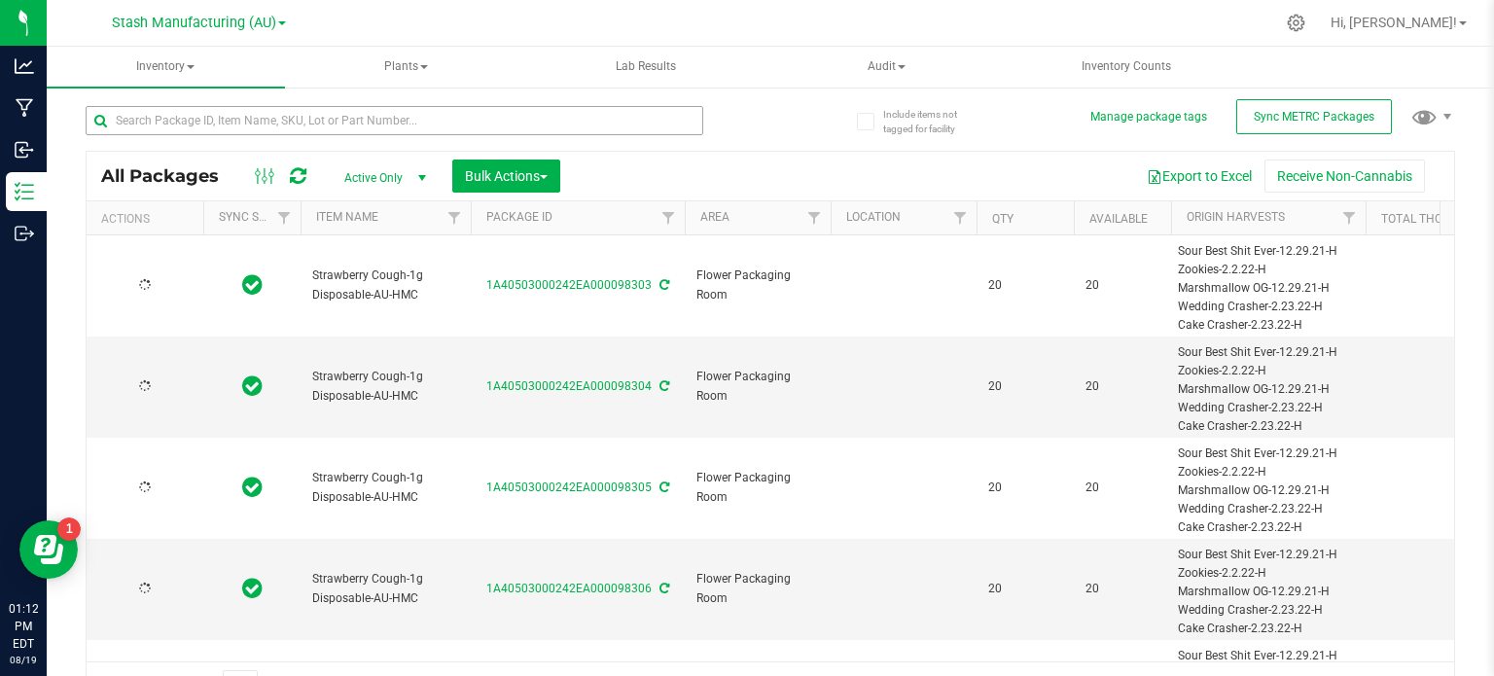
click at [258, 152] on div "All Packages Active Only Active Only Lab Samples Locked All External Internal B…" at bounding box center [771, 176] width 1368 height 49
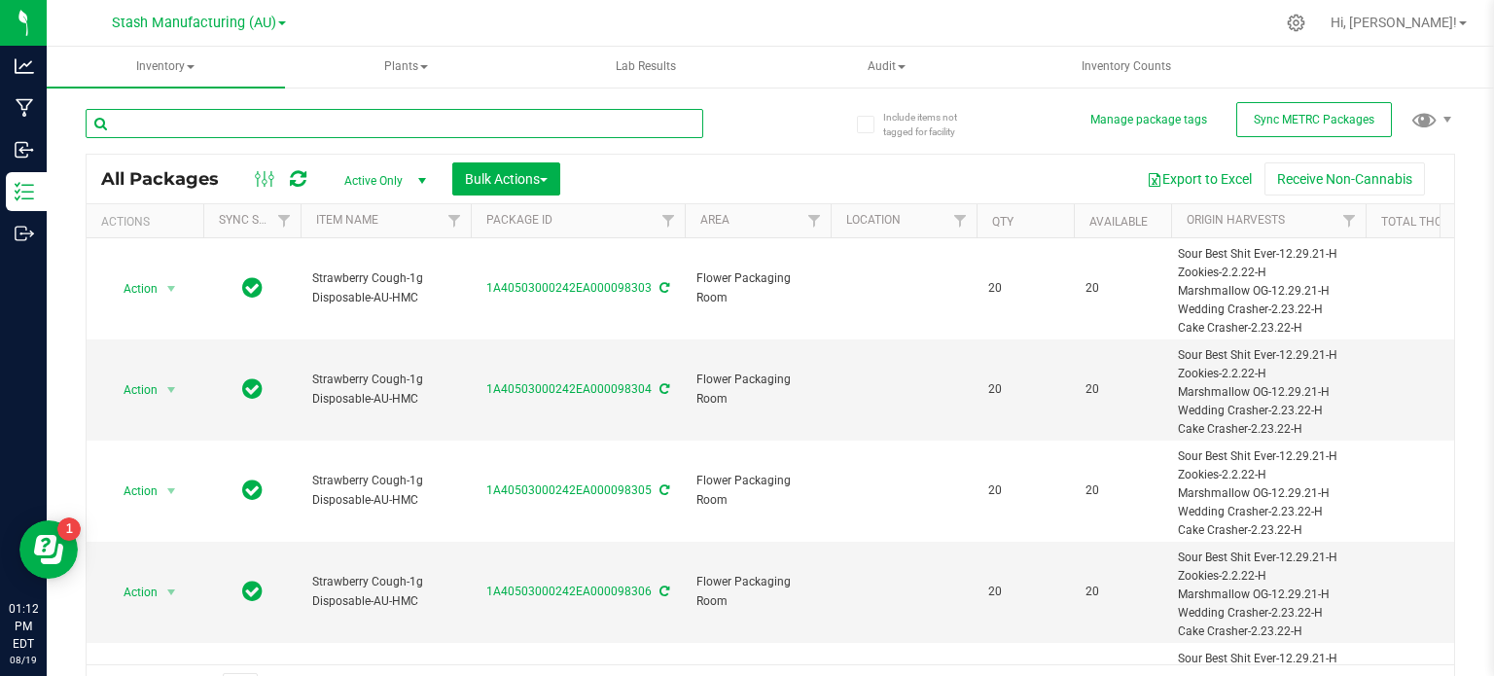
click at [508, 126] on input "text" at bounding box center [395, 123] width 618 height 29
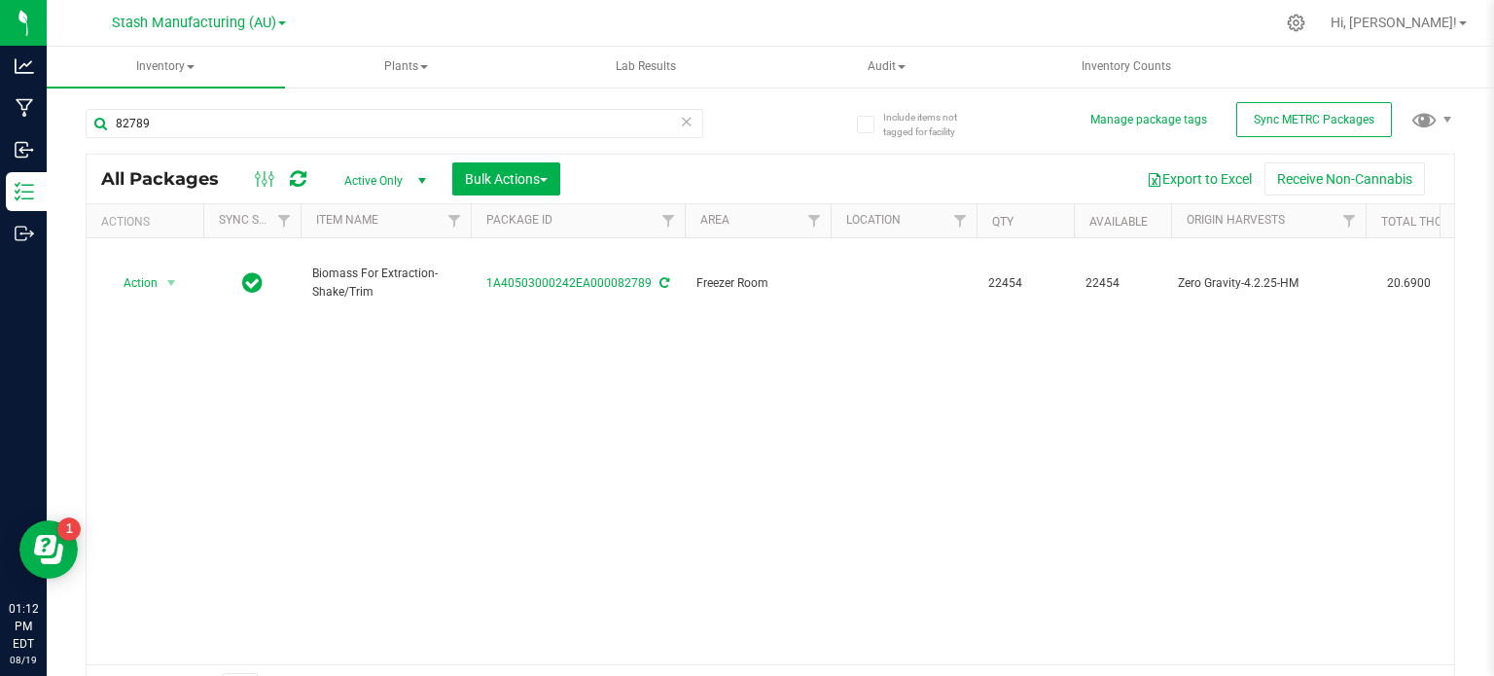
click at [571, 396] on div "Action Action Adjust qty Create package Edit attributes Global inventory Locate…" at bounding box center [771, 451] width 1368 height 426
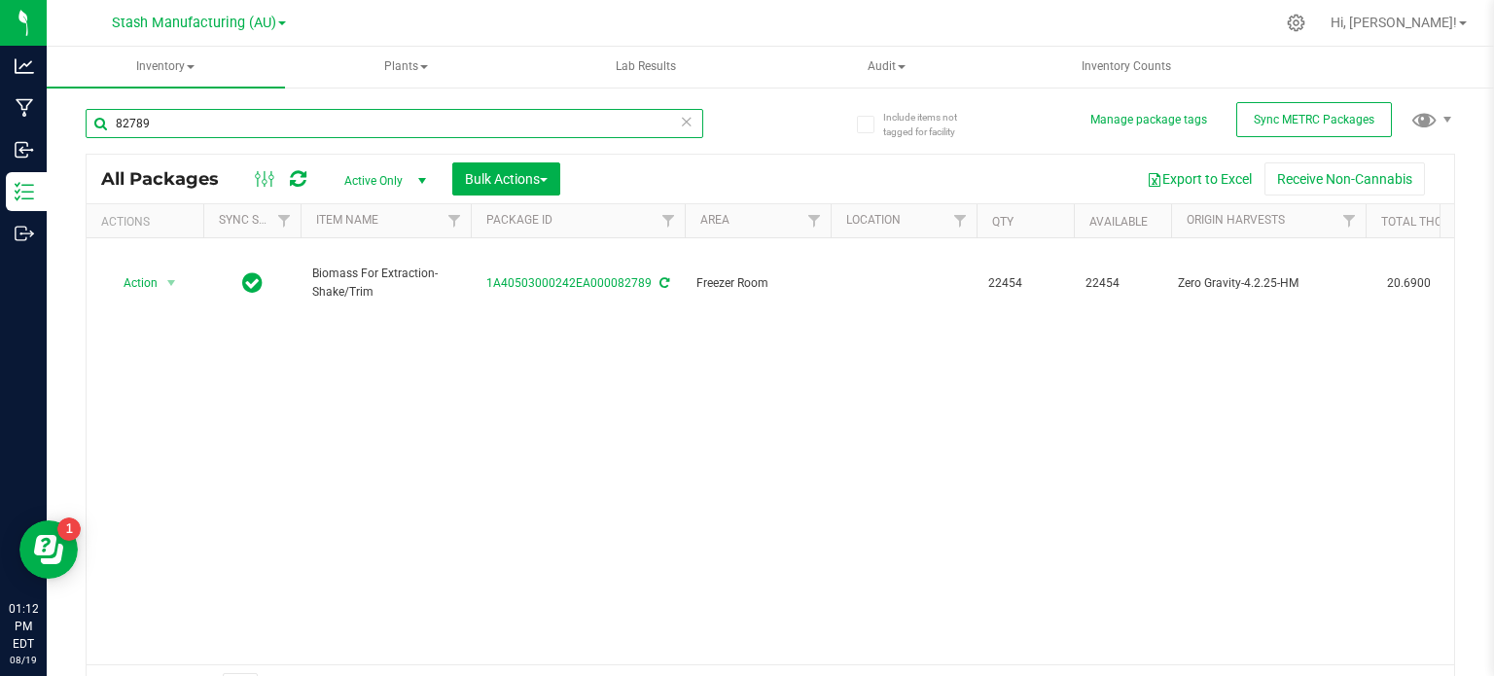
click at [184, 123] on input "82789" at bounding box center [395, 123] width 618 height 29
type input "8"
